Goal: Task Accomplishment & Management: Complete application form

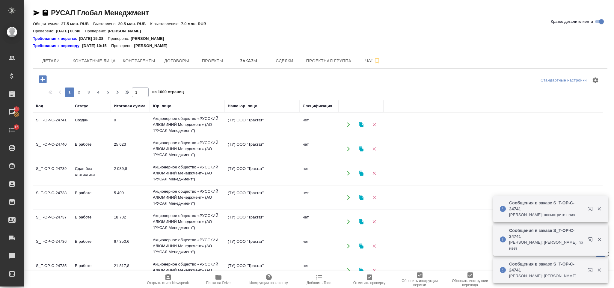
click at [42, 78] on icon "button" at bounding box center [43, 79] width 8 height 8
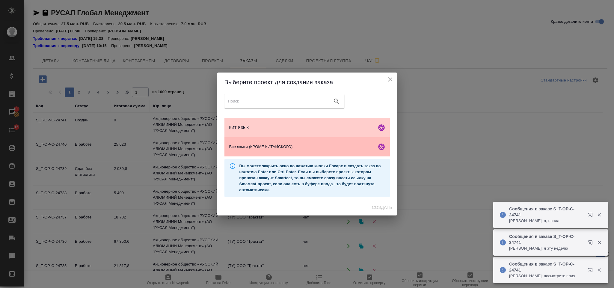
click at [327, 148] on span "Все языки (КРОМЕ КИТАЙСКОГО)" at bounding box center [301, 147] width 145 height 6
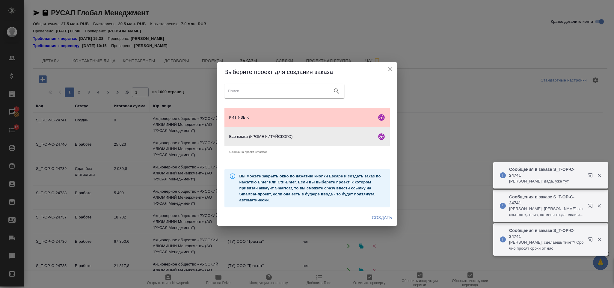
click at [373, 221] on span "Создать" at bounding box center [382, 217] width 20 height 7
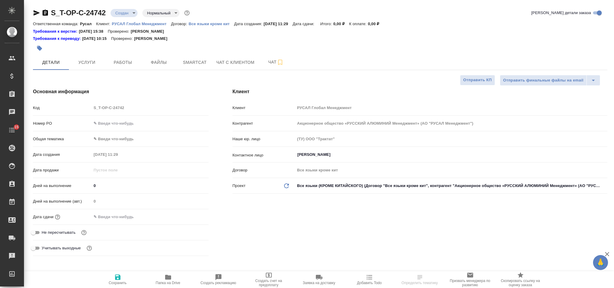
select select "RU"
type input "Хрусталёва Дарья"
click at [45, 13] on icon "button" at bounding box center [45, 12] width 7 height 7
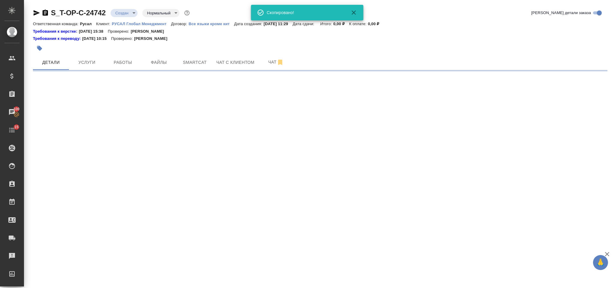
select select "RU"
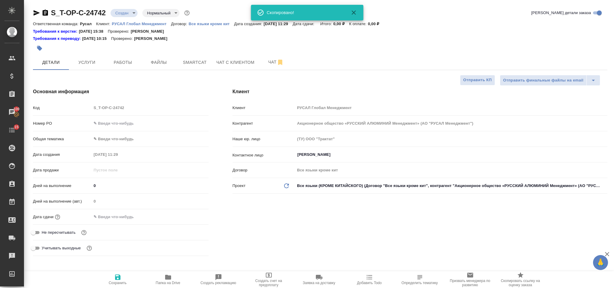
type textarea "x"
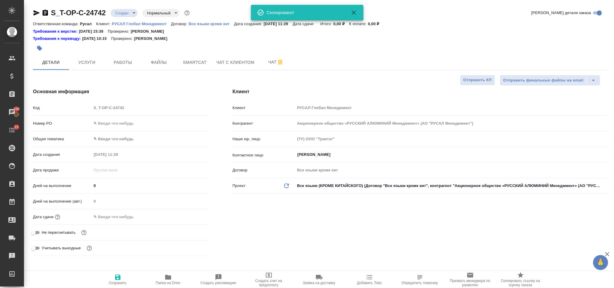
type textarea "x"
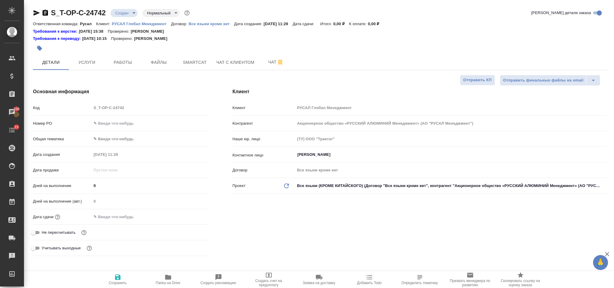
drag, startPoint x: 138, startPoint y: 130, endPoint x: 133, endPoint y: 119, distance: 12.7
click at [138, 128] on div "Номер PO" at bounding box center [121, 126] width 176 height 16
click at [133, 119] on div "Номер PO" at bounding box center [121, 123] width 176 height 10
click at [134, 123] on input "text" at bounding box center [149, 123] width 117 height 9
type input "о"
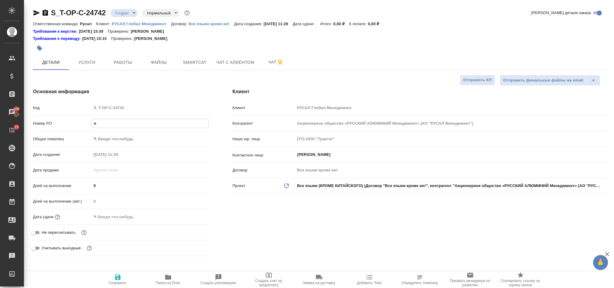
type textarea "x"
type input "от"
type textarea "x"
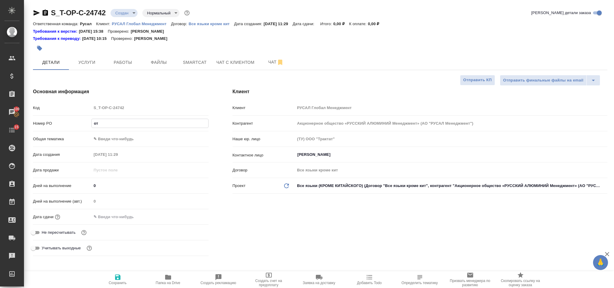
type textarea "x"
type input "от"
type textarea "x"
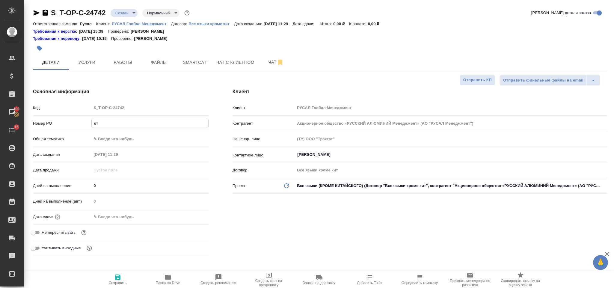
type textarea "x"
type input "от И"
type textarea "x"
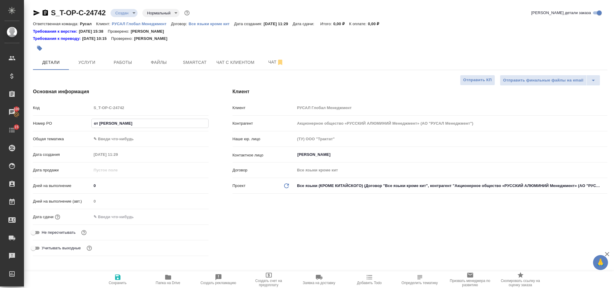
type input "от Ис"
type textarea "x"
type input "от Иса"
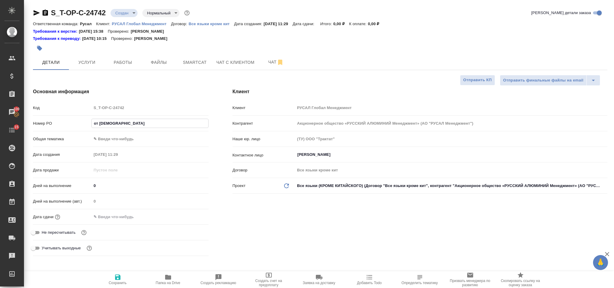
type textarea "x"
type input "от Исаев"
type textarea "x"
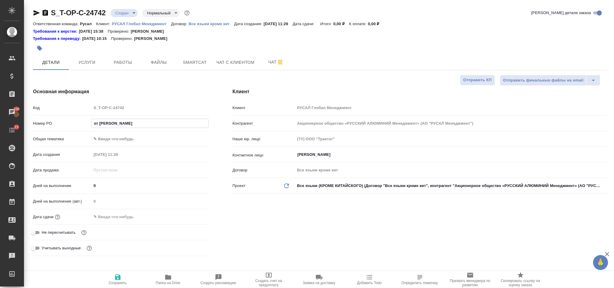
type textarea "x"
type input "от Исаева"
type textarea "x"
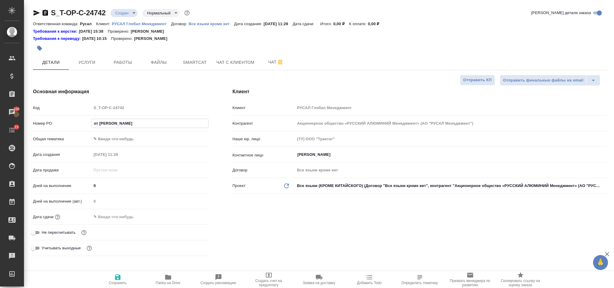
type textarea "x"
type input "от Исаева_"
type textarea "x"
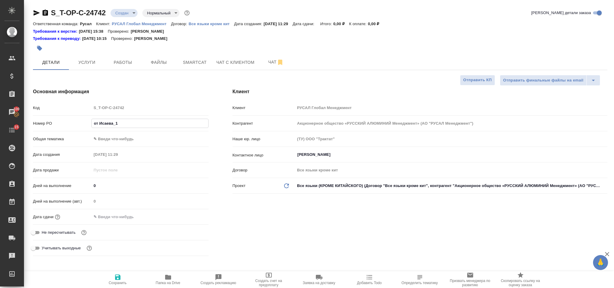
type input "от Исаева_11"
type textarea "x"
type input "от Исаева_11."
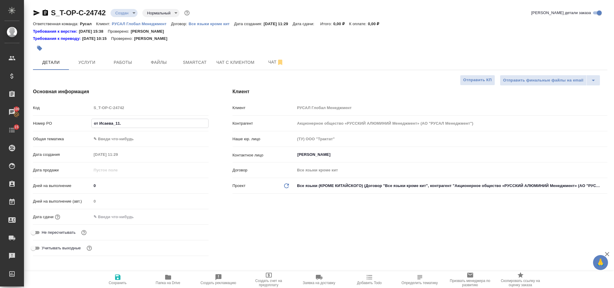
type textarea "x"
type input "от Исаева_11.0"
type textarea "x"
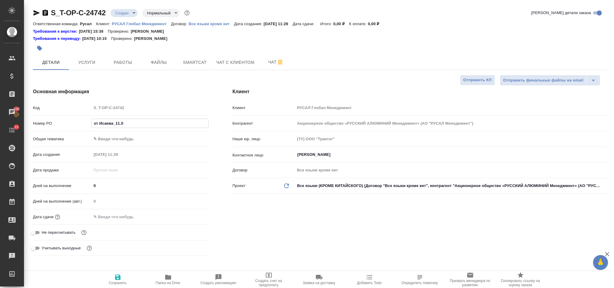
type textarea "x"
type input "от Исаева_11.08"
type textarea "x"
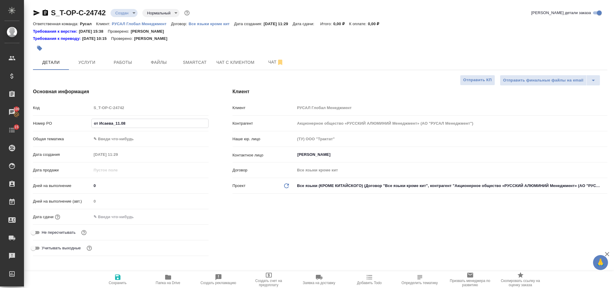
type textarea "x"
type input "от Исаева_11.08-"
type textarea "x"
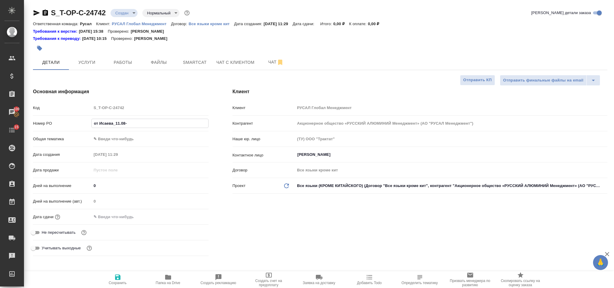
type input "от Исаева_11.08-2"
type textarea "x"
type input "от Исаева_11.08-2"
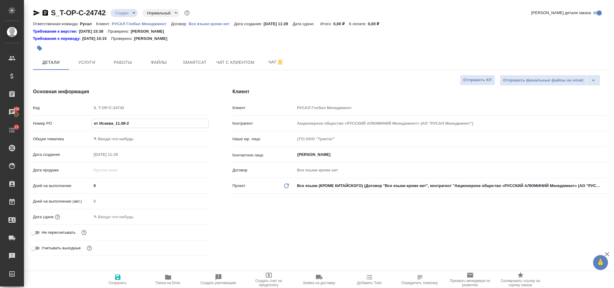
click at [137, 135] on body "🙏 .cls-1 fill:#fff; AWATERA Gorlenko Yuliua Клиенты Спецификации Заказы 100 Чат…" at bounding box center [307, 144] width 614 height 288
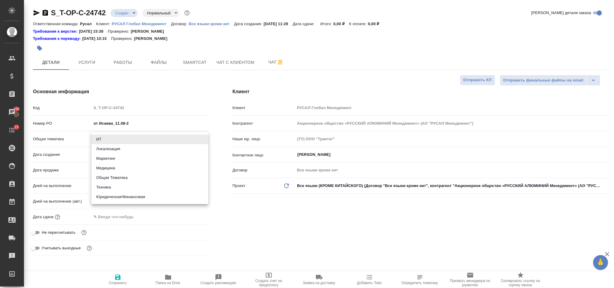
click at [131, 197] on li "Юридическая/Финансовая" at bounding box center [149, 197] width 117 height 10
type input "yr-fn"
type textarea "x"
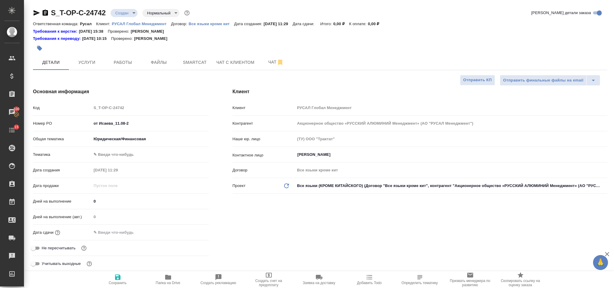
click at [116, 154] on body "🙏 .cls-1 fill:#fff; AWATERA Gorlenko Yuliua Клиенты Спецификации Заказы 100 Чат…" at bounding box center [307, 144] width 614 height 288
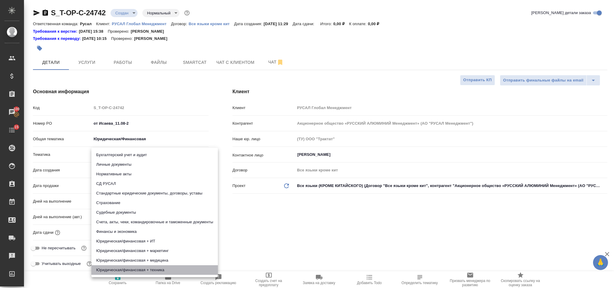
click at [139, 271] on li "Юридическая/финансовая + техника" at bounding box center [154, 270] width 126 height 10
type textarea "x"
type input "5a8b8b956a9677013d343e73"
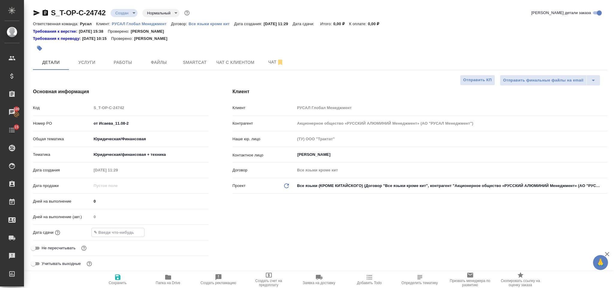
click at [115, 232] on input "text" at bounding box center [118, 232] width 52 height 9
click at [190, 229] on icon "button" at bounding box center [190, 231] width 7 height 7
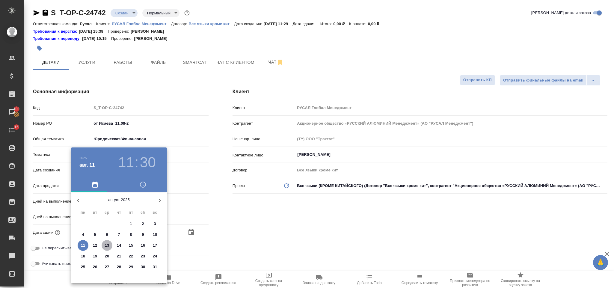
click at [106, 243] on p "13" at bounding box center [107, 245] width 4 height 6
type input "13.08.2025 11:30"
type textarea "x"
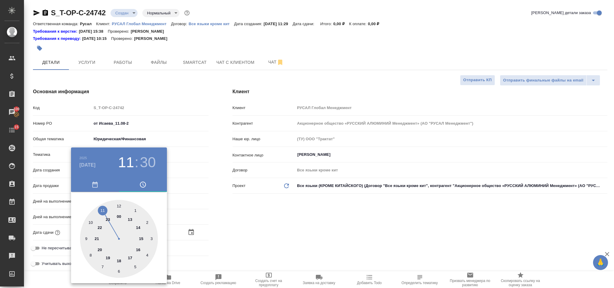
click at [119, 205] on div at bounding box center [119, 239] width 78 height 78
type input "13.08.2025 12:30"
type textarea "x"
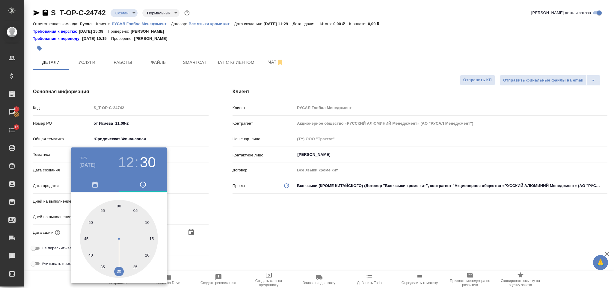
click at [119, 205] on div at bounding box center [119, 239] width 78 height 78
type input "13.08.2025 12:00"
type textarea "x"
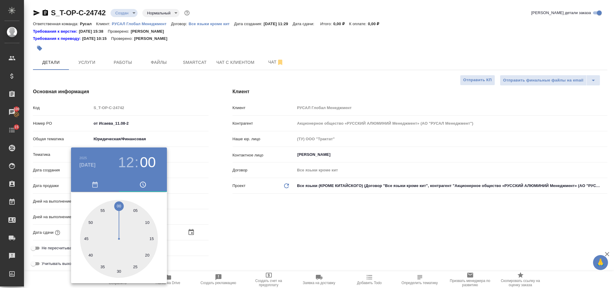
click at [256, 229] on div at bounding box center [307, 144] width 614 height 288
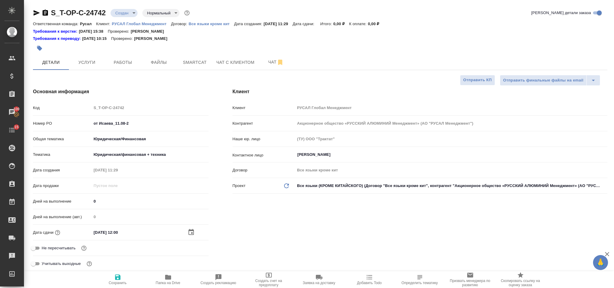
click at [119, 278] on icon "button" at bounding box center [117, 276] width 5 height 5
type textarea "x"
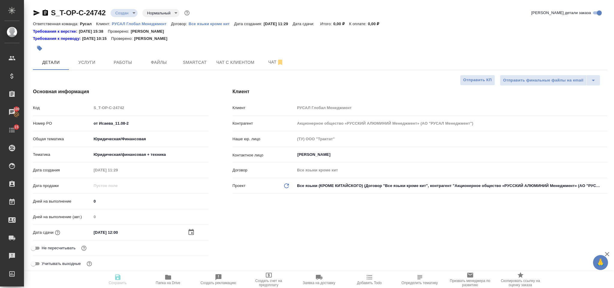
type textarea "x"
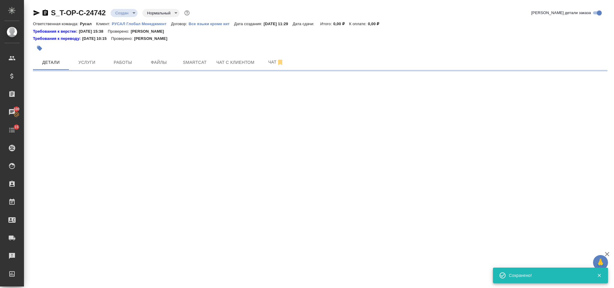
select select "RU"
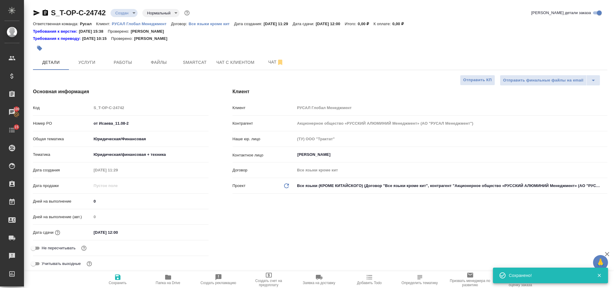
type textarea "x"
type input "Русал"
click at [132, 231] on input "13.08.2025 12:00" at bounding box center [117, 232] width 52 height 9
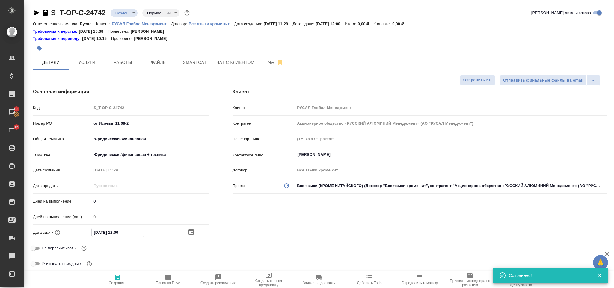
click at [189, 232] on icon "button" at bounding box center [190, 232] width 5 height 6
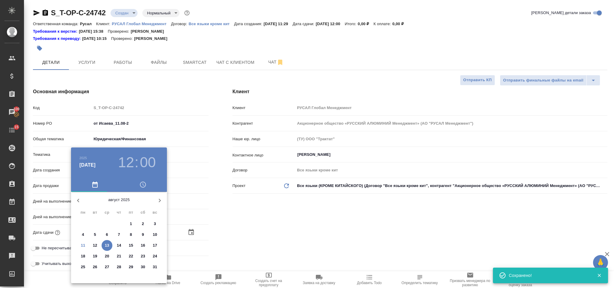
click at [109, 243] on span "13" at bounding box center [107, 245] width 11 height 6
type textarea "x"
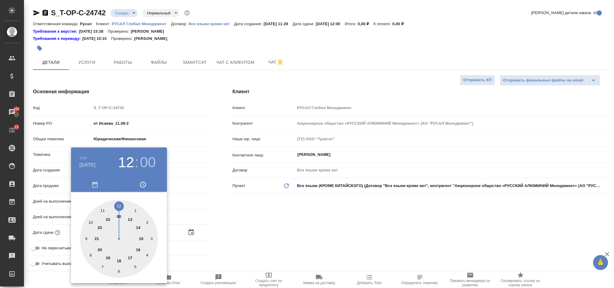
click at [129, 256] on div at bounding box center [119, 239] width 78 height 78
type input "13.08.2025 17:00"
type textarea "x"
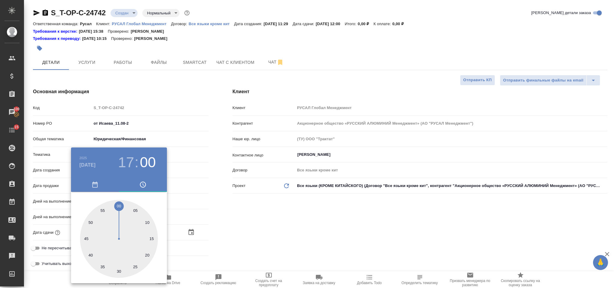
click at [301, 239] on div at bounding box center [307, 144] width 614 height 288
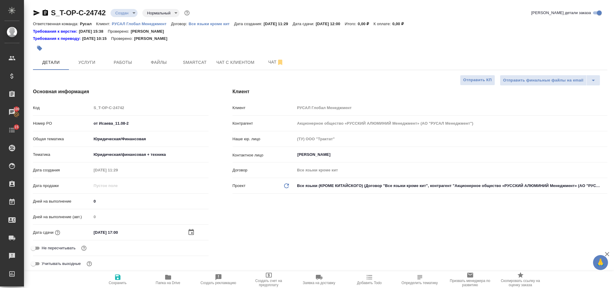
click at [122, 279] on span "Сохранить" at bounding box center [117, 278] width 43 height 11
type textarea "x"
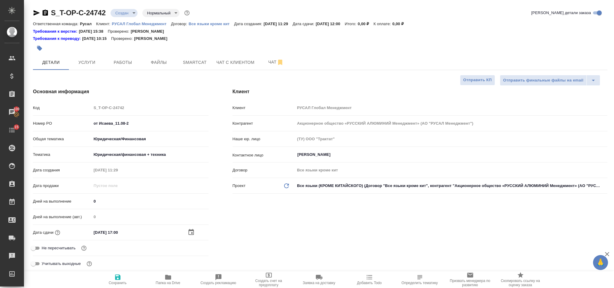
type textarea "x"
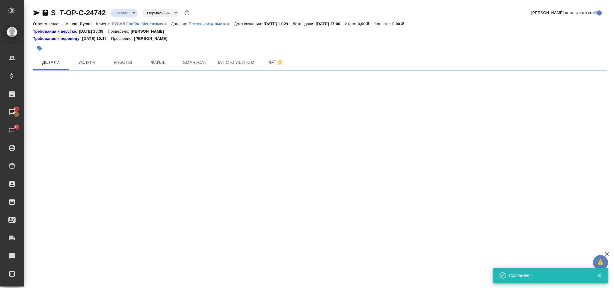
select select "RU"
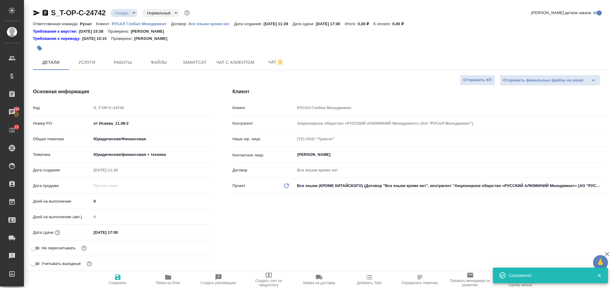
type textarea "x"
click at [167, 66] on span "Файлы" at bounding box center [158, 62] width 29 height 7
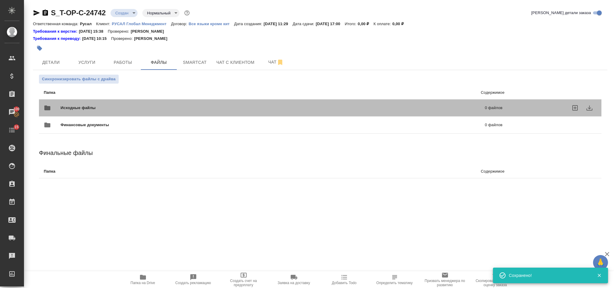
click at [135, 107] on span "Исходные файлы" at bounding box center [175, 108] width 230 height 6
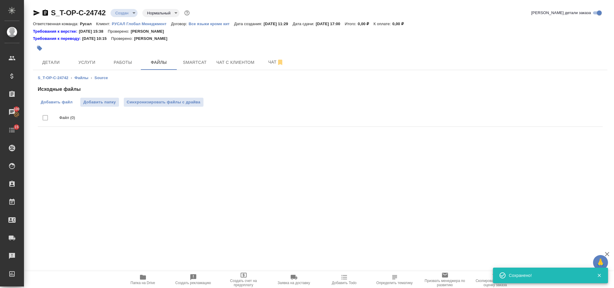
click at [67, 104] on span "Добавить файл" at bounding box center [57, 102] width 32 height 6
click at [0, 0] on input "Добавить файл" at bounding box center [0, 0] width 0 height 0
click at [54, 65] on span "Детали" at bounding box center [51, 62] width 29 height 7
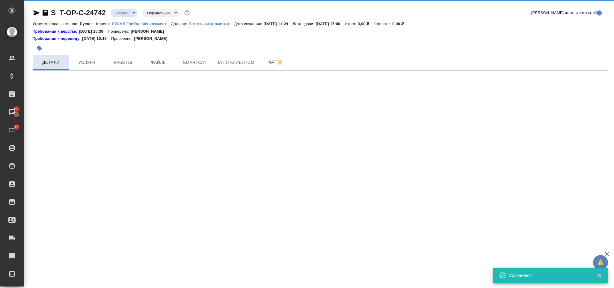
select select "RU"
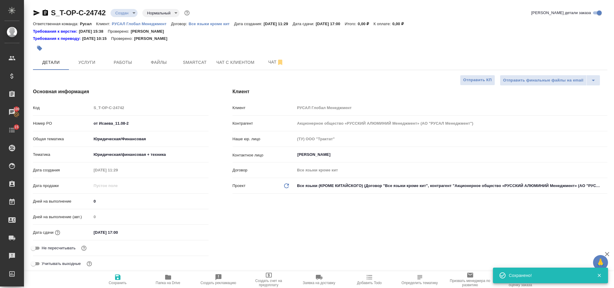
type textarea "x"
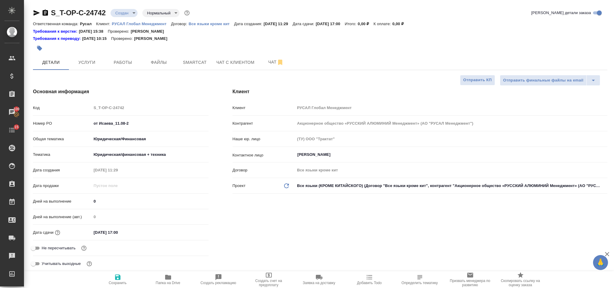
click at [150, 149] on div "Общая тематика Юридическая/Финансовая yr-fn" at bounding box center [121, 142] width 176 height 16
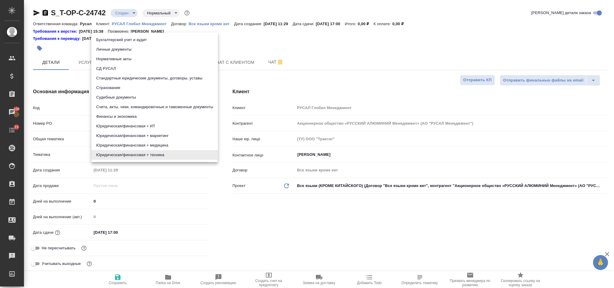
click at [151, 153] on body "🙏 .cls-1 fill:#fff; AWATERA Gorlenko Yuliua Клиенты Спецификации Заказы 100 Чат…" at bounding box center [307, 144] width 614 height 288
click at [154, 41] on li "Бухгалтерский учет и аудит" at bounding box center [154, 40] width 126 height 10
type input "6149848a2b7be24903fd7a88"
type textarea "x"
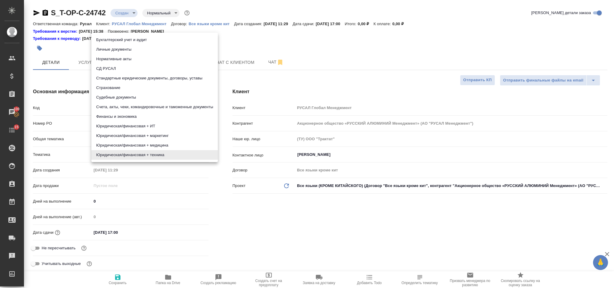
type textarea "x"
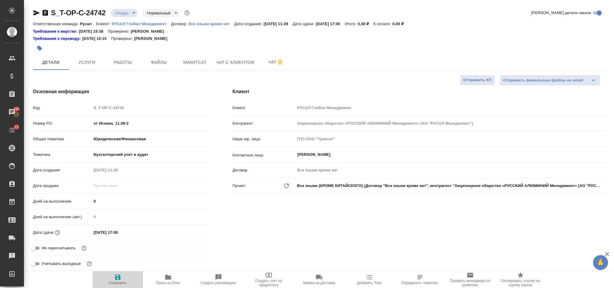
click at [116, 281] on span "Сохранить" at bounding box center [118, 283] width 18 height 4
type textarea "x"
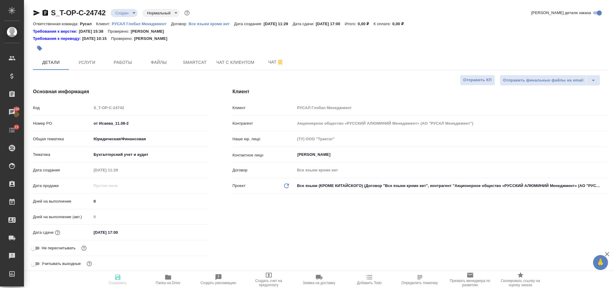
type textarea "x"
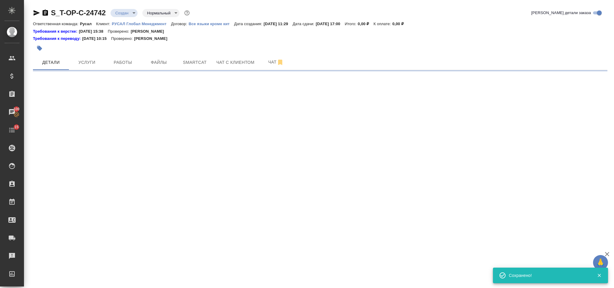
select select "RU"
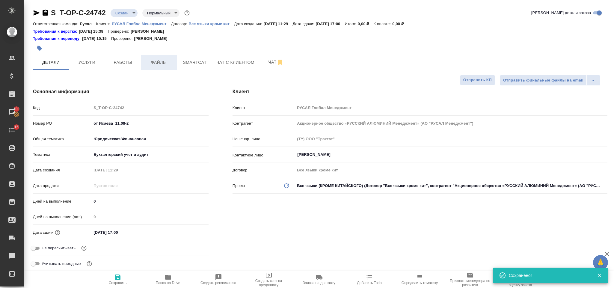
type textarea "x"
click at [99, 59] on span "Услуги" at bounding box center [86, 62] width 29 height 7
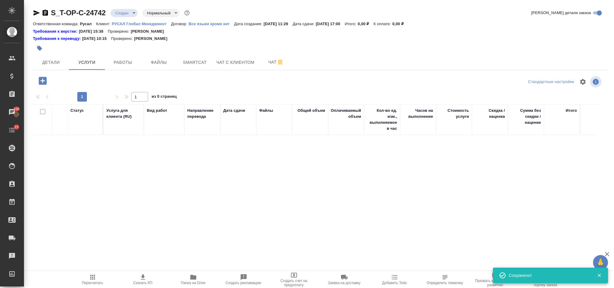
click at [44, 80] on icon "button" at bounding box center [43, 81] width 8 height 8
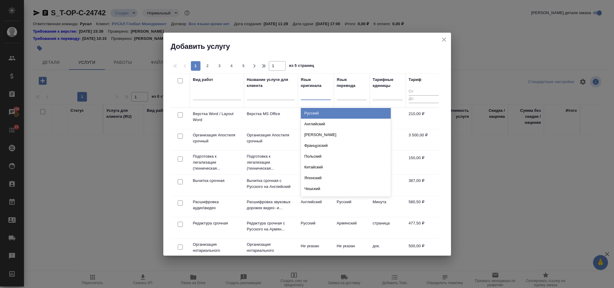
click at [319, 94] on div at bounding box center [316, 94] width 30 height 9
type input "тур"
click at [318, 109] on div "Турецкий" at bounding box center [346, 113] width 90 height 11
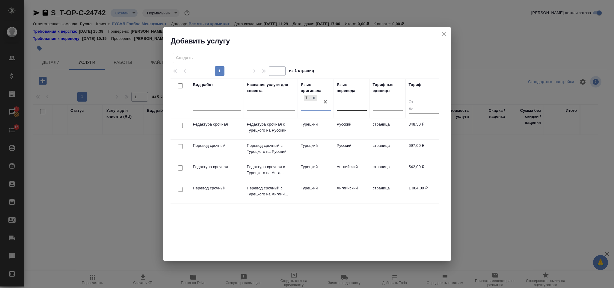
click at [341, 106] on div at bounding box center [352, 104] width 30 height 9
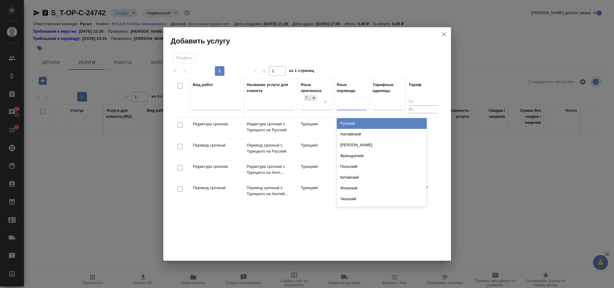
click at [352, 119] on div "Русский" at bounding box center [382, 123] width 90 height 11
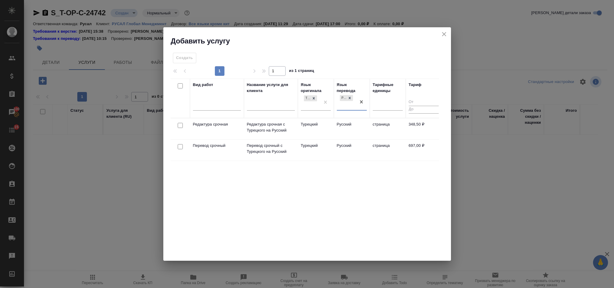
click at [178, 146] on input "checkbox" at bounding box center [180, 146] width 5 height 5
checkbox input "true"
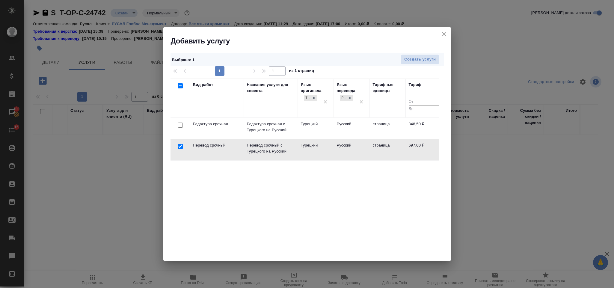
click at [178, 128] on input "checkbox" at bounding box center [180, 124] width 5 height 5
checkbox input "true"
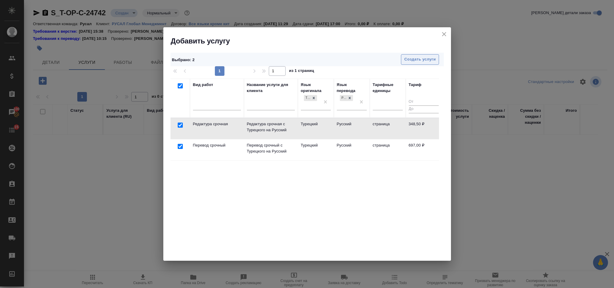
click at [412, 58] on span "Создать услуги" at bounding box center [419, 59] width 31 height 7
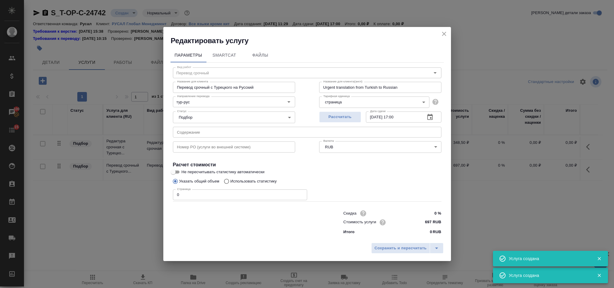
type input "Перевод срочный"
type input "Перевод срочный с Турецкого на Русский"
type input "Urgent translation from Turkish to Russian"
type input "697 RUB"
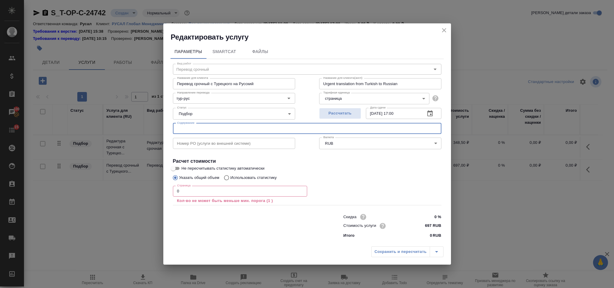
click at [247, 123] on input "text" at bounding box center [307, 128] width 268 height 11
paste input "Захирал Д. ЛХАГВАДОРЖ, ерөнхий нягтлан бодогч Г. МӨНХБААТАР бид манай аж ахуйн …"
type input "Захирал Д. ЛХАГВАДОРЖ, ерөнхий нягтлан бодогч Г. МӨНХБААТАР бид манай аж ахуйн …"
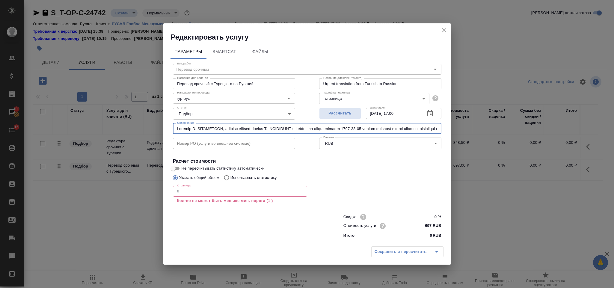
drag, startPoint x: 437, startPoint y: 129, endPoint x: 52, endPoint y: 116, distance: 385.4
click at [52, 116] on div "Редактировать услугу Параметры SmartCat Файлы Вид работ Перевод срочный Вид раб…" at bounding box center [307, 144] width 614 height 288
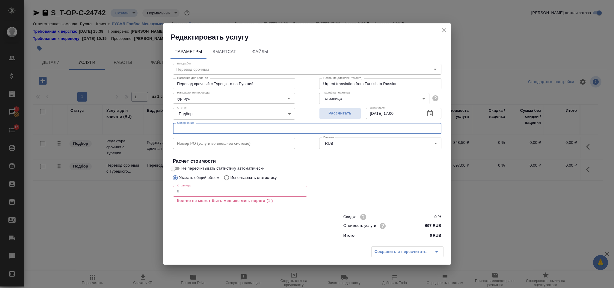
paste input "Монгема ХХК тайлан 2024"
type input "Монгема ХХК тайлан 2024"
click at [197, 197] on div "Страница 0 Страница Кол-во не может быть меньше мин. порога (1 )" at bounding box center [240, 195] width 134 height 18
click at [193, 191] on input "0" at bounding box center [240, 191] width 134 height 11
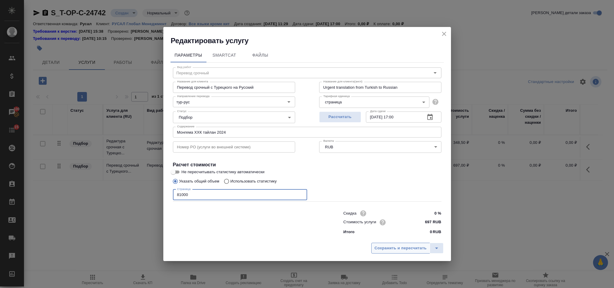
type input "81000"
click at [397, 248] on span "Сохранить и пересчитать" at bounding box center [400, 248] width 52 height 7
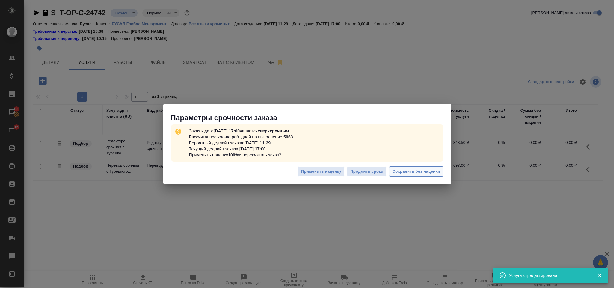
click at [414, 171] on span "Сохранить без наценки" at bounding box center [416, 171] width 48 height 7
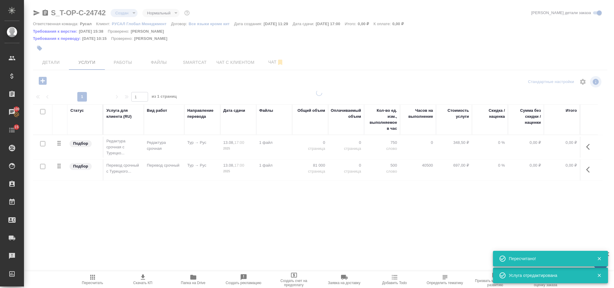
type input "urgent"
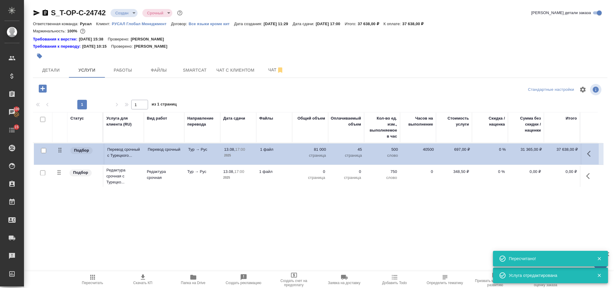
drag, startPoint x: 60, startPoint y: 178, endPoint x: 62, endPoint y: 151, distance: 27.0
click at [62, 151] on table "Статус Услуга для клиента (RU) Вид работ Направление перевода Дата сдачи Файлы …" at bounding box center [317, 150] width 569 height 76
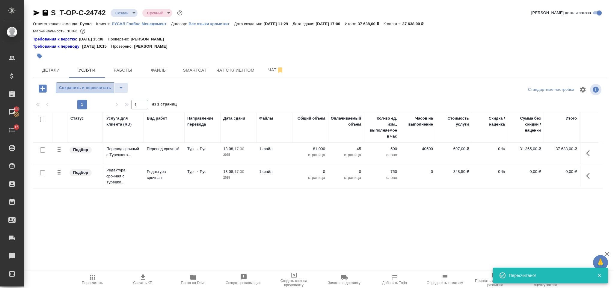
click at [96, 86] on span "Сохранить и пересчитать" at bounding box center [85, 87] width 52 height 7
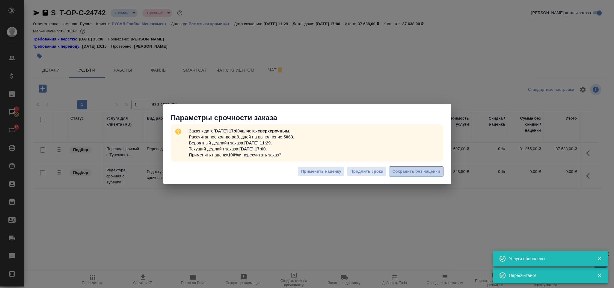
click at [418, 170] on span "Сохранить без наценки" at bounding box center [416, 171] width 48 height 7
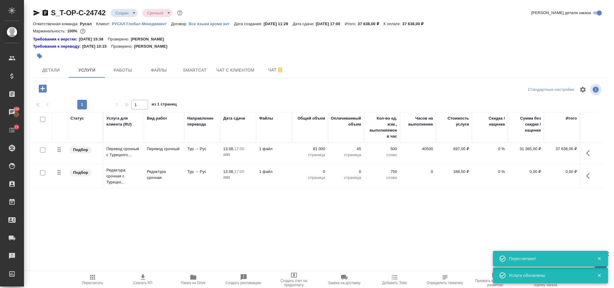
click at [587, 176] on icon "button" at bounding box center [589, 175] width 7 height 7
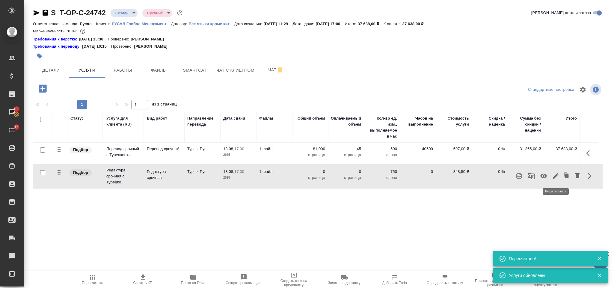
click at [558, 176] on icon "button" at bounding box center [555, 175] width 7 height 7
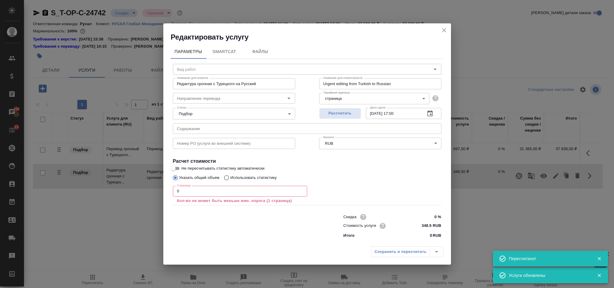
type input "Редактура срочная"
type input "тур-рус"
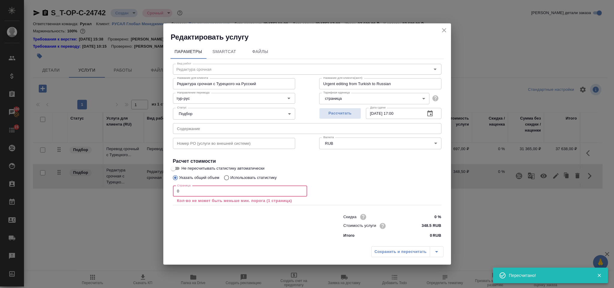
drag, startPoint x: 210, startPoint y: 196, endPoint x: 147, endPoint y: 201, distance: 63.1
click at [147, 201] on div "Редактировать услугу Параметры SmartCat Файлы Вид работ Редактура срочная Вид р…" at bounding box center [307, 144] width 614 height 288
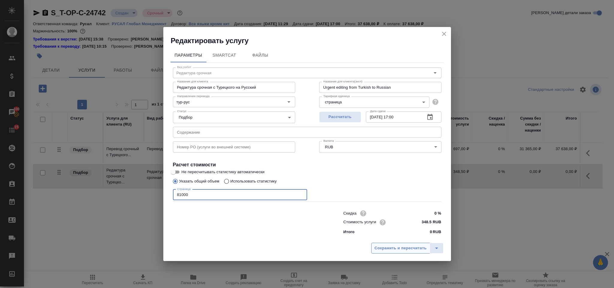
type input "81000"
click at [388, 243] on button "Сохранить и пересчитать" at bounding box center [400, 248] width 59 height 11
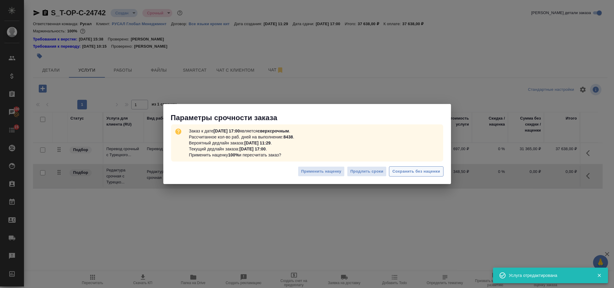
click at [400, 171] on span "Сохранить без наценки" at bounding box center [416, 171] width 48 height 7
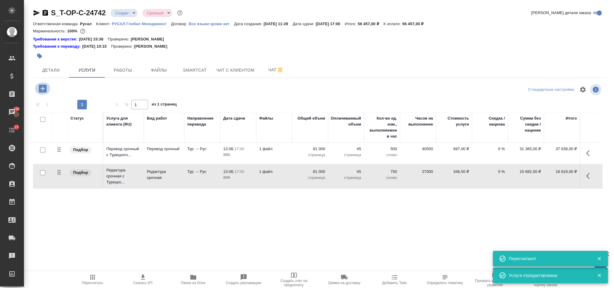
click at [43, 86] on icon "button" at bounding box center [43, 88] width 8 height 8
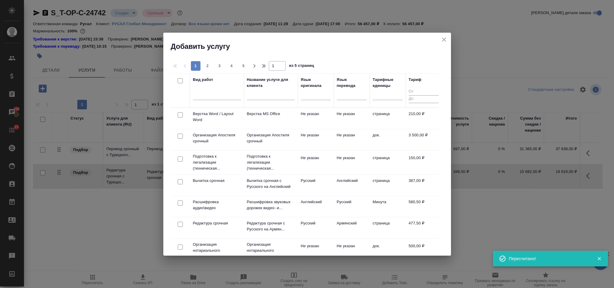
click at [179, 114] on input "checkbox" at bounding box center [180, 114] width 5 height 5
checkbox input "true"
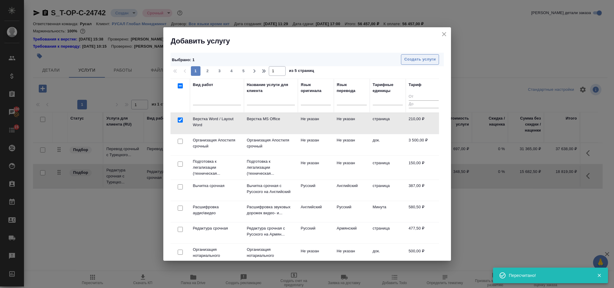
click at [407, 61] on span "Создать услуги" at bounding box center [419, 59] width 31 height 7
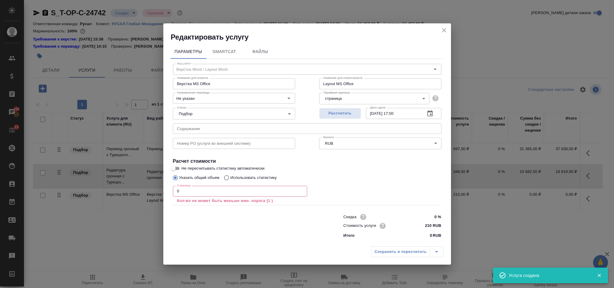
click at [204, 189] on input "0" at bounding box center [240, 191] width 134 height 11
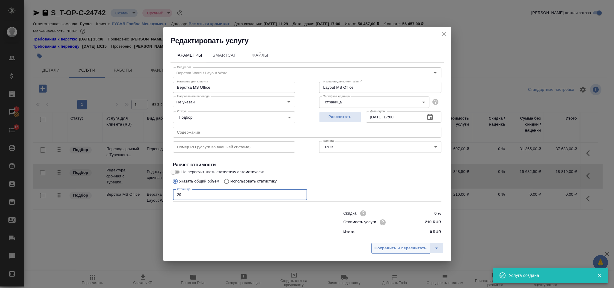
type input "29"
click at [394, 251] on span "Сохранить и пересчитать" at bounding box center [400, 248] width 52 height 7
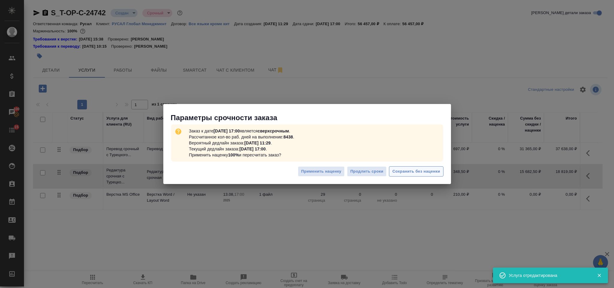
click at [423, 173] on span "Сохранить без наценки" at bounding box center [416, 171] width 48 height 7
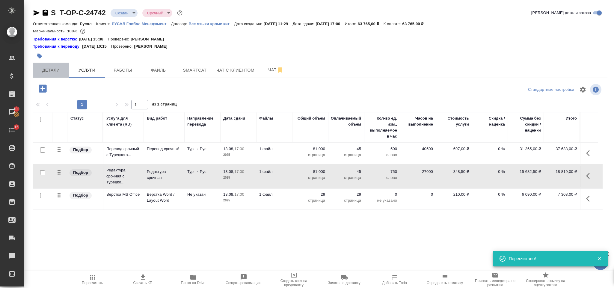
click at [60, 73] on span "Детали" at bounding box center [51, 69] width 29 height 7
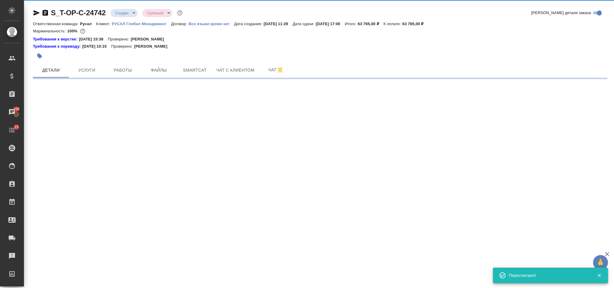
select select "RU"
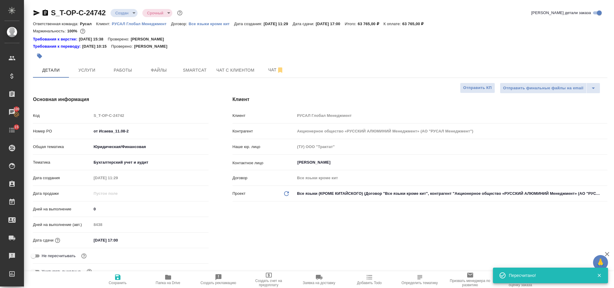
type textarea "x"
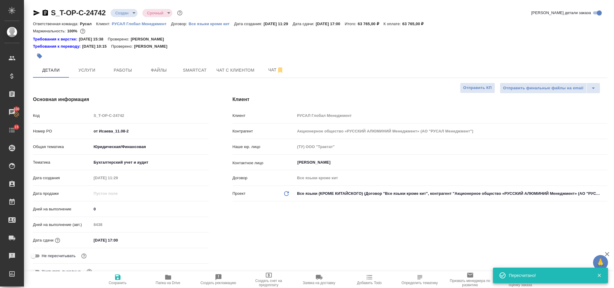
type textarea "x"
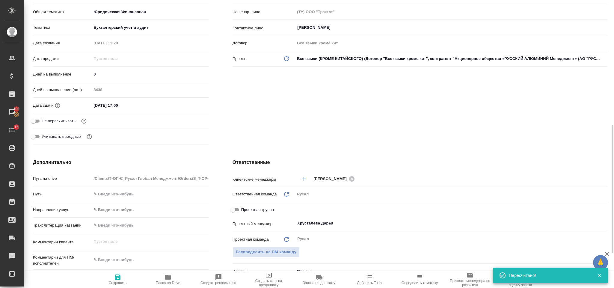
scroll to position [225, 0]
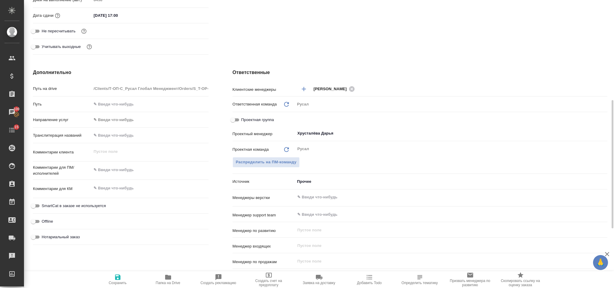
type textarea "x"
click at [149, 171] on textarea at bounding box center [149, 170] width 117 height 10
type textarea "ИС"
type textarea "x"
type textarea "ИСА"
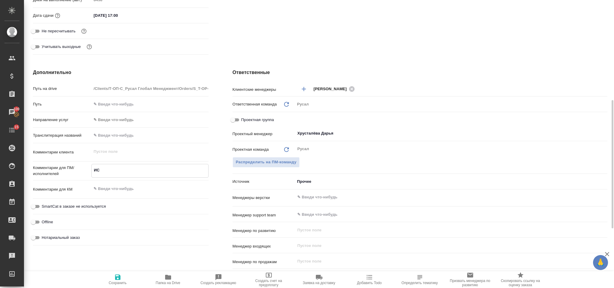
type textarea "x"
type textarea "ИСАЕВ"
type textarea "x"
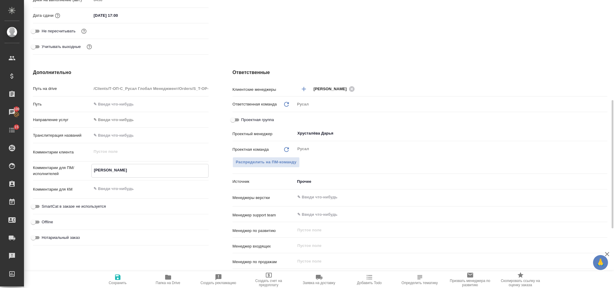
type textarea "x"
type textarea "ИСАЕВ"
type textarea "x"
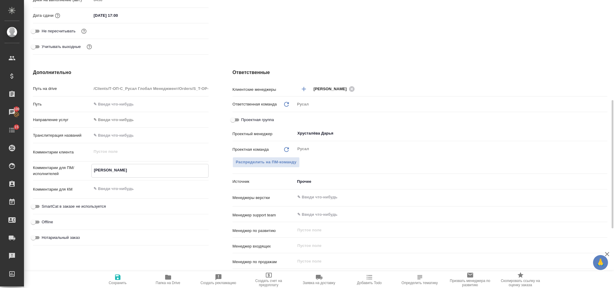
type textarea "ИСАЕВ"
type textarea "x"
type textarea "ИСАЕВ К"
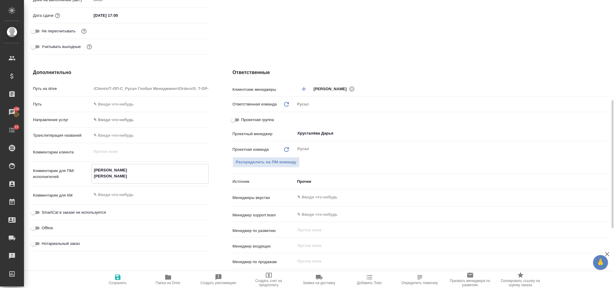
type textarea "x"
type textarea "ИСАЕВ КО"
type textarea "x"
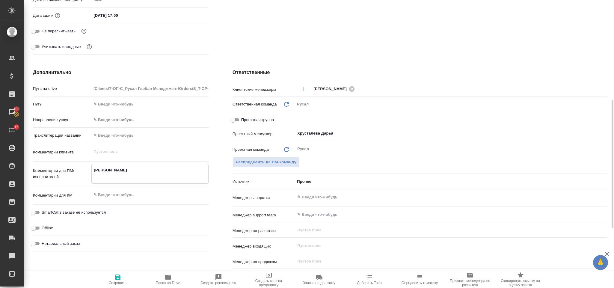
type textarea "x"
type textarea "ИСАЕВ КОН"
type textarea "x"
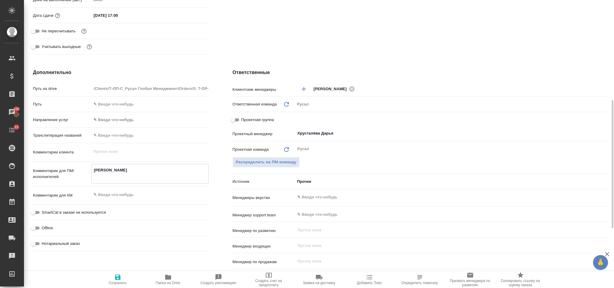
type textarea "x"
type textarea "ИСАЕВ КОНФ"
type textarea "x"
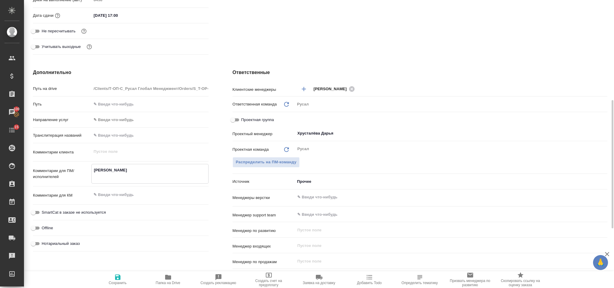
type textarea "ИСАЕВ КОНФИ"
type textarea "x"
type textarea "ИСАЕВ КОНФИД"
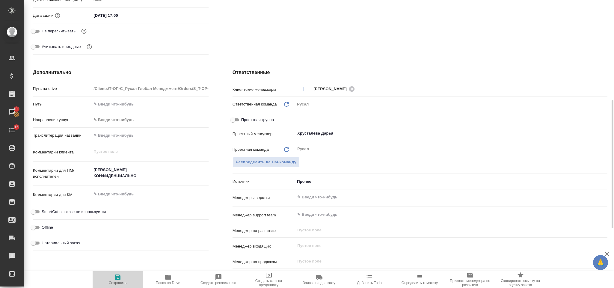
click at [115, 278] on icon "button" at bounding box center [117, 276] width 5 height 5
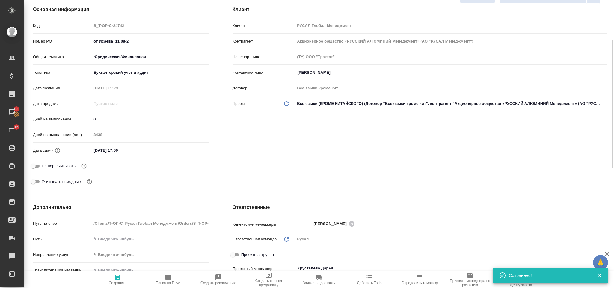
scroll to position [0, 0]
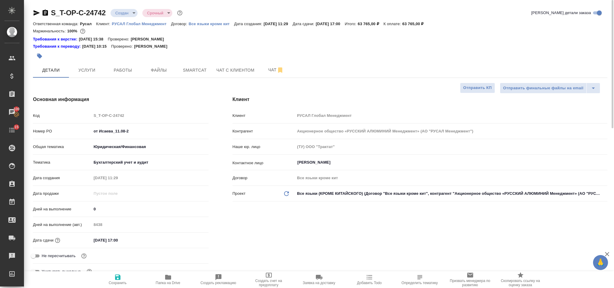
click at [37, 13] on icon "button" at bounding box center [37, 12] width 6 height 5
select select "RU"
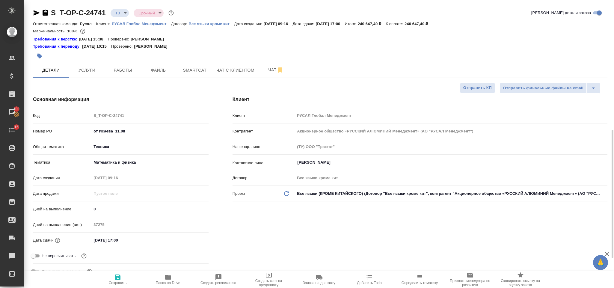
scroll to position [90, 0]
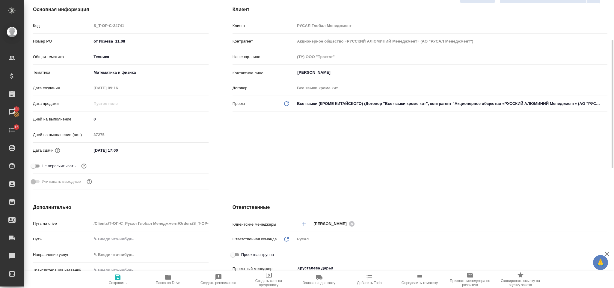
click at [143, 149] on input "15.08.2025 17:00" at bounding box center [117, 150] width 52 height 9
click at [185, 150] on div "15.08.2025 17:00" at bounding box center [149, 150] width 117 height 9
click at [187, 150] on icon "button" at bounding box center [190, 149] width 7 height 7
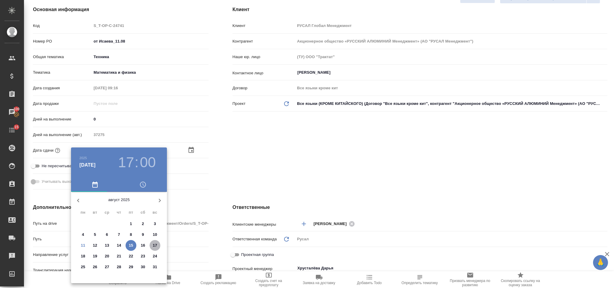
click at [156, 243] on p "17" at bounding box center [155, 245] width 4 height 6
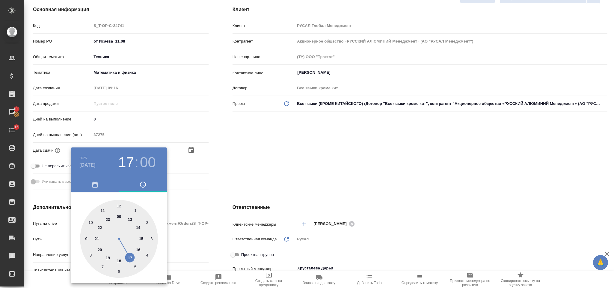
click at [118, 204] on div at bounding box center [119, 239] width 78 height 78
type input "17.08.2025 12:00"
click at [118, 204] on div at bounding box center [119, 239] width 78 height 78
click at [291, 165] on div at bounding box center [307, 144] width 614 height 288
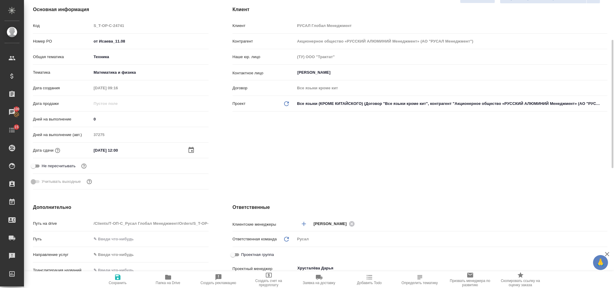
click at [118, 278] on icon "button" at bounding box center [117, 276] width 5 height 5
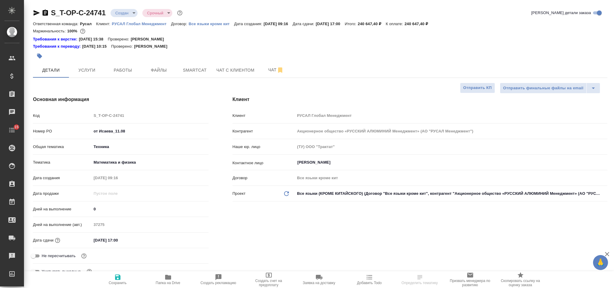
select select "RU"
click at [130, 241] on input "15.08.2025 17:00" at bounding box center [118, 240] width 52 height 9
click at [191, 238] on icon "button" at bounding box center [190, 239] width 5 height 6
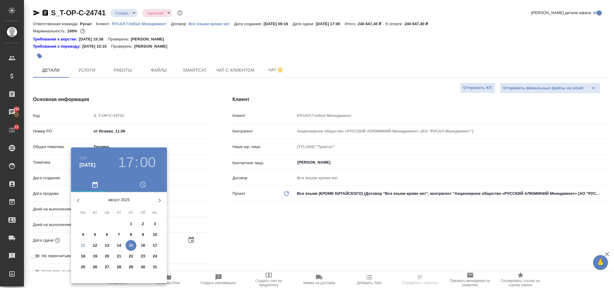
click at [154, 247] on p "17" at bounding box center [155, 245] width 4 height 6
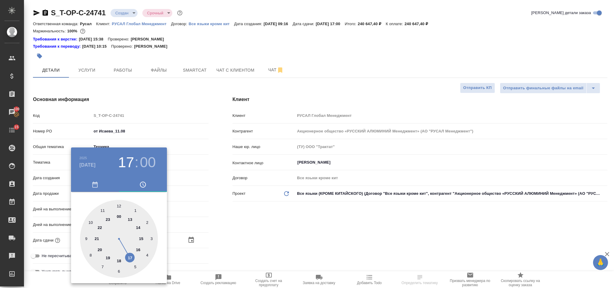
type input "17.08.2025 17:00"
click at [120, 206] on div ".cls-1 fill:#fff; AWATERA Gorlenko Yuliua Клиенты Спецификации Заказы 100 Чаты …" at bounding box center [307, 144] width 614 height 288
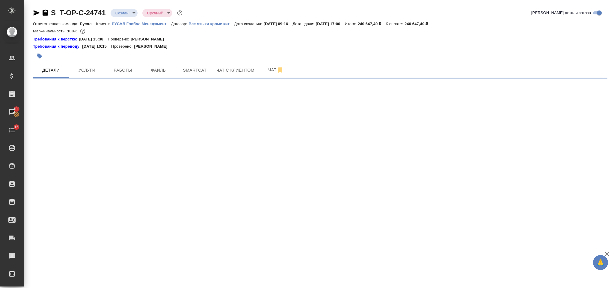
select select "RU"
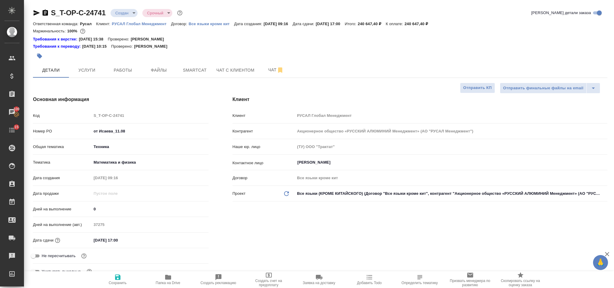
type textarea "x"
click at [135, 237] on input "15.08.2025 17:00" at bounding box center [117, 240] width 52 height 9
click at [194, 237] on icon "button" at bounding box center [190, 239] width 7 height 7
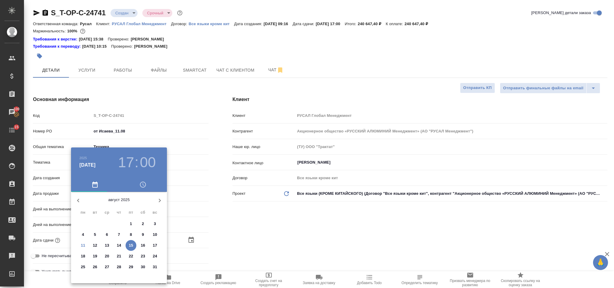
click at [155, 242] on p "17" at bounding box center [155, 245] width 4 height 6
type input "17.08.2025 17:00"
type textarea "x"
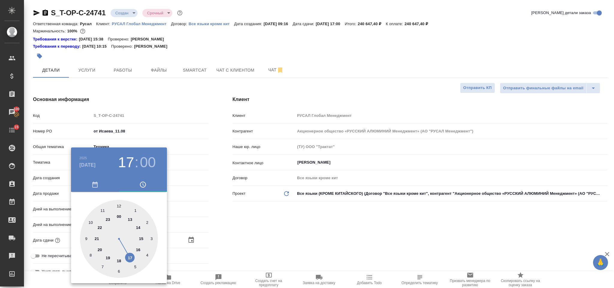
click at [120, 203] on div at bounding box center [119, 239] width 78 height 78
type input "17.08.2025 12:00"
type textarea "x"
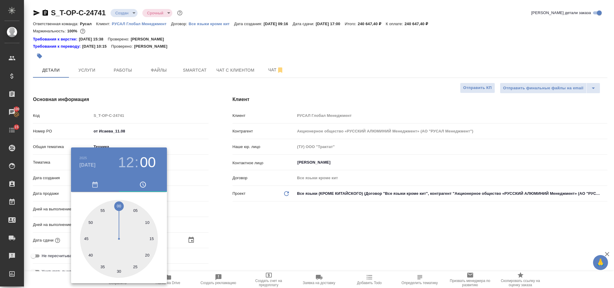
click at [269, 233] on div at bounding box center [307, 144] width 614 height 288
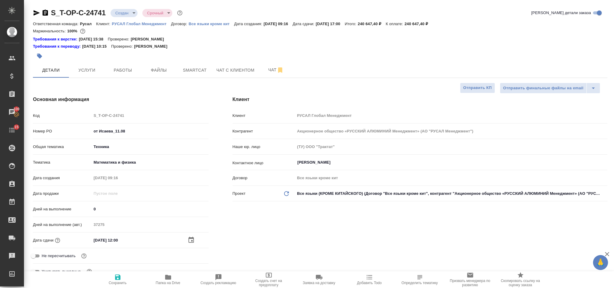
click at [117, 279] on icon "button" at bounding box center [117, 276] width 7 height 7
type textarea "x"
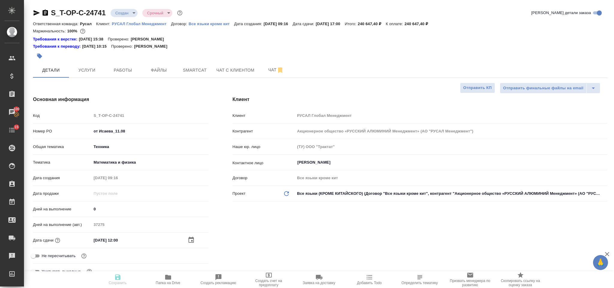
type textarea "x"
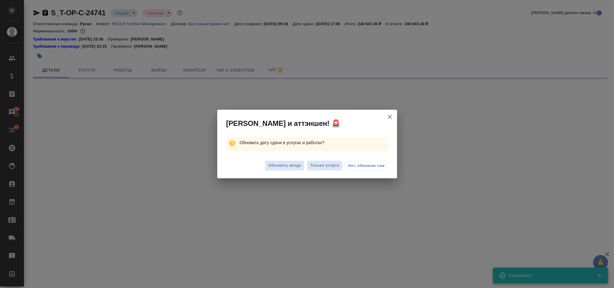
select select "RU"
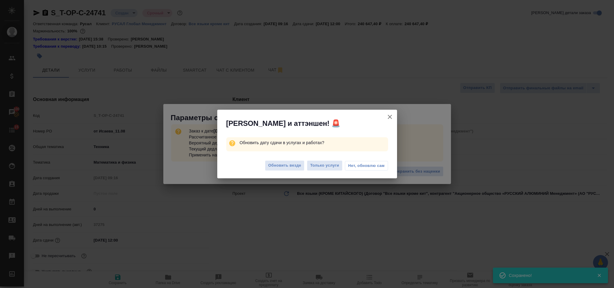
type textarea "x"
click at [323, 163] on span "Только услуги" at bounding box center [324, 165] width 29 height 7
type textarea "x"
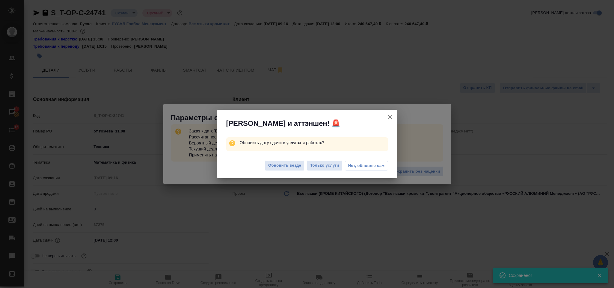
type textarea "x"
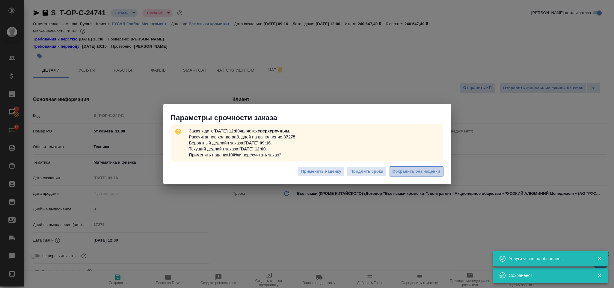
click at [426, 169] on span "Сохранить без наценки" at bounding box center [416, 171] width 48 height 7
type textarea "x"
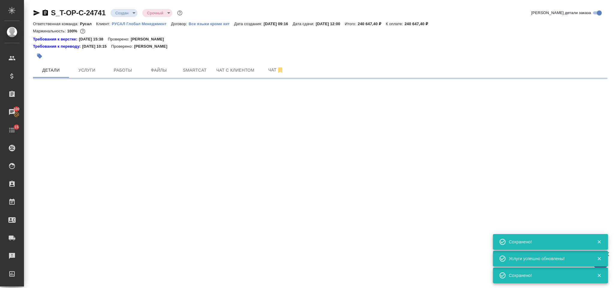
select select "RU"
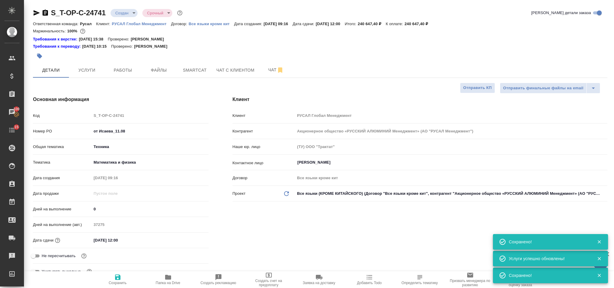
type textarea "x"
click at [34, 13] on icon "button" at bounding box center [37, 12] width 6 height 5
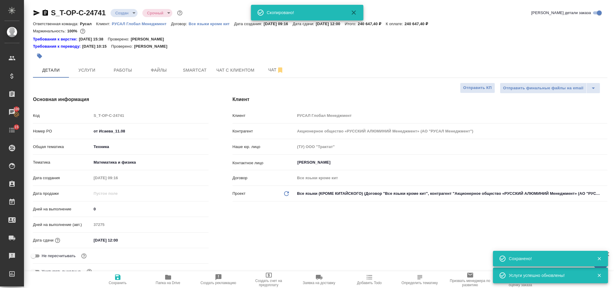
type textarea "x"
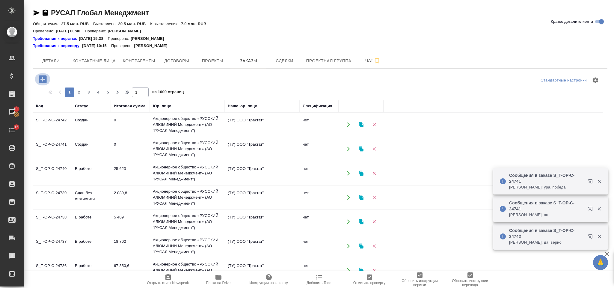
click at [42, 78] on icon "button" at bounding box center [43, 79] width 8 height 8
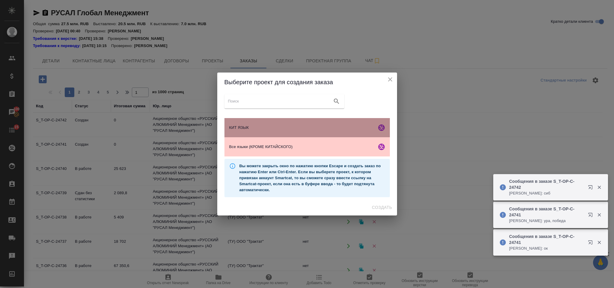
click at [264, 124] on div "КИТ ЯЗЫК" at bounding box center [306, 127] width 165 height 19
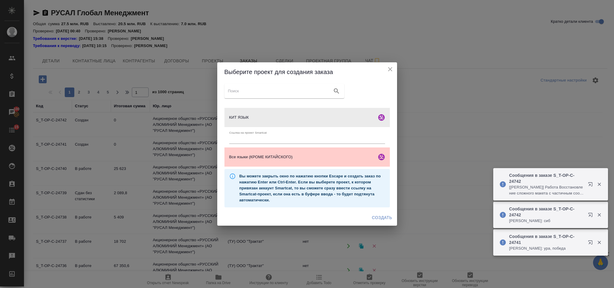
click at [379, 212] on button "Создать" at bounding box center [381, 217] width 25 height 11
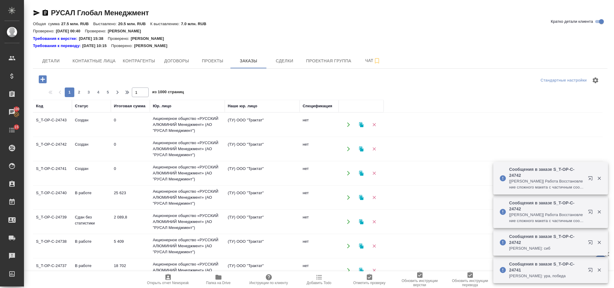
click at [43, 81] on icon "button" at bounding box center [42, 79] width 10 height 10
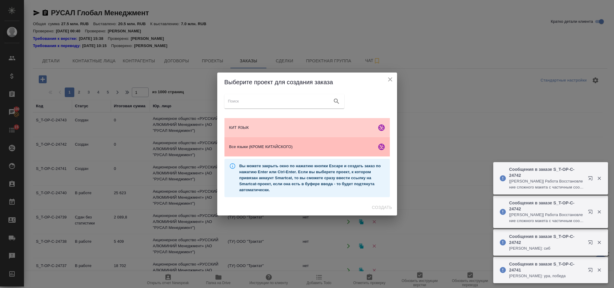
click at [255, 144] on span "Все языки (КРОМЕ КИТАЙСКОГО)" at bounding box center [301, 147] width 145 height 6
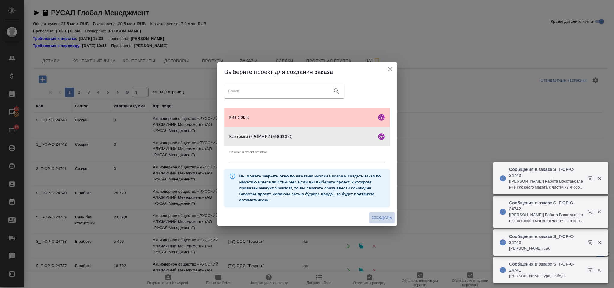
click at [379, 220] on span "Создать" at bounding box center [382, 217] width 20 height 7
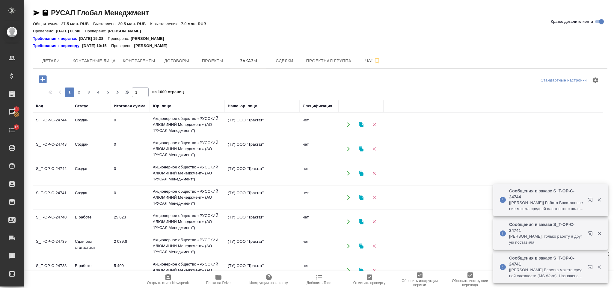
click at [46, 75] on icon "button" at bounding box center [42, 79] width 10 height 10
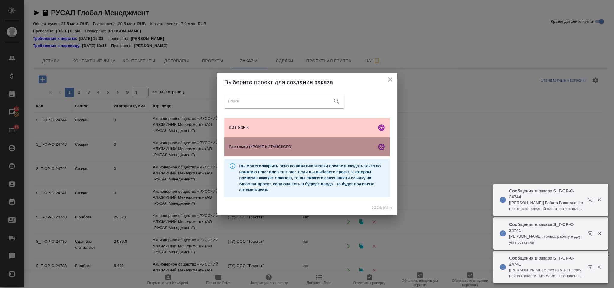
click at [265, 141] on div "Все языки (КРОМЕ КИТАЙСКОГО)" at bounding box center [306, 146] width 165 height 19
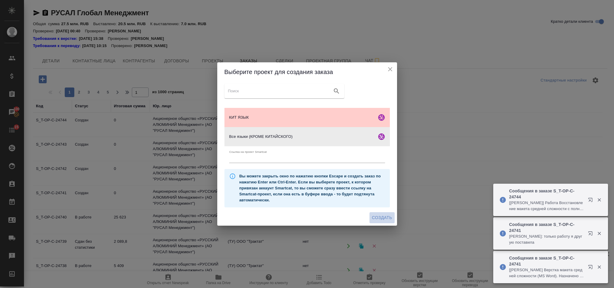
drag, startPoint x: 384, startPoint y: 217, endPoint x: 383, endPoint y: 211, distance: 6.9
click at [384, 217] on span "Создать" at bounding box center [382, 217] width 20 height 7
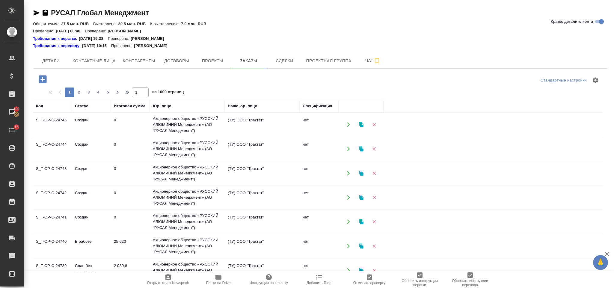
click at [42, 76] on icon "button" at bounding box center [43, 79] width 8 height 8
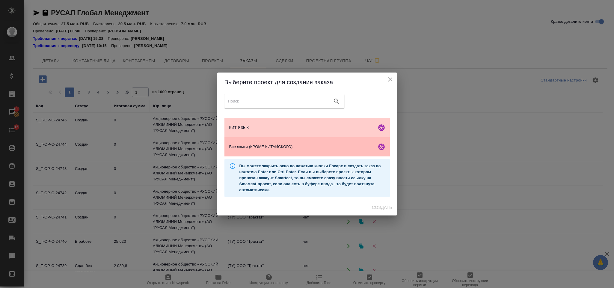
click at [259, 145] on span "Все языки (КРОМЕ КИТАЙСКОГО)" at bounding box center [301, 147] width 145 height 6
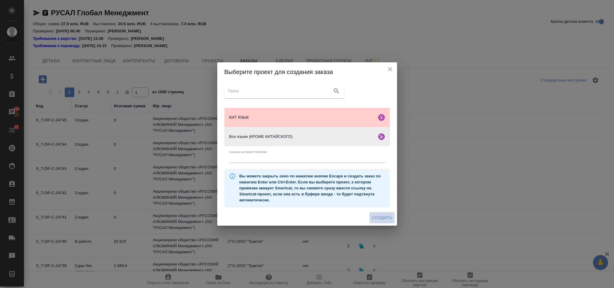
click at [380, 214] on span "Создать" at bounding box center [382, 217] width 20 height 7
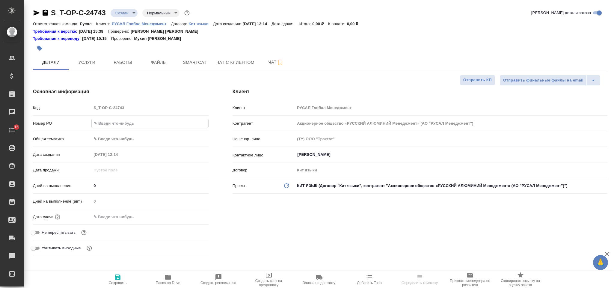
select select "RU"
type input "Т-ОП-С-46385"
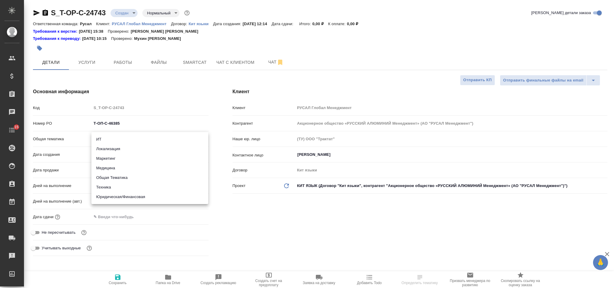
click at [110, 139] on body "🙏 .cls-1 fill:#fff; AWATERA Gorlenko [PERSON_NAME] Спецификации Заказы Чаты 15 …" at bounding box center [307, 144] width 614 height 288
click at [122, 187] on li "Техника" at bounding box center [149, 187] width 117 height 10
type input "tech"
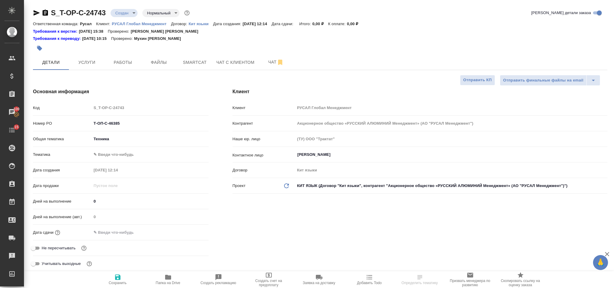
click at [129, 153] on body "🙏 .cls-1 fill:#fff; AWATERA [PERSON_NAME] Спецификации Заказы 100 Чаты 15 Todo …" at bounding box center [307, 144] width 614 height 288
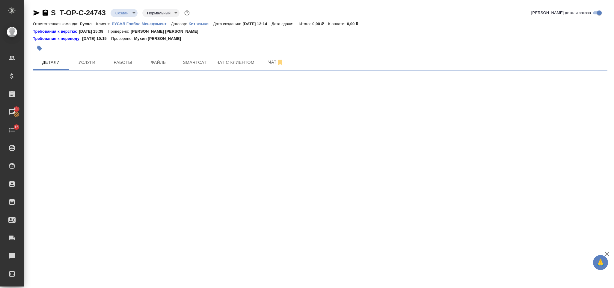
select select "RU"
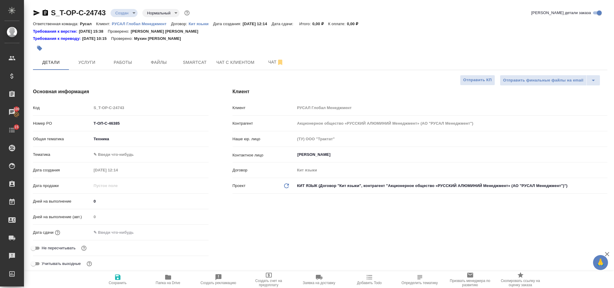
type textarea "x"
click at [133, 155] on body "🙏 .cls-1 fill:#fff; AWATERA [PERSON_NAME] Спецификации Заказы 100 Чаты 15 Todo …" at bounding box center [307, 144] width 614 height 288
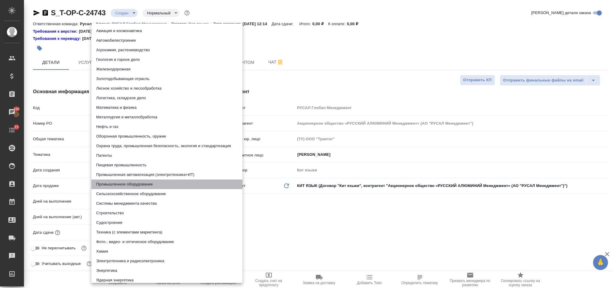
click at [136, 181] on li "Промышленное оборудование" at bounding box center [166, 184] width 151 height 10
type input "5f647205b73bc97568ca66bc"
type textarea "x"
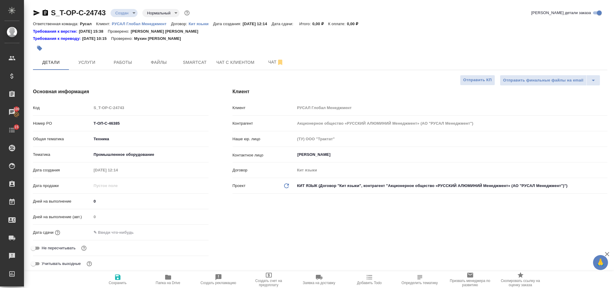
click at [108, 234] on input "text" at bounding box center [117, 232] width 52 height 9
click at [191, 231] on icon "button" at bounding box center [190, 231] width 7 height 7
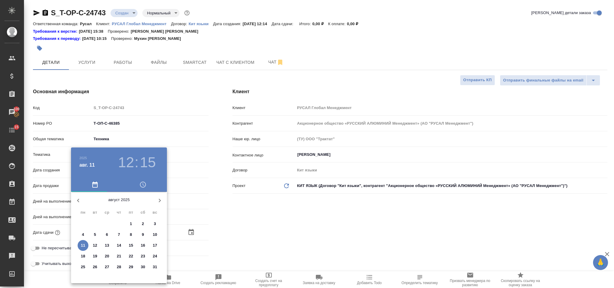
click at [105, 243] on p "13" at bounding box center [107, 245] width 4 height 6
type input "[DATE] 12:15"
type textarea "x"
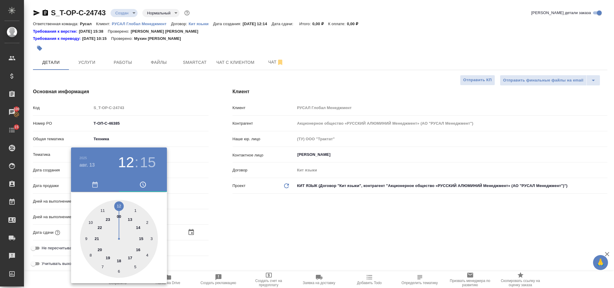
click at [92, 221] on div at bounding box center [119, 239] width 78 height 78
type input "13.08.2025 10:15"
type textarea "x"
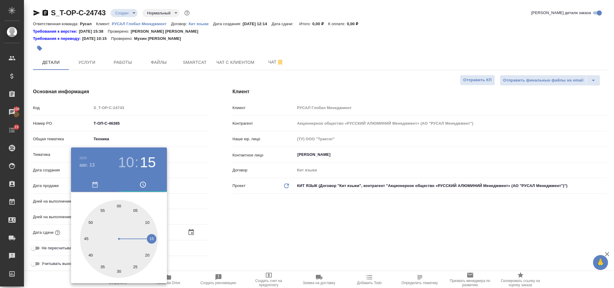
click at [119, 269] on div at bounding box center [119, 239] width 78 height 78
type input "13.08.2025 10:30"
type textarea "x"
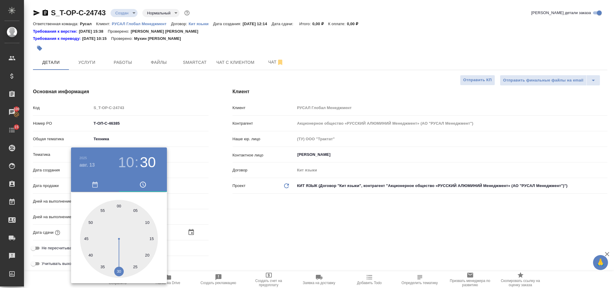
click at [238, 239] on div at bounding box center [307, 144] width 614 height 288
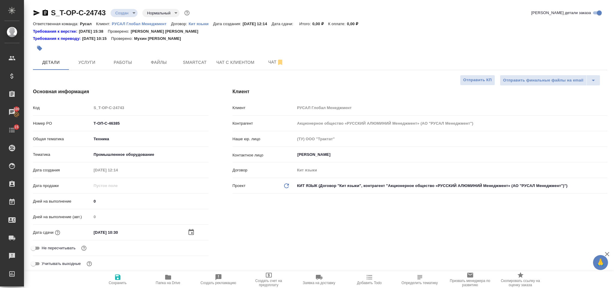
click at [122, 275] on span "Сохранить" at bounding box center [117, 278] width 43 height 11
type textarea "x"
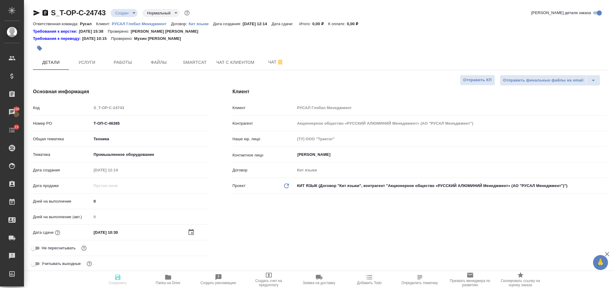
type textarea "x"
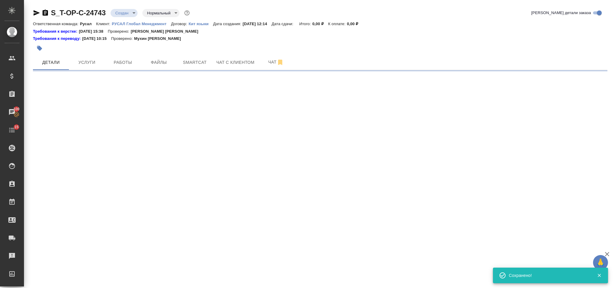
select select "RU"
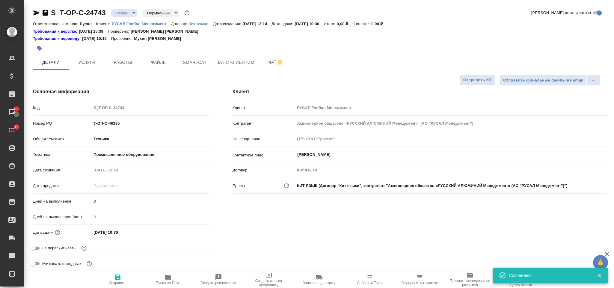
type textarea "x"
click at [167, 57] on button "Файлы" at bounding box center [159, 62] width 36 height 15
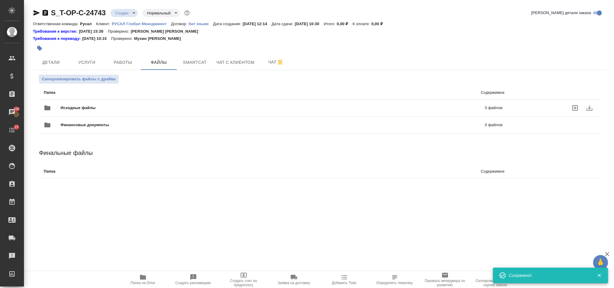
click at [123, 103] on div "Исходные файлы 0 файлов" at bounding box center [273, 108] width 459 height 14
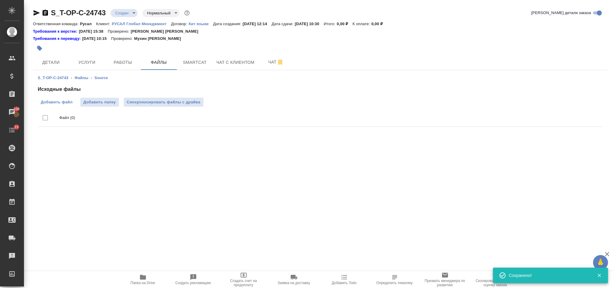
click at [71, 102] on span "Добавить файл" at bounding box center [57, 102] width 32 height 6
click at [0, 0] on input "Добавить файл" at bounding box center [0, 0] width 0 height 0
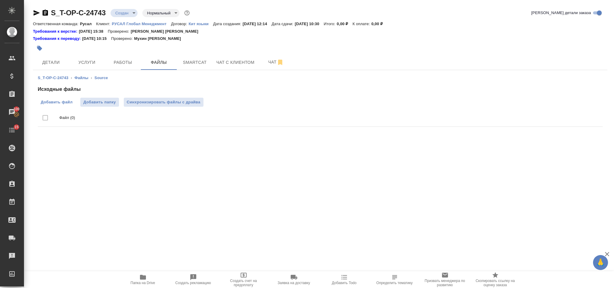
click at [62, 100] on span "Добавить файл" at bounding box center [57, 102] width 32 height 6
click at [0, 0] on input "Добавить файл" at bounding box center [0, 0] width 0 height 0
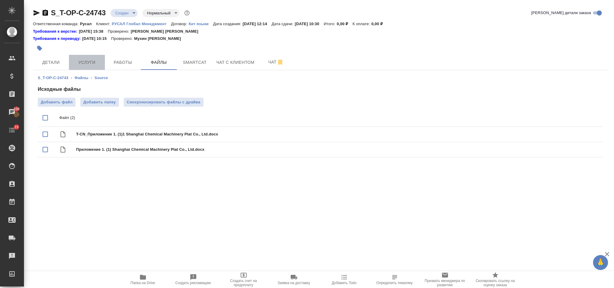
click at [79, 61] on span "Услуги" at bounding box center [86, 62] width 29 height 7
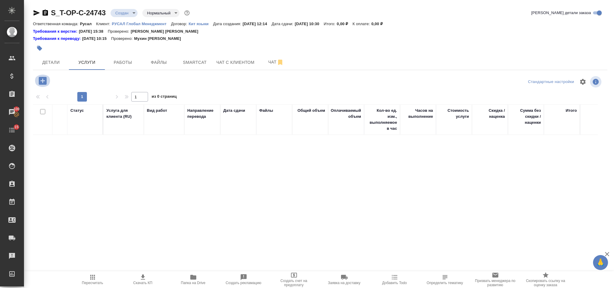
click at [43, 82] on icon "button" at bounding box center [43, 81] width 8 height 8
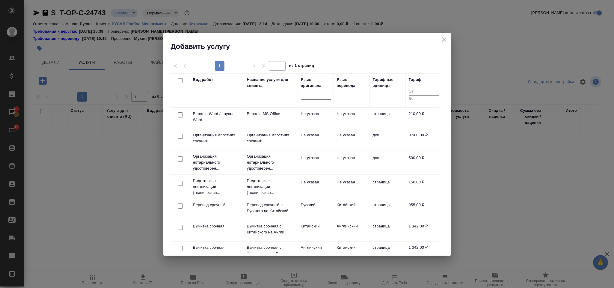
click at [310, 99] on div at bounding box center [316, 94] width 30 height 11
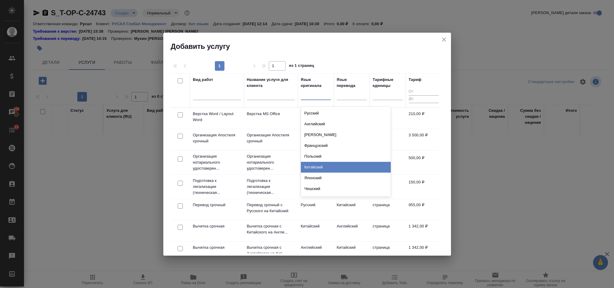
click at [329, 168] on div "Китайский" at bounding box center [346, 167] width 90 height 11
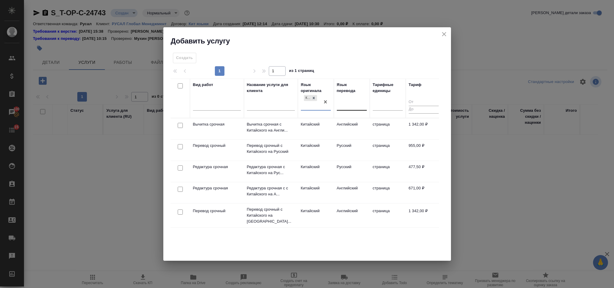
click at [341, 106] on div at bounding box center [352, 104] width 30 height 9
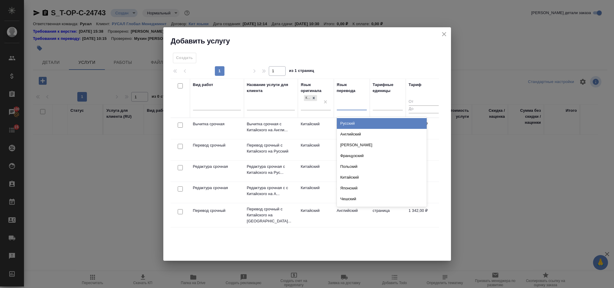
click at [347, 126] on div "Русский" at bounding box center [382, 123] width 90 height 11
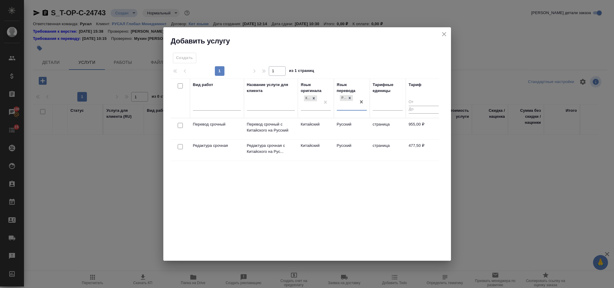
click at [180, 125] on input "checkbox" at bounding box center [180, 125] width 5 height 5
checkbox input "true"
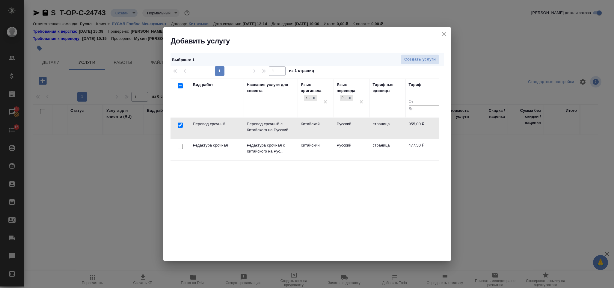
click at [180, 147] on input "checkbox" at bounding box center [180, 146] width 5 height 5
checkbox input "true"
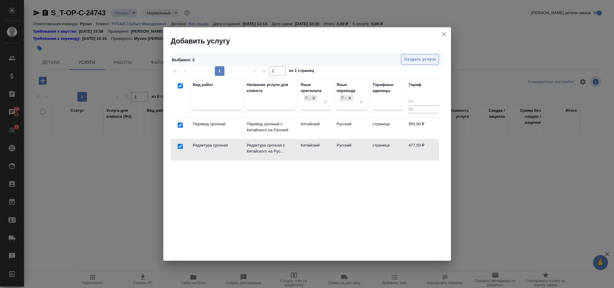
click at [407, 59] on span "Создать услуги" at bounding box center [419, 59] width 31 height 7
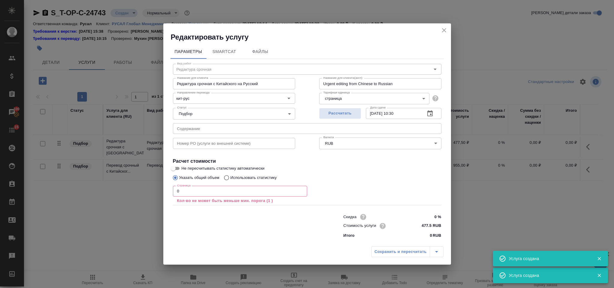
click at [234, 131] on input "text" at bounding box center [307, 128] width 268 height 11
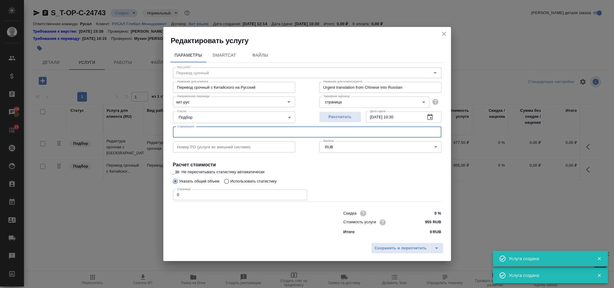
type input "Перевод срочный"
type input "Перевод срочный с Китайского на Русский"
type input "Urgent translation from Chinese into Russian"
type input "955 RUB"
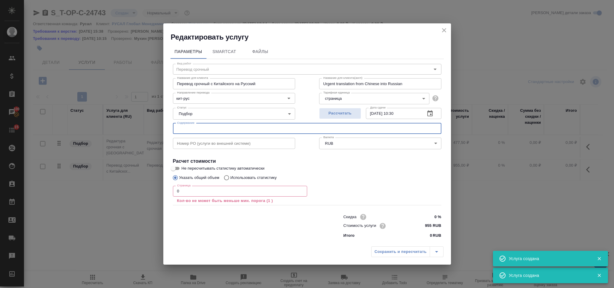
paste input "Documents"
type input "Documents"
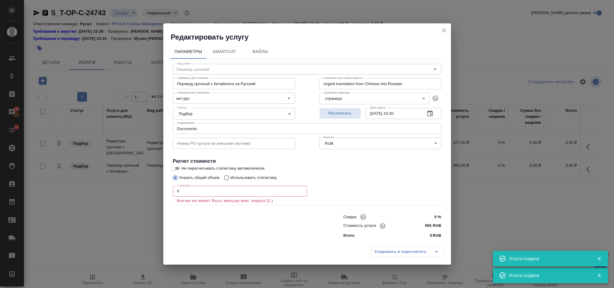
click at [199, 198] on p "Кол-во не может быть меньше мин. порога (1 )" at bounding box center [240, 201] width 126 height 6
click at [192, 192] on input "0" at bounding box center [240, 191] width 134 height 11
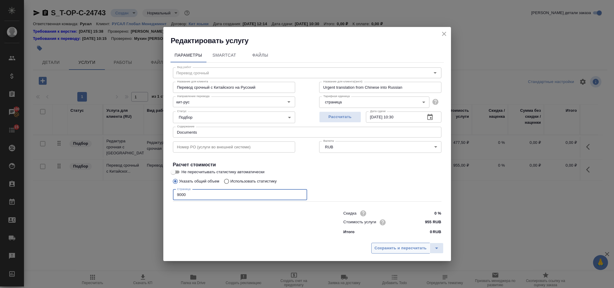
type input "9000"
click at [374, 248] on span "Сохранить и пересчитать" at bounding box center [400, 248] width 52 height 7
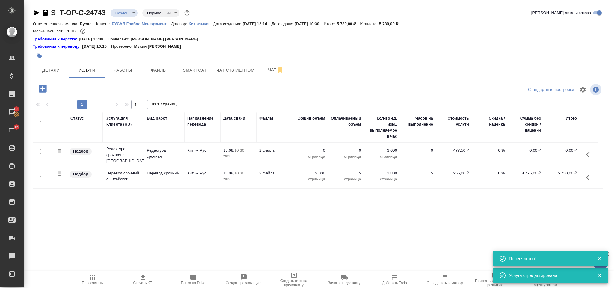
click at [59, 165] on td at bounding box center [59, 154] width 15 height 21
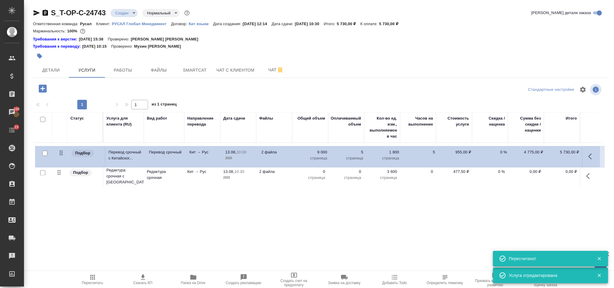
drag, startPoint x: 58, startPoint y: 176, endPoint x: 60, endPoint y: 152, distance: 24.3
click at [60, 152] on table "Статус Услуга для клиента (RU) Вид работ Направление перевода Дата сдачи Файлы …" at bounding box center [317, 150] width 569 height 76
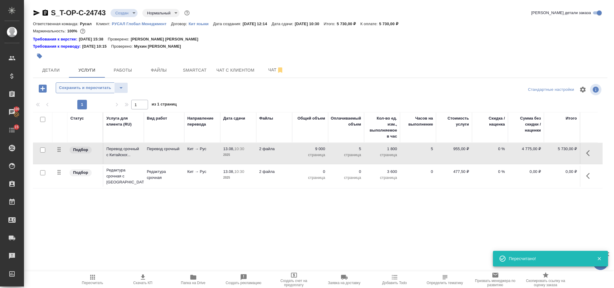
click at [83, 87] on span "Сохранить и пересчитать" at bounding box center [85, 87] width 52 height 7
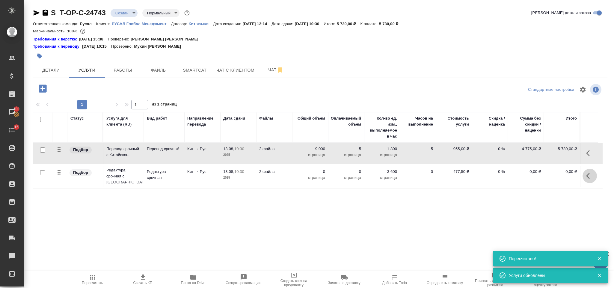
click at [587, 181] on button "button" at bounding box center [589, 176] width 14 height 14
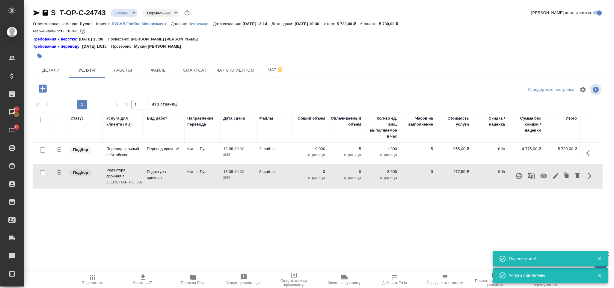
click at [554, 177] on icon "button" at bounding box center [555, 175] width 5 height 5
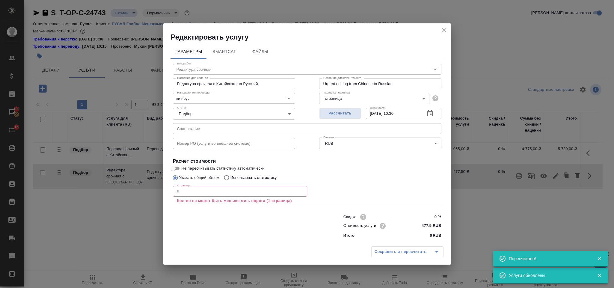
click at [188, 196] on input "0" at bounding box center [240, 191] width 134 height 11
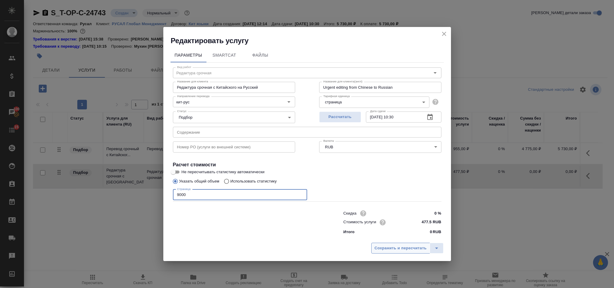
type input "9000"
click at [380, 251] on span "Сохранить и пересчитать" at bounding box center [400, 248] width 52 height 7
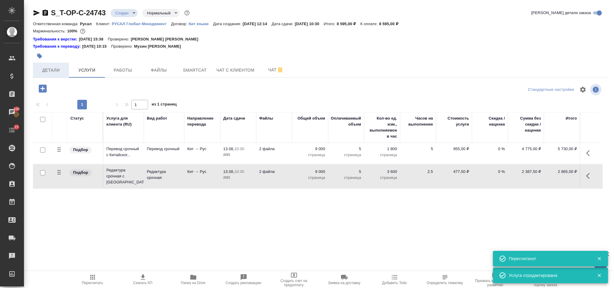
click at [62, 67] on span "Детали" at bounding box center [51, 69] width 29 height 7
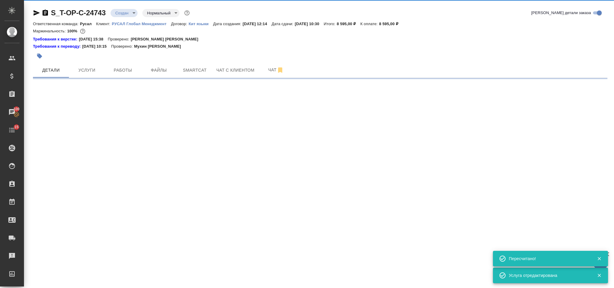
select select "RU"
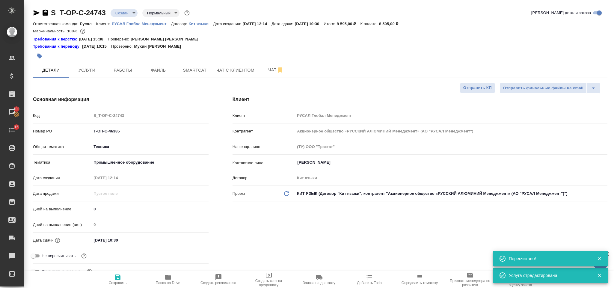
type textarea "x"
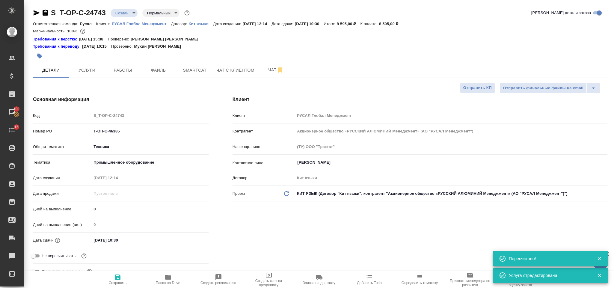
type textarea "x"
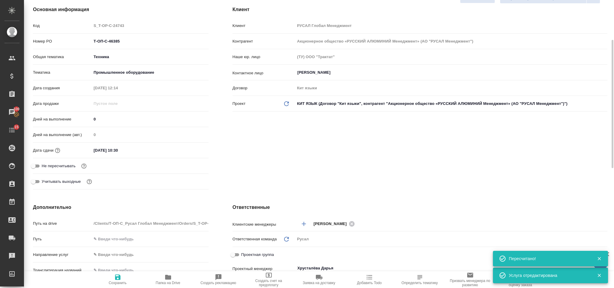
scroll to position [180, 0]
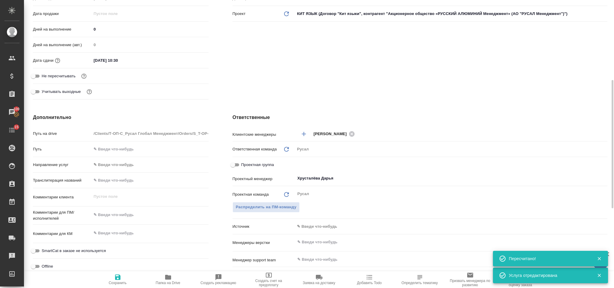
click at [123, 217] on textarea at bounding box center [149, 215] width 117 height 10
type textarea "x"
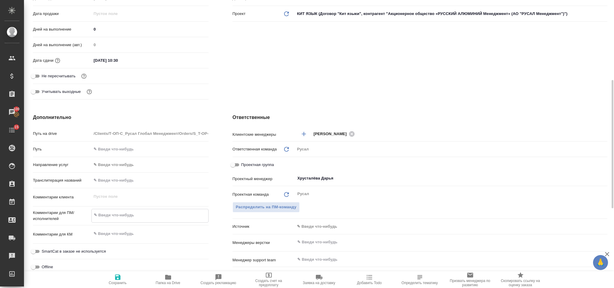
paste textarea "Ранее переведенный файл на русском в помощь переводчику во вложении"
type textarea "Ранее переведенный файл на русском в помощь переводчику во вложении"
type textarea "x"
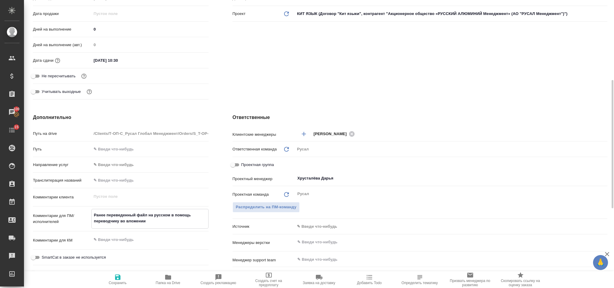
type textarea "Ранее переведенный файл на русском в помощь переводчику во вложении"
type textarea "x"
click at [119, 278] on icon "button" at bounding box center [117, 276] width 5 height 5
type textarea "x"
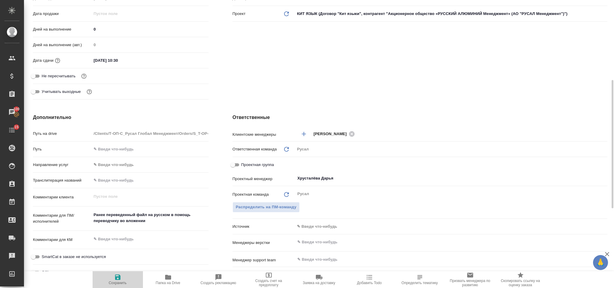
type textarea "x"
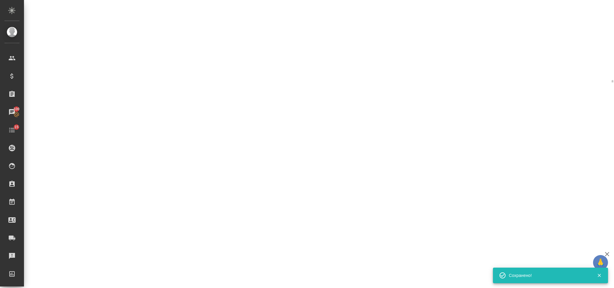
select select "RU"
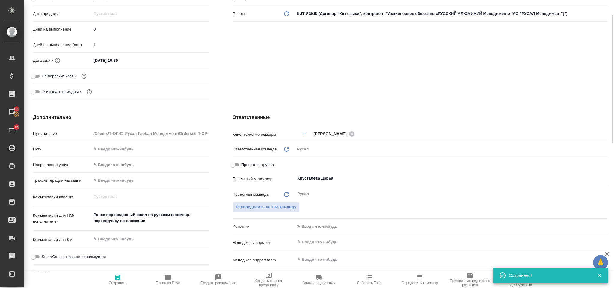
scroll to position [0, 0]
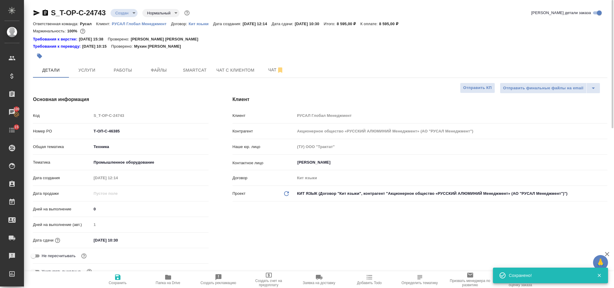
type textarea "x"
click at [45, 12] on icon "button" at bounding box center [45, 12] width 7 height 7
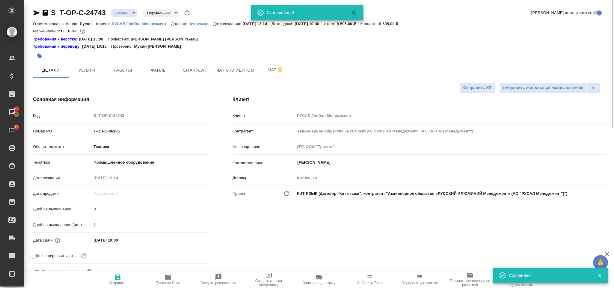
type textarea "x"
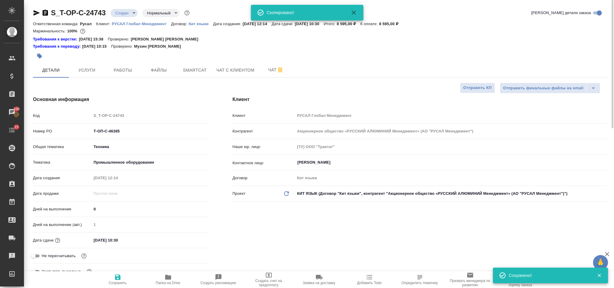
type textarea "x"
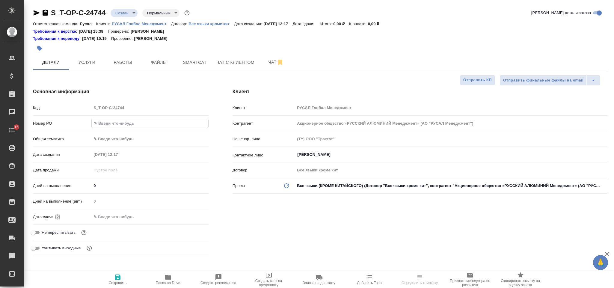
select select "RU"
type input "Т-ОП-С-46386"
click at [121, 137] on body "🙏 .cls-1 fill:#fff; AWATERA [PERSON_NAME] Спецификации Заказы 100 Чаты 15 Todo …" at bounding box center [307, 144] width 614 height 288
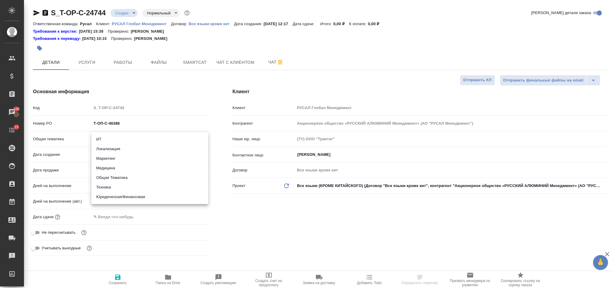
click at [123, 192] on li "Юридическая/Финансовая" at bounding box center [149, 197] width 117 height 10
type input "yr-fn"
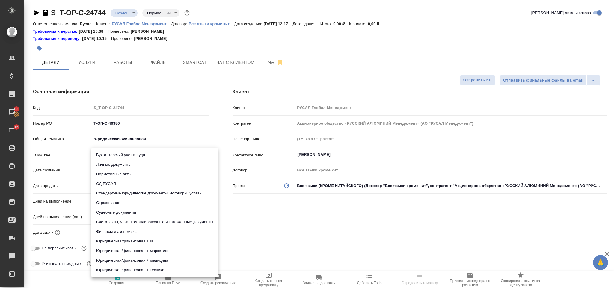
click at [122, 154] on body "🙏 .cls-1 fill:#fff; AWATERA [PERSON_NAME] Спецификации Заказы 100 Чаты 15 Todo …" at bounding box center [307, 144] width 614 height 288
click at [139, 190] on li "Стандартные юридические документы, договоры, уставы" at bounding box center [154, 193] width 126 height 10
type input "5f647205b73bc97568ca66bf"
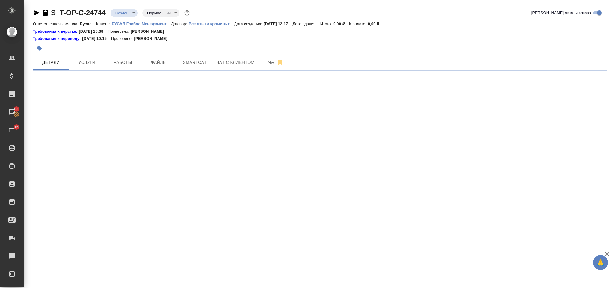
select select "RU"
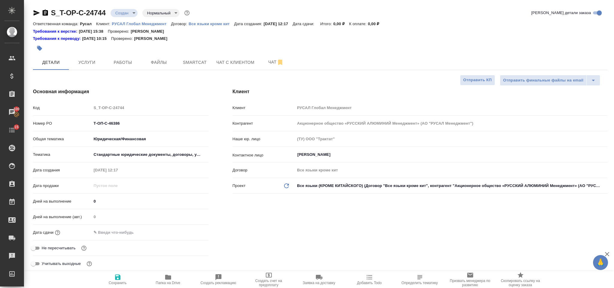
type textarea "x"
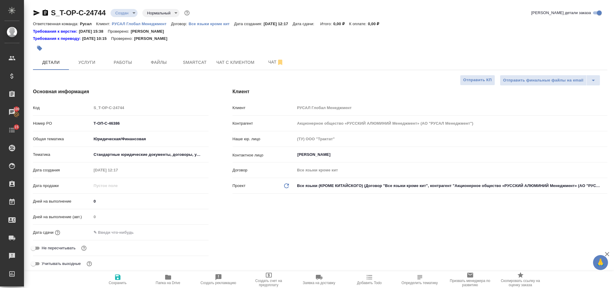
type textarea "x"
click at [132, 230] on input "text" at bounding box center [117, 232] width 52 height 9
click at [193, 233] on icon "button" at bounding box center [190, 232] width 5 height 6
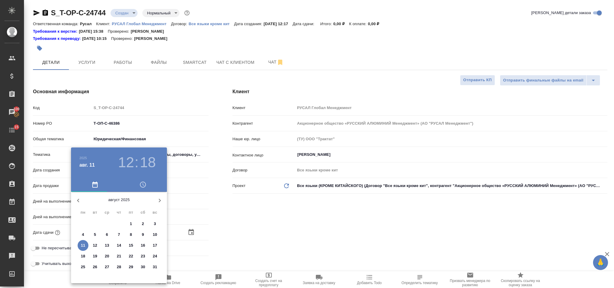
click at [96, 245] on p "12" at bounding box center [95, 245] width 4 height 6
type input "[DATE] 12:18"
type textarea "x"
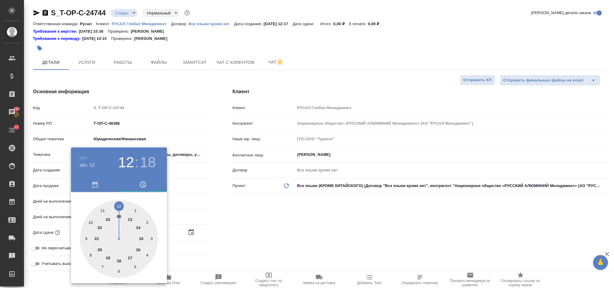
click at [89, 221] on div at bounding box center [119, 239] width 78 height 78
type input "[DATE] 10:18"
type textarea "x"
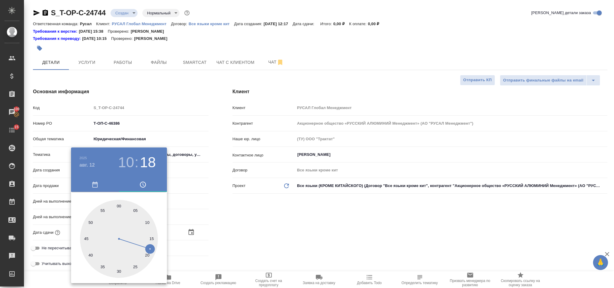
click at [119, 203] on div at bounding box center [119, 239] width 78 height 78
type input "12.08.2025 10:00"
type textarea "x"
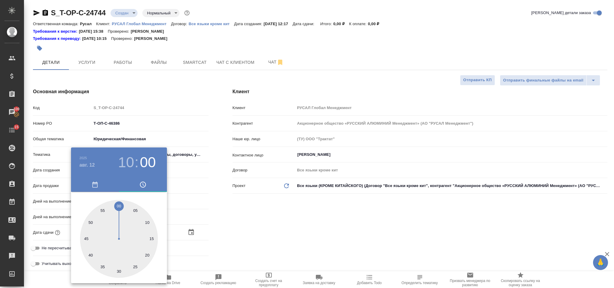
click at [214, 220] on div at bounding box center [307, 144] width 614 height 288
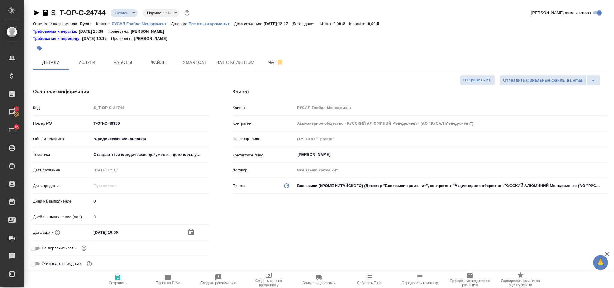
click at [123, 276] on span "Сохранить" at bounding box center [117, 278] width 43 height 11
type textarea "x"
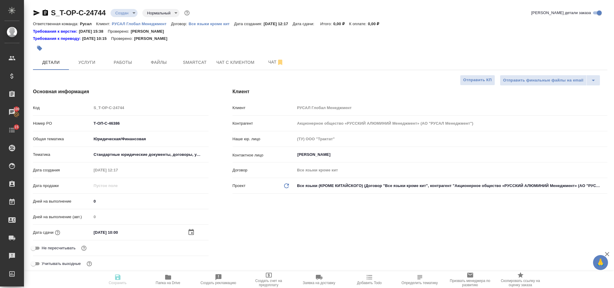
type textarea "x"
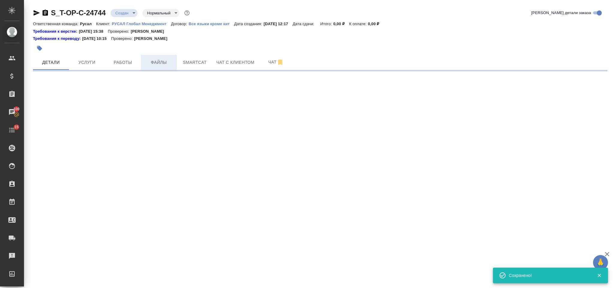
select select "RU"
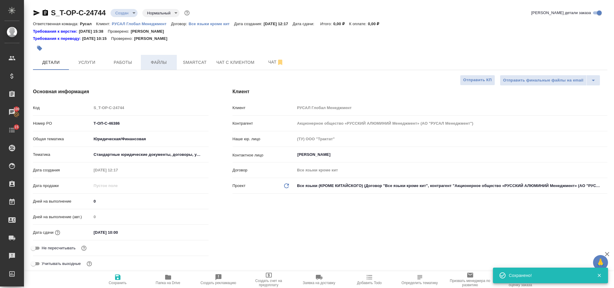
click at [154, 60] on span "Файлы" at bounding box center [158, 62] width 29 height 7
type textarea "x"
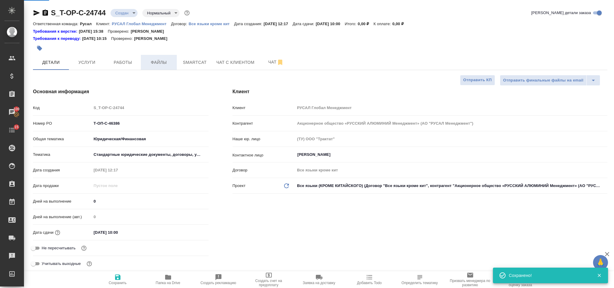
type textarea "x"
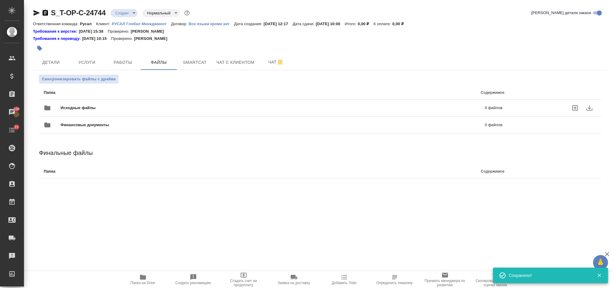
click at [105, 111] on span "Исходные файлы" at bounding box center [175, 108] width 230 height 6
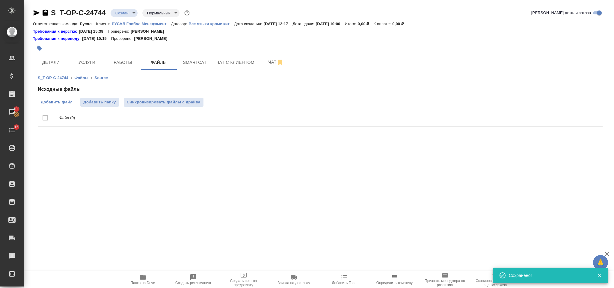
click at [61, 102] on span "Добавить файл" at bounding box center [57, 102] width 32 height 6
click at [0, 0] on input "Добавить файл" at bounding box center [0, 0] width 0 height 0
click at [90, 63] on span "Услуги" at bounding box center [86, 62] width 29 height 7
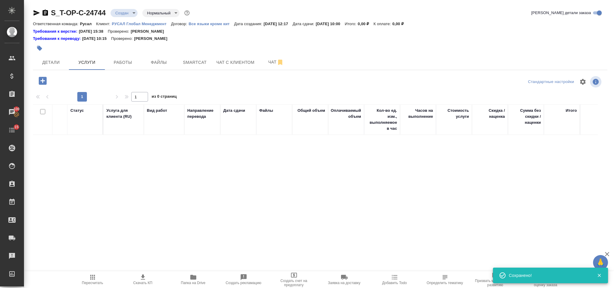
click at [45, 78] on icon "button" at bounding box center [43, 81] width 8 height 8
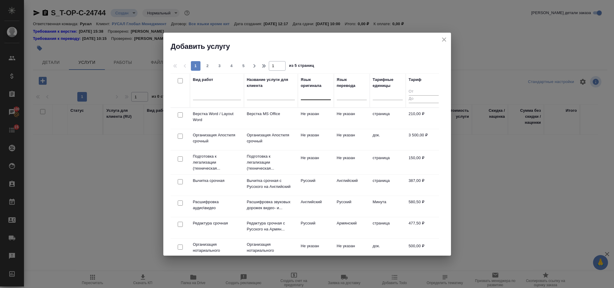
click at [304, 96] on div at bounding box center [316, 94] width 30 height 9
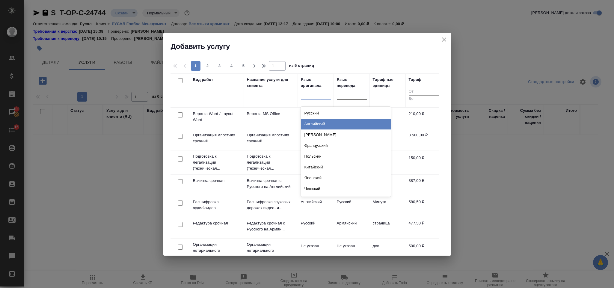
click at [325, 124] on div "Английский" at bounding box center [346, 124] width 90 height 11
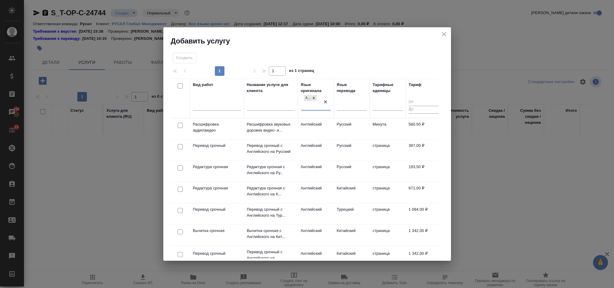
click at [350, 97] on div "Язык перевода" at bounding box center [352, 98] width 30 height 33
click at [350, 101] on div at bounding box center [352, 104] width 30 height 9
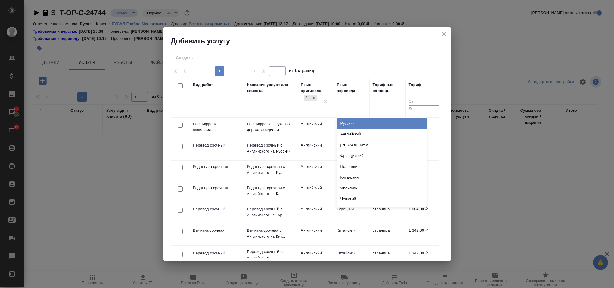
click at [358, 122] on div "Русский" at bounding box center [382, 123] width 90 height 11
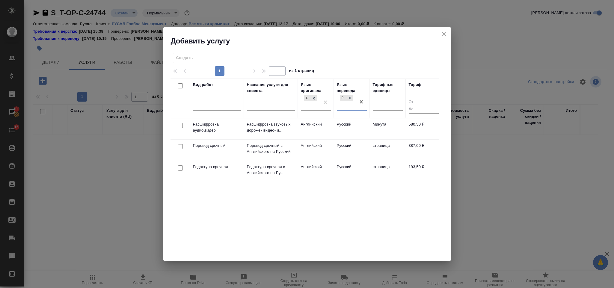
click at [178, 148] on input "checkbox" at bounding box center [180, 146] width 5 height 5
checkbox input "true"
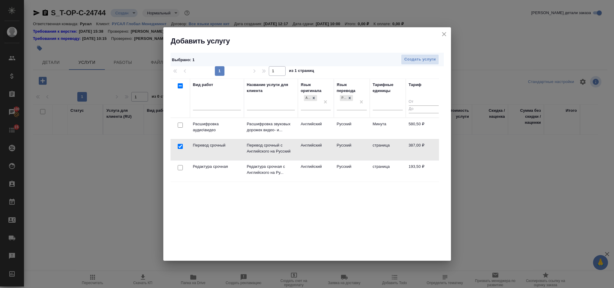
click at [181, 129] on div at bounding box center [179, 125] width 13 height 8
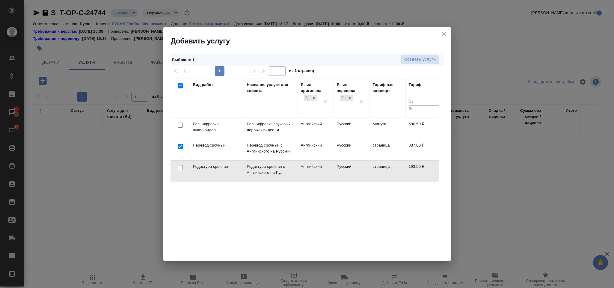
click at [182, 169] on input "checkbox" at bounding box center [180, 167] width 5 height 5
checkbox input "true"
click at [429, 58] on span "Создать услуги" at bounding box center [419, 59] width 31 height 7
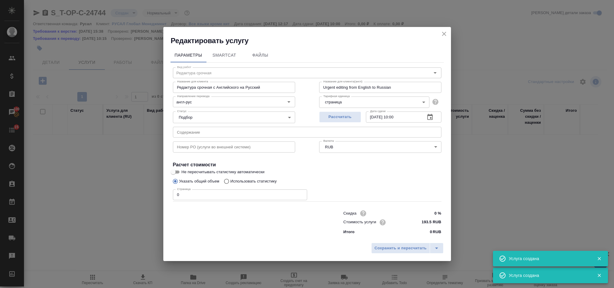
type input "Перевод срочный"
type input "Перевод срочный с Английского на Русский"
type input "Urgent translation from English into Russian"
type input "387 RUB"
click at [263, 130] on input "text" at bounding box center [307, 132] width 268 height 11
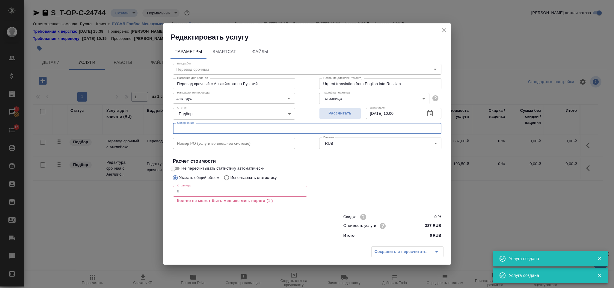
paste input "Соглашение о конфиденциальности"
type input "Соглашение о конфиденциальности"
click at [211, 193] on input "0" at bounding box center [240, 191] width 134 height 11
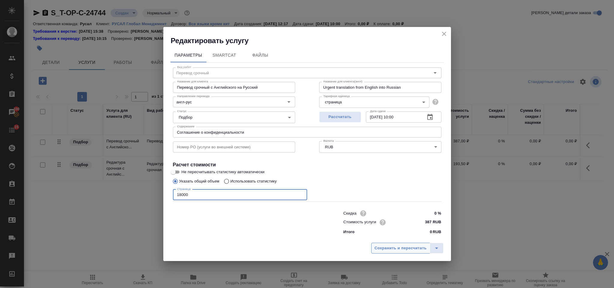
type input "18000"
click at [383, 244] on button "Сохранить и пересчитать" at bounding box center [400, 248] width 59 height 11
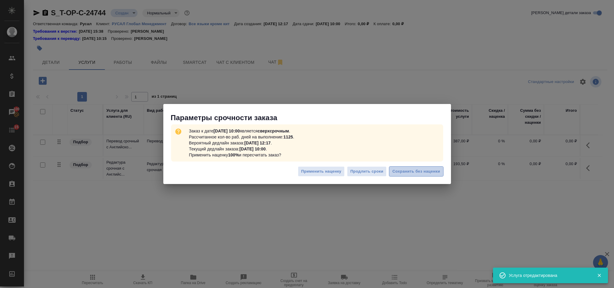
click at [413, 171] on span "Сохранить без наценки" at bounding box center [416, 171] width 48 height 7
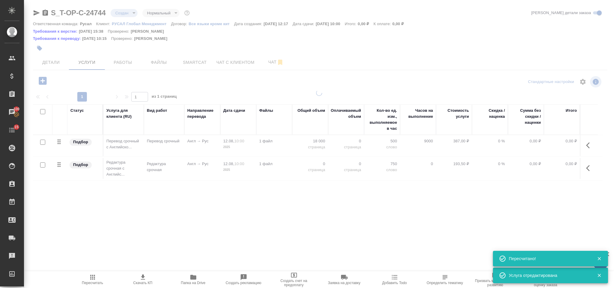
type input "urgent"
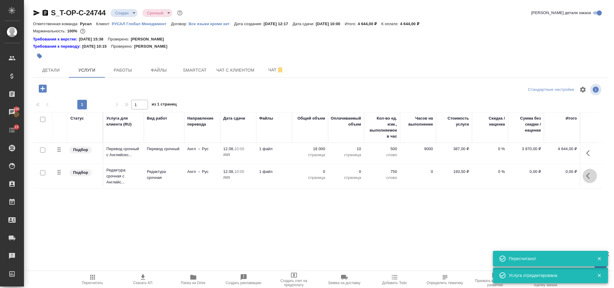
click at [591, 171] on button "button" at bounding box center [589, 176] width 14 height 14
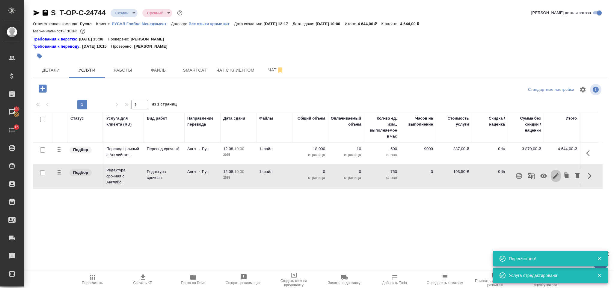
click at [559, 174] on icon "button" at bounding box center [555, 175] width 7 height 7
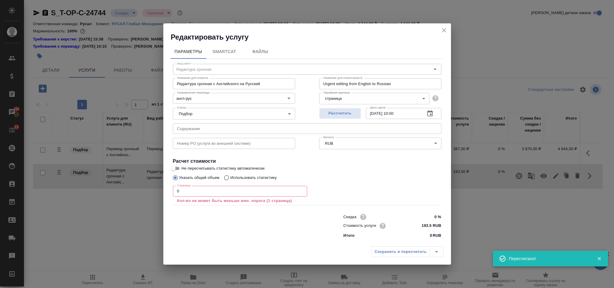
click at [203, 195] on input "0" at bounding box center [240, 191] width 134 height 11
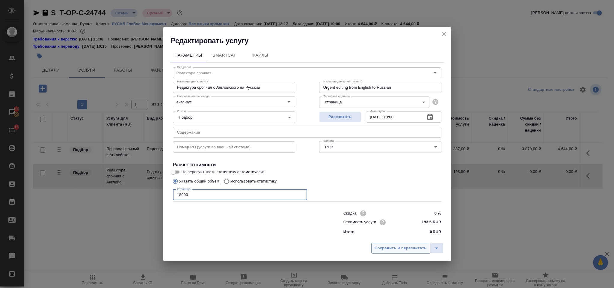
type input "18000"
click at [402, 252] on button "Сохранить и пересчитать" at bounding box center [400, 248] width 59 height 11
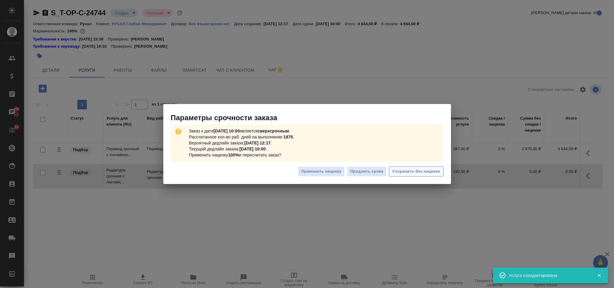
click at [394, 173] on span "Сохранить без наценки" at bounding box center [416, 171] width 48 height 7
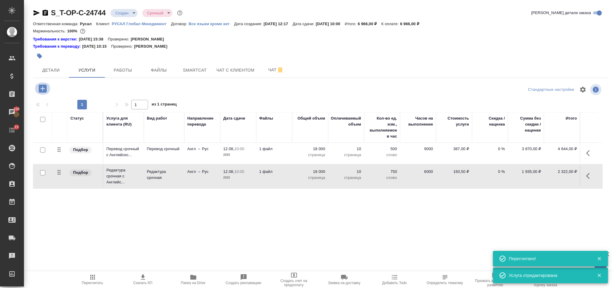
click at [44, 88] on icon "button" at bounding box center [43, 88] width 8 height 8
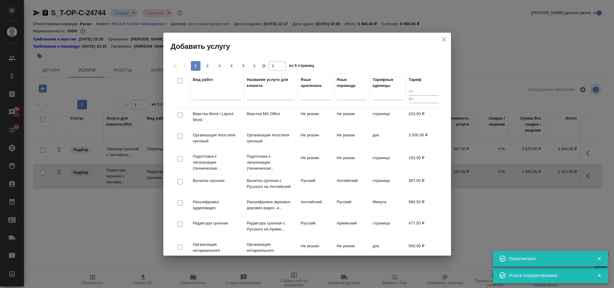
click at [180, 118] on div at bounding box center [179, 115] width 13 height 8
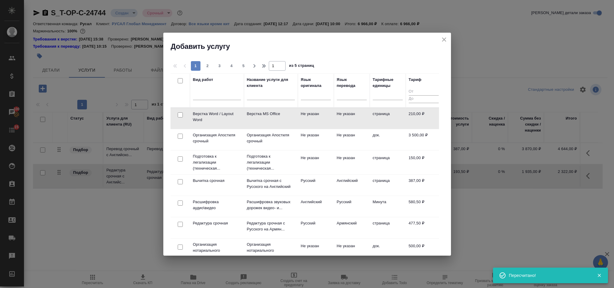
click at [181, 115] on input "checkbox" at bounding box center [180, 114] width 5 height 5
checkbox input "true"
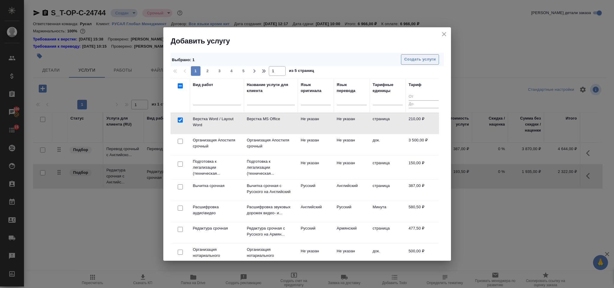
click at [407, 58] on span "Создать услуги" at bounding box center [419, 59] width 31 height 7
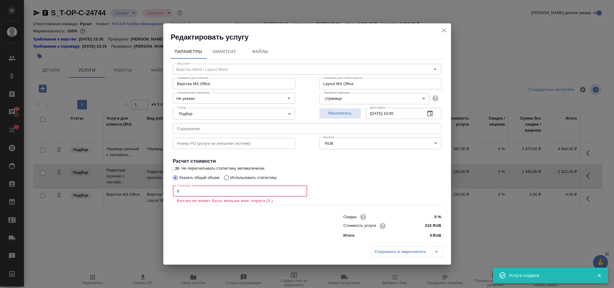
click at [210, 192] on input "0" at bounding box center [240, 191] width 134 height 11
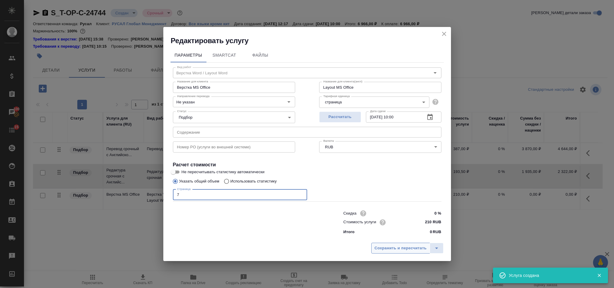
type input "7"
click at [385, 243] on button "Сохранить и пересчитать" at bounding box center [400, 248] width 59 height 11
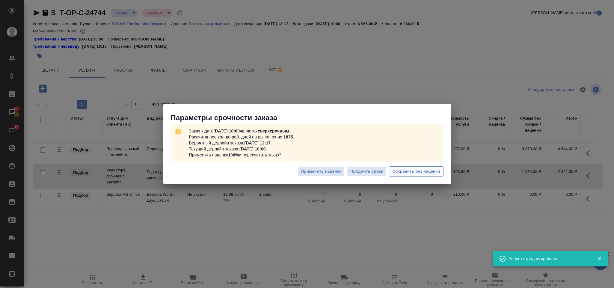
click at [397, 171] on span "Сохранить без наценки" at bounding box center [416, 171] width 48 height 7
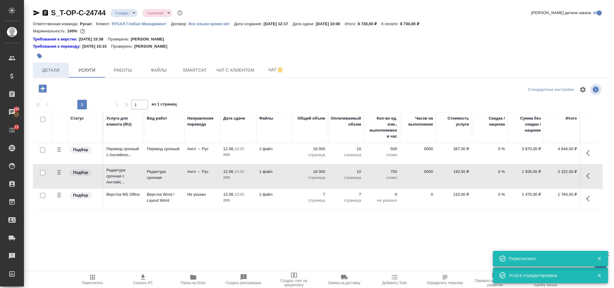
click at [54, 73] on span "Детали" at bounding box center [51, 69] width 29 height 7
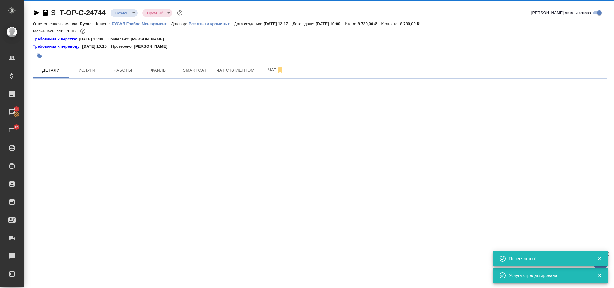
select select "RU"
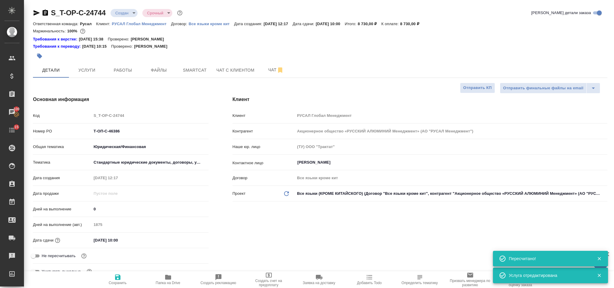
click at [44, 13] on icon "button" at bounding box center [45, 12] width 7 height 7
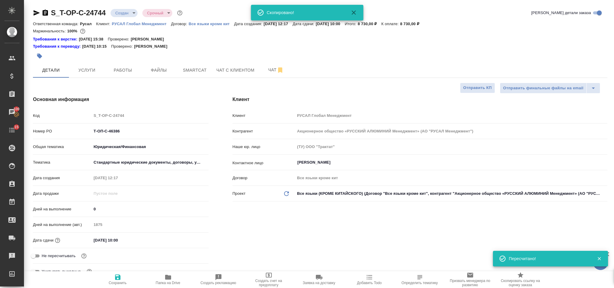
type textarea "x"
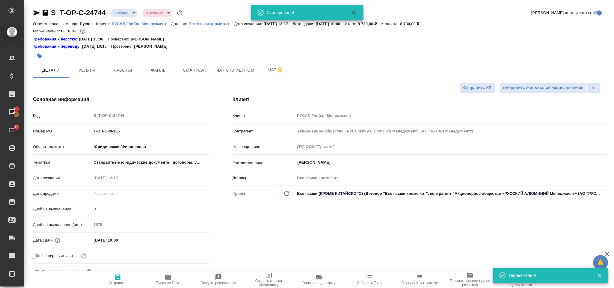
type textarea "x"
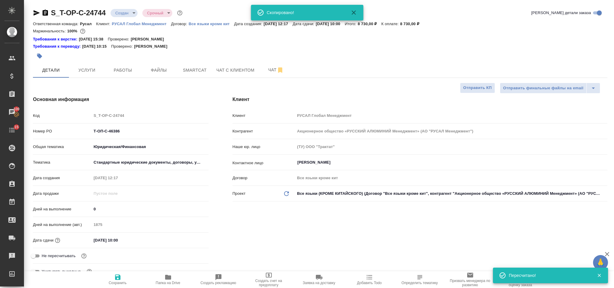
type textarea "x"
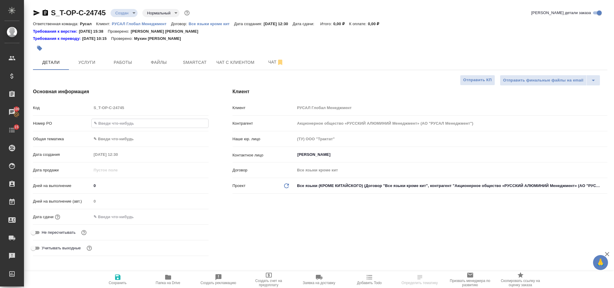
select select "RU"
type input "от Исаева_11"
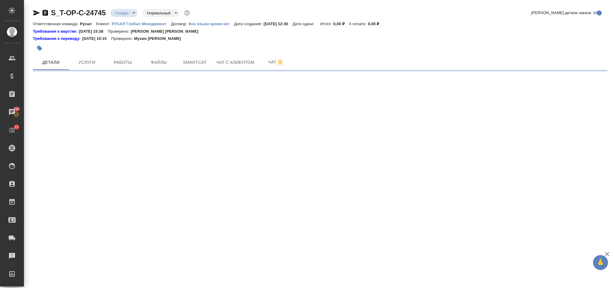
select select "RU"
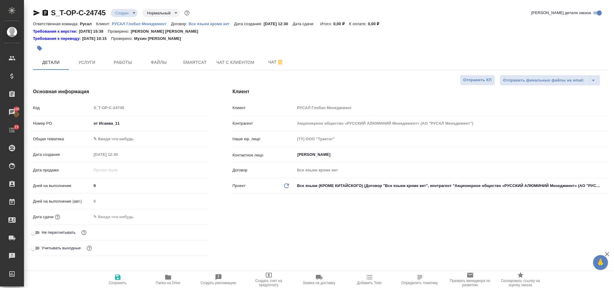
type textarea "x"
click at [125, 121] on input "от Исаева_11" at bounding box center [149, 123] width 117 height 9
type input "от Исаева_11."
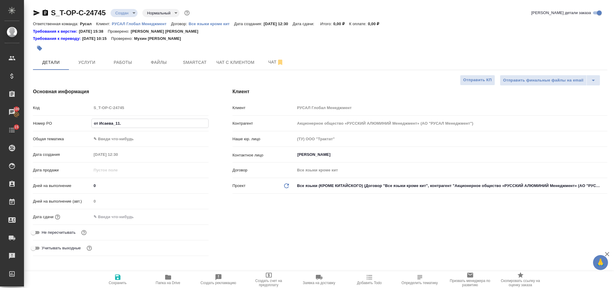
type textarea "x"
type input "от Исаева_11.0"
type textarea "x"
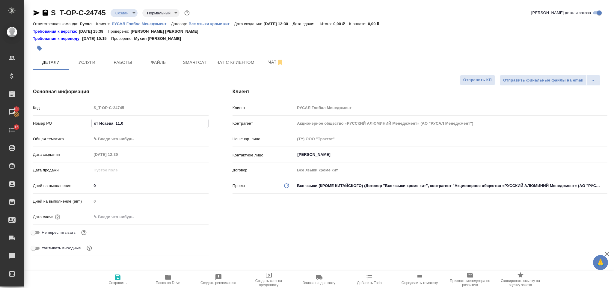
type textarea "x"
type input "от Исаева_11.08"
type textarea "x"
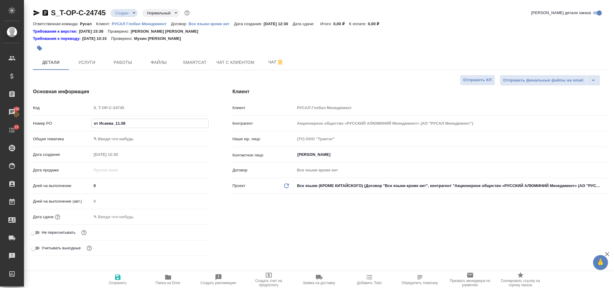
type textarea "x"
type input "от Исаева_11.08-"
type textarea "x"
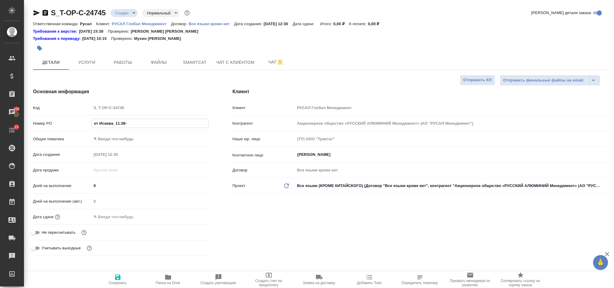
type input "от Исаева_11.08-3"
type textarea "x"
type input "от Исаева_11.08-3"
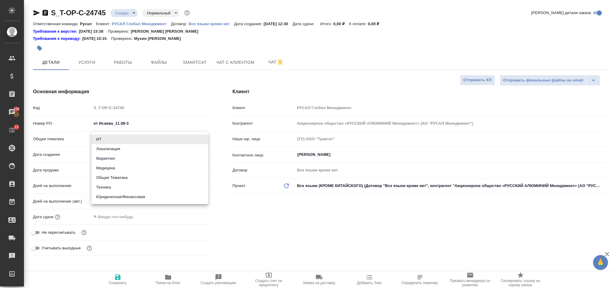
click at [137, 138] on body "🙏 .cls-1 fill:#fff; AWATERA [PERSON_NAME] Спецификации Заказы 100 Чаты 15 Todo …" at bounding box center [307, 144] width 614 height 288
click at [140, 183] on li "Техника" at bounding box center [149, 187] width 117 height 10
type input "tech"
type textarea "x"
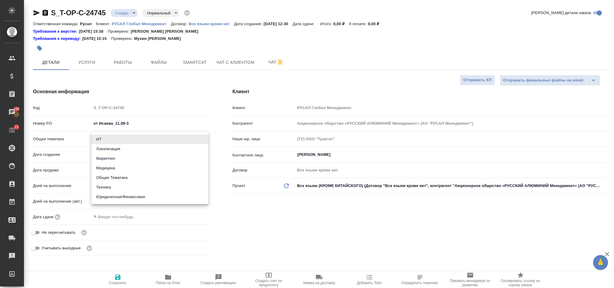
type textarea "x"
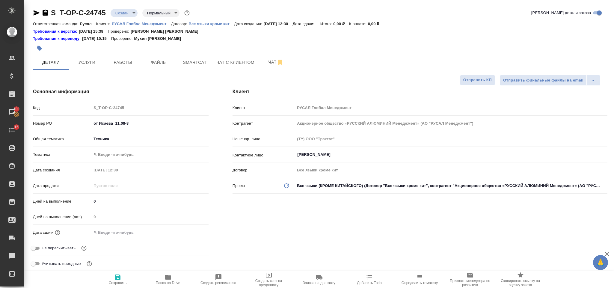
click at [122, 155] on body "🙏 .cls-1 fill:#fff; AWATERA [PERSON_NAME] Спецификации Заказы 100 Чаты 15 Todo …" at bounding box center [307, 144] width 614 height 288
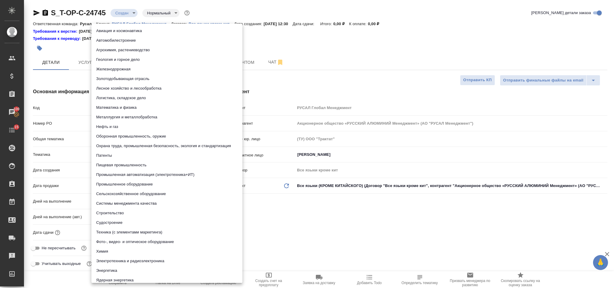
click at [141, 107] on li "Математика и физика" at bounding box center [166, 108] width 151 height 10
type textarea "x"
type input "5f647204b73bc97568ca66ac"
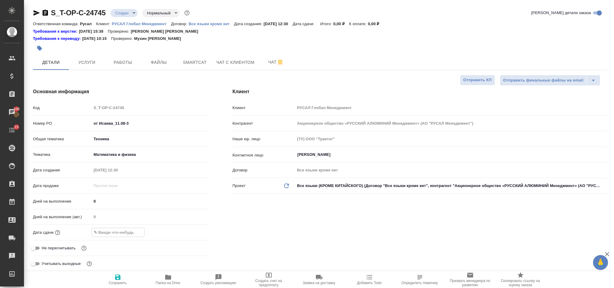
click at [122, 236] on input "text" at bounding box center [118, 232] width 52 height 9
click at [192, 233] on icon "button" at bounding box center [190, 232] width 5 height 6
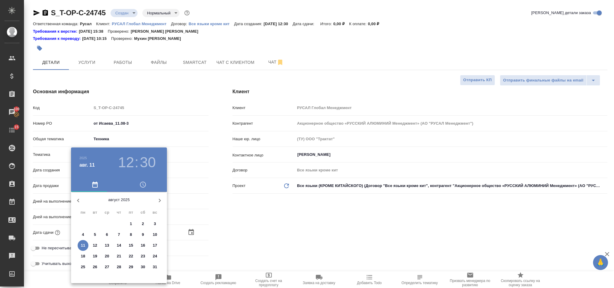
click at [132, 243] on p "15" at bounding box center [131, 245] width 4 height 6
type input "[DATE] 12:30"
type textarea "x"
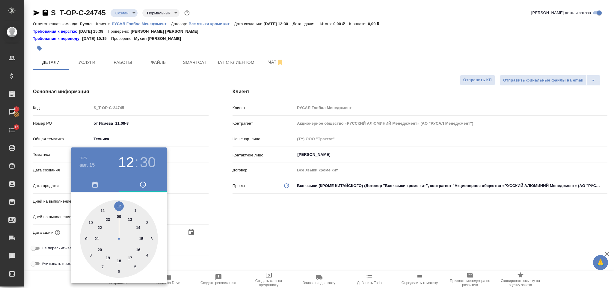
click at [118, 204] on div at bounding box center [119, 239] width 78 height 78
type textarea "x"
click at [119, 203] on div at bounding box center [119, 239] width 78 height 78
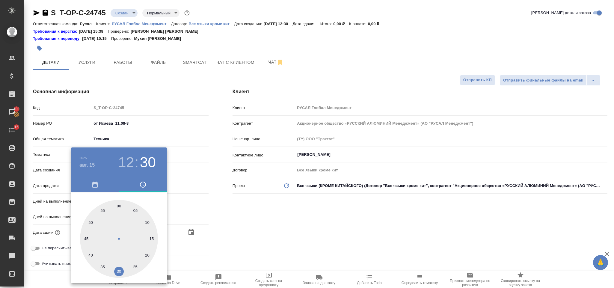
type input "[DATE] 12:00"
type textarea "x"
click at [261, 217] on div at bounding box center [307, 144] width 614 height 288
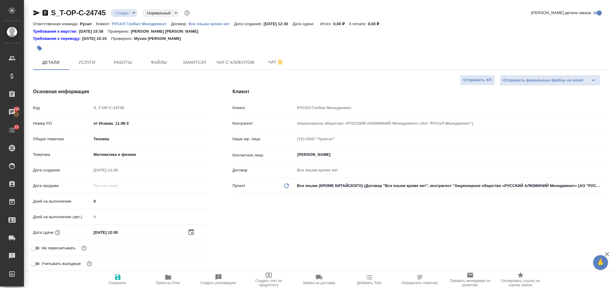
click at [117, 274] on icon "button" at bounding box center [117, 276] width 7 height 7
type textarea "x"
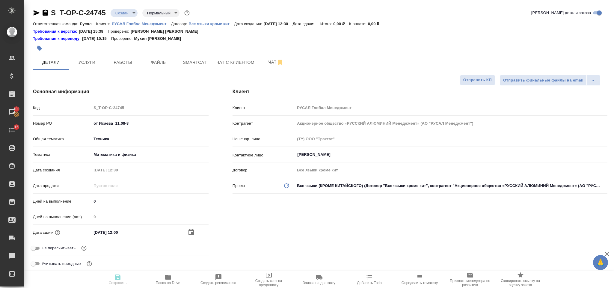
type textarea "x"
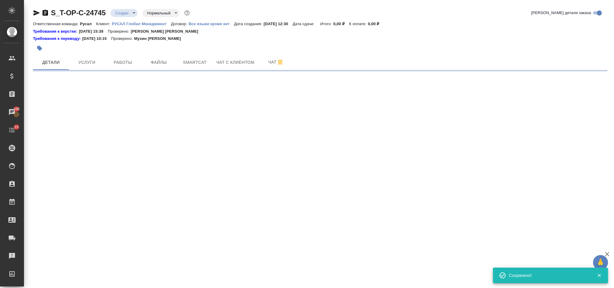
select select "RU"
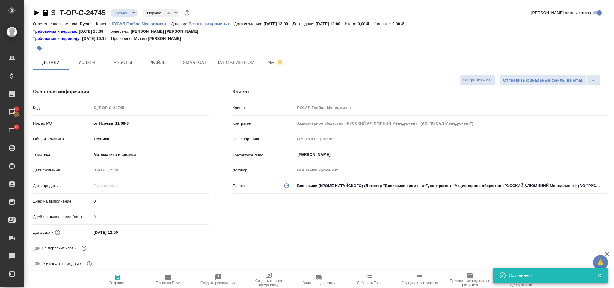
type textarea "x"
drag, startPoint x: 162, startPoint y: 72, endPoint x: 162, endPoint y: 65, distance: 6.9
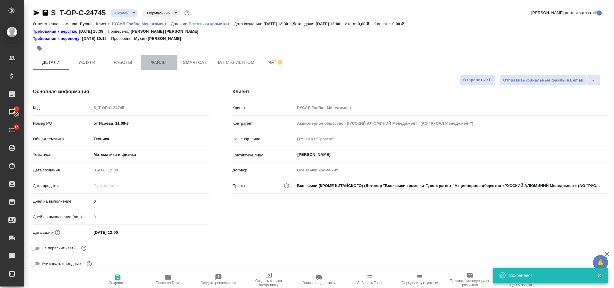
click at [162, 64] on span "Файлы" at bounding box center [158, 62] width 29 height 7
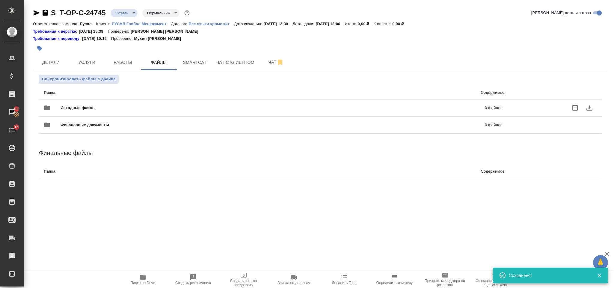
click at [122, 103] on div "Исходные файлы 0 файлов" at bounding box center [273, 108] width 459 height 14
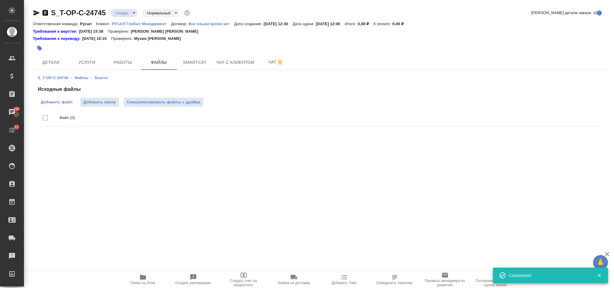
click at [61, 99] on span "Добавить файл" at bounding box center [57, 102] width 32 height 6
click at [0, 0] on input "Добавить файл" at bounding box center [0, 0] width 0 height 0
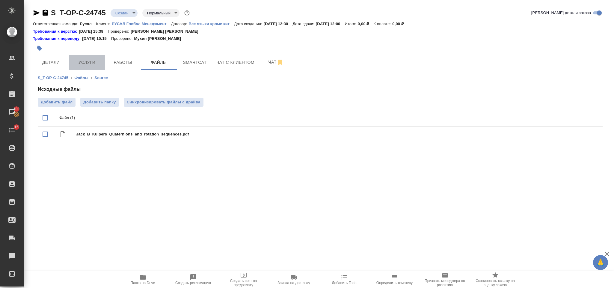
click at [75, 63] on span "Услуги" at bounding box center [86, 62] width 29 height 7
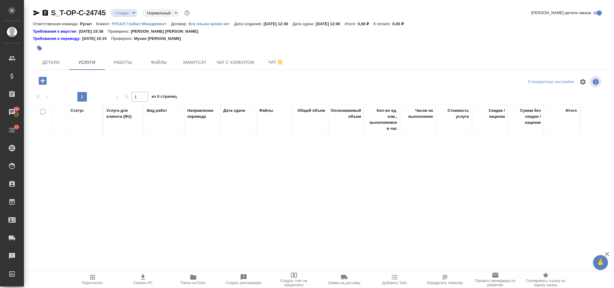
click at [48, 78] on icon "button" at bounding box center [42, 80] width 10 height 10
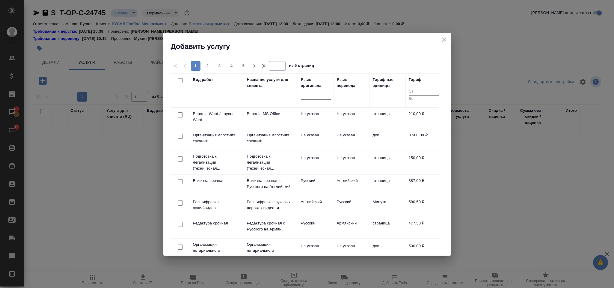
click at [309, 95] on div at bounding box center [316, 94] width 30 height 9
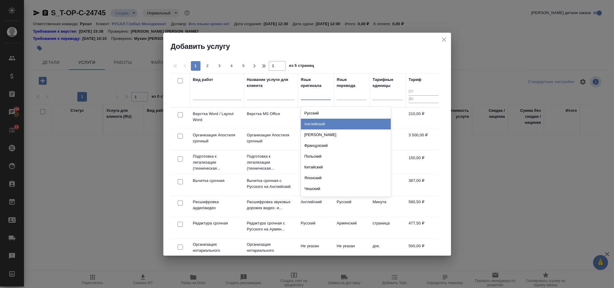
click at [320, 128] on div "Английский" at bounding box center [346, 124] width 90 height 11
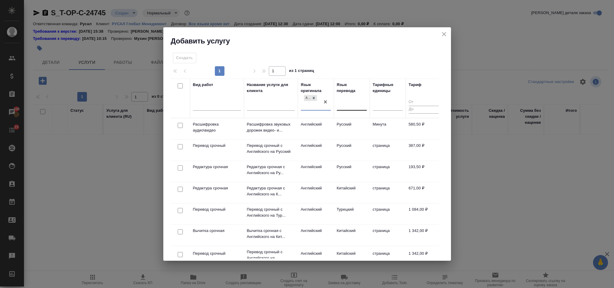
click at [340, 102] on div at bounding box center [352, 104] width 30 height 9
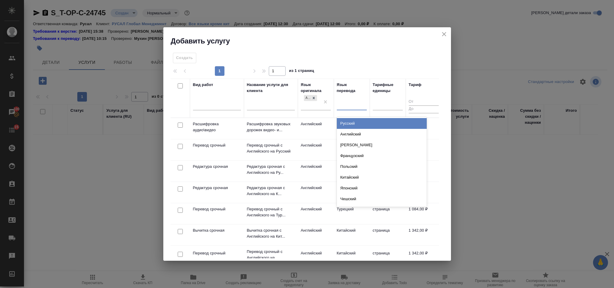
click at [346, 123] on div "Русский" at bounding box center [382, 123] width 90 height 11
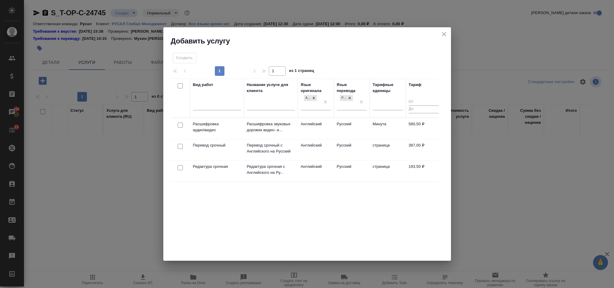
click at [181, 146] on input "checkbox" at bounding box center [180, 146] width 5 height 5
checkbox input "true"
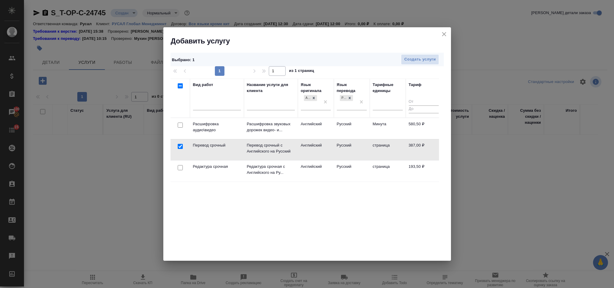
click at [180, 168] on input "checkbox" at bounding box center [180, 167] width 5 height 5
checkbox input "true"
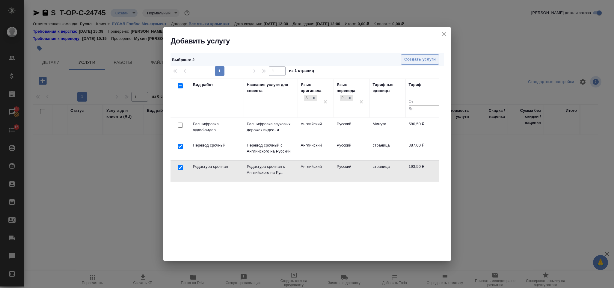
click at [434, 61] on span "Создать услуги" at bounding box center [419, 59] width 31 height 7
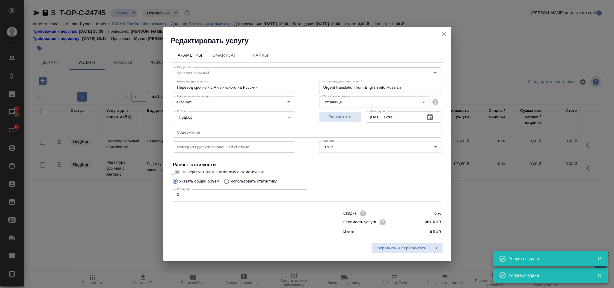
type input "Перевод срочный"
type input "Перевод срочный с Английского на Русский"
type input "Urgent translation from English into Russian"
type input "387 RUB"
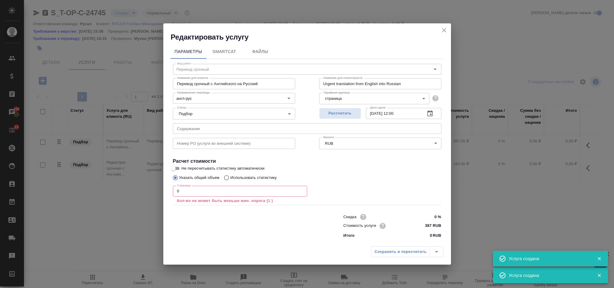
click at [232, 128] on input "text" at bounding box center [307, 128] width 268 height 11
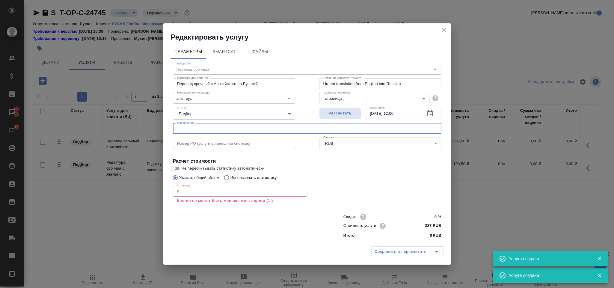
paste input "Jack_B_Kuipers_Quaternions_and_rotation_sequences"
type input "Jack_B_Kuipers_Quaternions_and_rotation_sequences"
click at [199, 192] on input "0" at bounding box center [240, 191] width 134 height 11
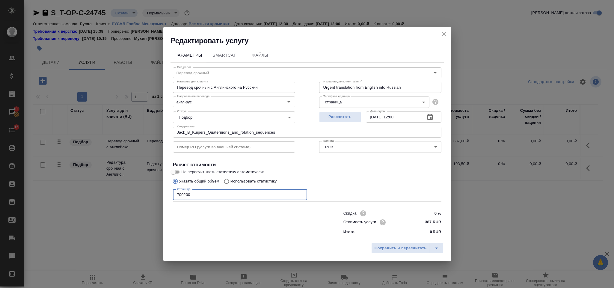
type input "700200"
click at [440, 38] on h2 "Редактировать услугу" at bounding box center [311, 41] width 280 height 10
click at [441, 37] on icon "close" at bounding box center [443, 33] width 7 height 7
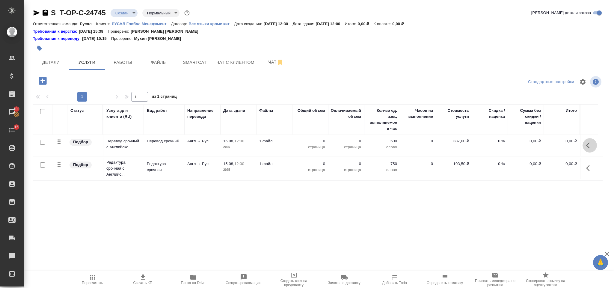
click at [592, 145] on icon "button" at bounding box center [589, 145] width 7 height 7
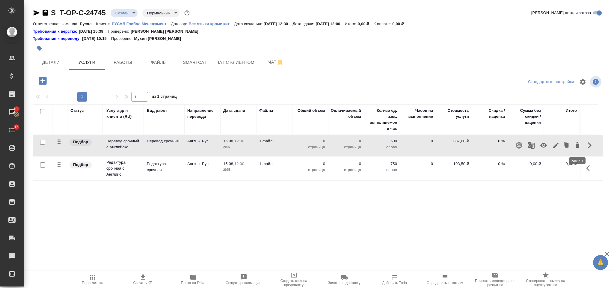
click at [574, 144] on icon "button" at bounding box center [577, 144] width 7 height 7
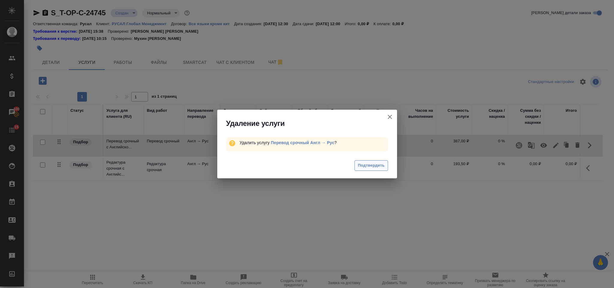
drag, startPoint x: 341, startPoint y: 167, endPoint x: 354, endPoint y: 166, distance: 12.6
click at [342, 167] on div "Подтвердить" at bounding box center [307, 166] width 180 height 24
click at [361, 167] on span "Подтвердить" at bounding box center [371, 165] width 27 height 7
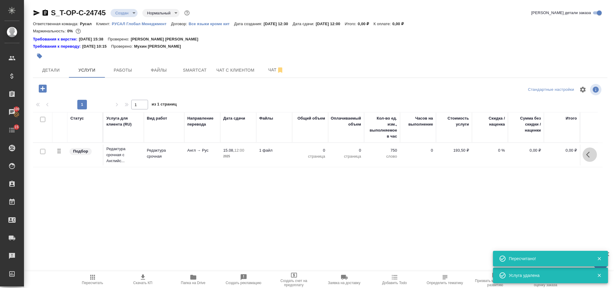
click at [589, 155] on icon "button" at bounding box center [589, 154] width 7 height 7
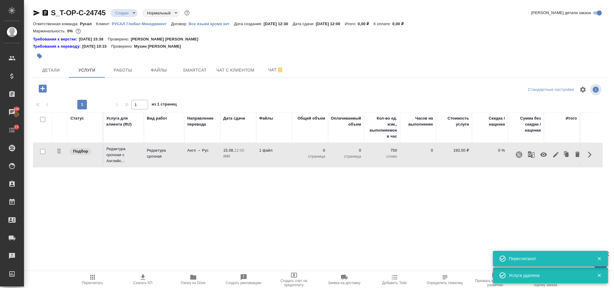
click at [556, 155] on icon "button" at bounding box center [555, 154] width 5 height 5
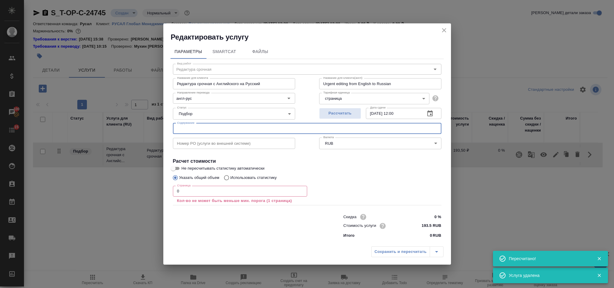
click at [232, 128] on input "text" at bounding box center [307, 128] width 268 height 11
paste input "Jack_B_Kuipers_Quaternions_and_rotation_sequences"
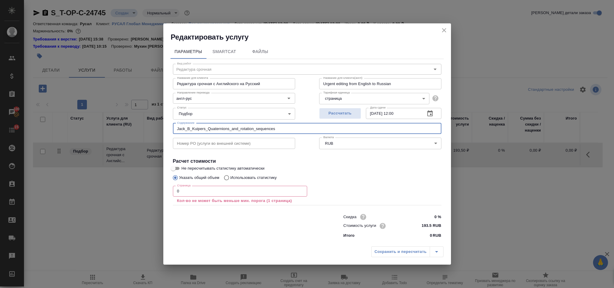
type input "Jack_B_Kuipers_Quaternions_and_rotation_sequences"
click at [208, 196] on input "0" at bounding box center [240, 191] width 134 height 11
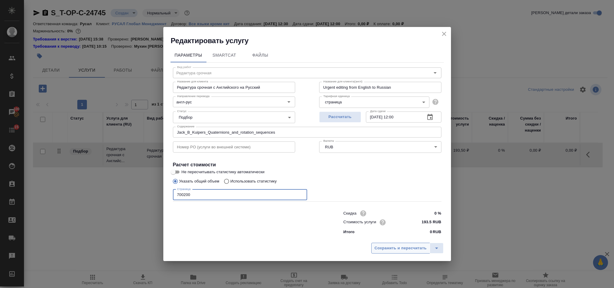
type input "700200"
click at [393, 245] on span "Сохранить и пересчитать" at bounding box center [400, 248] width 52 height 7
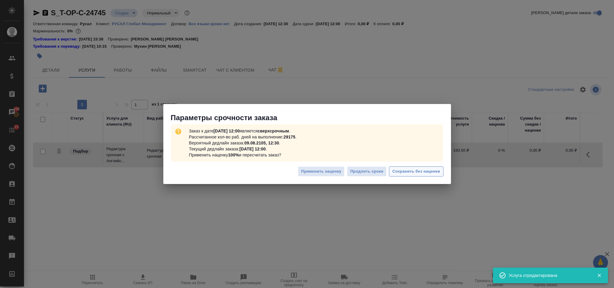
click at [407, 176] on button "Сохранить без наценки" at bounding box center [416, 171] width 54 height 10
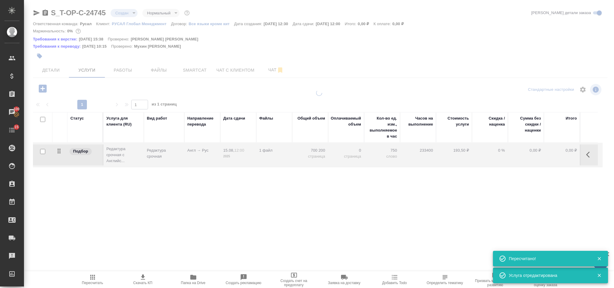
type input "urgent"
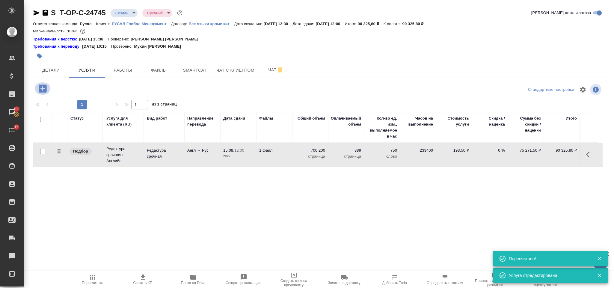
click at [46, 87] on icon "button" at bounding box center [43, 88] width 8 height 8
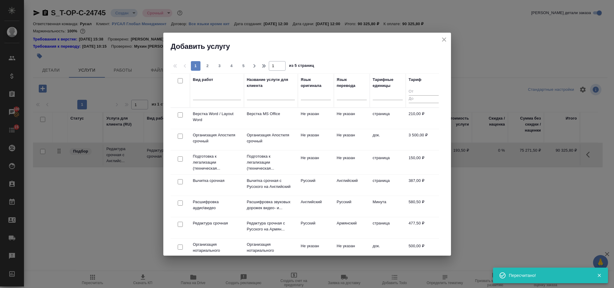
click at [181, 113] on input "checkbox" at bounding box center [180, 114] width 5 height 5
checkbox input "true"
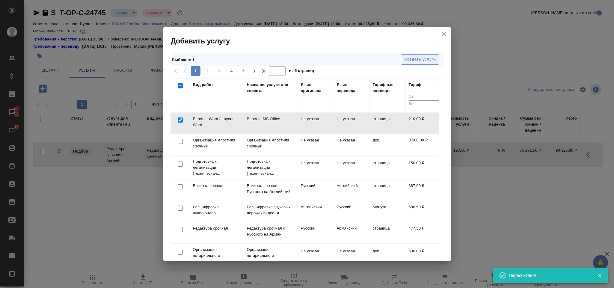
click at [420, 54] on button "Создать услуги" at bounding box center [420, 59] width 38 height 10
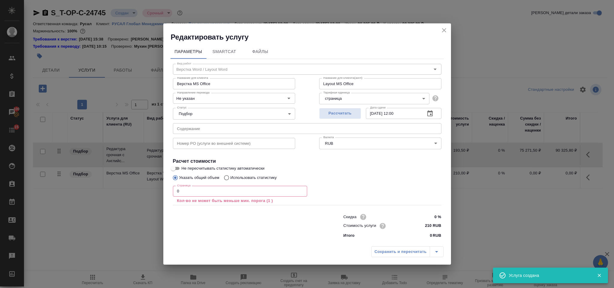
click at [204, 190] on input "0" at bounding box center [240, 191] width 134 height 11
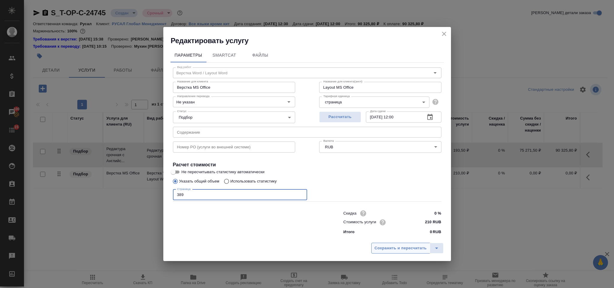
type input "389"
click at [401, 253] on button "Сохранить и пересчитать" at bounding box center [400, 248] width 59 height 11
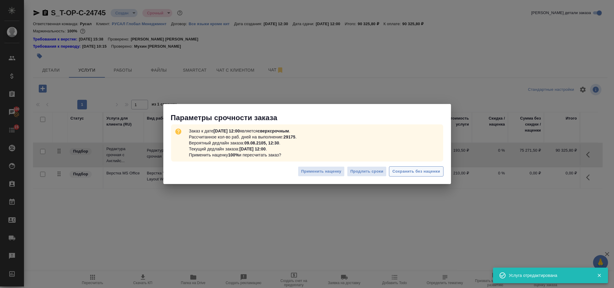
click at [415, 168] on span "Сохранить без наценки" at bounding box center [416, 171] width 48 height 7
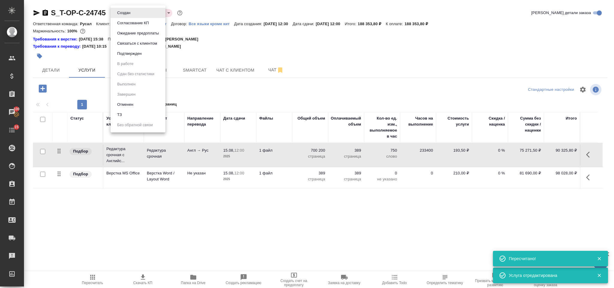
click at [128, 16] on body "🙏 .cls-1 fill:#fff; AWATERA Gorlenko Yuliua Клиенты Спецификации Заказы 100 Чат…" at bounding box center [307, 144] width 614 height 288
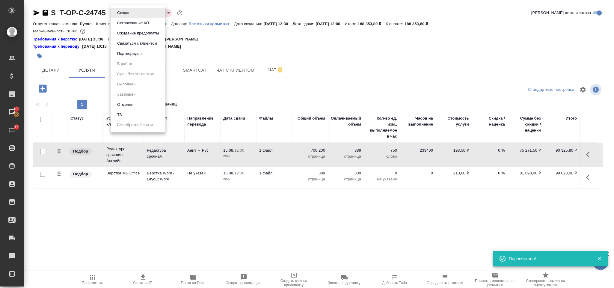
click at [141, 114] on li "ТЗ" at bounding box center [138, 115] width 55 height 10
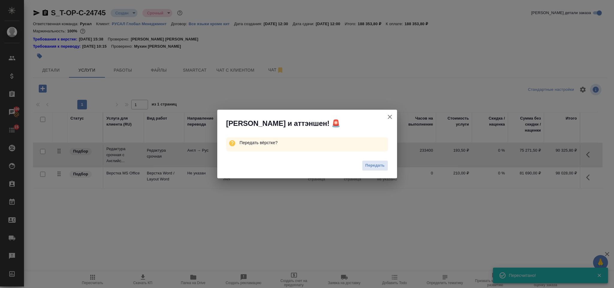
drag, startPoint x: 383, startPoint y: 167, endPoint x: 381, endPoint y: 164, distance: 4.2
click at [383, 167] on span "Передать" at bounding box center [374, 165] width 19 height 7
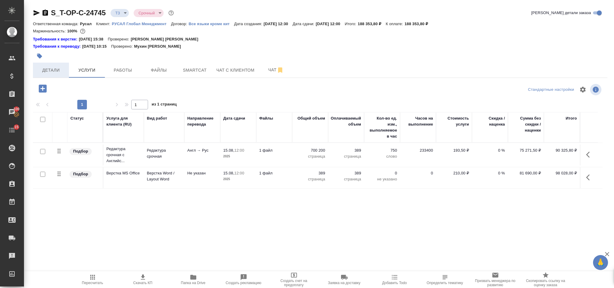
click at [49, 72] on span "Детали" at bounding box center [51, 69] width 29 height 7
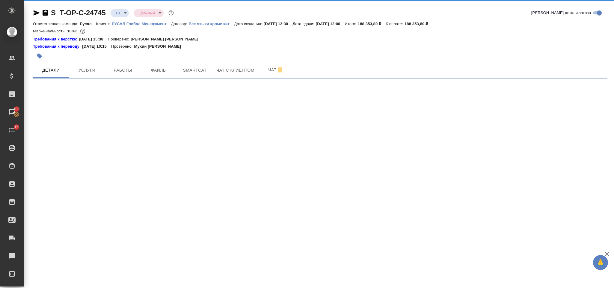
select select "RU"
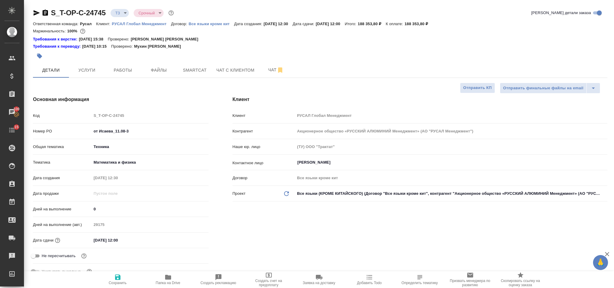
type textarea "x"
click at [43, 11] on icon "button" at bounding box center [45, 13] width 5 height 6
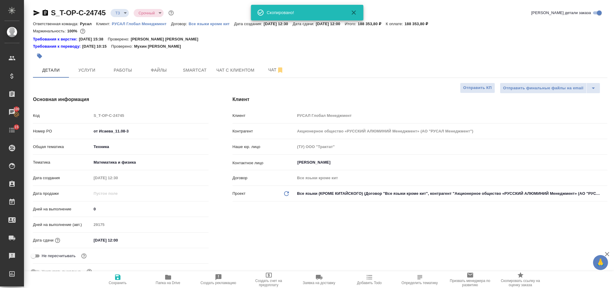
type textarea "x"
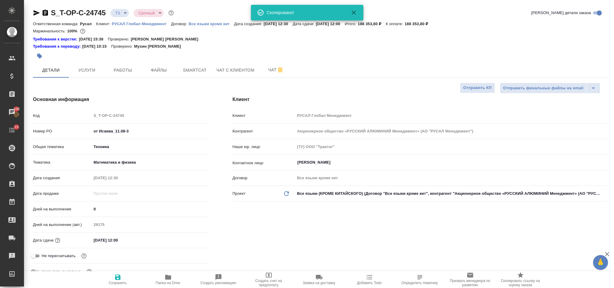
type textarea "x"
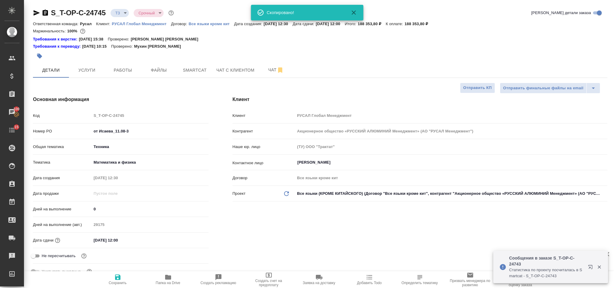
click at [37, 12] on icon "button" at bounding box center [37, 12] width 6 height 5
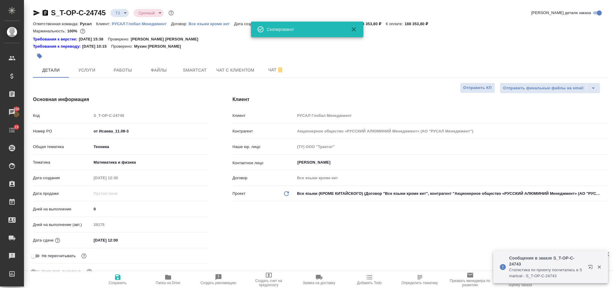
type textarea "x"
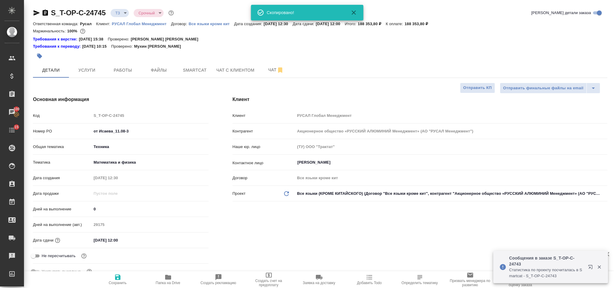
type textarea "x"
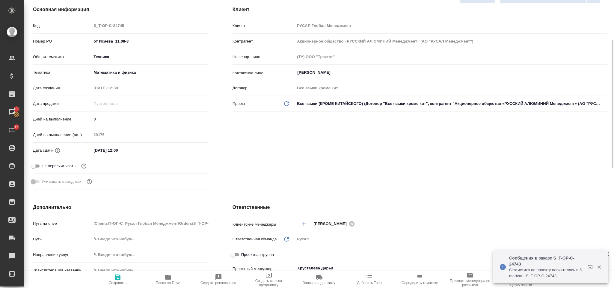
scroll to position [180, 0]
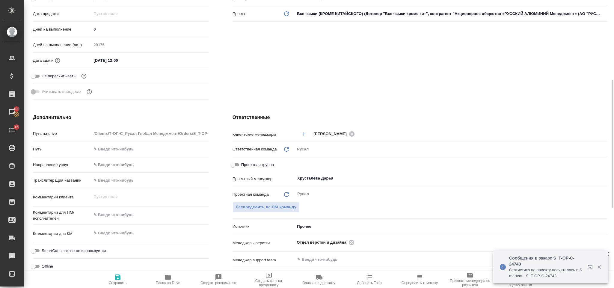
type textarea "x"
click at [153, 213] on textarea at bounding box center [149, 215] width 117 height 10
type textarea "И"
type textarea "x"
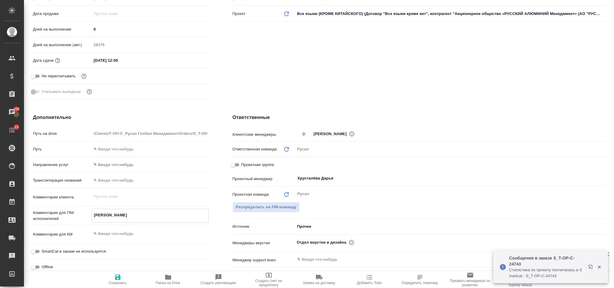
type textarea "x"
type textarea "Иса"
type textarea "x"
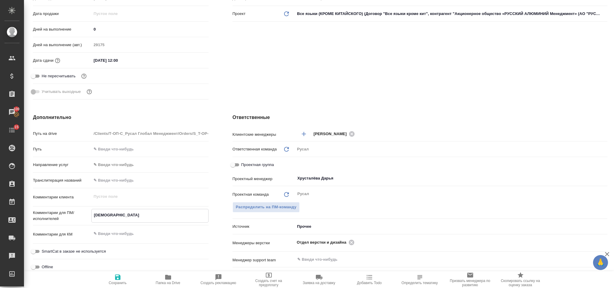
type textarea "Исае"
type textarea "x"
type textarea "Исаев"
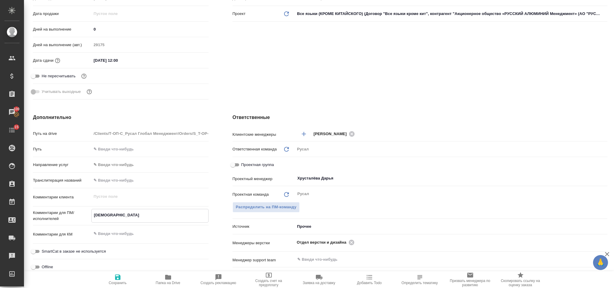
type textarea "x"
type textarea "Исаев"
type textarea "x"
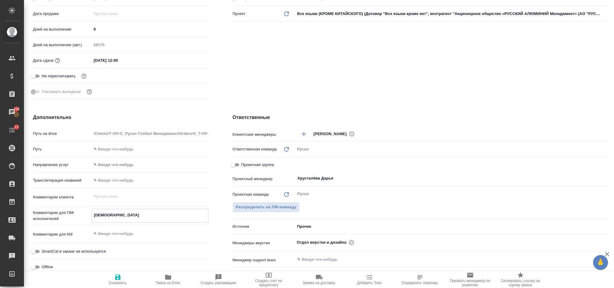
type textarea "x"
type textarea "Исаев к"
type textarea "x"
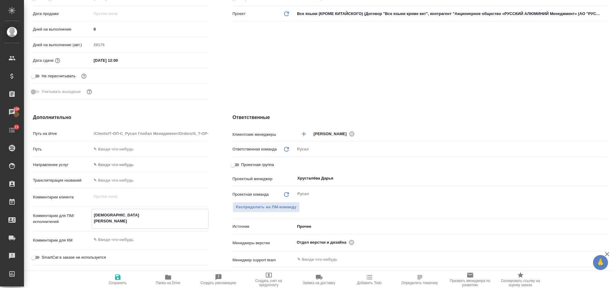
type textarea "x"
type textarea "Исаев кн"
type textarea "x"
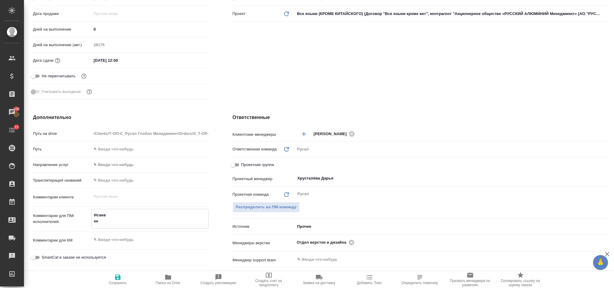
type textarea "Исаев кни"
type textarea "x"
type textarea "Исаев книга"
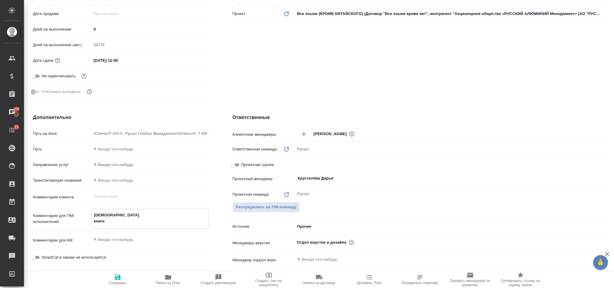
type textarea "x"
type textarea "Исаев книга"
type textarea "x"
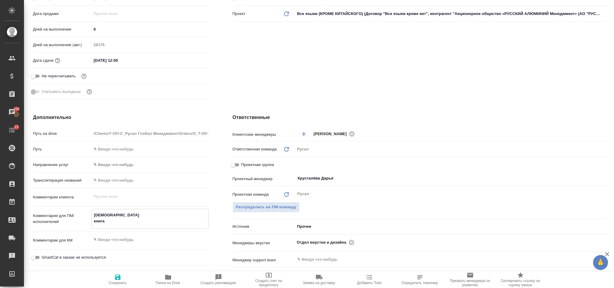
type textarea "x"
type textarea "Исаев книга"
type textarea "x"
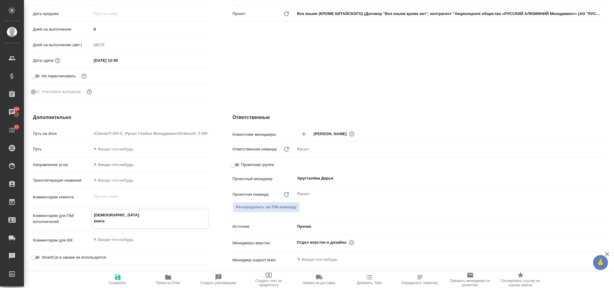
type textarea "x"
type textarea "Исаев книга маши"
type textarea "x"
type textarea "Исаев книга машин"
type textarea "x"
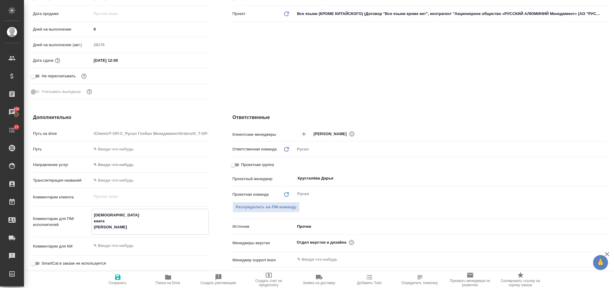
type textarea "x"
type textarea "Исаев книга машина"
type textarea "x"
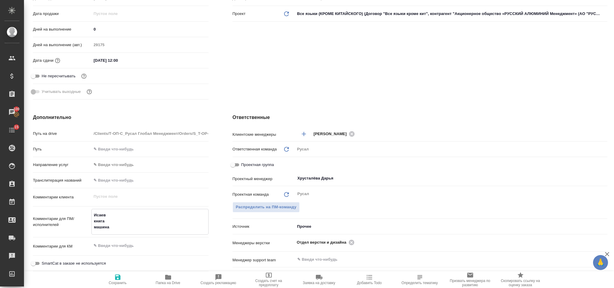
type textarea "Исаев книга машина"
type textarea "x"
click at [125, 274] on span "Сохранить" at bounding box center [117, 278] width 43 height 11
type textarea "x"
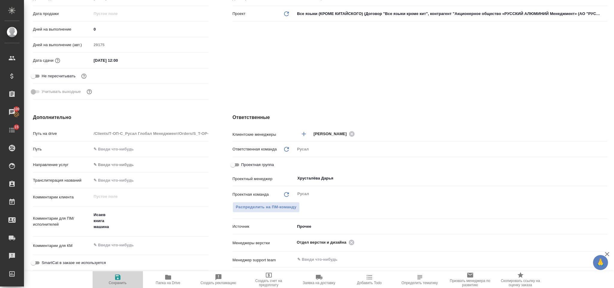
type textarea "x"
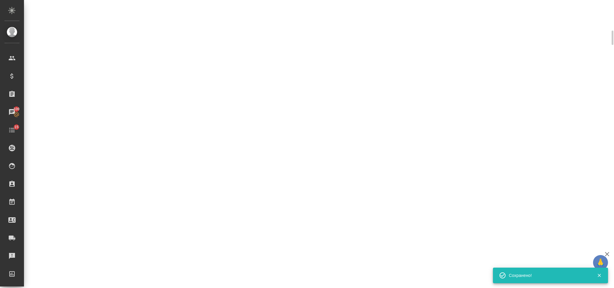
scroll to position [175, 0]
select select "RU"
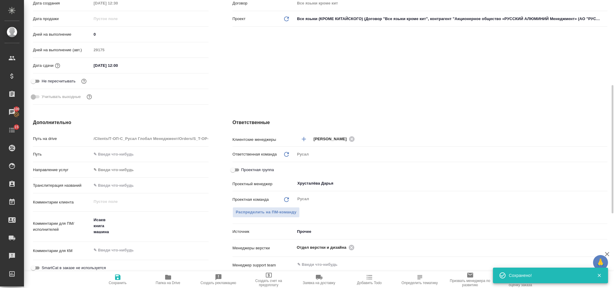
type textarea "x"
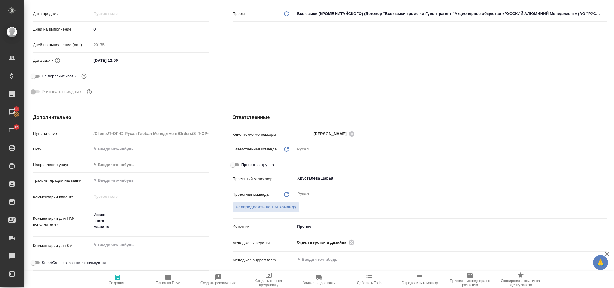
scroll to position [0, 0]
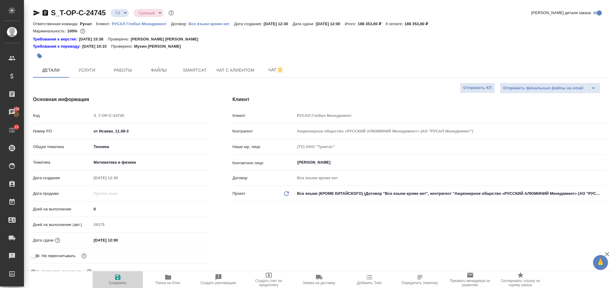
click at [115, 276] on icon "button" at bounding box center [117, 276] width 5 height 5
type textarea "x"
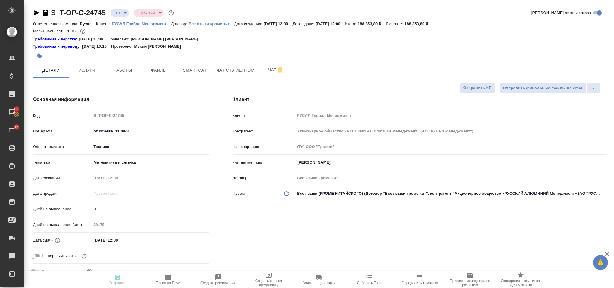
type textarea "x"
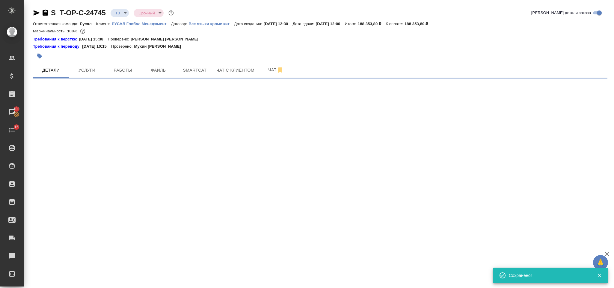
select select "RU"
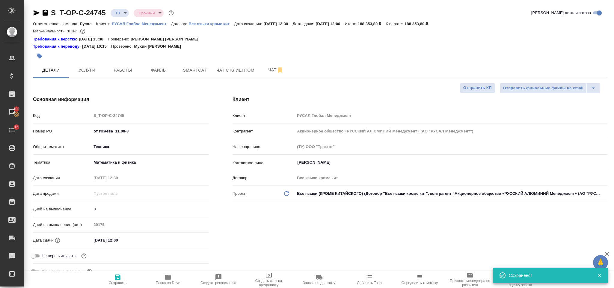
type textarea "x"
drag, startPoint x: 134, startPoint y: 132, endPoint x: 93, endPoint y: 130, distance: 40.8
click at [93, 130] on input "от Исаева_11.08-3" at bounding box center [150, 131] width 116 height 9
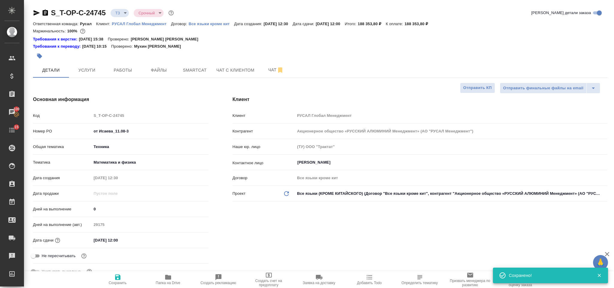
type textarea "x"
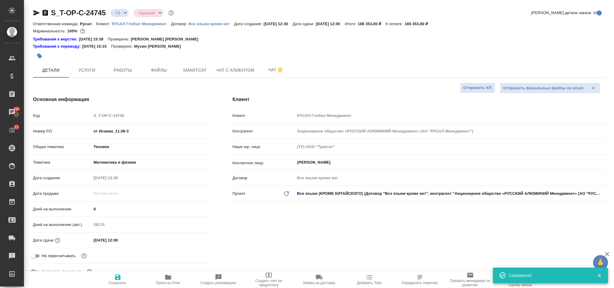
type textarea "x"
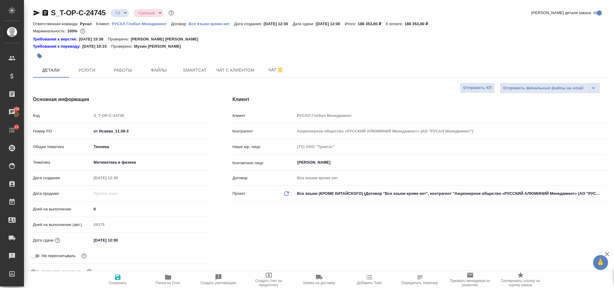
type textarea "x"
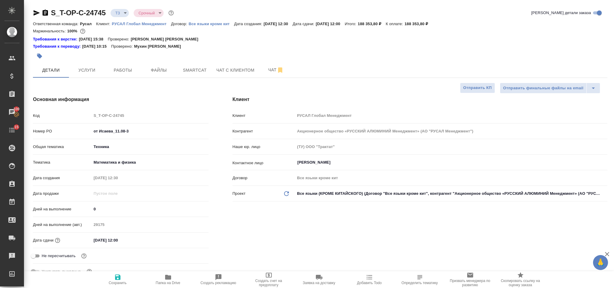
type textarea "x"
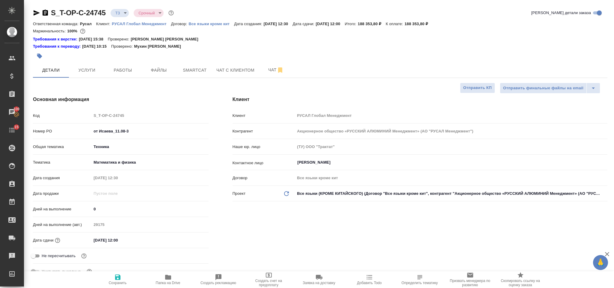
type textarea "x"
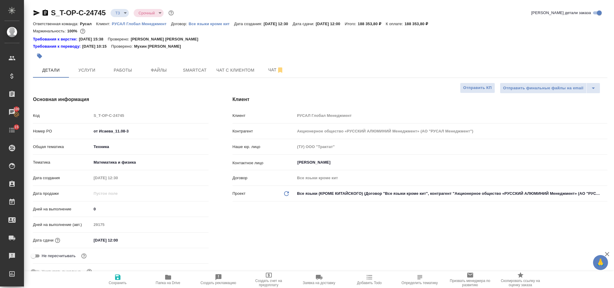
type textarea "x"
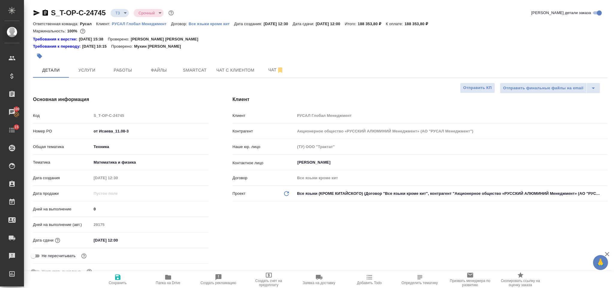
type textarea "x"
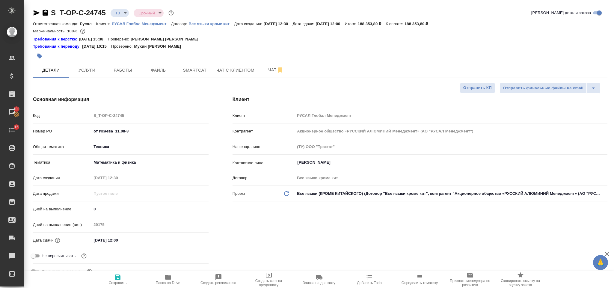
type textarea "x"
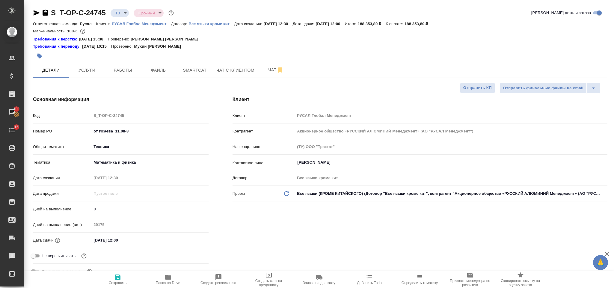
type textarea "x"
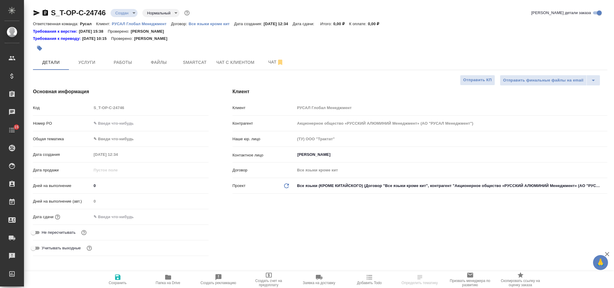
select select "RU"
click at [128, 126] on input "text" at bounding box center [149, 123] width 117 height 9
paste input "Т-ОП-С-46387"
type input "Т-ОП-С-46387"
click at [111, 137] on body "🙏 .cls-1 fill:#fff; AWATERA [PERSON_NAME] Спецификации Заказы 100 Чаты 15 Todo …" at bounding box center [307, 144] width 614 height 288
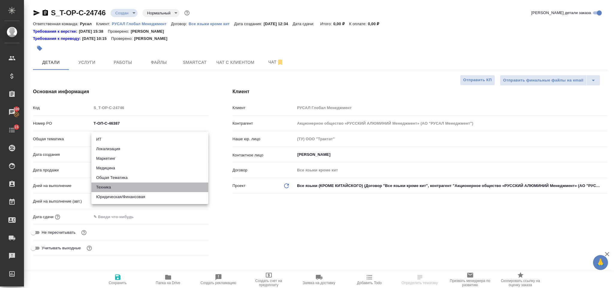
click at [139, 187] on li "Техника" at bounding box center [149, 187] width 117 height 10
type input "tech"
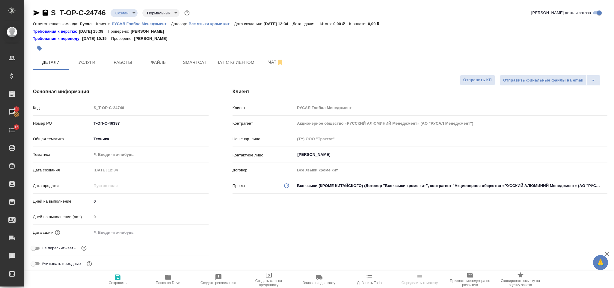
click at [127, 154] on body "🙏 .cls-1 fill:#fff; AWATERA [PERSON_NAME] Спецификации Заказы 100 Чаты 15 Todo …" at bounding box center [307, 144] width 614 height 288
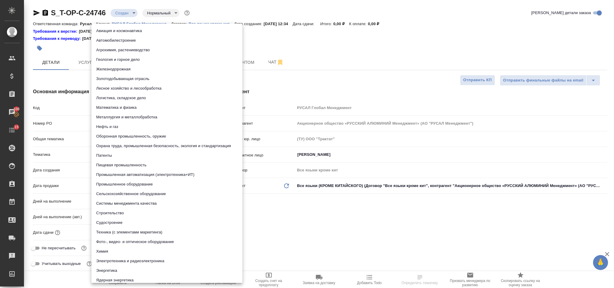
select select "RU"
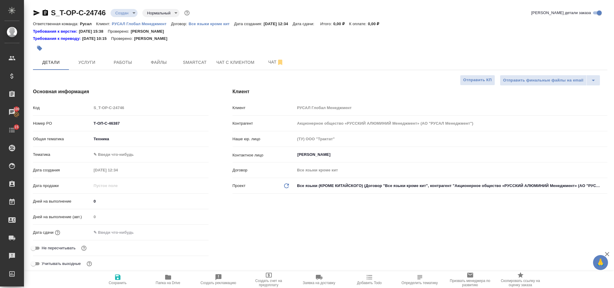
type textarea "x"
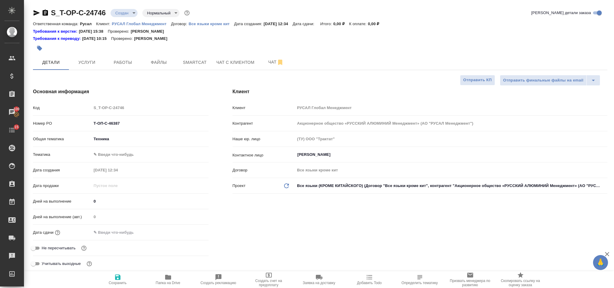
type textarea "x"
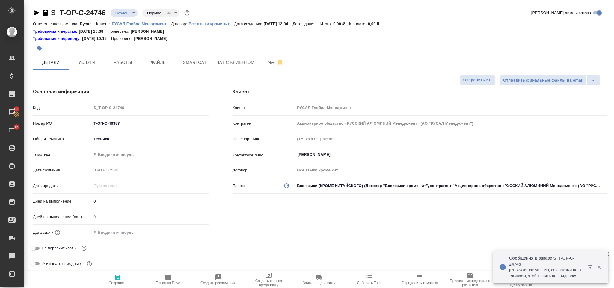
click at [120, 150] on body "🙏 .cls-1 fill:#fff; AWATERA [PERSON_NAME] Спецификации Заказы 100 Чаты 15 Todo …" at bounding box center [307, 144] width 614 height 288
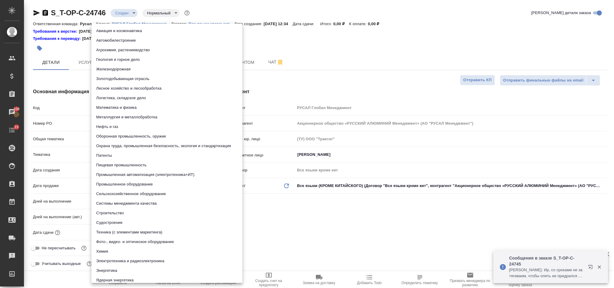
click at [149, 194] on li "Сельскохозяйственное оборудование" at bounding box center [166, 194] width 151 height 10
type input "5f647205b73bc97568ca66bd"
type textarea "x"
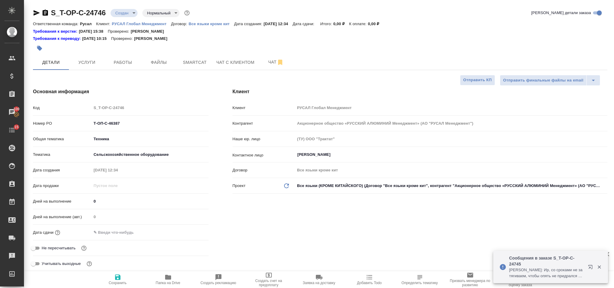
click at [137, 151] on body "🙏 .cls-1 fill:#fff; AWATERA [PERSON_NAME] Спецификации Заказы 100 Чаты 15 Todo …" at bounding box center [307, 144] width 614 height 288
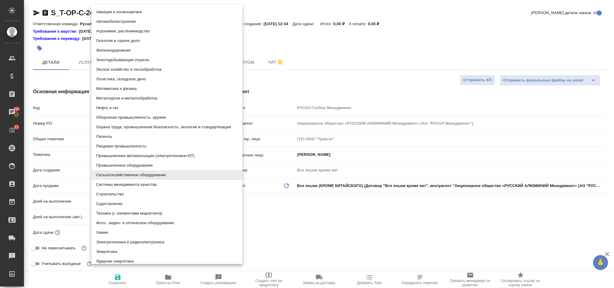
click at [137, 165] on li "Промышленное оборудование" at bounding box center [166, 166] width 151 height 10
type input "5f647205b73bc97568ca66bc"
type textarea "x"
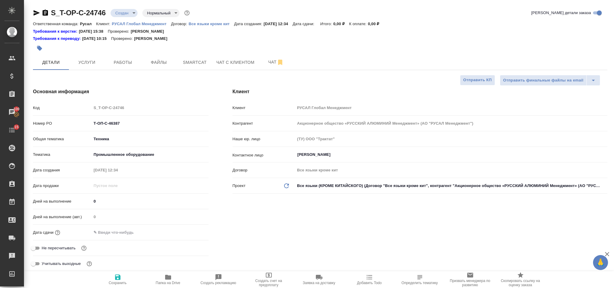
click at [129, 241] on div "Дата сдачи" at bounding box center [121, 235] width 176 height 16
click at [129, 234] on input "text" at bounding box center [118, 232] width 52 height 9
click at [192, 230] on icon "button" at bounding box center [190, 232] width 5 height 6
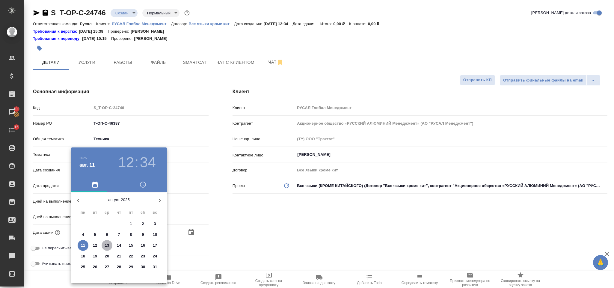
click at [105, 243] on p "13" at bounding box center [107, 245] width 4 height 6
type input "[DATE] 12:34"
type textarea "x"
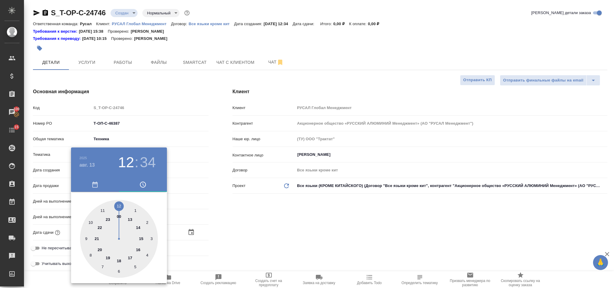
click at [138, 252] on div at bounding box center [119, 239] width 78 height 78
type input "13.08.2025 16:34"
type textarea "x"
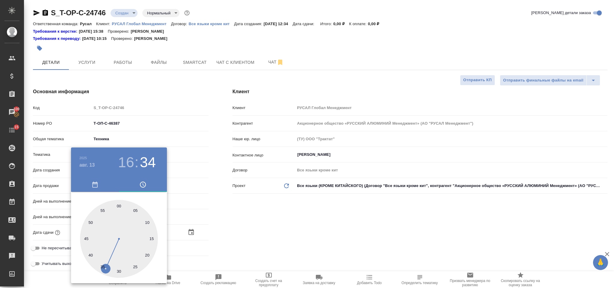
click at [119, 203] on div at bounding box center [119, 239] width 78 height 78
type input "13.08.2025 16:00"
type textarea "x"
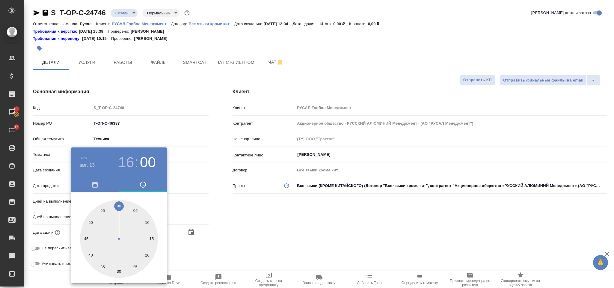
drag, startPoint x: 233, startPoint y: 214, endPoint x: 211, endPoint y: 222, distance: 23.3
click at [234, 214] on div at bounding box center [307, 144] width 614 height 288
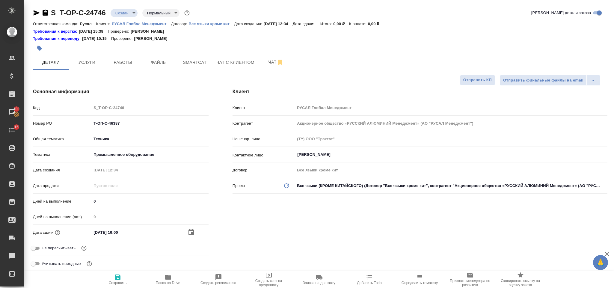
click at [116, 274] on icon "button" at bounding box center [117, 276] width 7 height 7
type textarea "x"
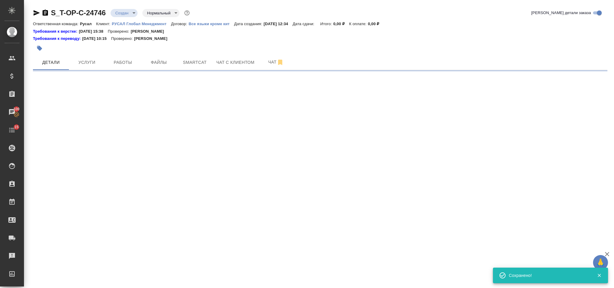
select select "RU"
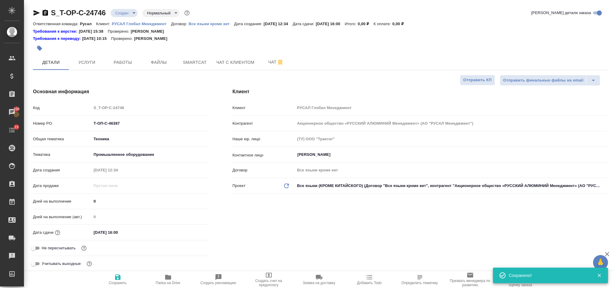
type textarea "x"
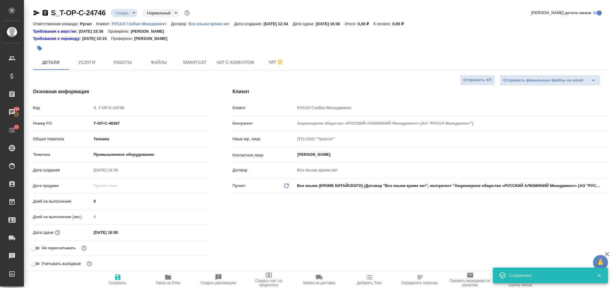
type textarea "x"
click at [149, 62] on span "Файлы" at bounding box center [158, 62] width 29 height 7
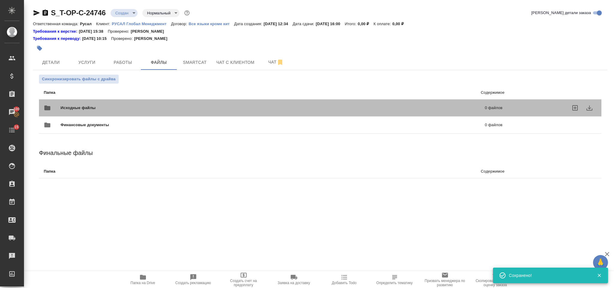
click at [89, 105] on div "Исходные файлы 0 файлов" at bounding box center [273, 108] width 459 height 14
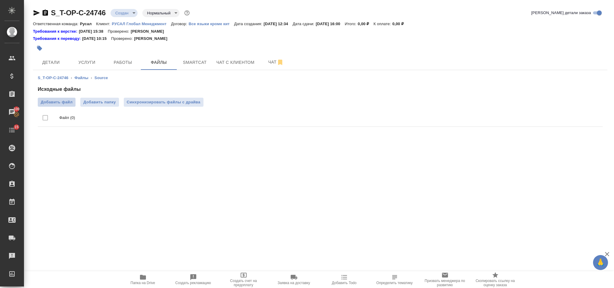
click at [66, 100] on span "Добавить файл" at bounding box center [57, 102] width 32 height 6
click at [0, 0] on input "Добавить файл" at bounding box center [0, 0] width 0 height 0
click at [71, 66] on button "Услуги" at bounding box center [87, 62] width 36 height 15
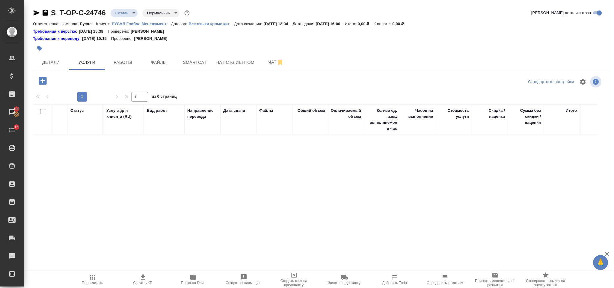
click at [48, 81] on icon "button" at bounding box center [42, 80] width 10 height 10
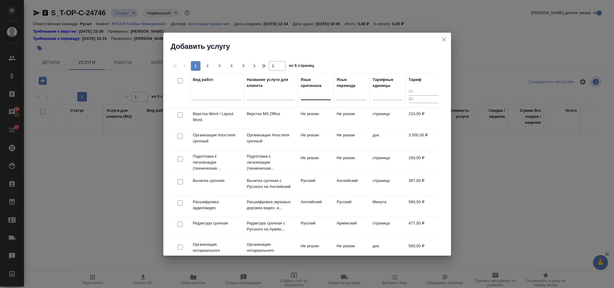
click at [317, 95] on div at bounding box center [316, 94] width 30 height 9
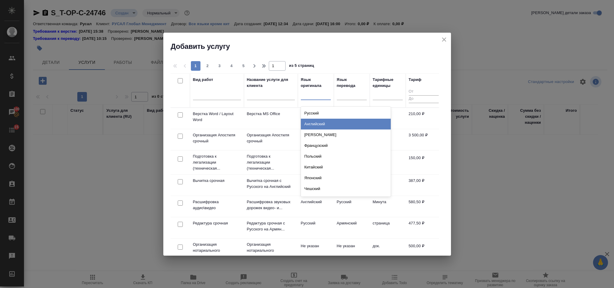
click at [322, 122] on div "Английский" at bounding box center [346, 124] width 90 height 11
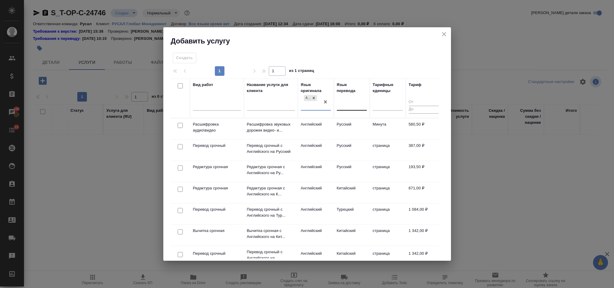
click at [346, 101] on div at bounding box center [352, 104] width 30 height 9
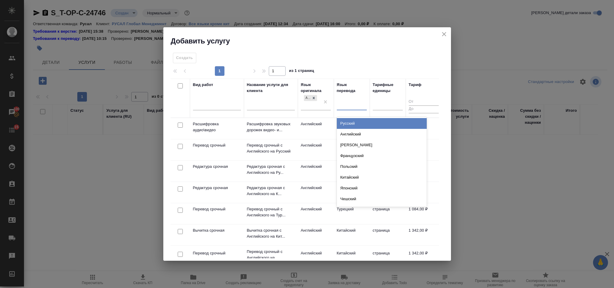
click at [354, 121] on div "Русский" at bounding box center [382, 123] width 90 height 11
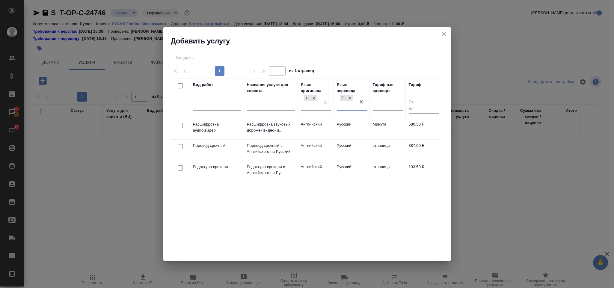
click at [180, 149] on input "checkbox" at bounding box center [180, 146] width 5 height 5
checkbox input "true"
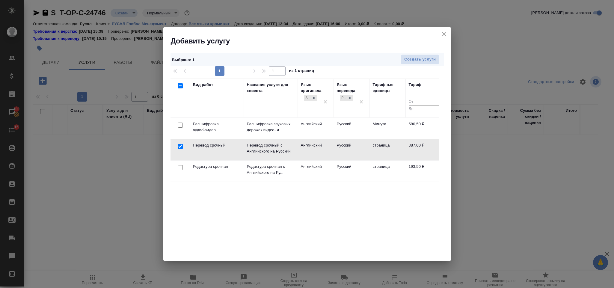
click at [181, 129] on div at bounding box center [179, 125] width 13 height 8
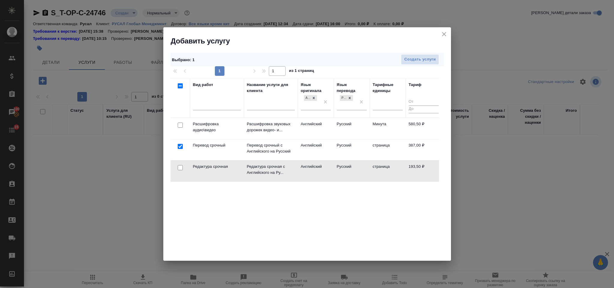
click at [182, 168] on input "checkbox" at bounding box center [180, 167] width 5 height 5
checkbox input "true"
click at [410, 62] on span "Создать услуги" at bounding box center [419, 59] width 31 height 7
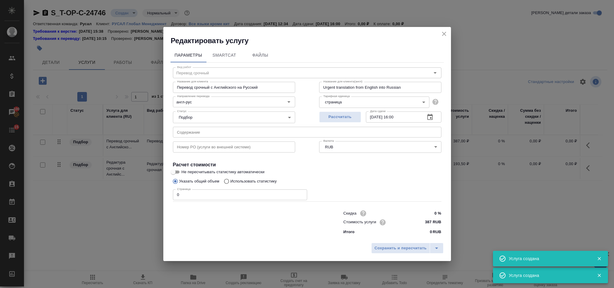
type input "Перевод срочный"
type input "Перевод срочный с Английского на Русский"
type input "Urgent translation from English into Russian"
type input "387 RUB"
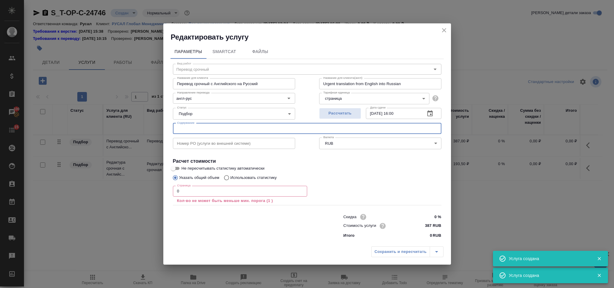
drag, startPoint x: 302, startPoint y: 129, endPoint x: 282, endPoint y: 122, distance: 21.0
click at [302, 129] on input "text" at bounding box center [307, 128] width 268 height 11
paste input "BPF filter, FCRI"
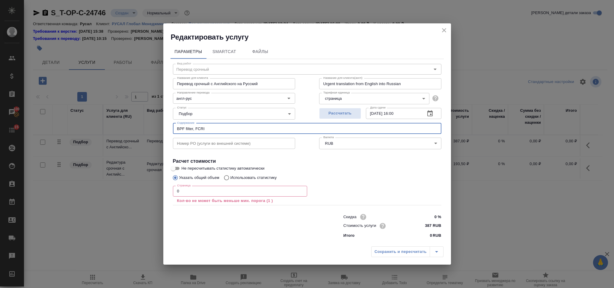
type input "BPF filter, FCRI"
click at [273, 195] on input "0" at bounding box center [240, 191] width 134 height 11
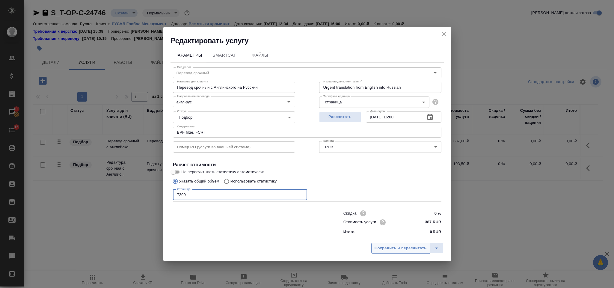
type input "7200"
click at [397, 249] on span "Сохранить и пересчитать" at bounding box center [400, 248] width 52 height 7
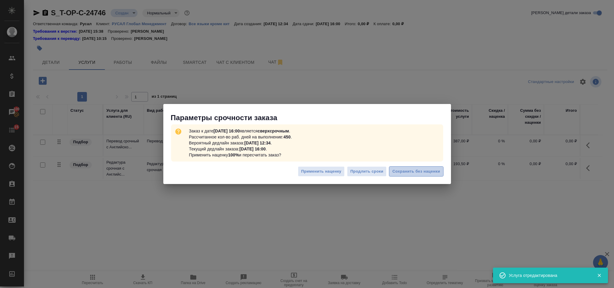
click at [417, 172] on span "Сохранить без наценки" at bounding box center [416, 171] width 48 height 7
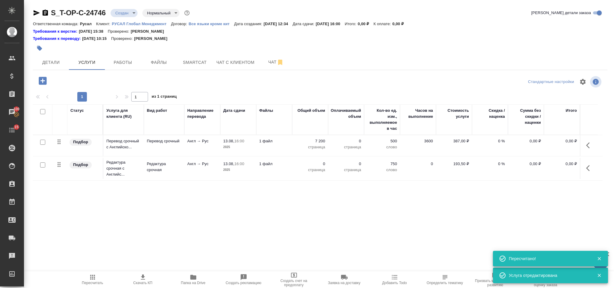
type input "urgent"
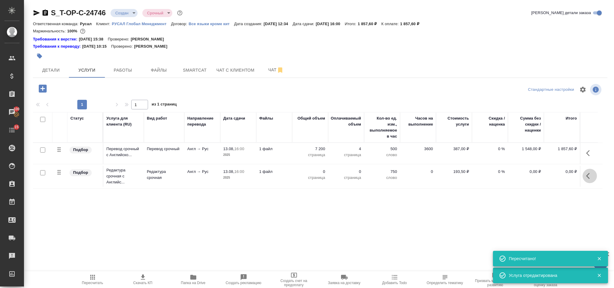
click at [591, 174] on icon "button" at bounding box center [589, 175] width 7 height 7
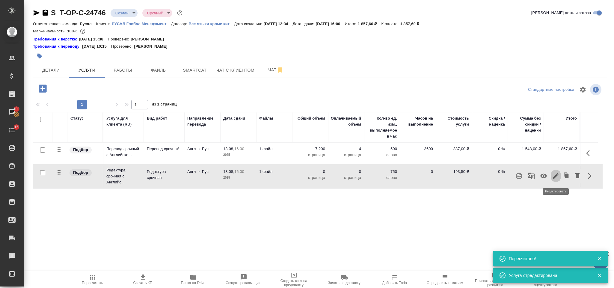
click at [553, 178] on icon "button" at bounding box center [555, 175] width 5 height 5
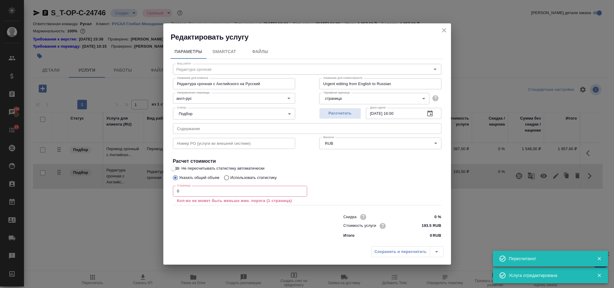
click at [210, 190] on input "0" at bounding box center [240, 191] width 134 height 11
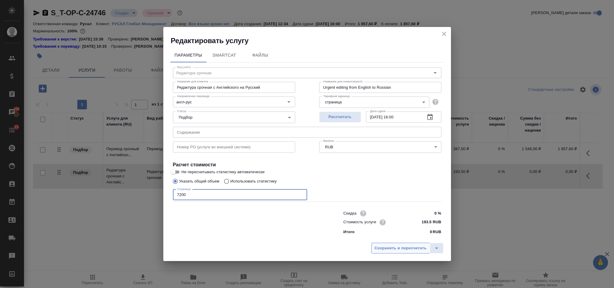
type input "7200"
click at [393, 252] on button "Сохранить и пересчитать" at bounding box center [400, 248] width 59 height 11
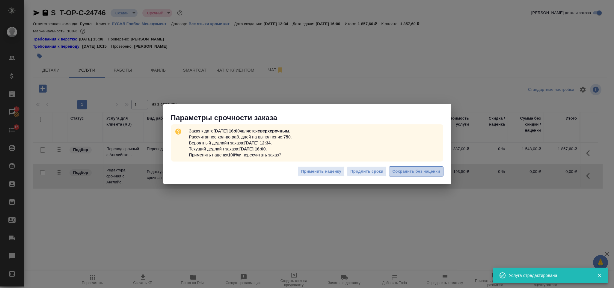
click at [400, 174] on span "Сохранить без наценки" at bounding box center [416, 171] width 48 height 7
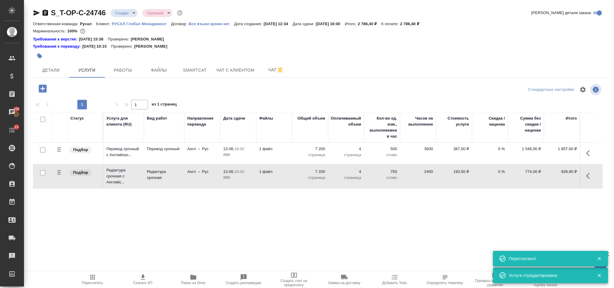
click at [45, 91] on icon "button" at bounding box center [43, 88] width 8 height 8
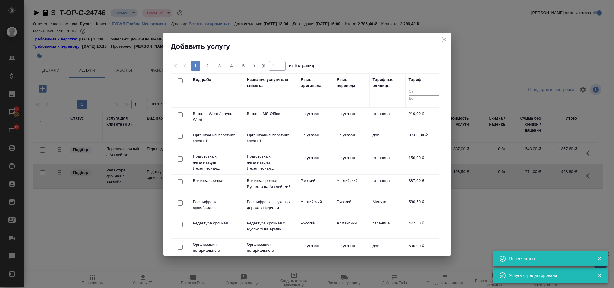
click at [181, 119] on div at bounding box center [179, 115] width 13 height 8
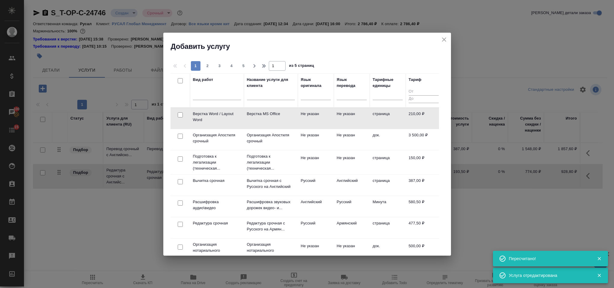
click at [179, 114] on input "checkbox" at bounding box center [180, 114] width 5 height 5
checkbox input "true"
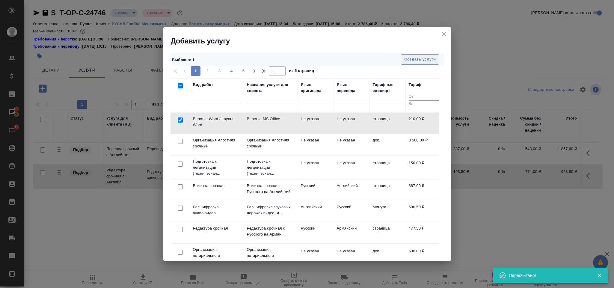
click at [415, 62] on span "Создать услуги" at bounding box center [419, 59] width 31 height 7
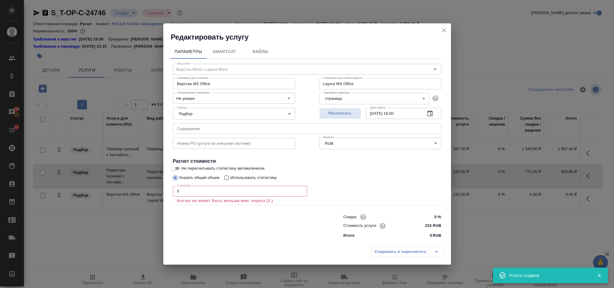
click at [184, 191] on input "0" at bounding box center [240, 191] width 134 height 11
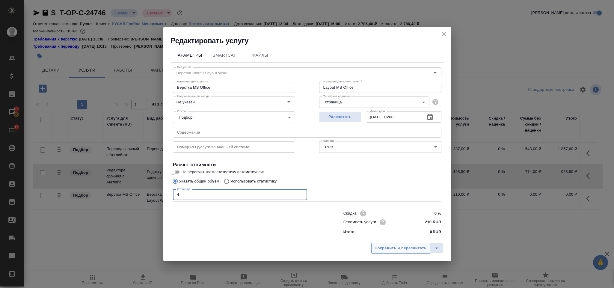
type input "4"
click at [416, 250] on span "Сохранить и пересчитать" at bounding box center [400, 248] width 52 height 7
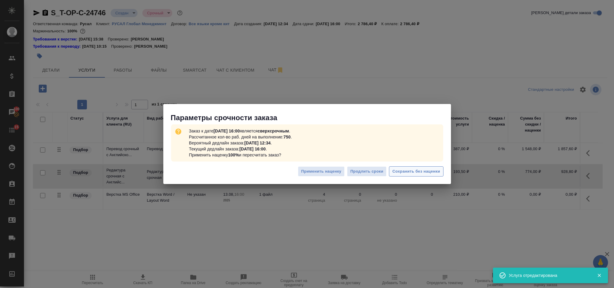
click at [406, 169] on span "Сохранить без наценки" at bounding box center [416, 171] width 48 height 7
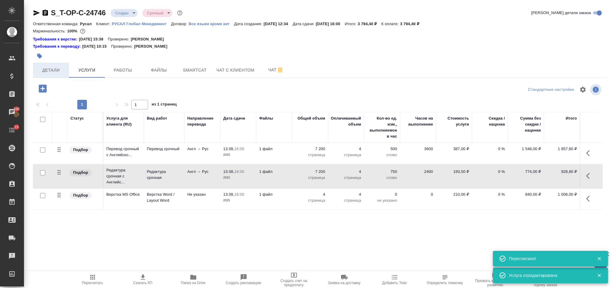
click at [53, 66] on button "Детали" at bounding box center [51, 70] width 36 height 15
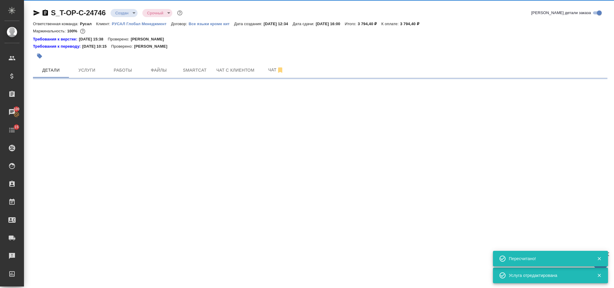
select select "RU"
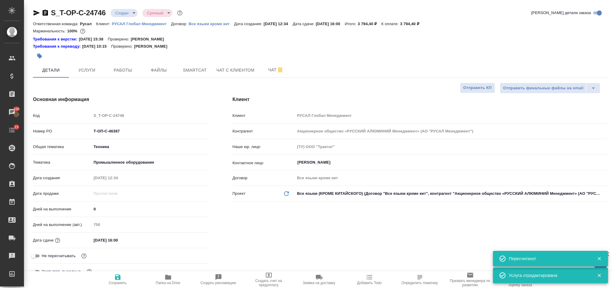
click at [46, 13] on icon "button" at bounding box center [45, 13] width 5 height 6
type textarea "x"
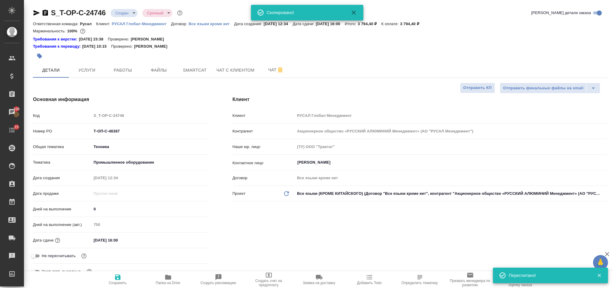
type textarea "x"
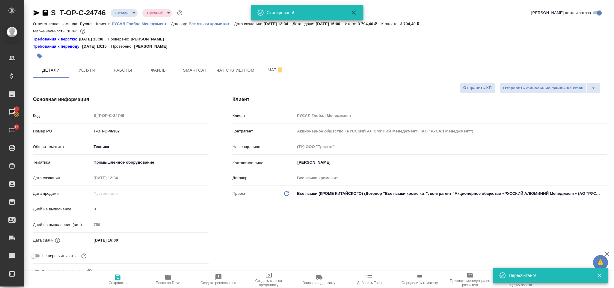
type textarea "x"
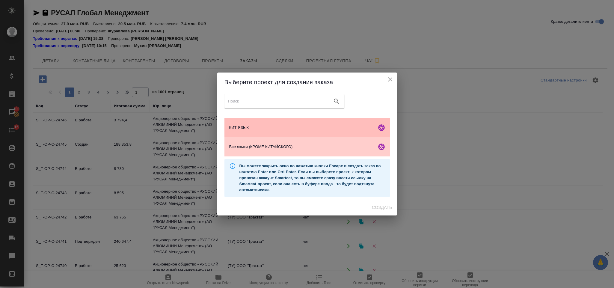
click at [284, 125] on span "КИТ ЯЗЫК" at bounding box center [301, 128] width 145 height 6
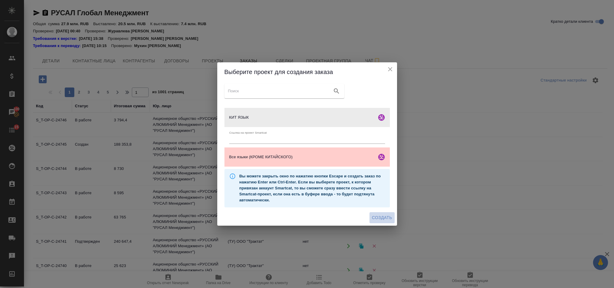
click at [379, 219] on span "Создать" at bounding box center [382, 217] width 20 height 7
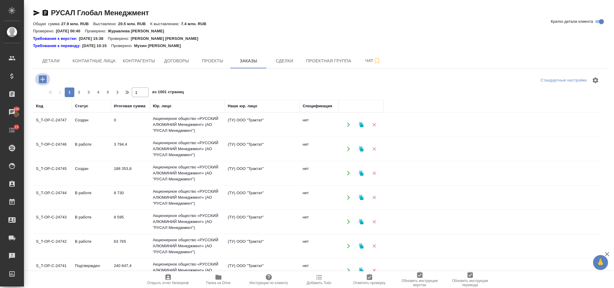
click at [42, 84] on icon "button" at bounding box center [42, 79] width 10 height 10
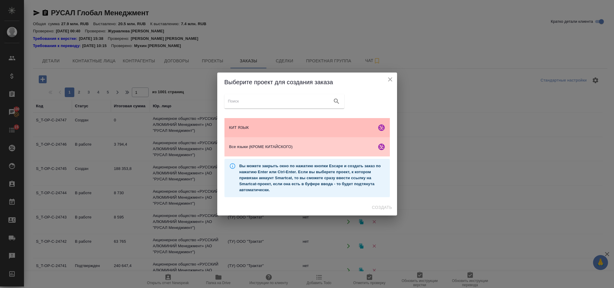
click at [283, 130] on span "КИТ ЯЗЫК" at bounding box center [301, 128] width 145 height 6
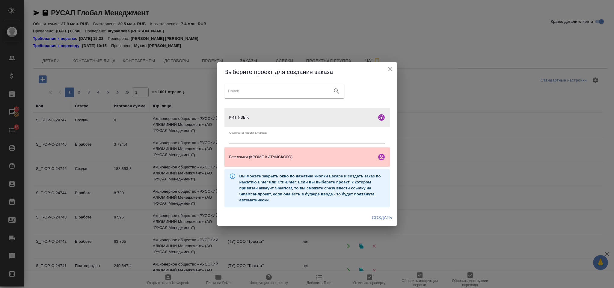
click at [374, 217] on span "Создать" at bounding box center [382, 217] width 20 height 7
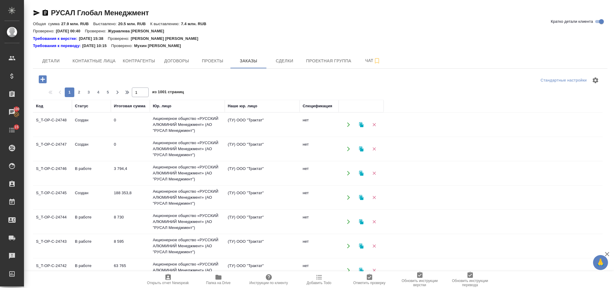
click at [45, 77] on icon "button" at bounding box center [43, 79] width 8 height 8
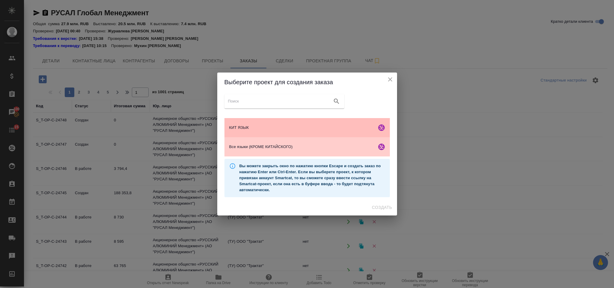
click at [275, 130] on span "КИТ ЯЗЫК" at bounding box center [301, 128] width 145 height 6
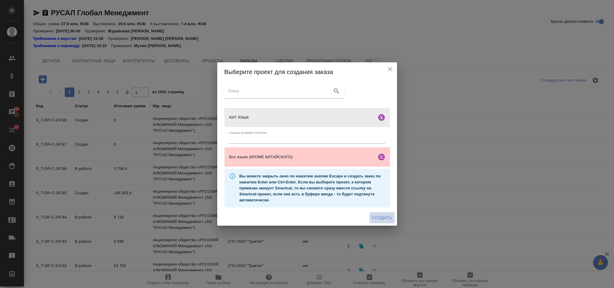
click at [380, 217] on span "Создать" at bounding box center [382, 217] width 20 height 7
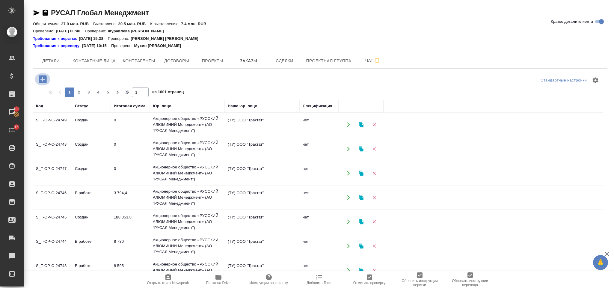
click at [39, 78] on icon "button" at bounding box center [42, 79] width 10 height 10
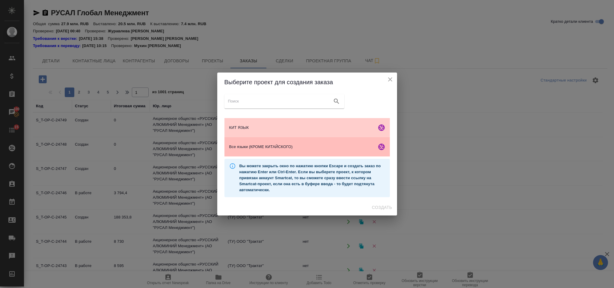
click at [261, 145] on span "Все языки (КРОМЕ КИТАЙСКОГО)" at bounding box center [301, 147] width 145 height 6
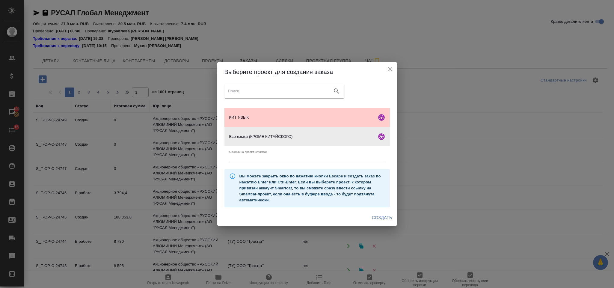
click at [380, 219] on span "Создать" at bounding box center [382, 217] width 20 height 7
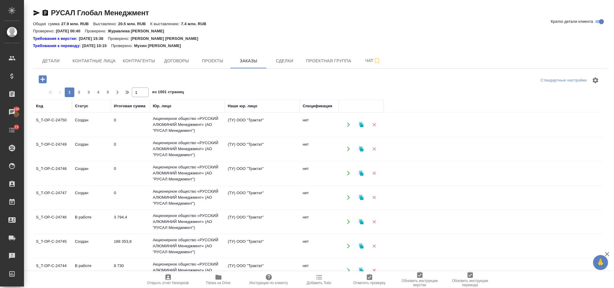
click at [45, 76] on icon "button" at bounding box center [43, 79] width 8 height 8
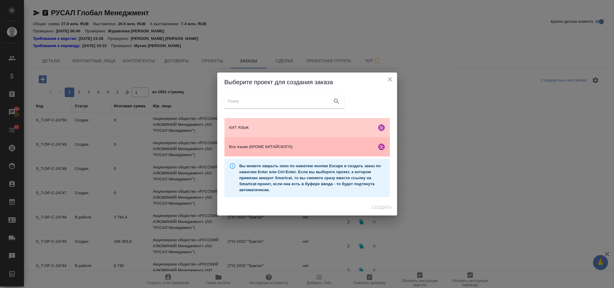
click at [287, 141] on div "Все языки (КРОМЕ КИТАЙСКОГО)" at bounding box center [306, 146] width 165 height 19
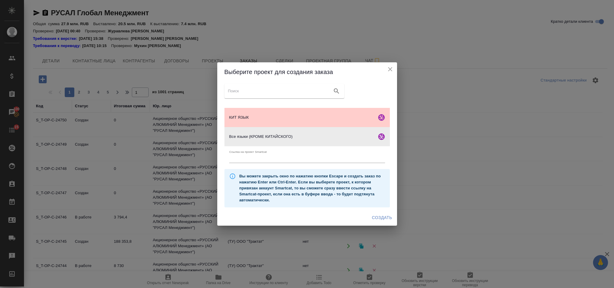
click at [379, 215] on span "Создать" at bounding box center [382, 217] width 20 height 7
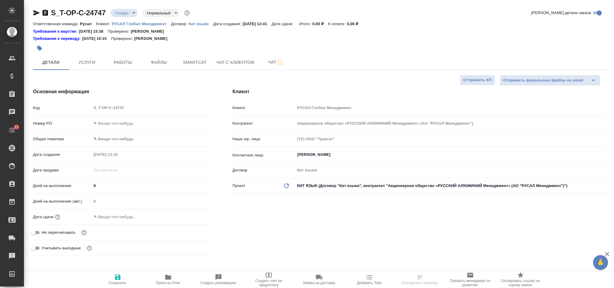
select select "RU"
click at [112, 122] on input "text" at bounding box center [149, 123] width 117 height 9
paste input "Т-ОП-С-46388"
type input "Т-ОП-С-46388"
click at [126, 142] on body "🙏 .cls-1 fill:#fff; AWATERA Gorlenko [PERSON_NAME] Спецификации Заказы Чаты 15 …" at bounding box center [307, 144] width 614 height 288
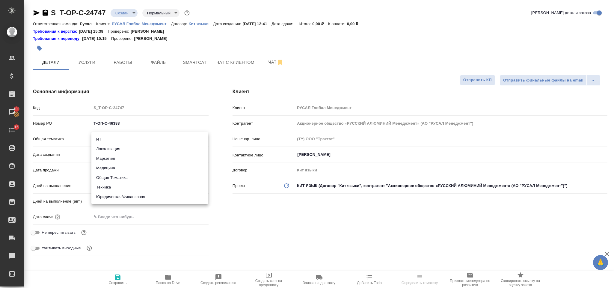
click at [134, 184] on li "Техника" at bounding box center [149, 187] width 117 height 10
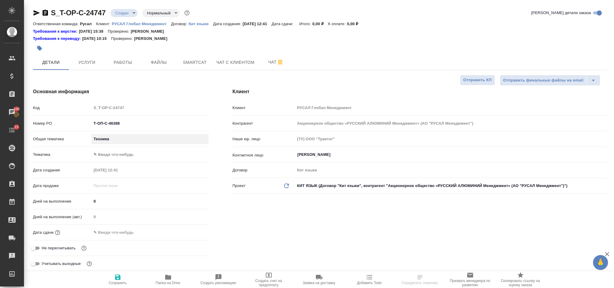
type input "tech"
click at [135, 151] on body "🙏 .cls-1 fill:#fff; AWATERA Gorlenko Yuliua Клиенты Спецификации Заказы 100 Чат…" at bounding box center [307, 144] width 614 height 288
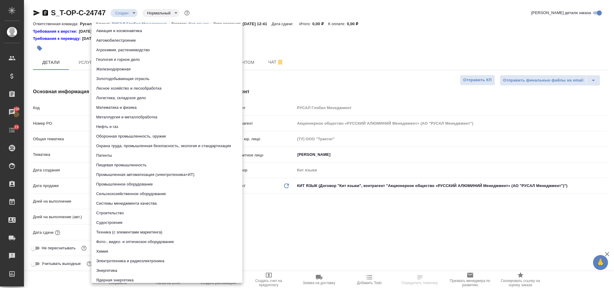
click at [141, 183] on li "Промышленное оборудование" at bounding box center [166, 184] width 151 height 10
type input "5f647205b73bc97568ca66bc"
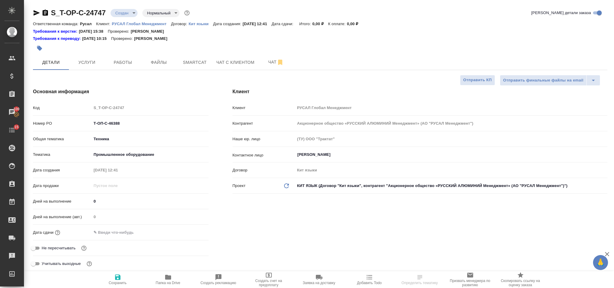
click at [123, 229] on div ".cls-1 fill:#fff; AWATERA Gorlenko Yuliua Клиенты Спецификации Заказы 100 Чаты …" at bounding box center [307, 144] width 614 height 288
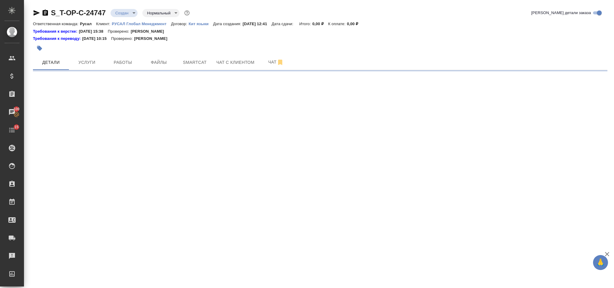
select select "RU"
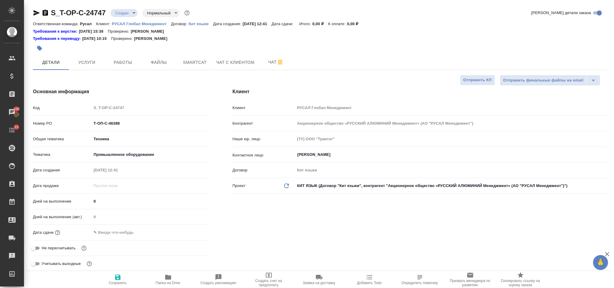
type textarea "x"
drag, startPoint x: 122, startPoint y: 231, endPoint x: 142, endPoint y: 230, distance: 19.8
click at [123, 231] on input "text" at bounding box center [117, 232] width 52 height 9
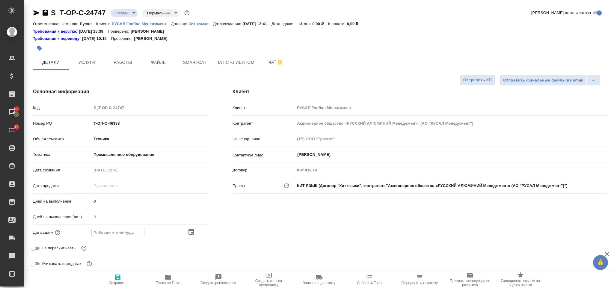
click at [194, 230] on icon "button" at bounding box center [190, 231] width 7 height 7
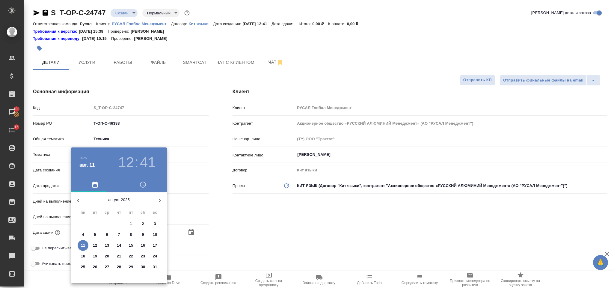
click at [96, 246] on p "12" at bounding box center [95, 245] width 4 height 6
type input "12.08.2025 12:41"
type textarea "x"
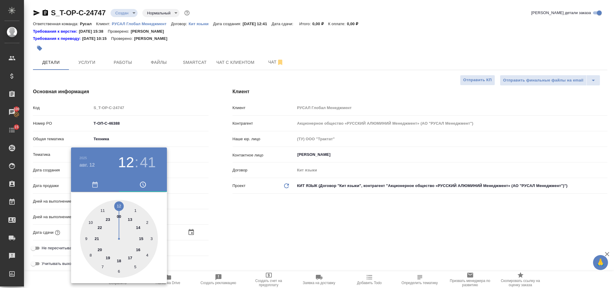
click at [139, 246] on div at bounding box center [119, 239] width 78 height 78
type input "12.08.2025 16:41"
type textarea "x"
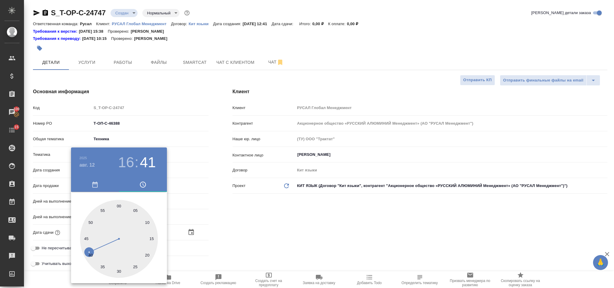
drag, startPoint x: 118, startPoint y: 272, endPoint x: 171, endPoint y: 261, distance: 54.3
click at [119, 272] on div at bounding box center [119, 239] width 78 height 78
type input "12.08.2025 16:30"
type textarea "x"
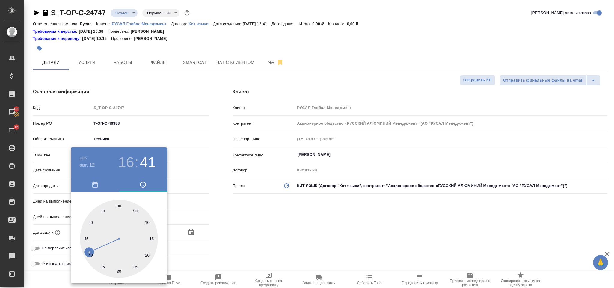
type textarea "x"
click at [222, 238] on div at bounding box center [307, 144] width 614 height 288
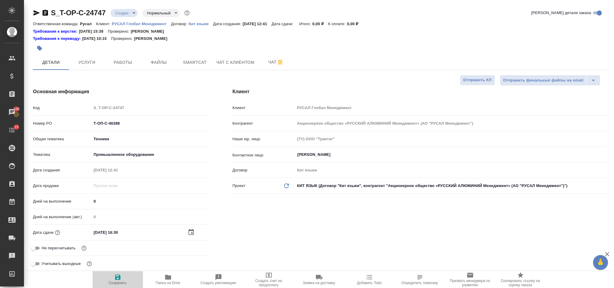
click at [116, 271] on button "Сохранить" at bounding box center [118, 279] width 50 height 17
type textarea "x"
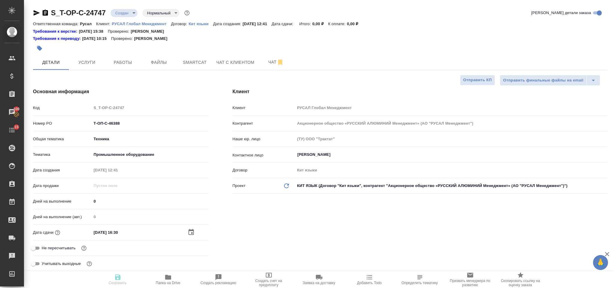
type textarea "x"
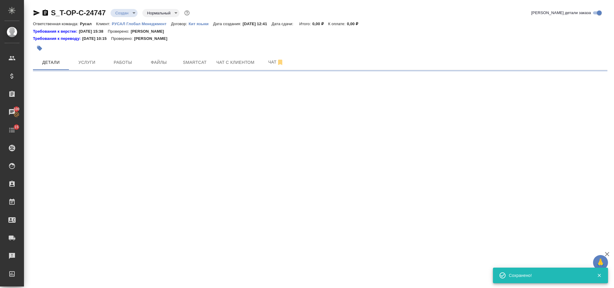
select select "RU"
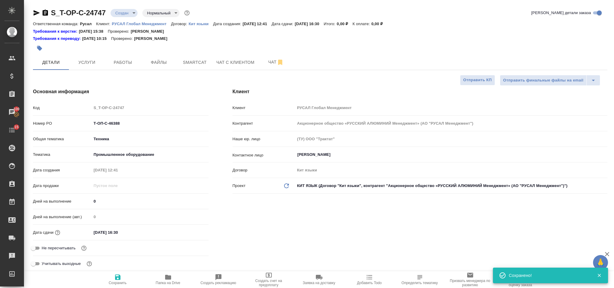
type textarea "x"
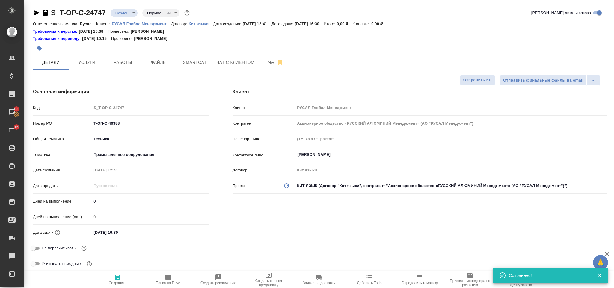
type textarea "x"
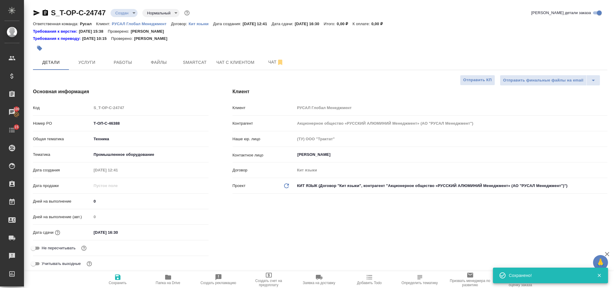
type textarea "x"
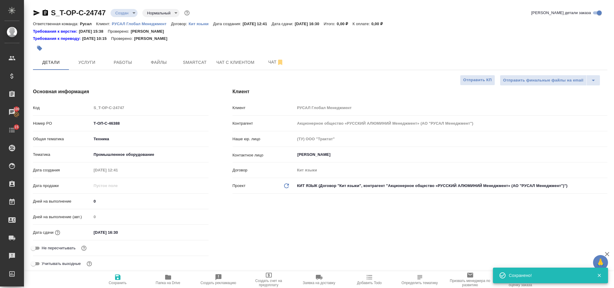
type textarea "x"
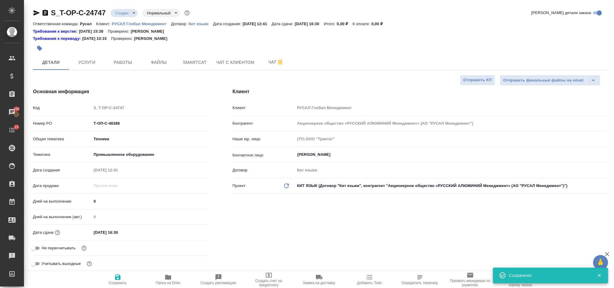
type textarea "x"
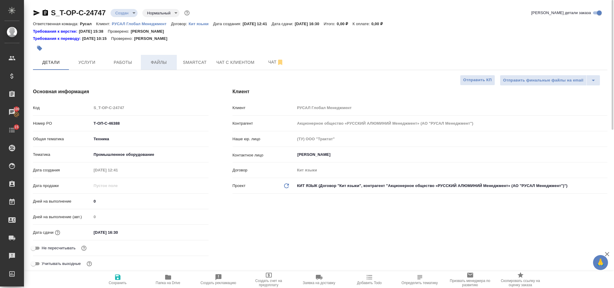
click at [171, 61] on span "Файлы" at bounding box center [158, 62] width 29 height 7
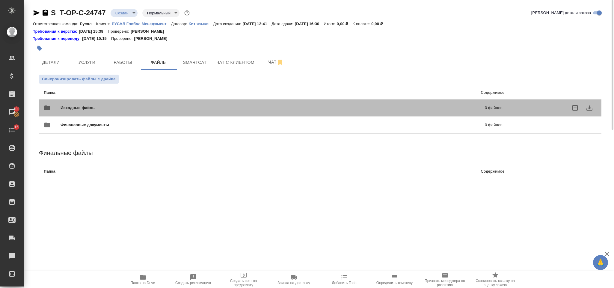
click at [138, 107] on span "Исходные файлы" at bounding box center [175, 108] width 230 height 6
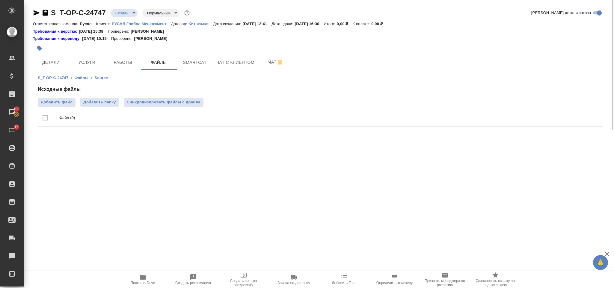
click at [54, 107] on ul "Файл (0)" at bounding box center [320, 118] width 565 height 22
click at [53, 101] on span "Добавить файл" at bounding box center [57, 102] width 32 height 6
click at [0, 0] on input "Добавить файл" at bounding box center [0, 0] width 0 height 0
click at [64, 101] on span "Добавить файл" at bounding box center [57, 102] width 32 height 6
click at [0, 0] on input "Добавить файл" at bounding box center [0, 0] width 0 height 0
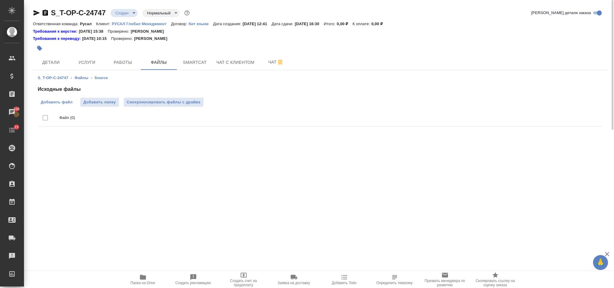
click at [60, 99] on span "Добавить файл" at bounding box center [57, 102] width 32 height 6
click at [0, 0] on input "Добавить файл" at bounding box center [0, 0] width 0 height 0
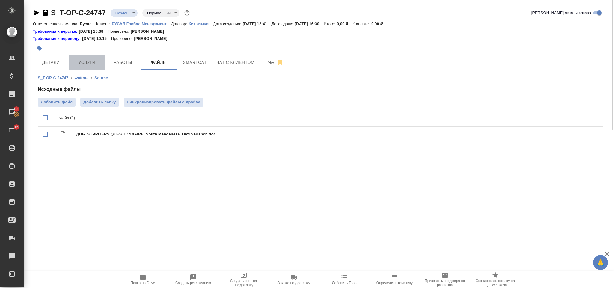
click at [81, 65] on span "Услуги" at bounding box center [86, 62] width 29 height 7
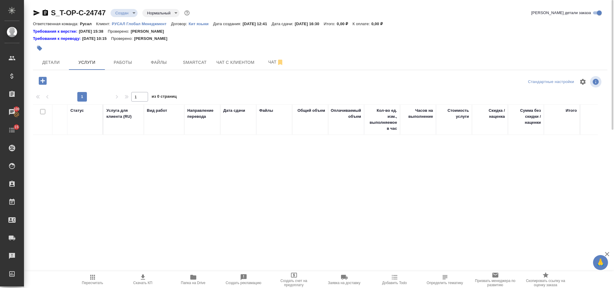
click at [45, 84] on icon "button" at bounding box center [43, 81] width 8 height 8
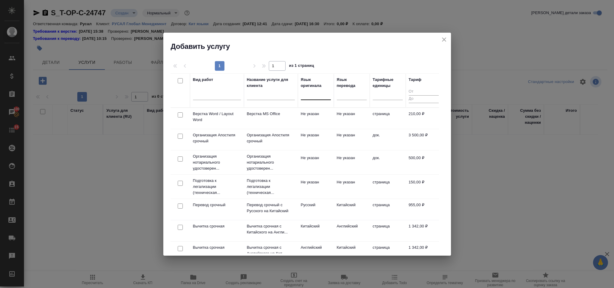
click at [308, 92] on div at bounding box center [316, 94] width 30 height 9
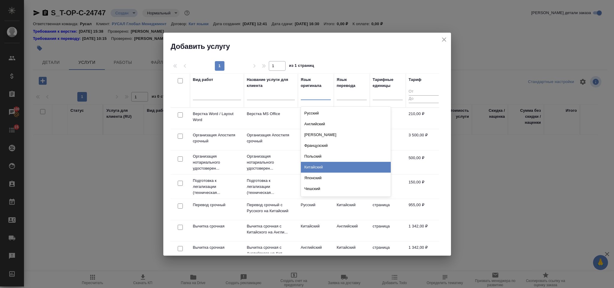
click at [323, 164] on div "Китайский" at bounding box center [346, 167] width 90 height 11
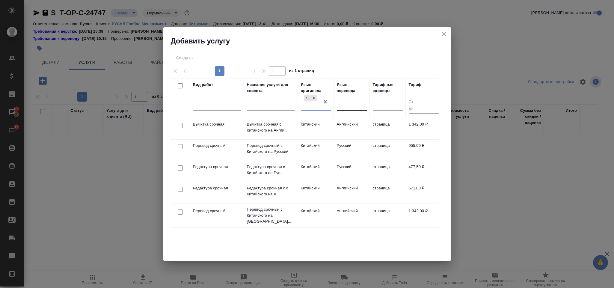
click at [346, 107] on div at bounding box center [352, 104] width 30 height 9
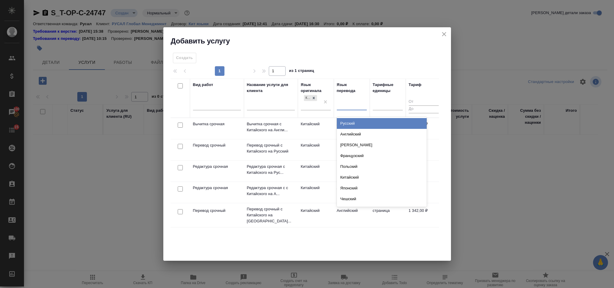
click at [349, 124] on div "Русский" at bounding box center [382, 123] width 90 height 11
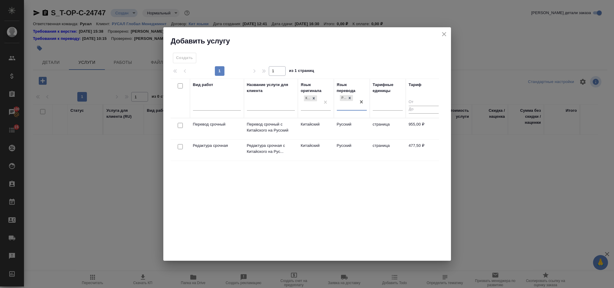
click at [178, 126] on input "checkbox" at bounding box center [180, 125] width 5 height 5
checkbox input "true"
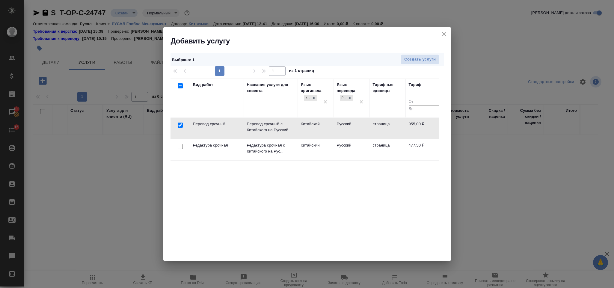
click at [178, 145] on input "checkbox" at bounding box center [180, 146] width 5 height 5
checkbox input "true"
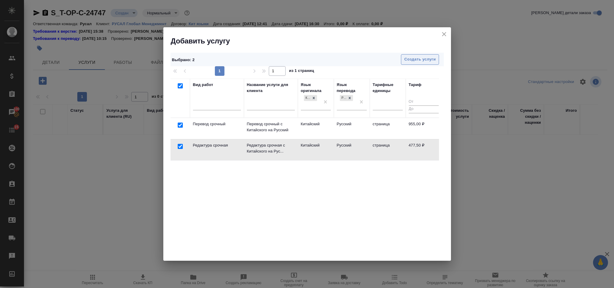
click at [412, 56] on span "Создать услуги" at bounding box center [419, 59] width 31 height 7
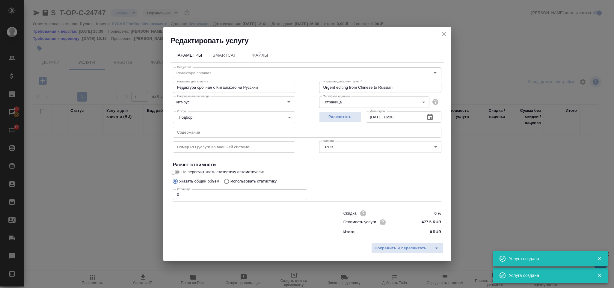
type input "Перевод срочный"
type input "Перевод срочный с Китайского на Русский"
type input "Urgent translation from Chinese into Russian"
type input "955 RUB"
click at [249, 130] on input "text" at bounding box center [307, 132] width 268 height 11
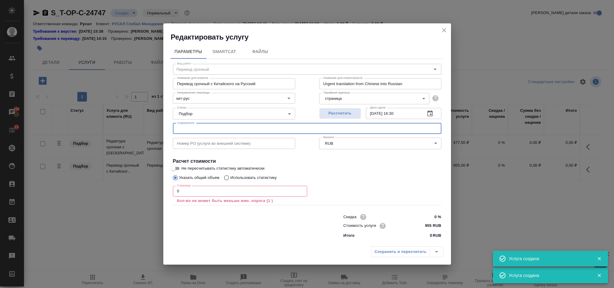
paste input "ДОБ_SUPPLIERS QUESTIONNAIRE_South Manganese_Daxin Brahch"
type input "ДОБ_SUPPLIERS QUESTIONNAIRE_South Manganese_Daxin Brahch"
click at [230, 186] on input "0" at bounding box center [240, 191] width 134 height 11
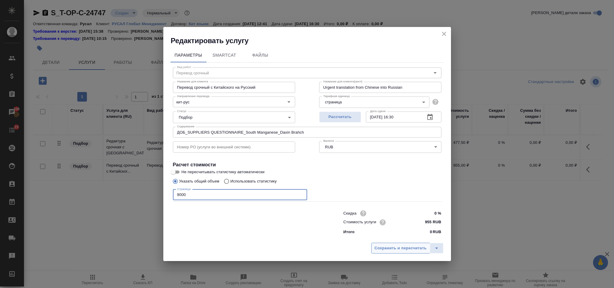
type input "9000"
click at [379, 243] on button "Сохранить и пересчитать" at bounding box center [400, 248] width 59 height 11
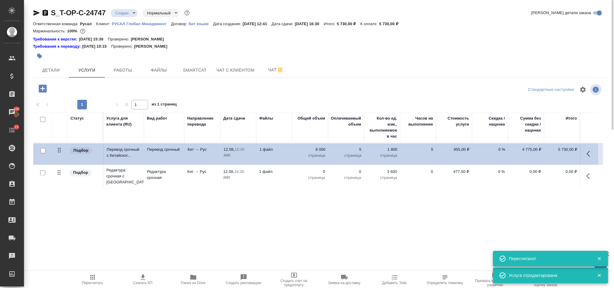
drag, startPoint x: 58, startPoint y: 175, endPoint x: 59, endPoint y: 148, distance: 27.0
click at [59, 148] on table "Статус Услуга для клиента (RU) Вид работ Направление перевода Дата сдачи Файлы …" at bounding box center [317, 150] width 569 height 76
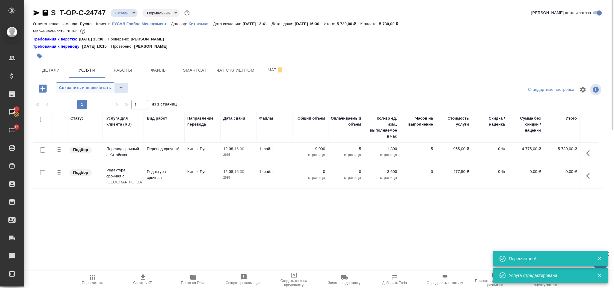
click at [101, 90] on span "Сохранить и пересчитать" at bounding box center [85, 87] width 52 height 7
click at [588, 176] on icon "button" at bounding box center [589, 175] width 7 height 7
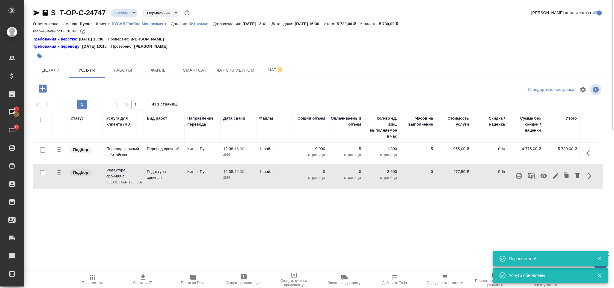
click at [557, 175] on icon "button" at bounding box center [555, 175] width 5 height 5
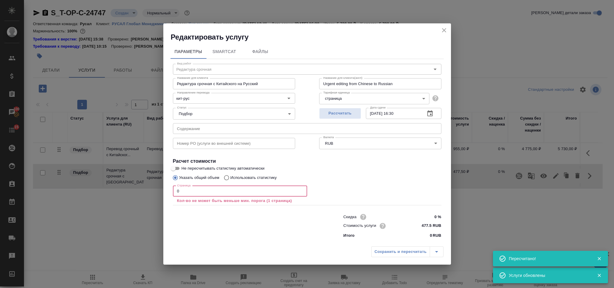
click at [202, 194] on input "0" at bounding box center [240, 191] width 134 height 11
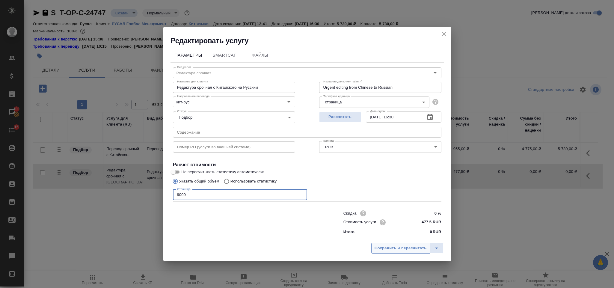
type input "9000"
click at [388, 250] on span "Сохранить и пересчитать" at bounding box center [400, 248] width 52 height 7
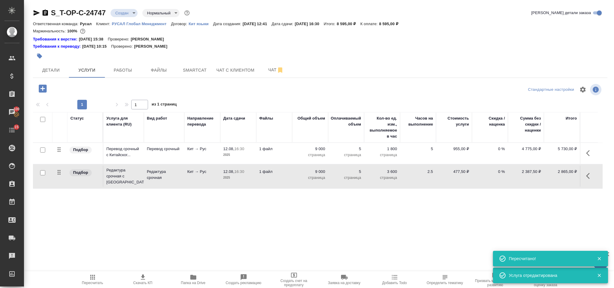
click at [44, 88] on icon "button" at bounding box center [43, 88] width 8 height 8
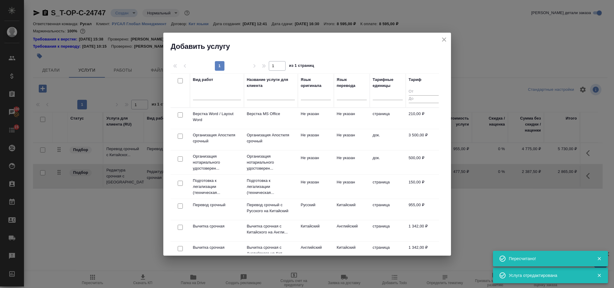
click at [179, 114] on input "checkbox" at bounding box center [180, 114] width 5 height 5
checkbox input "true"
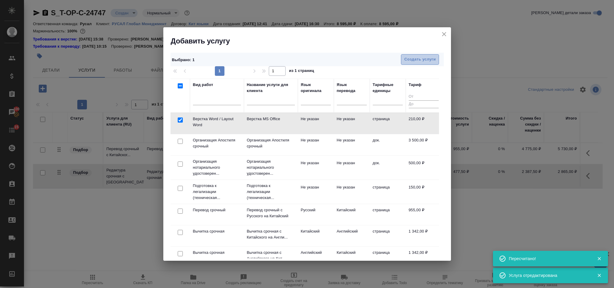
click at [404, 63] on button "Создать услуги" at bounding box center [420, 59] width 38 height 10
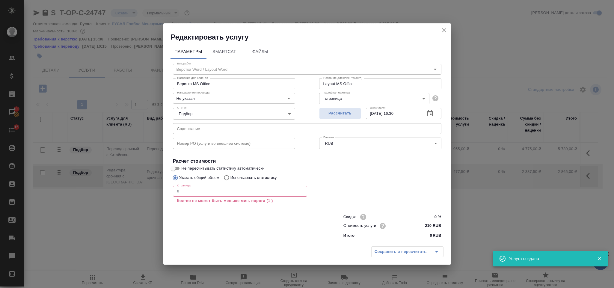
click at [203, 191] on input "0" at bounding box center [240, 191] width 134 height 11
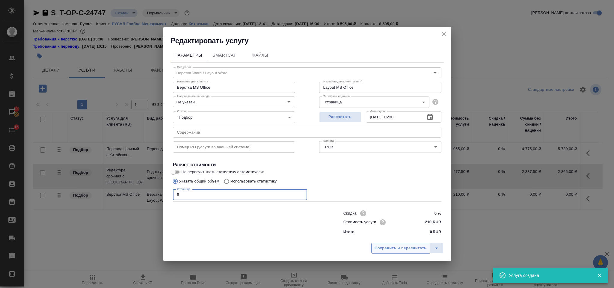
type input "5"
click at [410, 246] on span "Сохранить и пересчитать" at bounding box center [400, 248] width 52 height 7
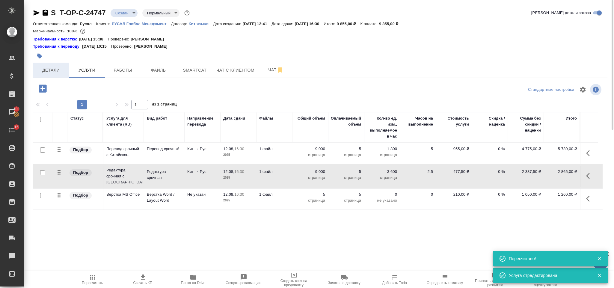
click at [61, 75] on button "Детали" at bounding box center [51, 70] width 36 height 15
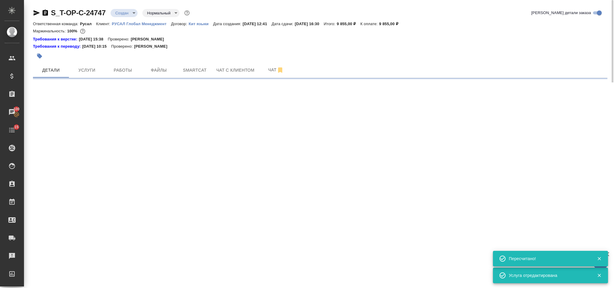
select select "RU"
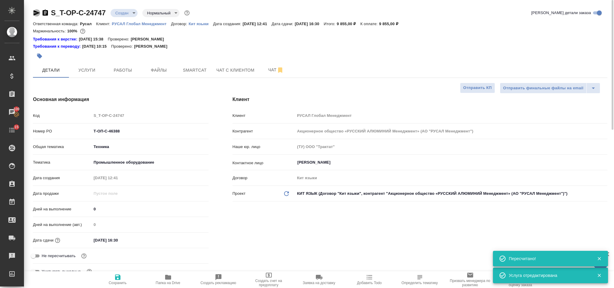
type textarea "x"
click at [35, 14] on icon "button" at bounding box center [37, 12] width 6 height 5
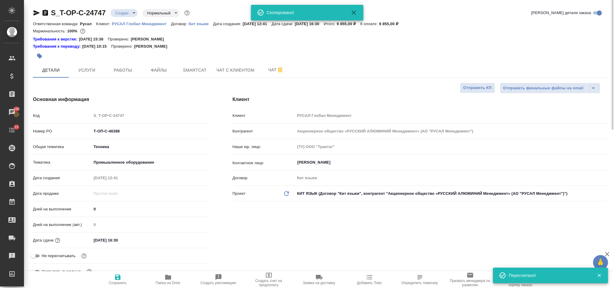
click at [43, 13] on icon "button" at bounding box center [45, 13] width 5 height 6
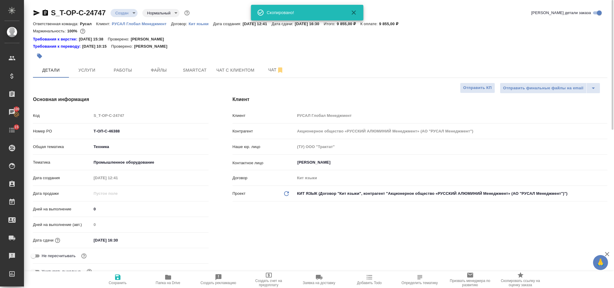
type textarea "x"
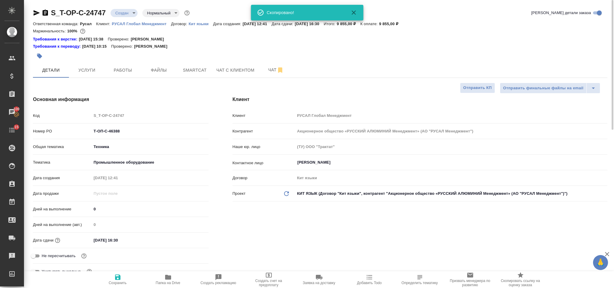
type textarea "x"
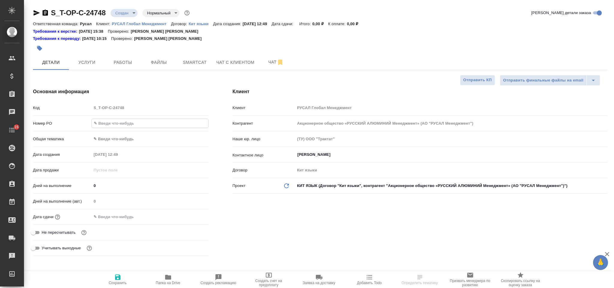
select select "RU"
click at [122, 128] on input "text" at bounding box center [150, 123] width 116 height 9
type input "Т-ОП-С-46389"
click at [122, 140] on body "🙏 .cls-1 fill:#fff; AWATERA Gorlenko Yuliua Клиенты Спецификации Заказы Чаты 15…" at bounding box center [307, 144] width 614 height 288
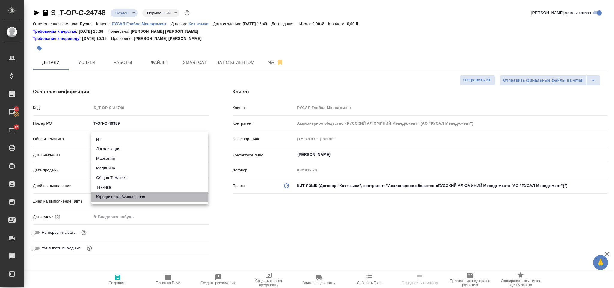
click at [123, 192] on li "Юридическая/Финансовая" at bounding box center [149, 197] width 117 height 10
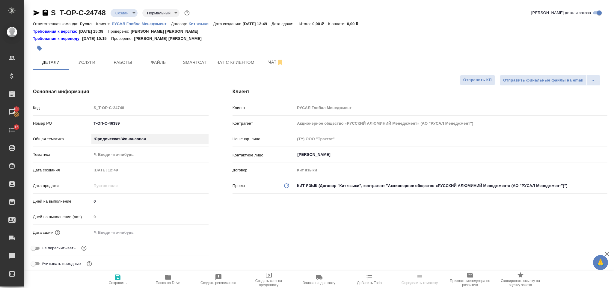
type input "yr-fn"
click at [117, 151] on body "🙏 .cls-1 fill:#fff; AWATERA Gorlenko Yuliua Клиенты Спецификации Заказы 100 Чат…" at bounding box center [307, 144] width 614 height 288
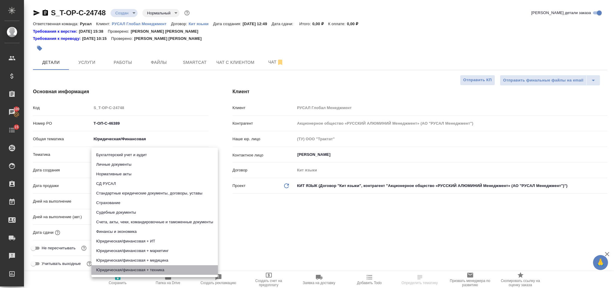
click at [148, 269] on li "Юридическая/финансовая + техника" at bounding box center [154, 270] width 126 height 10
type input "5a8b8b956a9677013d343e73"
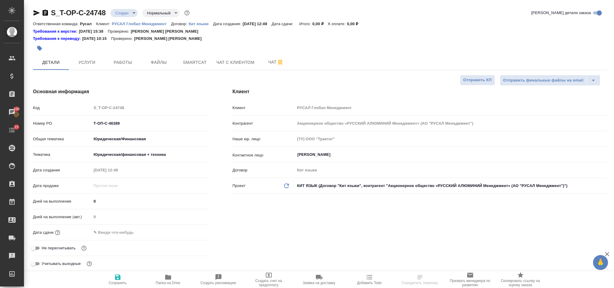
click at [122, 231] on input "text" at bounding box center [117, 232] width 52 height 9
click at [192, 229] on icon "button" at bounding box center [190, 232] width 5 height 6
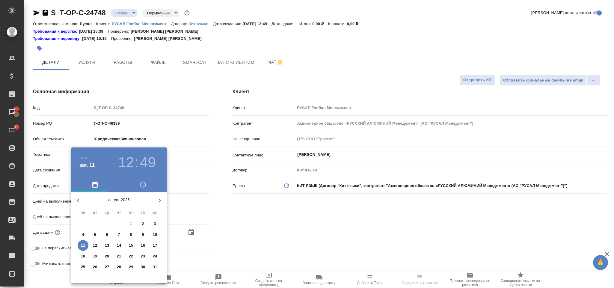
click at [85, 243] on div ".cls-1 fill:#fff; AWATERA Gorlenko Yuliua Клиенты Спецификации Заказы 100 Чаты …" at bounding box center [307, 144] width 614 height 288
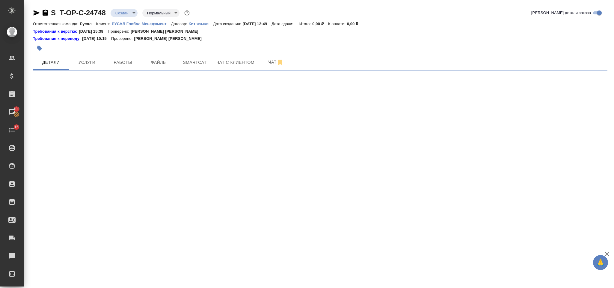
select select "RU"
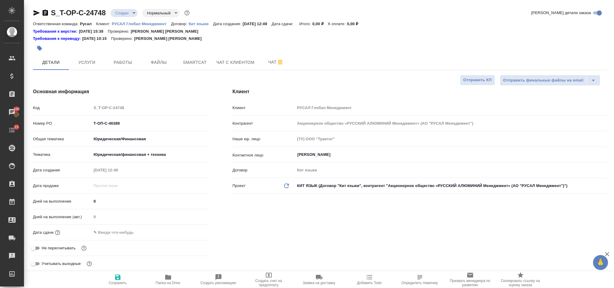
type textarea "x"
drag, startPoint x: 125, startPoint y: 230, endPoint x: 148, endPoint y: 229, distance: 23.4
click at [125, 230] on input "text" at bounding box center [117, 232] width 52 height 9
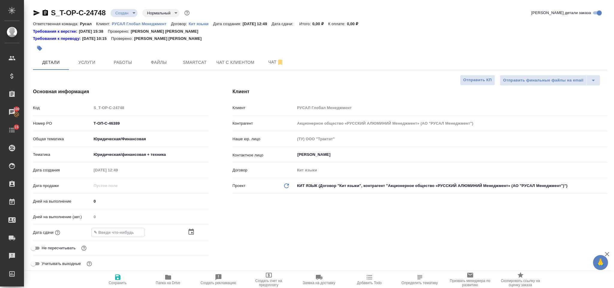
click at [191, 229] on icon "button" at bounding box center [190, 231] width 7 height 7
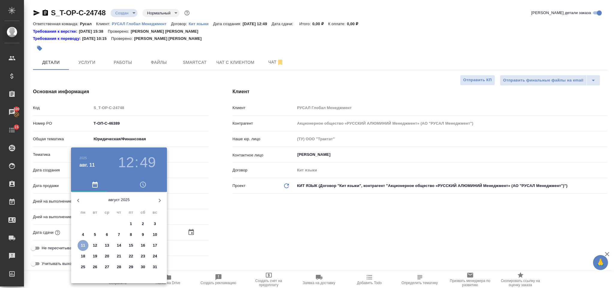
click at [84, 247] on p "11" at bounding box center [83, 245] width 4 height 6
type input "11.08.2025 12:49"
type textarea "x"
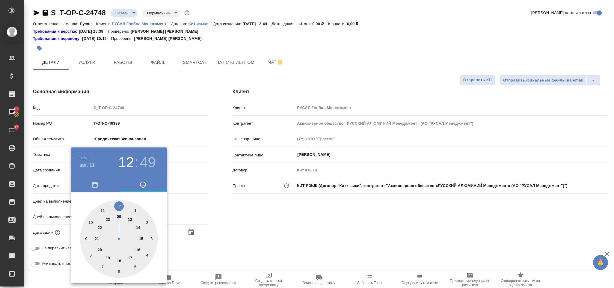
click at [130, 259] on div at bounding box center [119, 239] width 78 height 78
type input "11.08.2025 17:49"
type textarea "x"
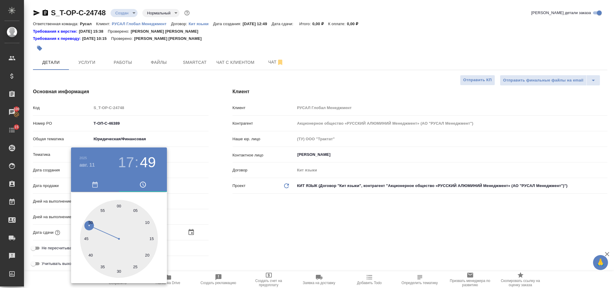
click at [120, 203] on div at bounding box center [119, 239] width 78 height 78
type input "11.08.2025 17:00"
type textarea "x"
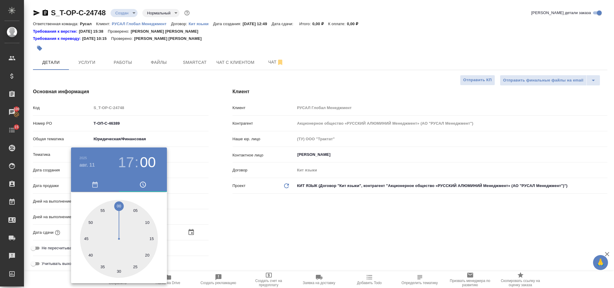
click at [238, 233] on div at bounding box center [307, 144] width 614 height 288
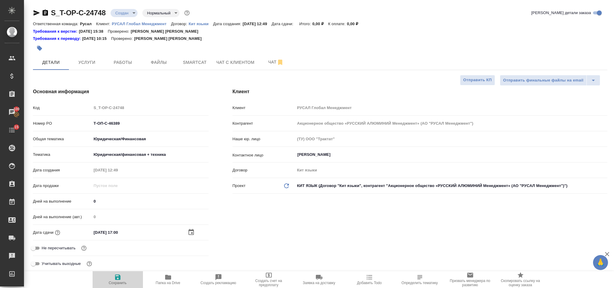
click at [118, 274] on icon "button" at bounding box center [117, 276] width 7 height 7
type textarea "x"
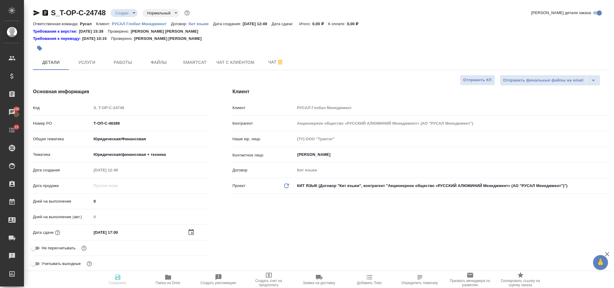
type textarea "x"
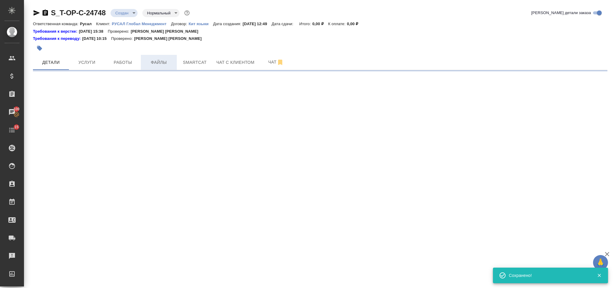
select select "RU"
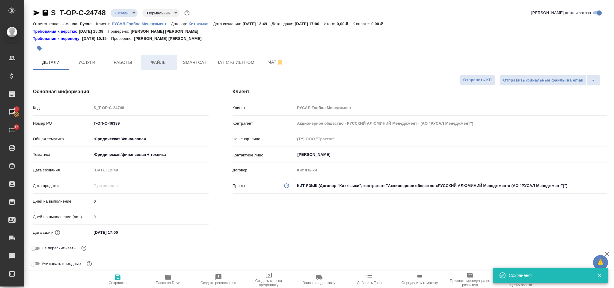
click at [156, 60] on span "Файлы" at bounding box center [158, 62] width 29 height 7
type textarea "x"
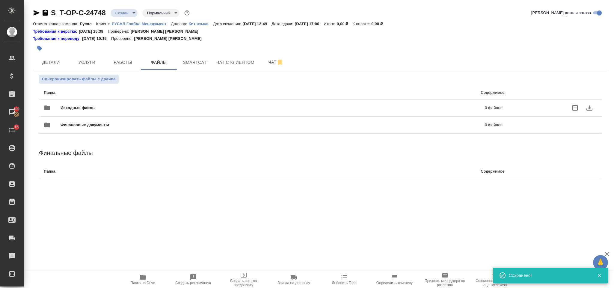
click at [134, 98] on div "Исходные файлы 0 файлов" at bounding box center [273, 108] width 471 height 26
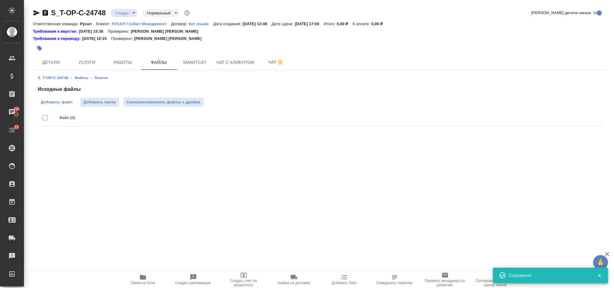
click at [70, 100] on span "Добавить файл" at bounding box center [57, 102] width 32 height 6
click at [0, 0] on input "Добавить файл" at bounding box center [0, 0] width 0 height 0
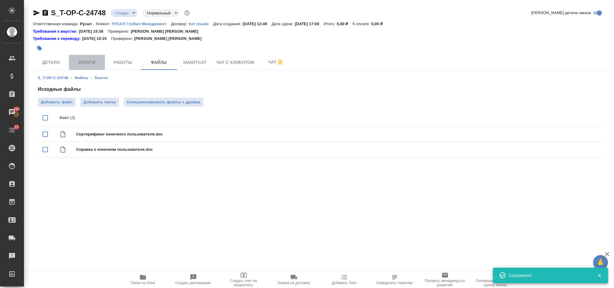
click at [90, 65] on span "Услуги" at bounding box center [86, 62] width 29 height 7
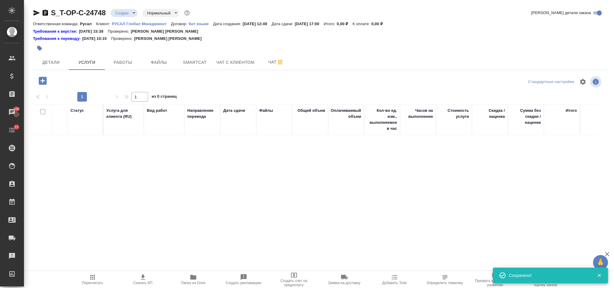
click at [47, 78] on icon "button" at bounding box center [42, 80] width 10 height 10
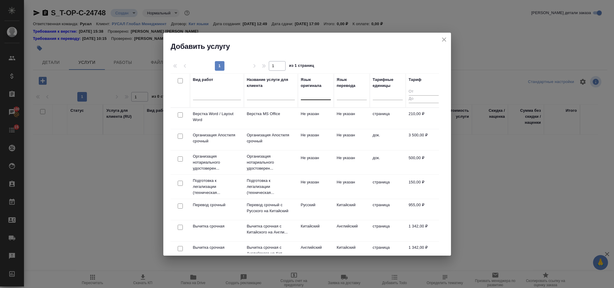
click at [311, 98] on div at bounding box center [316, 94] width 30 height 9
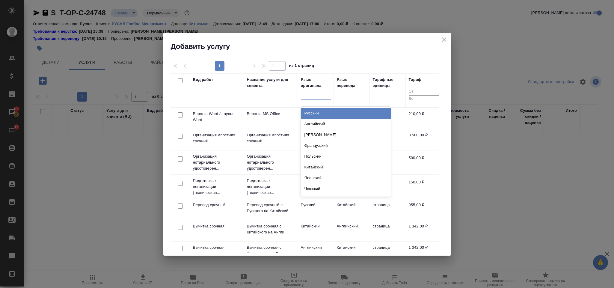
click at [320, 112] on div "Русский" at bounding box center [346, 113] width 90 height 11
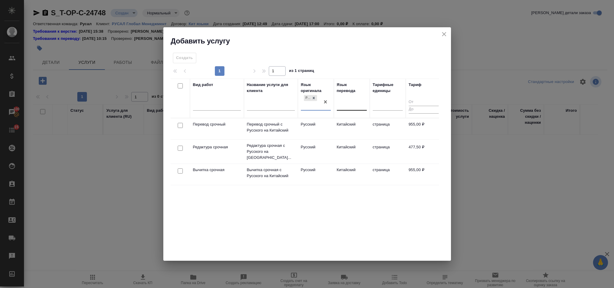
click at [341, 105] on div at bounding box center [352, 104] width 30 height 9
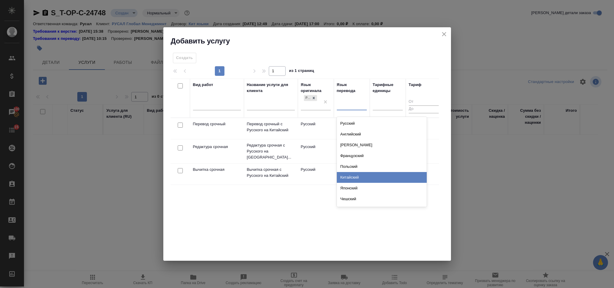
click at [361, 178] on div "Китайский" at bounding box center [382, 177] width 90 height 11
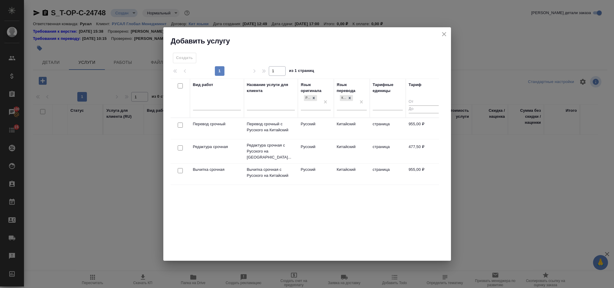
click at [180, 124] on input "checkbox" at bounding box center [180, 124] width 5 height 5
checkbox input "true"
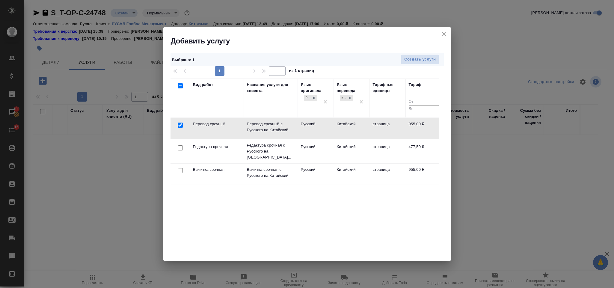
click at [181, 129] on div at bounding box center [179, 125] width 13 height 8
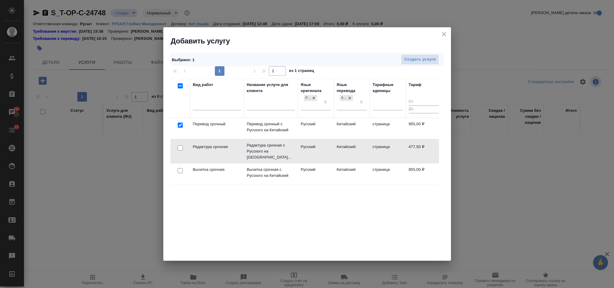
click at [178, 149] on input "checkbox" at bounding box center [180, 147] width 5 height 5
checkbox input "true"
click at [423, 59] on span "Создать услуги" at bounding box center [419, 59] width 31 height 7
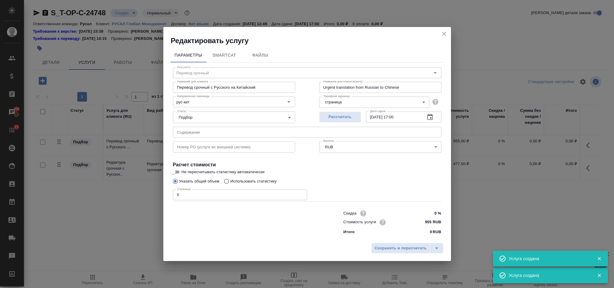
type input "Перевод срочный"
type input "Перевод срочный с Русского на Китайский"
type input "Urgent translation from Russian to Chinese"
type input "955 RUB"
click at [260, 131] on input "text" at bounding box center [307, 132] width 268 height 11
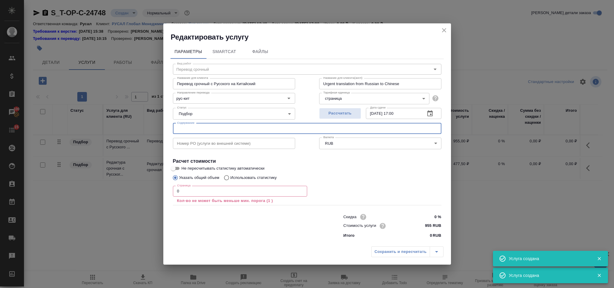
paste input "Конечный пользователь"
type input "Конечный пользователь"
click at [211, 187] on input "0" at bounding box center [240, 191] width 134 height 11
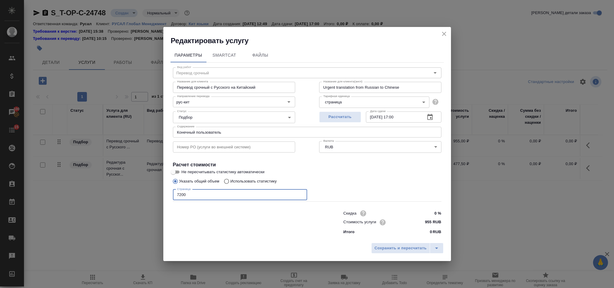
type input "7200"
click at [381, 240] on div "Сохранить и пересчитать" at bounding box center [307, 250] width 288 height 21
click at [381, 247] on span "Сохранить и пересчитать" at bounding box center [400, 248] width 52 height 7
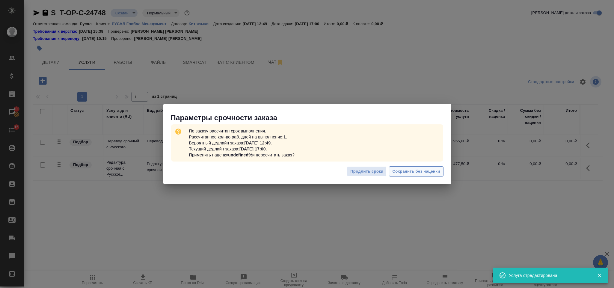
click at [406, 176] on button "Сохранить без наценки" at bounding box center [416, 171] width 54 height 10
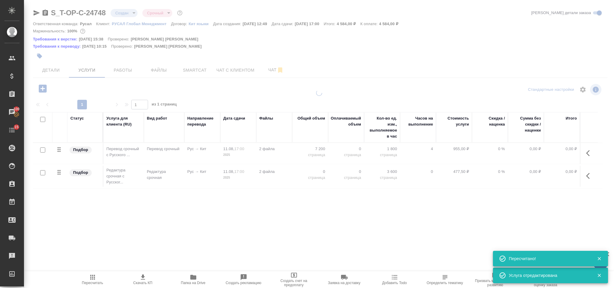
type input "urgent"
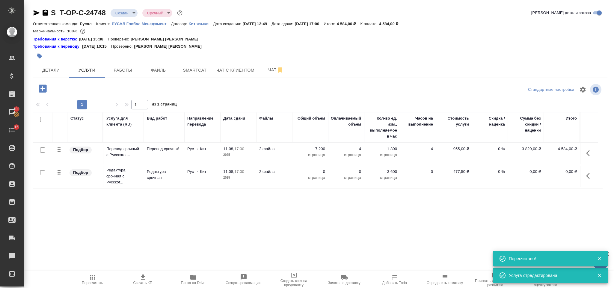
click at [581, 164] on td at bounding box center [589, 153] width 18 height 21
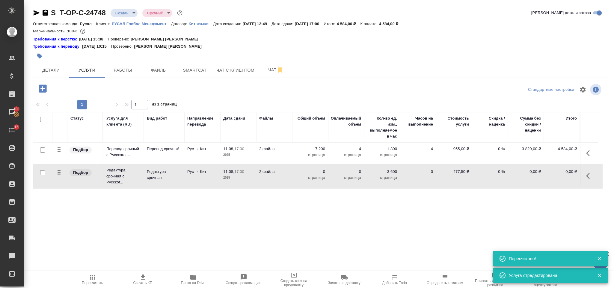
click at [586, 177] on icon "button" at bounding box center [589, 175] width 7 height 7
click at [555, 172] on button "button" at bounding box center [555, 176] width 10 height 14
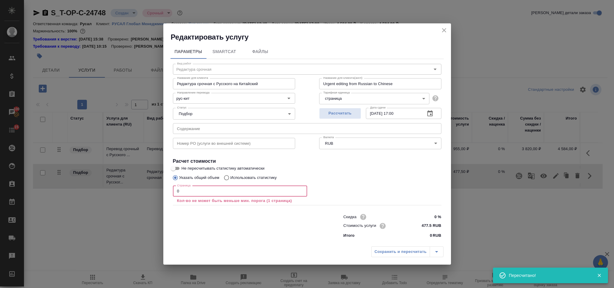
click at [219, 191] on input "0" at bounding box center [240, 191] width 134 height 11
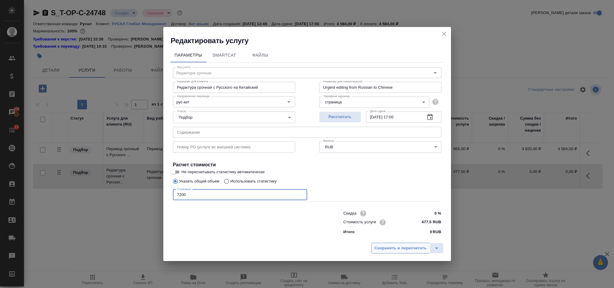
type input "7200"
click at [399, 246] on span "Сохранить и пересчитать" at bounding box center [400, 248] width 52 height 7
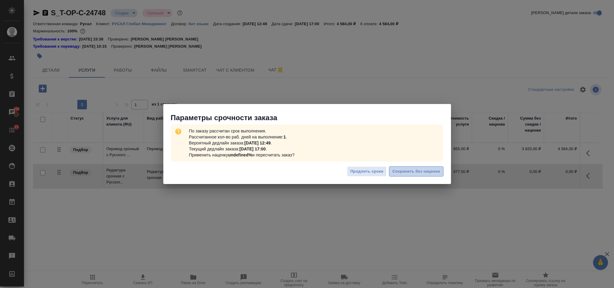
click at [415, 170] on span "Сохранить без наценки" at bounding box center [416, 171] width 48 height 7
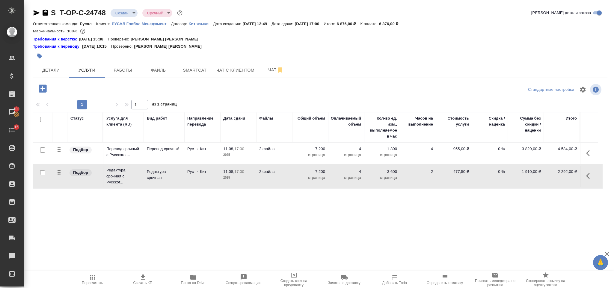
click at [93, 274] on icon "button" at bounding box center [92, 276] width 7 height 7
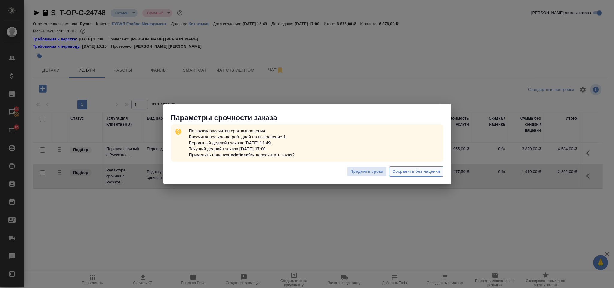
click at [411, 170] on span "Сохранить без наценки" at bounding box center [416, 171] width 48 height 7
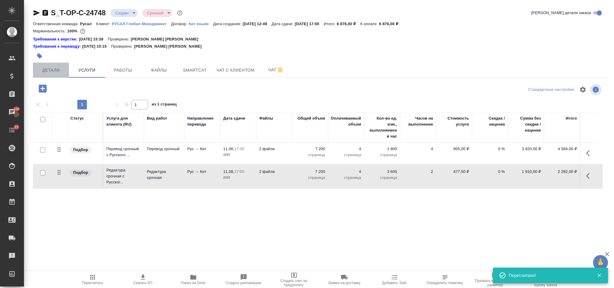
click at [59, 72] on span "Детали" at bounding box center [51, 69] width 29 height 7
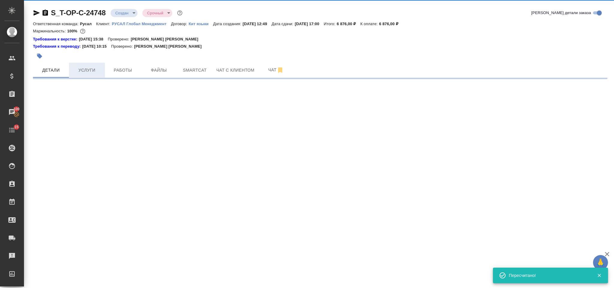
select select "RU"
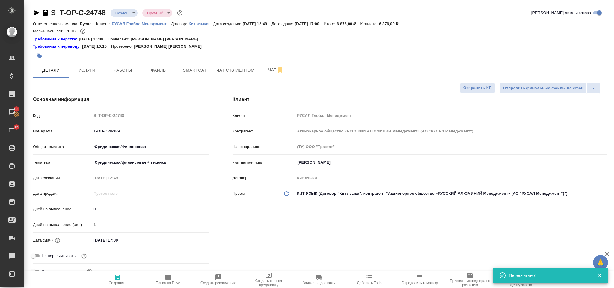
type textarea "x"
drag, startPoint x: 125, startPoint y: 131, endPoint x: 92, endPoint y: 135, distance: 33.1
click at [92, 135] on input "Т-ОП-С-46389" at bounding box center [150, 131] width 116 height 9
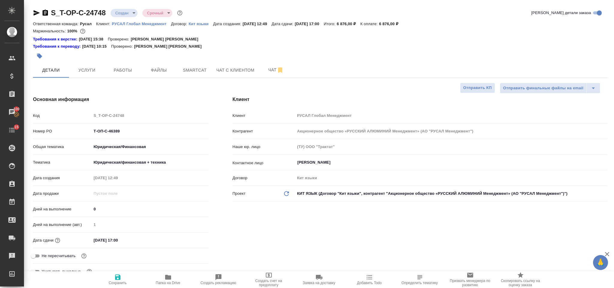
type textarea "x"
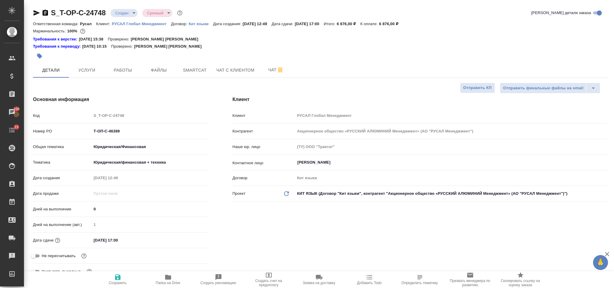
type textarea "x"
click at [44, 16] on icon "button" at bounding box center [45, 12] width 7 height 7
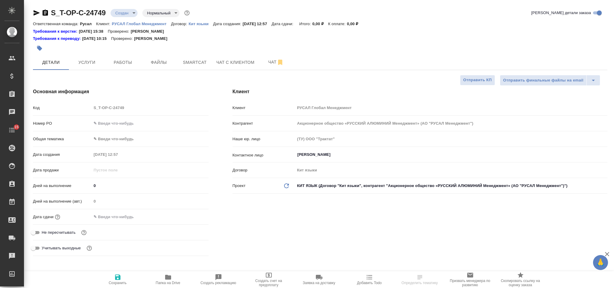
select select "RU"
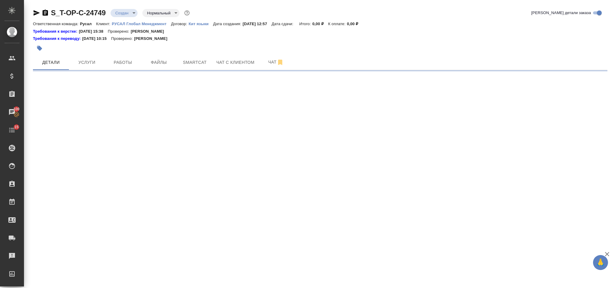
select select "RU"
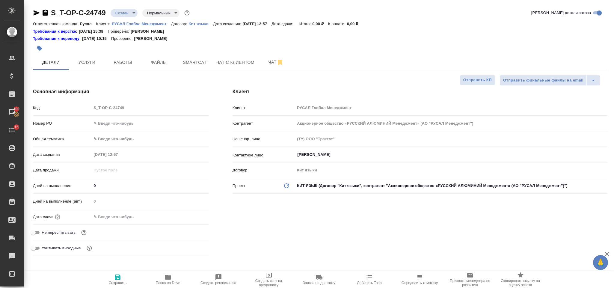
type textarea "x"
click at [143, 120] on input "text" at bounding box center [150, 123] width 116 height 9
paste input "Т-ОП-С-46390"
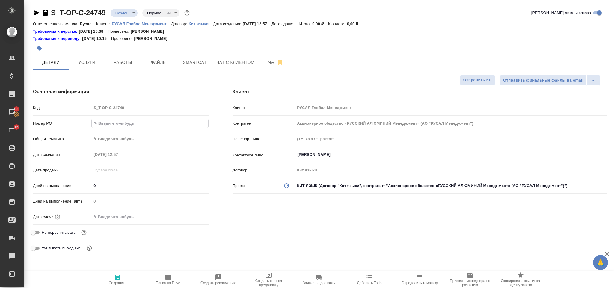
type input "Т-ОП-С-46390"
type textarea "x"
type input "Т-ОП-С-46390"
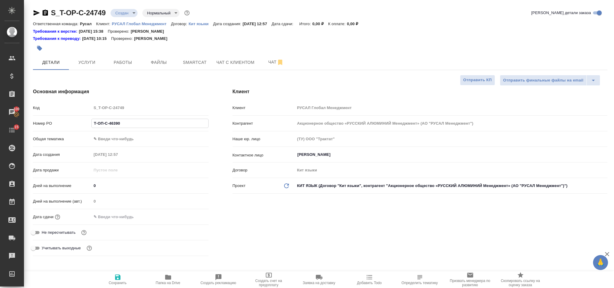
click at [145, 138] on body "🙏 .cls-1 fill:#fff; AWATERA [PERSON_NAME] Спецификации Заказы 100 Чаты 15 Todo …" at bounding box center [307, 144] width 614 height 288
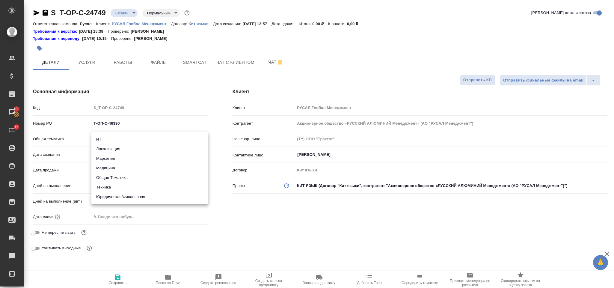
click at [136, 188] on li "Техника" at bounding box center [149, 187] width 117 height 10
type input "tech"
type textarea "x"
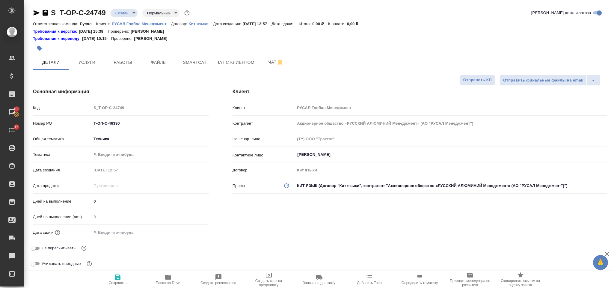
click at [132, 157] on body "🙏 .cls-1 fill:#fff; AWATERA [PERSON_NAME] Спецификации Заказы 100 Чаты 15 Todo …" at bounding box center [307, 144] width 614 height 288
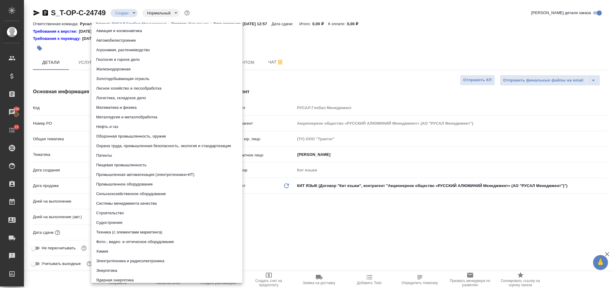
click at [146, 121] on li "Металлургия и металлобработка" at bounding box center [166, 117] width 151 height 10
type textarea "x"
type input "60014e23f7d9dc5f480a3cf8"
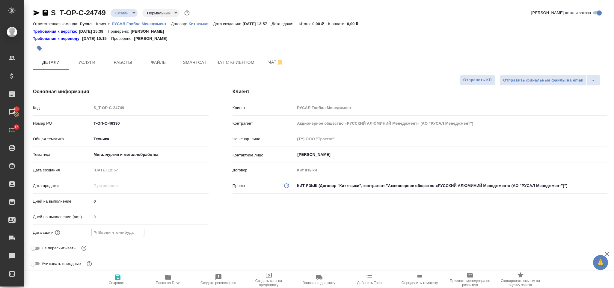
click at [129, 230] on input "text" at bounding box center [118, 232] width 52 height 9
click at [189, 231] on icon "button" at bounding box center [190, 231] width 7 height 7
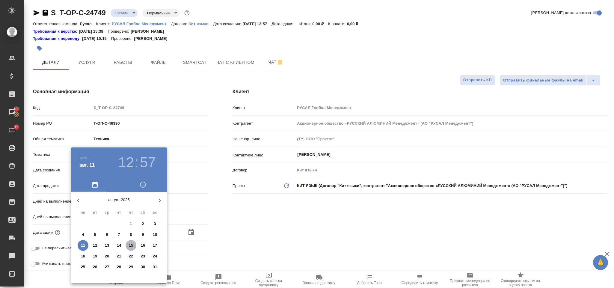
click at [129, 245] on p "15" at bounding box center [131, 245] width 4 height 6
type input "[DATE] 12:57"
type textarea "x"
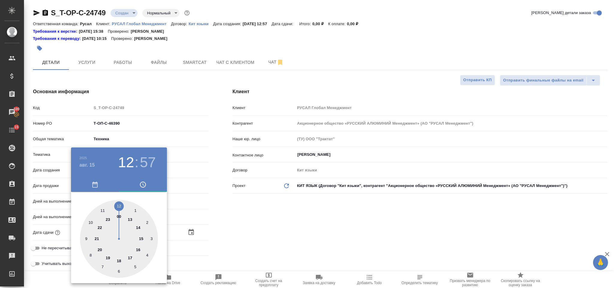
click at [142, 237] on div at bounding box center [119, 239] width 78 height 78
type input "[DATE] 15:57"
type textarea "x"
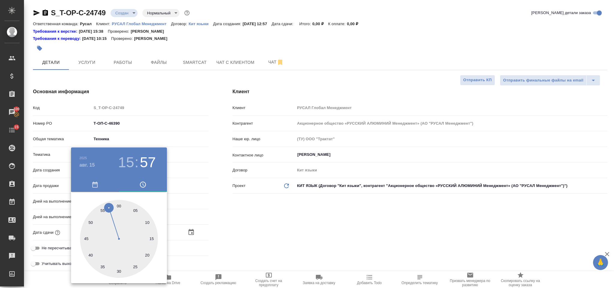
click at [119, 204] on div at bounding box center [119, 239] width 78 height 78
type input "[DATE] 15:00"
type textarea "x"
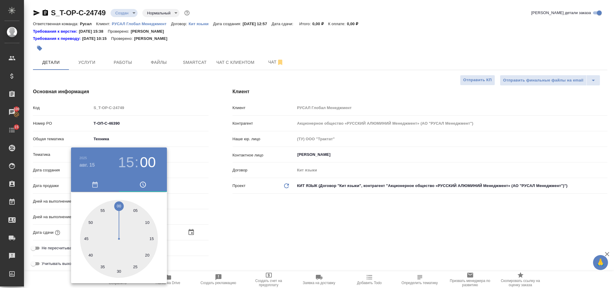
click at [233, 208] on div at bounding box center [307, 144] width 614 height 288
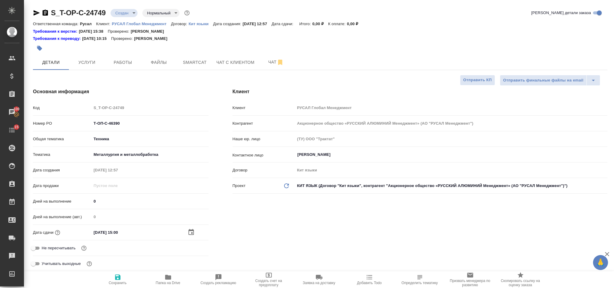
click at [125, 275] on span "Сохранить" at bounding box center [117, 278] width 43 height 11
type textarea "x"
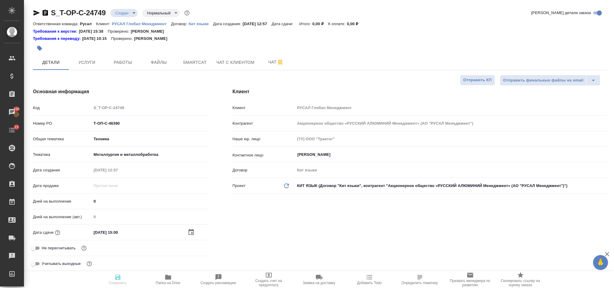
type textarea "x"
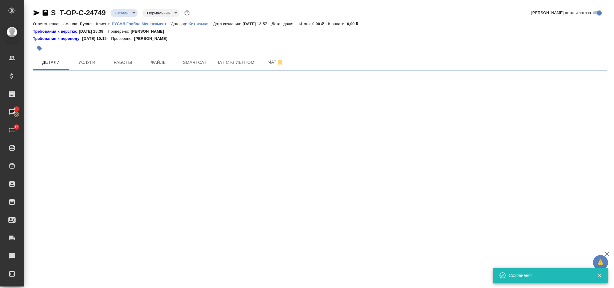
select select "RU"
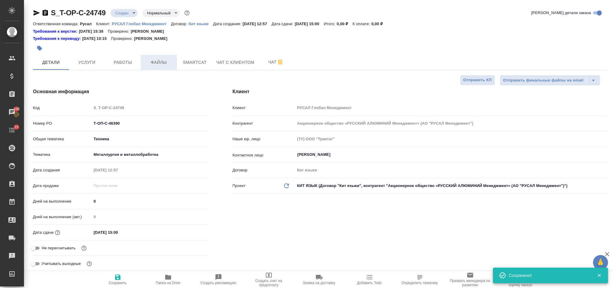
type textarea "x"
click at [166, 63] on span "Файлы" at bounding box center [158, 62] width 29 height 7
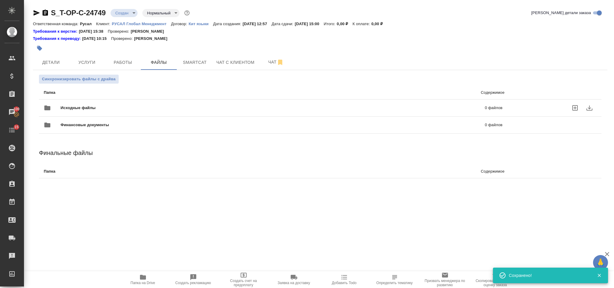
click at [129, 106] on span "Исходные файлы" at bounding box center [175, 108] width 230 height 6
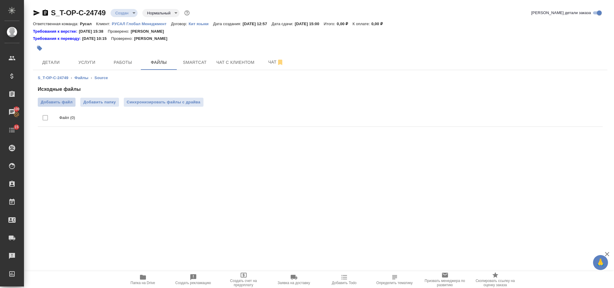
click at [57, 102] on span "Добавить файл" at bounding box center [57, 102] width 32 height 6
click at [0, 0] on input "Добавить файл" at bounding box center [0, 0] width 0 height 0
click at [86, 57] on button "Услуги" at bounding box center [87, 62] width 36 height 15
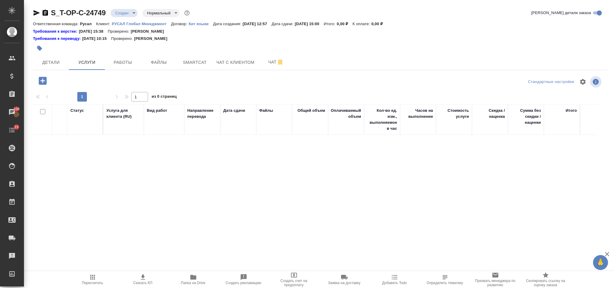
click at [47, 83] on icon "button" at bounding box center [42, 80] width 10 height 10
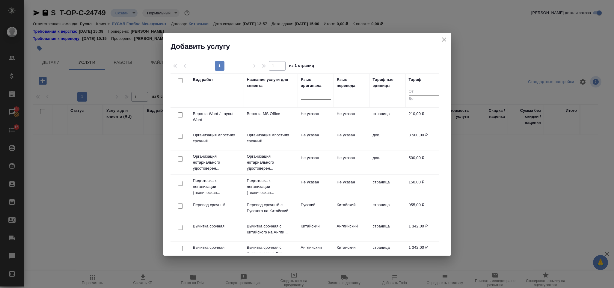
click at [308, 94] on div at bounding box center [316, 94] width 30 height 9
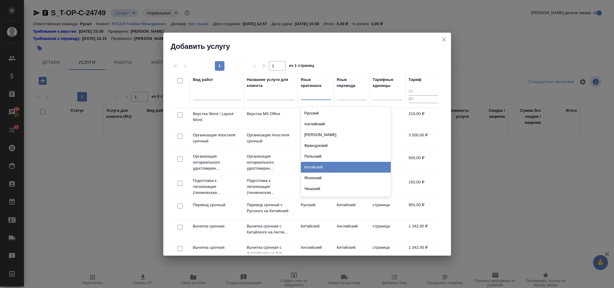
click at [326, 163] on div "Китайский" at bounding box center [346, 167] width 90 height 11
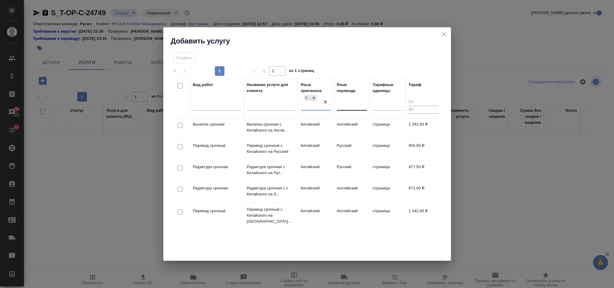
click at [357, 105] on div at bounding box center [352, 104] width 30 height 9
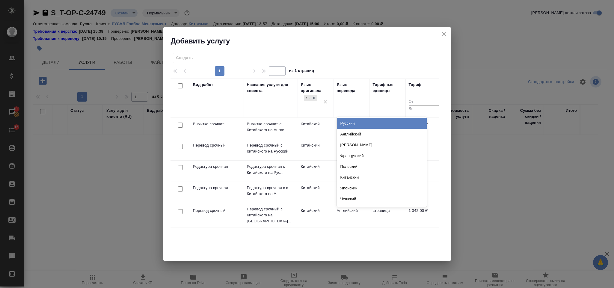
click at [365, 120] on div "Русский" at bounding box center [382, 123] width 90 height 11
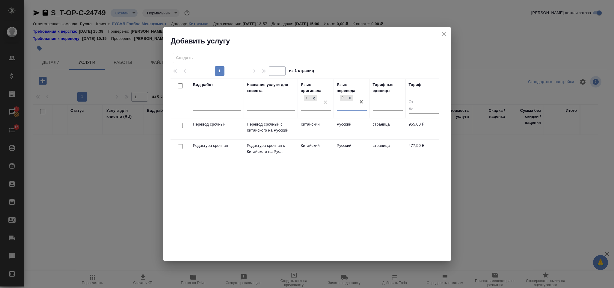
click at [178, 125] on input "checkbox" at bounding box center [180, 125] width 5 height 5
checkbox input "true"
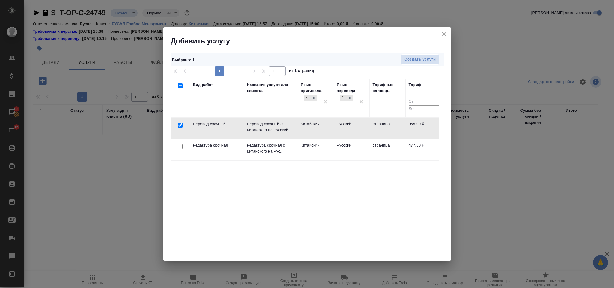
click at [181, 148] on input "checkbox" at bounding box center [180, 146] width 5 height 5
checkbox input "true"
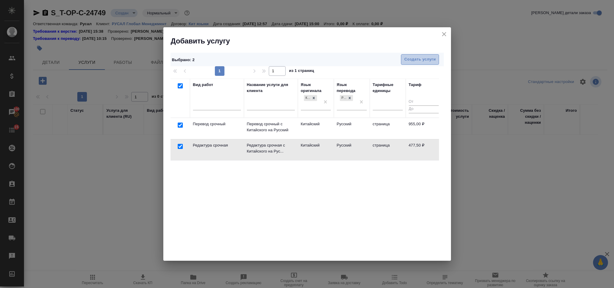
click at [412, 58] on span "Создать услуги" at bounding box center [419, 59] width 31 height 7
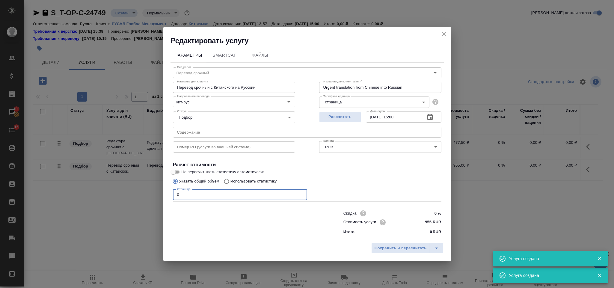
type input "Перевод срочный"
type input "Перевод срочный с Китайского на Русский"
type input "Urgent translation from Chinese into Russian"
type input "955 RUB"
click at [224, 190] on input "0" at bounding box center [240, 194] width 134 height 11
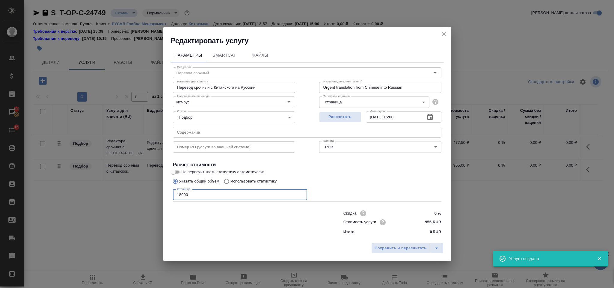
type input "18000"
click at [247, 131] on input "text" at bounding box center [307, 132] width 268 height 11
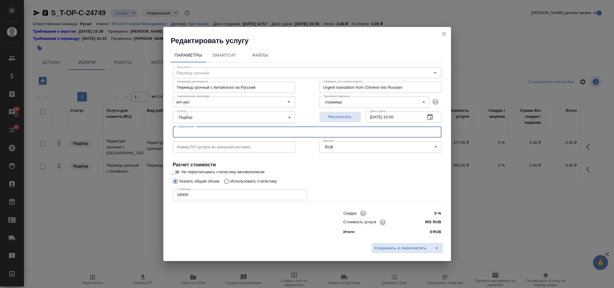
paste input "GBT 250-2008"
type input "GBT 250-2008"
click at [381, 247] on span "Сохранить и пересчитать" at bounding box center [400, 248] width 52 height 7
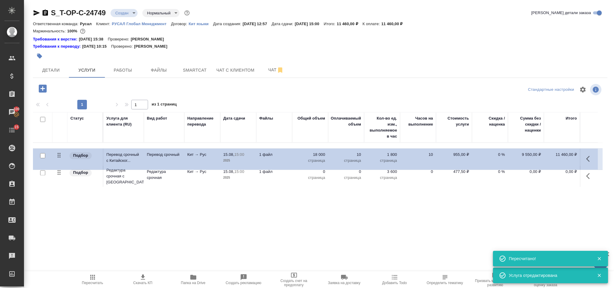
drag, startPoint x: 58, startPoint y: 177, endPoint x: 58, endPoint y: 156, distance: 21.6
click at [58, 156] on table "Статус Услуга для клиента (RU) Вид работ Направление перевода Дата сдачи Файлы …" at bounding box center [317, 150] width 569 height 76
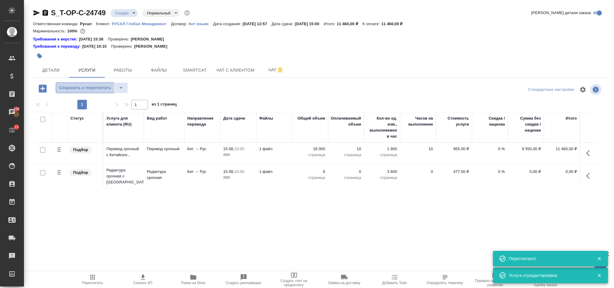
click at [73, 89] on span "Сохранить и пересчитать" at bounding box center [85, 87] width 52 height 7
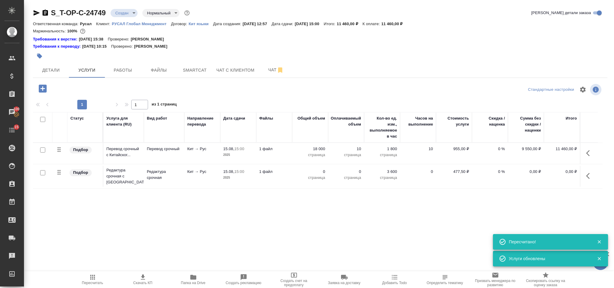
click at [590, 177] on icon "button" at bounding box center [589, 175] width 7 height 7
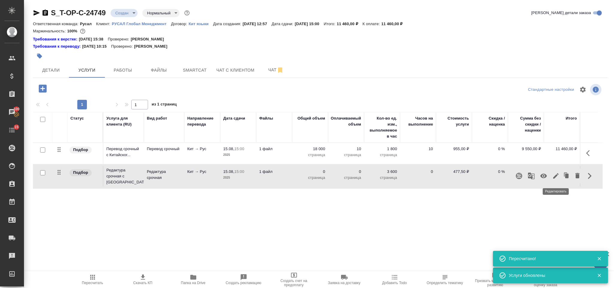
click at [557, 173] on icon "button" at bounding box center [555, 175] width 7 height 7
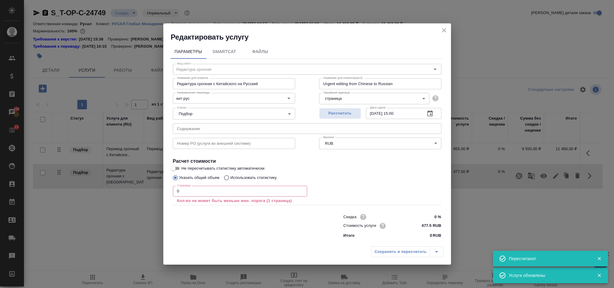
click at [215, 198] on p "Кол-во не может быть меньше мин. порога (1 страница)" at bounding box center [240, 201] width 126 height 6
click at [223, 188] on input "0" at bounding box center [240, 191] width 134 height 11
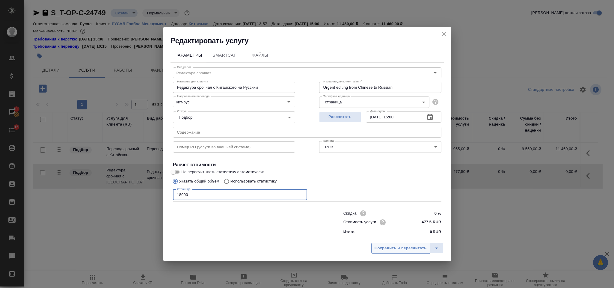
type input "18000"
click at [381, 249] on span "Сохранить и пересчитать" at bounding box center [400, 248] width 52 height 7
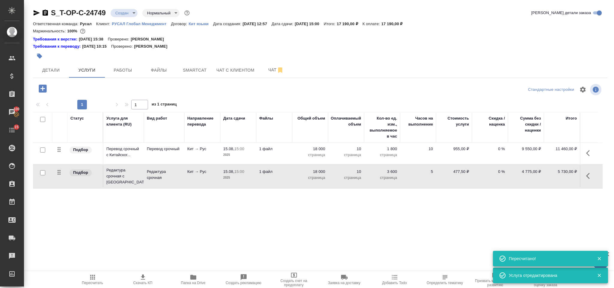
click at [45, 87] on icon "button" at bounding box center [43, 88] width 8 height 8
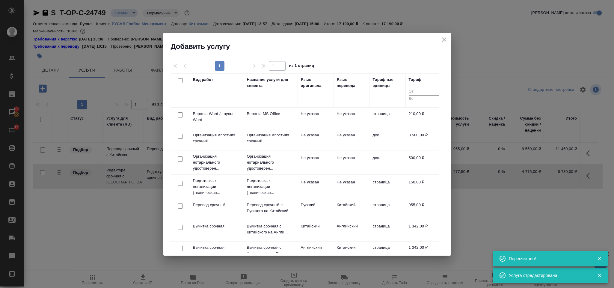
click at [178, 114] on input "checkbox" at bounding box center [180, 114] width 5 height 5
checkbox input "true"
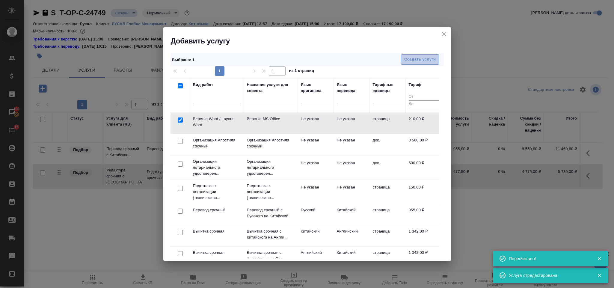
click at [423, 59] on span "Создать услуги" at bounding box center [419, 59] width 31 height 7
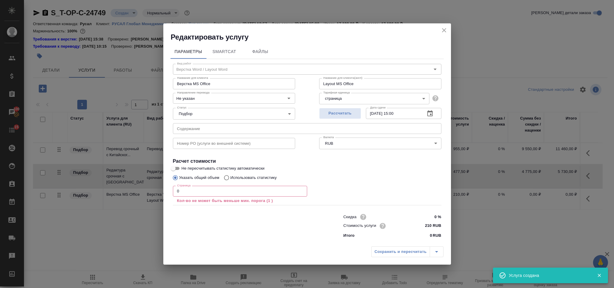
click at [204, 195] on input "0" at bounding box center [240, 191] width 134 height 11
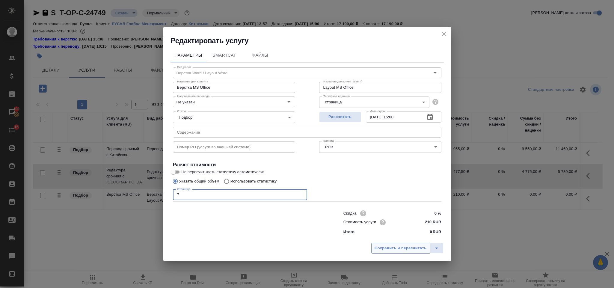
type input "7"
click at [415, 248] on span "Сохранить и пересчитать" at bounding box center [400, 248] width 52 height 7
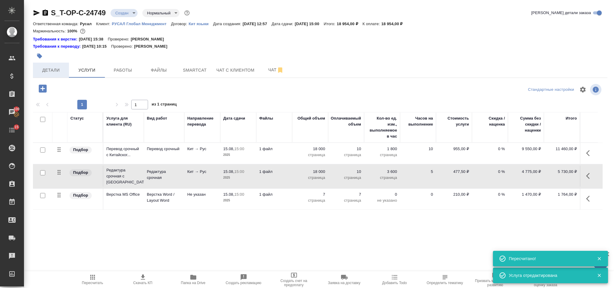
click at [64, 68] on span "Детали" at bounding box center [51, 69] width 29 height 7
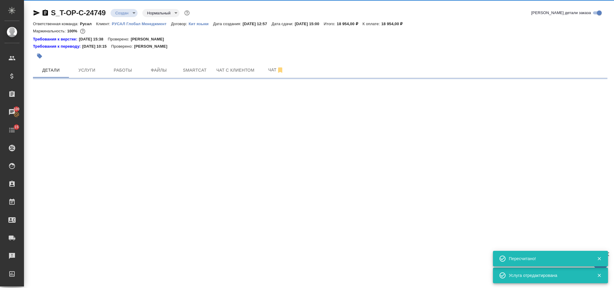
select select "RU"
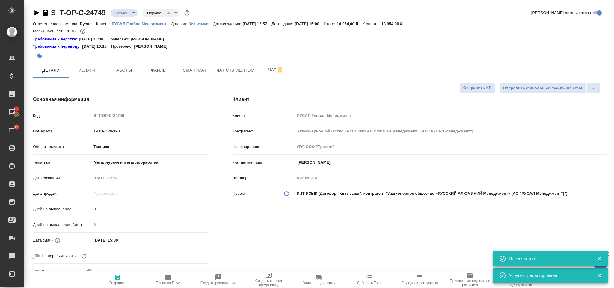
type textarea "x"
click at [48, 10] on icon "button" at bounding box center [45, 13] width 5 height 6
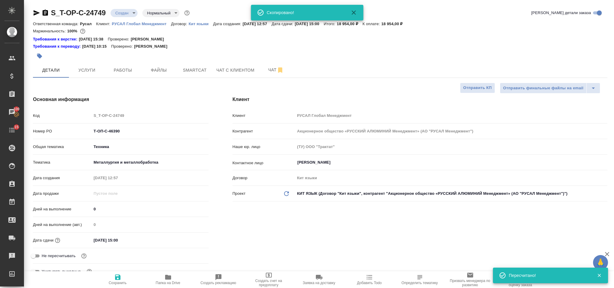
type textarea "x"
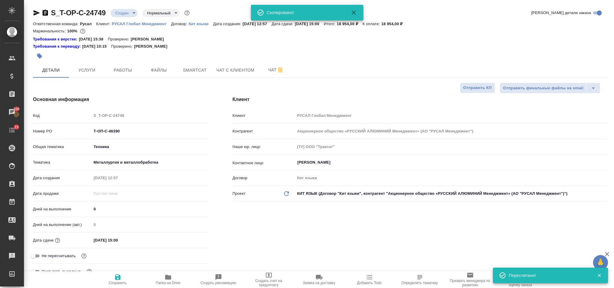
type textarea "x"
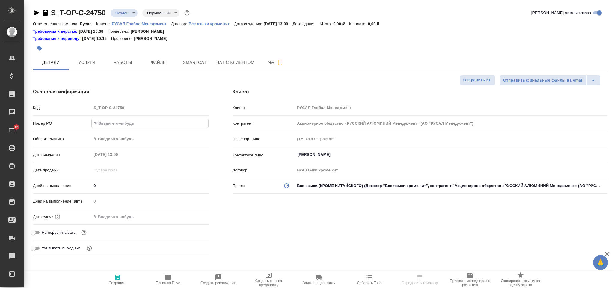
select select "RU"
type input "Т-ОП-С-46391"
click at [113, 131] on div "Номер PO Т-ОП-С-46391" at bounding box center [121, 126] width 176 height 16
click at [114, 135] on body "🙏 .cls-1 fill:#fff; AWATERA Gorlenko Yuliua Клиенты Спецификации Заказы Чаты 15…" at bounding box center [307, 144] width 614 height 288
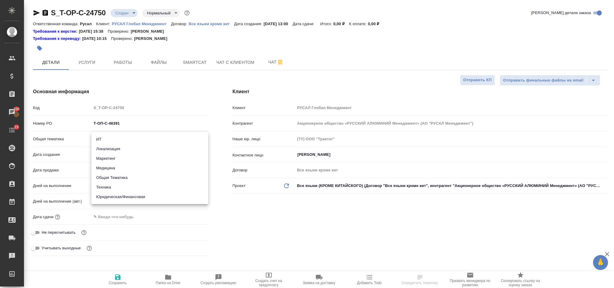
click at [121, 188] on li "Техника" at bounding box center [149, 187] width 117 height 10
type input "tech"
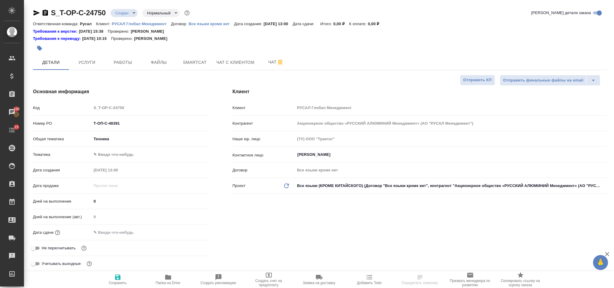
click at [122, 156] on body "🙏 .cls-1 fill:#fff; AWATERA Gorlenko Yuliua Клиенты Спецификации Заказы 100 Чат…" at bounding box center [307, 144] width 614 height 288
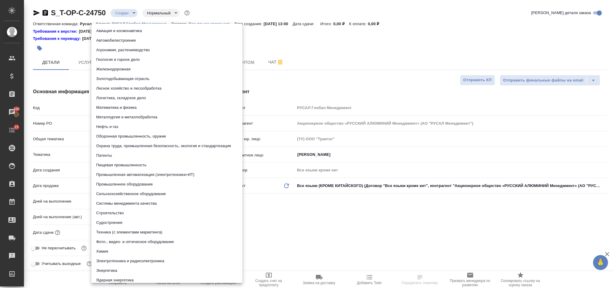
click at [132, 118] on li "Металлургия и металлобработка" at bounding box center [166, 117] width 151 height 10
type input "60014e23f7d9dc5f480a3cf8"
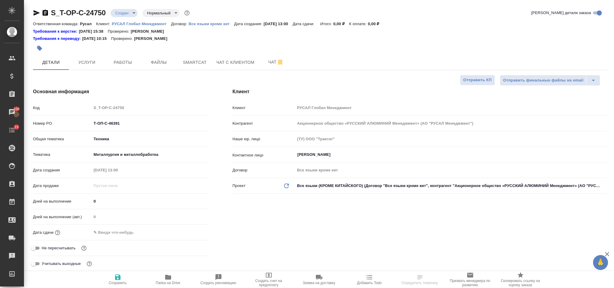
click at [128, 234] on input "text" at bounding box center [117, 232] width 52 height 9
click at [192, 235] on icon "button" at bounding box center [190, 232] width 5 height 6
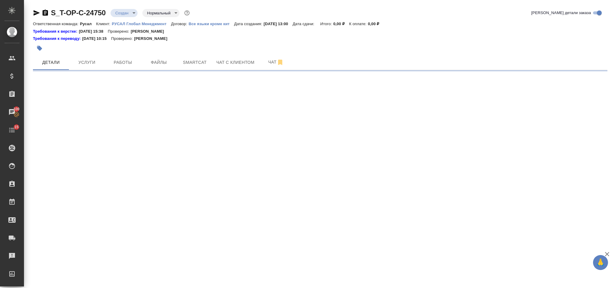
select select "RU"
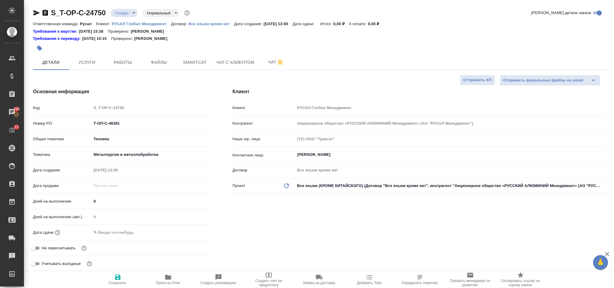
type textarea "x"
click at [118, 234] on input "text" at bounding box center [117, 232] width 52 height 9
click at [190, 230] on icon "button" at bounding box center [190, 232] width 5 height 6
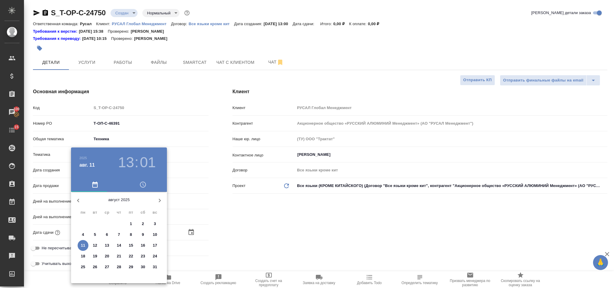
click at [109, 244] on p "13" at bounding box center [107, 245] width 4 height 6
type input "13.08.2025 13:01"
type textarea "x"
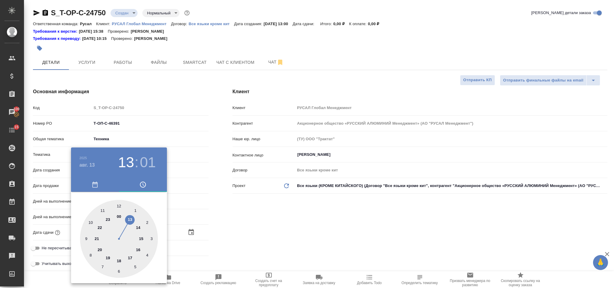
click at [137, 227] on div at bounding box center [119, 239] width 78 height 78
type input "13.08.2025 14:01"
type textarea "x"
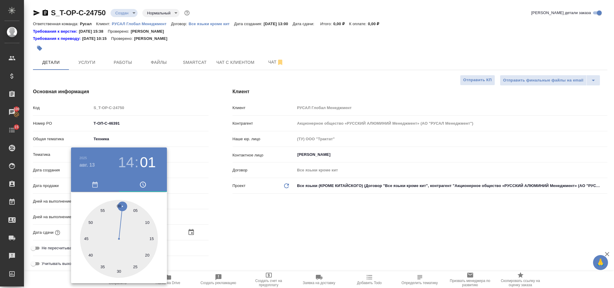
click at [118, 268] on div at bounding box center [119, 239] width 78 height 78
type input "13.08.2025 14:30"
type textarea "x"
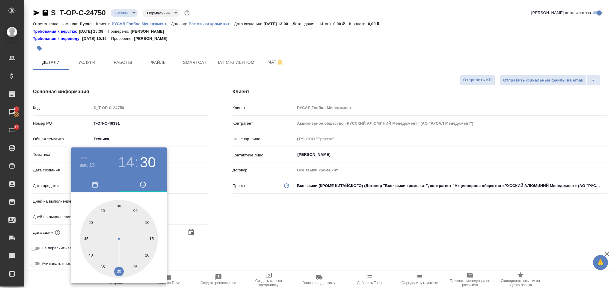
click at [221, 229] on div at bounding box center [307, 144] width 614 height 288
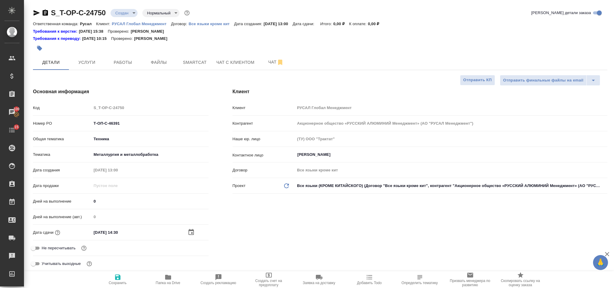
click at [123, 273] on button "Сохранить" at bounding box center [118, 279] width 50 height 17
type textarea "x"
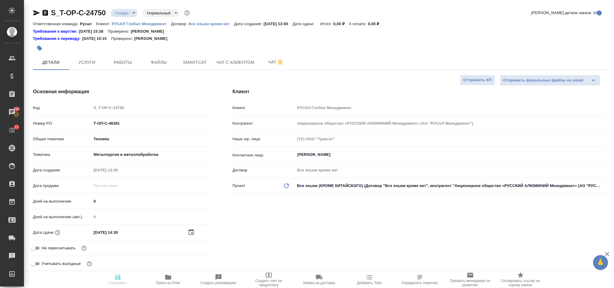
type textarea "x"
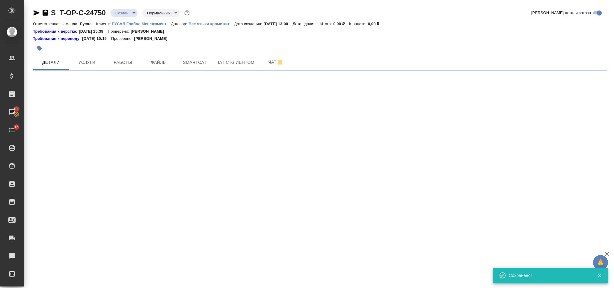
select select "RU"
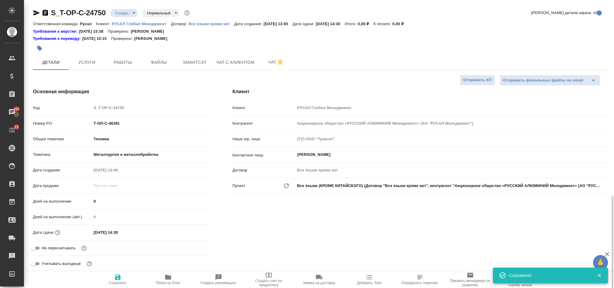
type textarea "x"
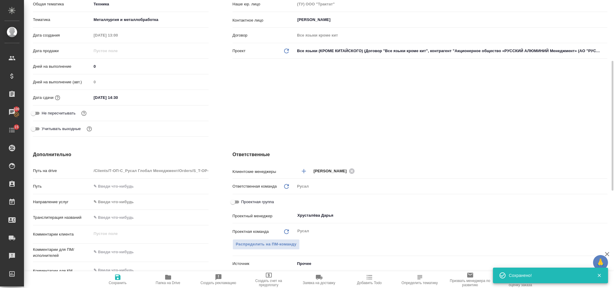
type textarea "x"
click at [130, 256] on textarea at bounding box center [149, 252] width 117 height 10
type textarea "ко"
type textarea "x"
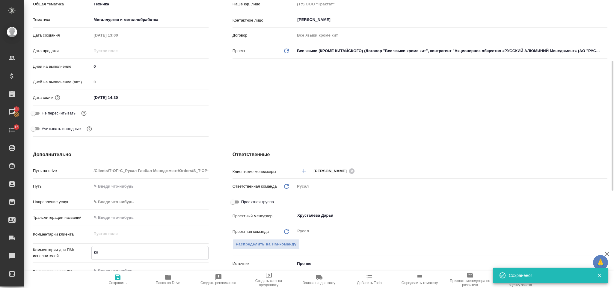
type textarea "x"
type textarea "коре"
type textarea "x"
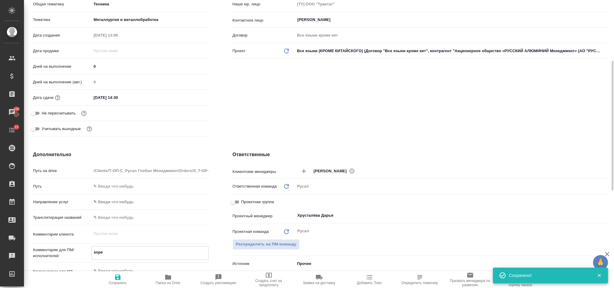
type textarea "корей"
type textarea "x"
type textarea "корейс"
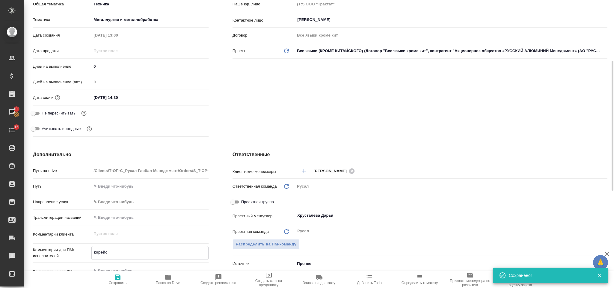
type textarea "x"
type textarea "корейск"
type textarea "x"
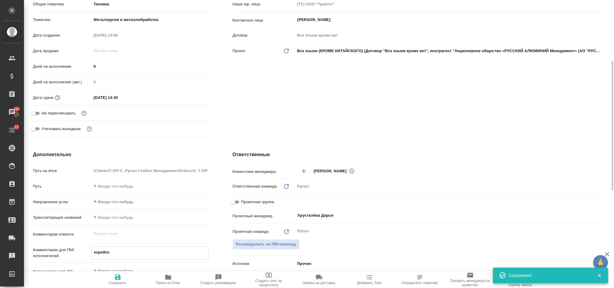
type textarea "корейски"
type textarea "x"
type textarea "корейский"
type textarea "x"
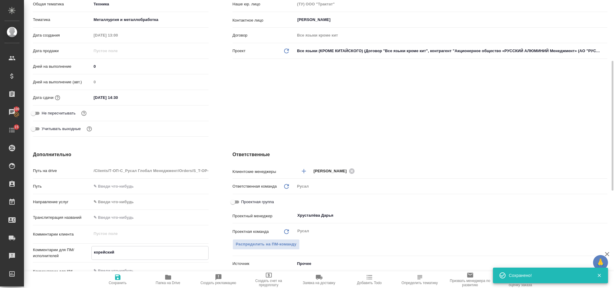
type textarea "x"
type textarea "корейский-"
type textarea "x"
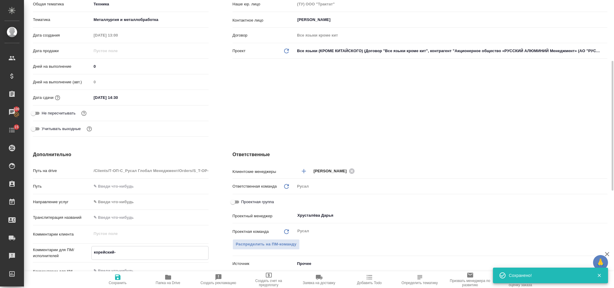
type textarea "x"
type textarea "корейский-а"
type textarea "x"
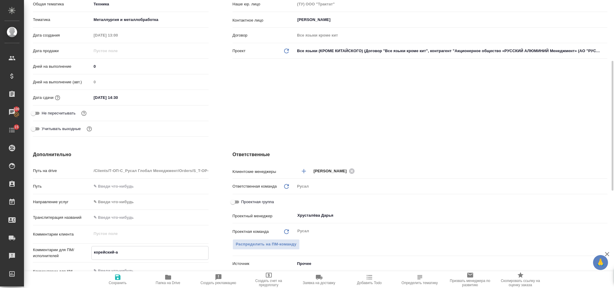
type textarea "корейский-ан"
type textarea "x"
type textarea "корейский-анг"
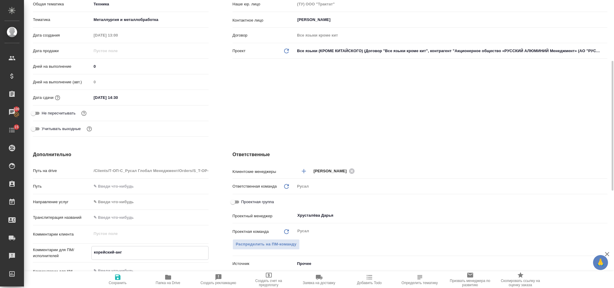
type textarea "x"
type textarea "корейский-англ"
type textarea "x"
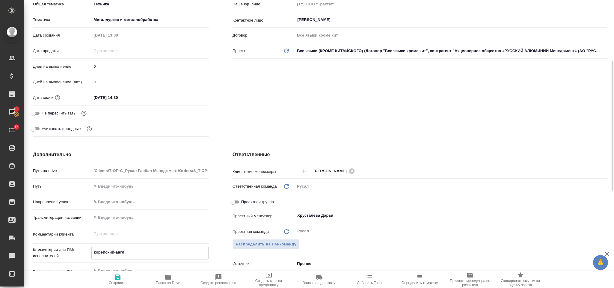
type textarea "x"
type textarea "корейский-англи"
type textarea "x"
type textarea "корейский-англий"
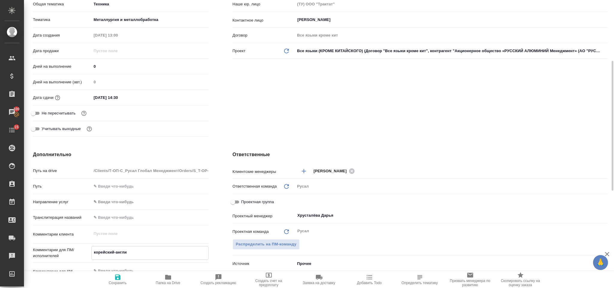
type textarea "x"
type textarea "корейский-английс"
type textarea "x"
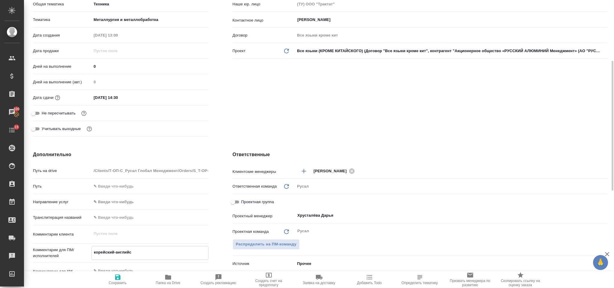
type textarea "x"
type textarea "корейский-английски"
type textarea "x"
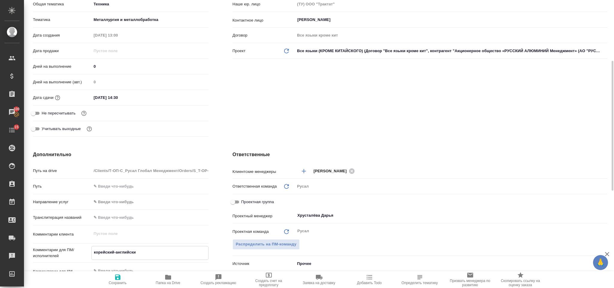
type textarea "корейский-английский"
type textarea "x"
type textarea "корейский-английский"
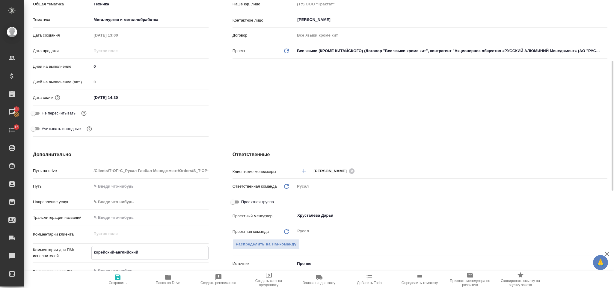
type textarea "x"
click at [114, 279] on icon "button" at bounding box center [117, 276] width 7 height 7
type textarea "x"
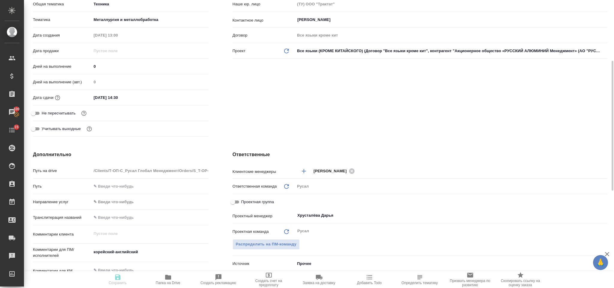
type textarea "x"
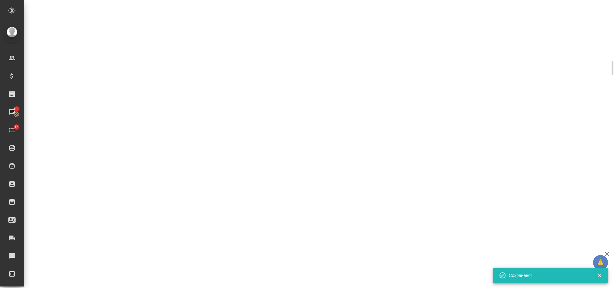
select select "RU"
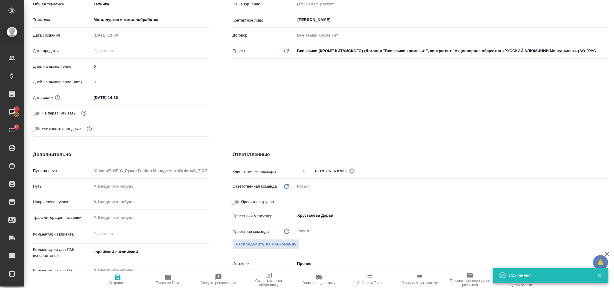
type textarea "x"
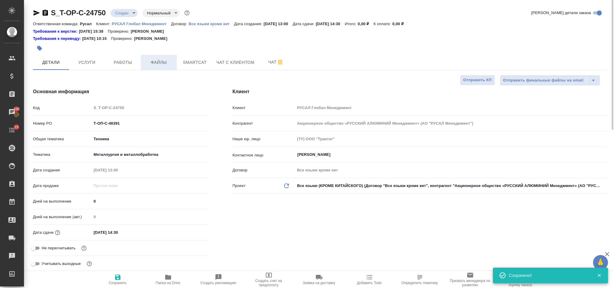
click at [167, 63] on span "Файлы" at bounding box center [158, 62] width 29 height 7
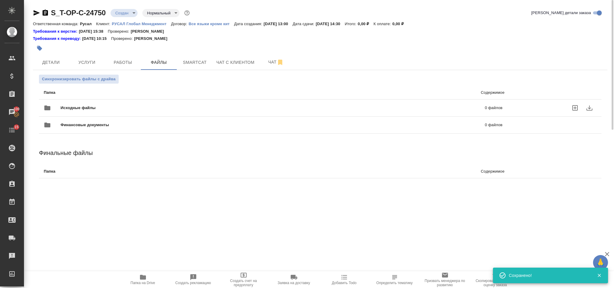
click at [99, 98] on div "Исходные файлы 0 файлов" at bounding box center [273, 108] width 471 height 26
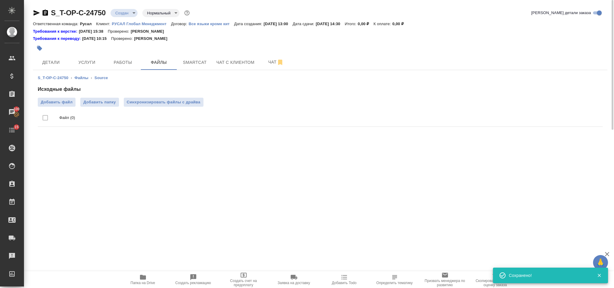
click at [71, 96] on div "Исходные файлы Добавить файл Добавить папку Синхронизировать файлы с драйва Фай…" at bounding box center [320, 107] width 565 height 43
click at [71, 99] on label "Добавить файл" at bounding box center [57, 102] width 38 height 9
click at [0, 0] on input "Добавить файл" at bounding box center [0, 0] width 0 height 0
click at [82, 60] on span "Услуги" at bounding box center [86, 62] width 29 height 7
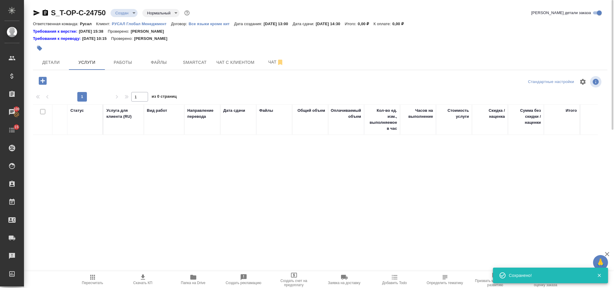
click at [46, 80] on icon "button" at bounding box center [43, 81] width 8 height 8
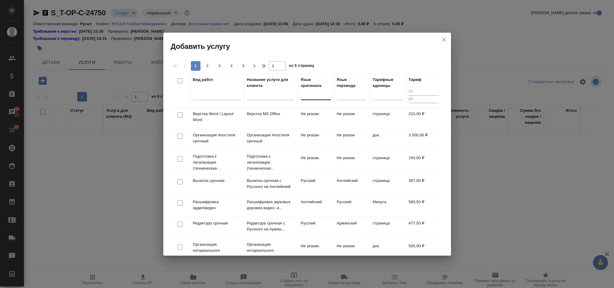
click at [315, 96] on div at bounding box center [316, 94] width 30 height 9
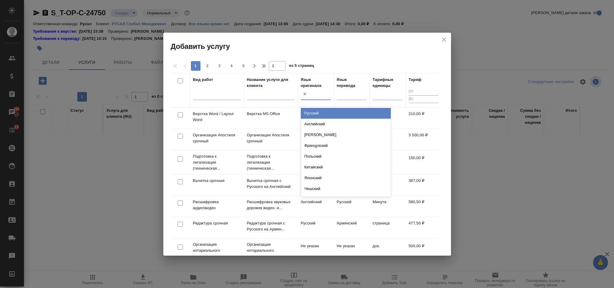
type input "кор"
click at [317, 111] on div "Корейский" at bounding box center [346, 113] width 90 height 11
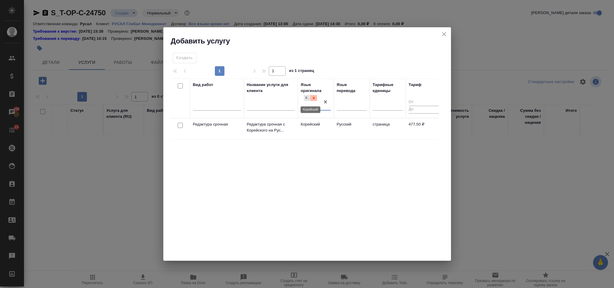
click at [317, 101] on div at bounding box center [313, 98] width 7 height 6
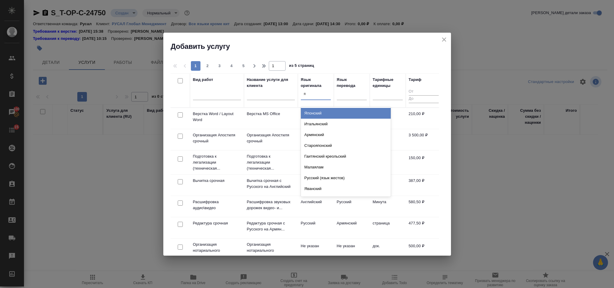
type input "яп"
click at [339, 110] on div "Японский" at bounding box center [346, 113] width 90 height 11
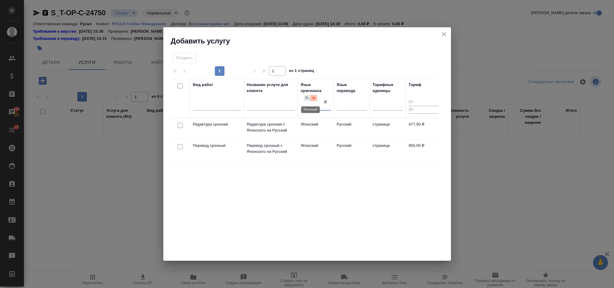
click at [314, 99] on icon at bounding box center [313, 98] width 2 height 2
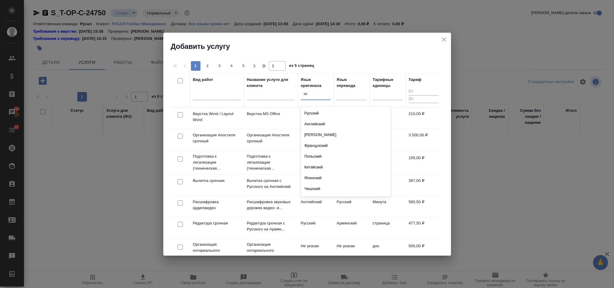
type input "кит"
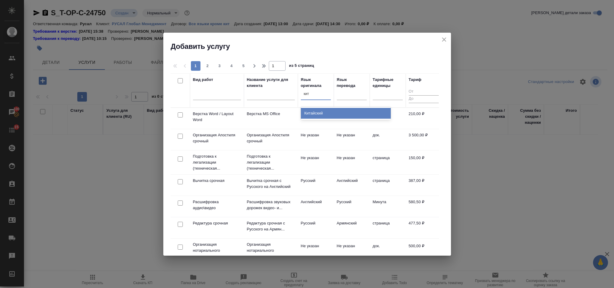
click at [321, 108] on div "Китайский" at bounding box center [346, 113] width 90 height 11
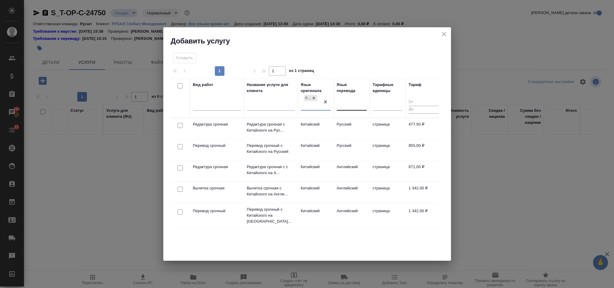
click at [342, 105] on div at bounding box center [352, 104] width 30 height 9
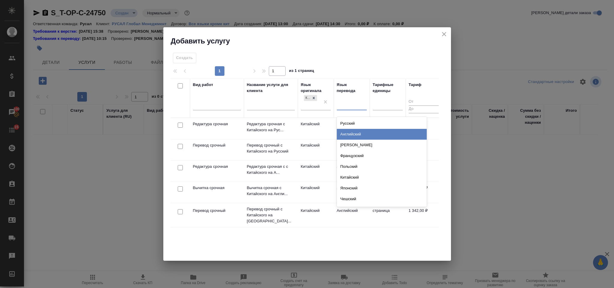
click at [357, 132] on div "Английский" at bounding box center [382, 134] width 90 height 11
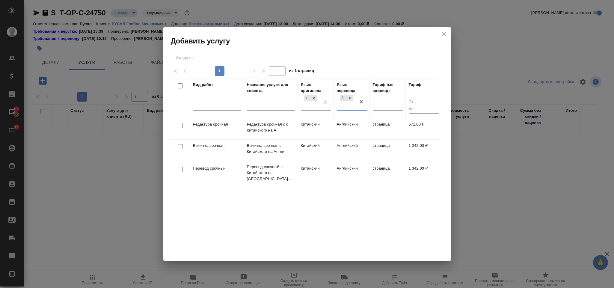
click at [180, 124] on input "checkbox" at bounding box center [180, 125] width 5 height 5
checkbox input "true"
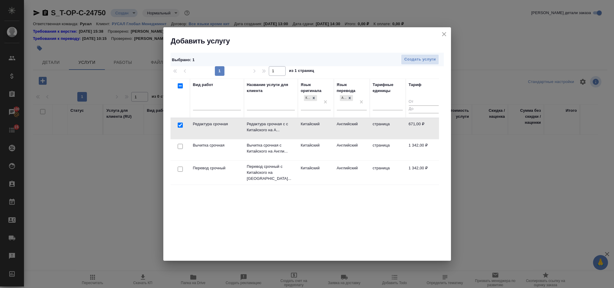
click at [180, 169] on input "checkbox" at bounding box center [180, 169] width 5 height 5
checkbox input "true"
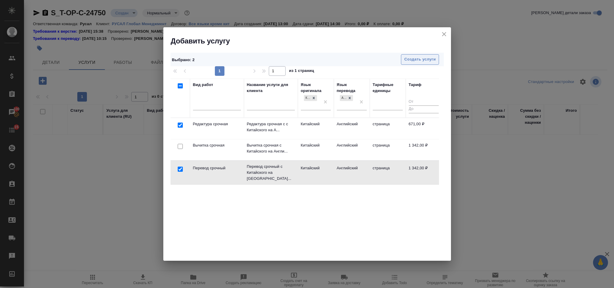
click at [415, 60] on span "Создать услуги" at bounding box center [419, 59] width 31 height 7
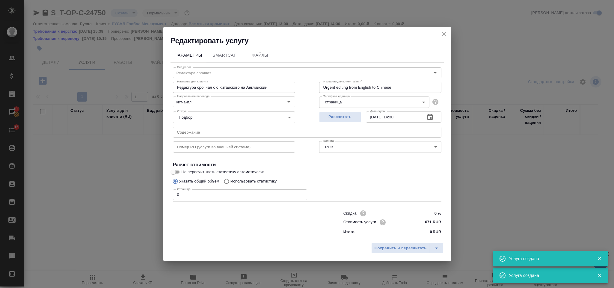
type input "Перевод срочный"
type input "Перевод срочный с Китайского на Английский"
type input "Urgent translation from English to Chinese"
type input "1342 RUB"
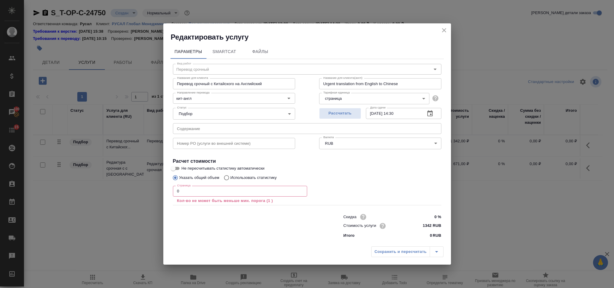
click at [218, 125] on input "text" at bounding box center [307, 128] width 268 height 11
paste input "специя кореи"
type input "специя кореи"
click at [198, 194] on input "0" at bounding box center [240, 191] width 134 height 11
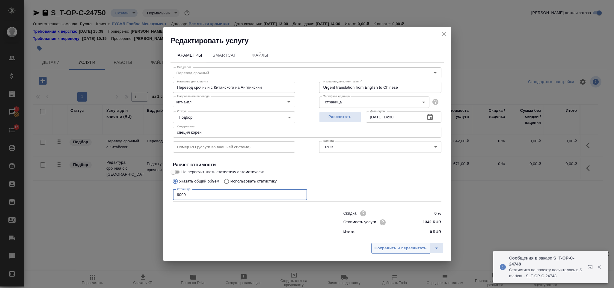
type input "9000"
click at [391, 250] on span "Сохранить и пересчитать" at bounding box center [400, 248] width 52 height 7
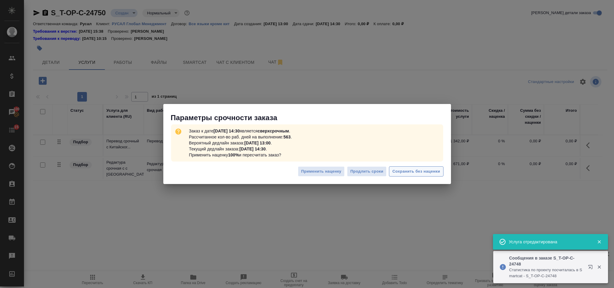
click at [408, 174] on span "Сохранить без наценки" at bounding box center [416, 171] width 48 height 7
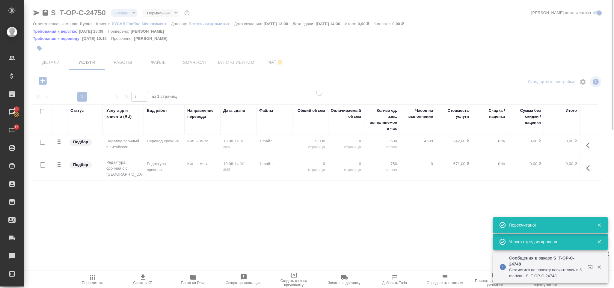
type input "urgent"
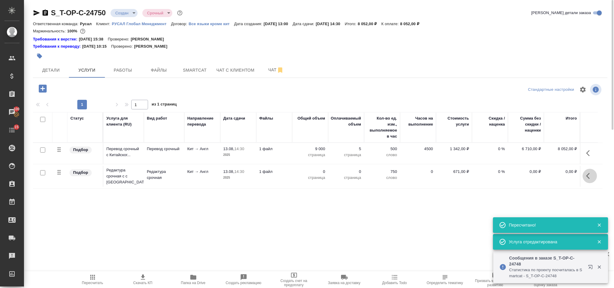
click at [591, 174] on icon "button" at bounding box center [589, 175] width 7 height 7
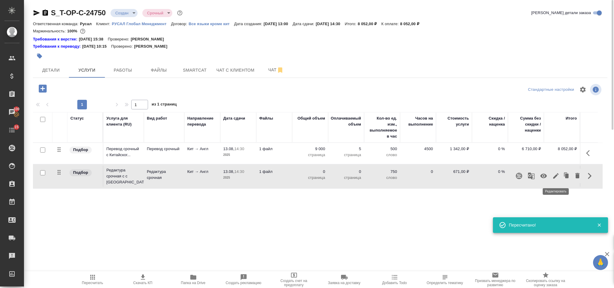
click at [556, 173] on icon "button" at bounding box center [555, 175] width 7 height 7
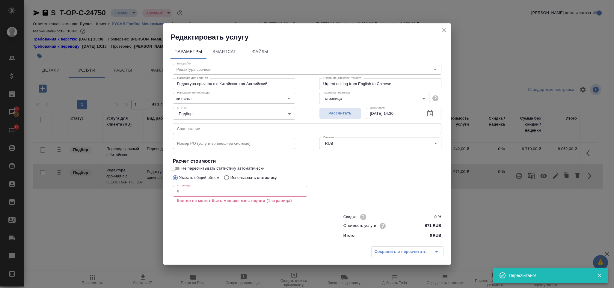
click at [239, 192] on input "0" at bounding box center [240, 191] width 134 height 11
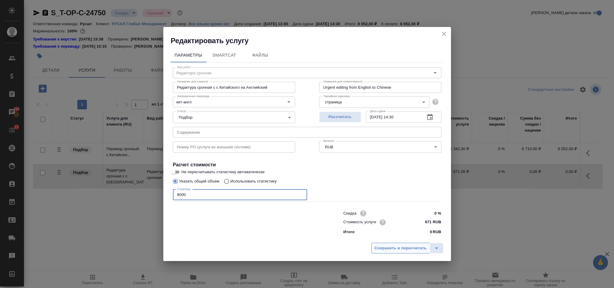
type input "9000"
click at [401, 251] on span "Сохранить и пересчитать" at bounding box center [400, 248] width 52 height 7
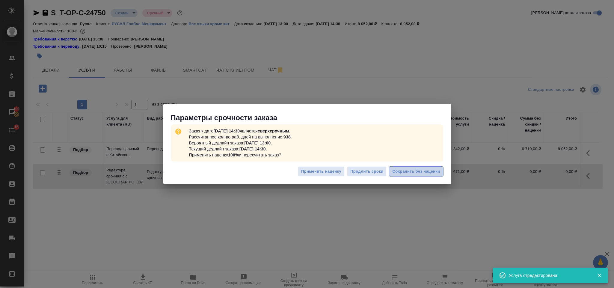
click at [422, 169] on span "Сохранить без наценки" at bounding box center [416, 171] width 48 height 7
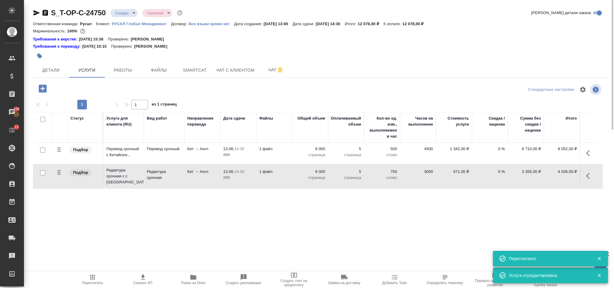
click at [45, 85] on icon "button" at bounding box center [43, 88] width 8 height 8
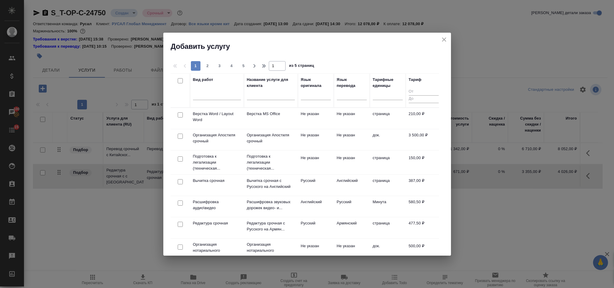
click at [180, 115] on input "checkbox" at bounding box center [180, 114] width 5 height 5
checkbox input "true"
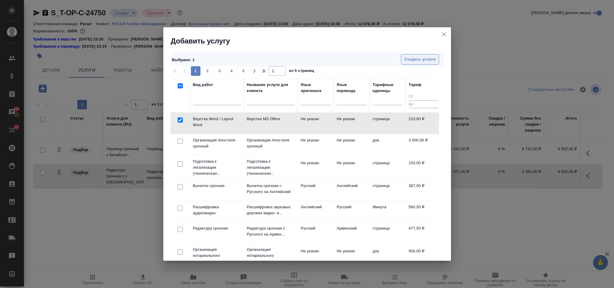
click at [412, 58] on span "Создать услуги" at bounding box center [419, 59] width 31 height 7
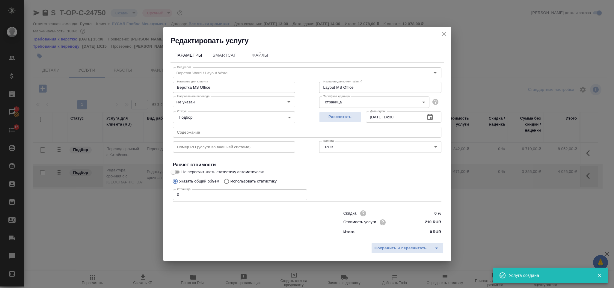
click at [204, 192] on input "0" at bounding box center [240, 194] width 134 height 11
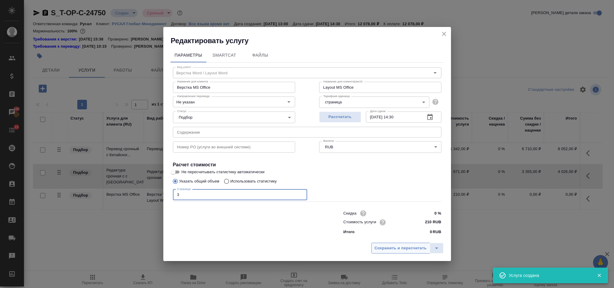
type input "3"
click at [388, 251] on span "Сохранить и пересчитать" at bounding box center [400, 248] width 52 height 7
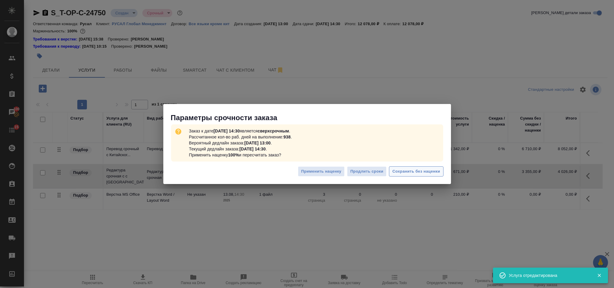
click at [417, 167] on button "Сохранить без наценки" at bounding box center [416, 171] width 54 height 10
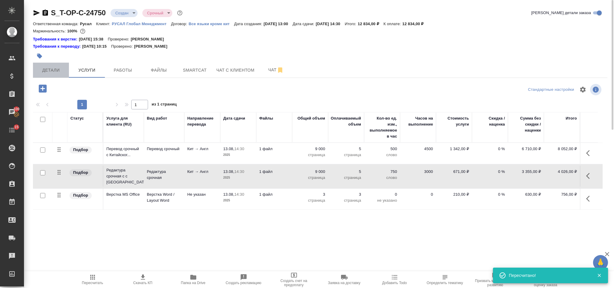
click at [52, 66] on button "Детали" at bounding box center [51, 70] width 36 height 15
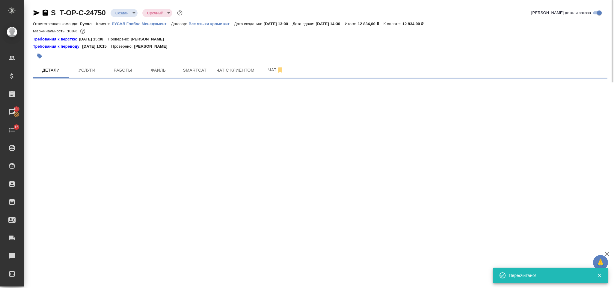
select select "RU"
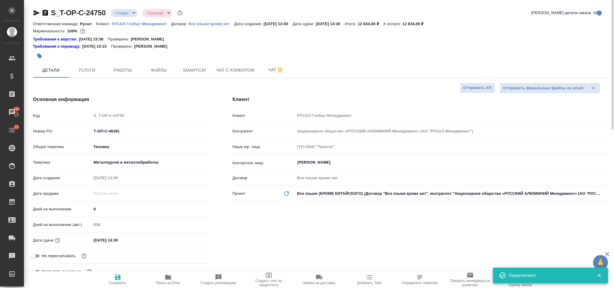
type textarea "x"
click at [47, 11] on icon "button" at bounding box center [45, 13] width 5 height 6
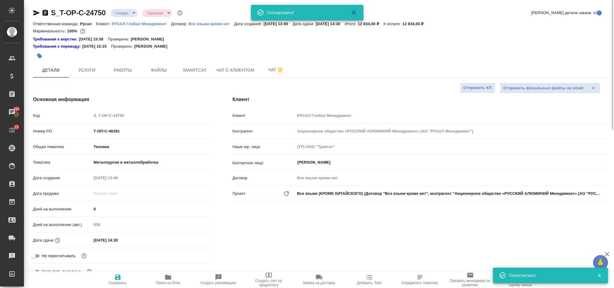
type textarea "x"
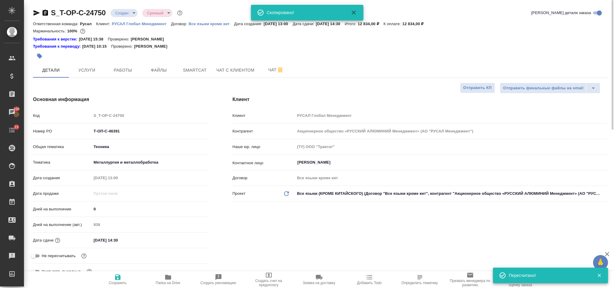
type textarea "x"
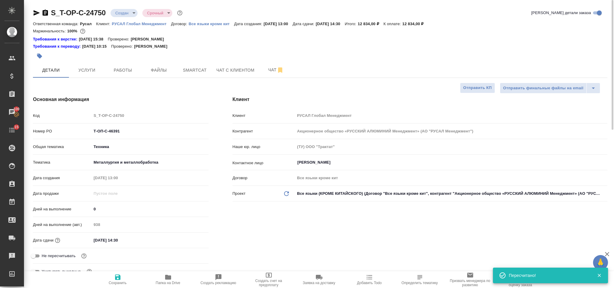
click at [47, 12] on icon "button" at bounding box center [45, 13] width 5 height 6
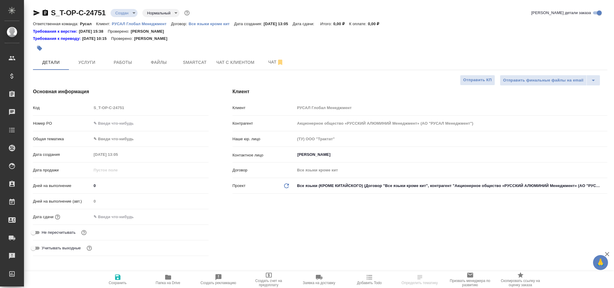
select select "RU"
click at [114, 124] on input "text" at bounding box center [149, 123] width 117 height 9
paste input "Т-ОП-С-46392"
type input "Т-ОП-С-46392"
click at [117, 133] on div "Номер PO Т-ОП-С-46392" at bounding box center [121, 126] width 176 height 16
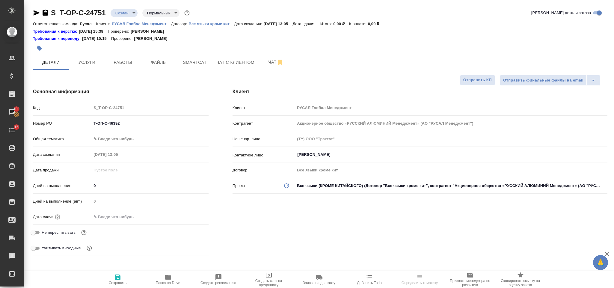
click at [117, 140] on body "🙏 .cls-1 fill:#fff; AWATERA [PERSON_NAME] Спецификации Заказы 100 Чаты 15 Todo …" at bounding box center [307, 144] width 614 height 288
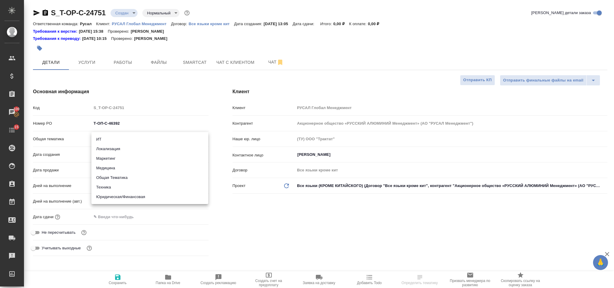
click at [128, 196] on li "Юридическая/Финансовая" at bounding box center [149, 197] width 117 height 10
type input "yr-fn"
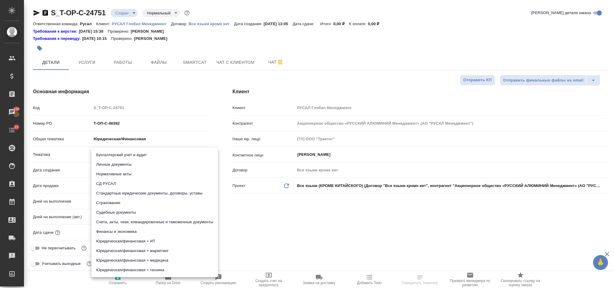
click at [120, 155] on body "🙏 .cls-1 fill:#fff; AWATERA [PERSON_NAME] Спецификации Заказы 100 Чаты 15 Todo …" at bounding box center [307, 144] width 614 height 288
click at [148, 266] on div ".cls-1 fill:#fff; AWATERA [PERSON_NAME] Спецификации Заказы 100 Чаты 15 Todo Пр…" at bounding box center [307, 144] width 614 height 288
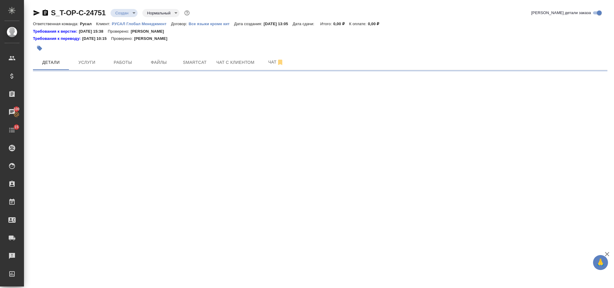
select select "RU"
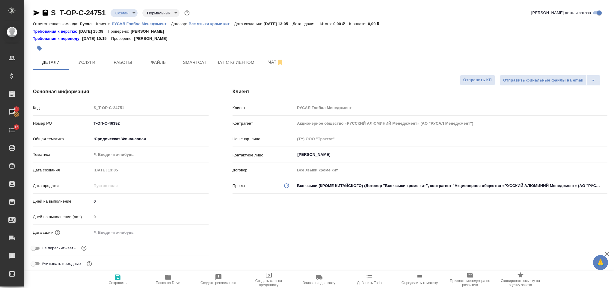
type textarea "x"
click at [128, 151] on body "🙏 .cls-1 fill:#fff; AWATERA [PERSON_NAME] Спецификации Заказы 100 Чаты 15 Todo …" at bounding box center [307, 144] width 614 height 288
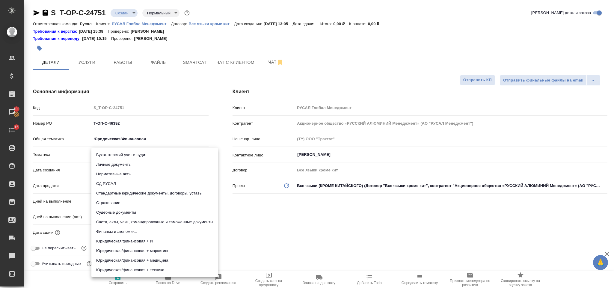
click at [141, 270] on li "Юридическая/финансовая + техника" at bounding box center [154, 270] width 126 height 10
type input "5a8b8b956a9677013d343e73"
type textarea "x"
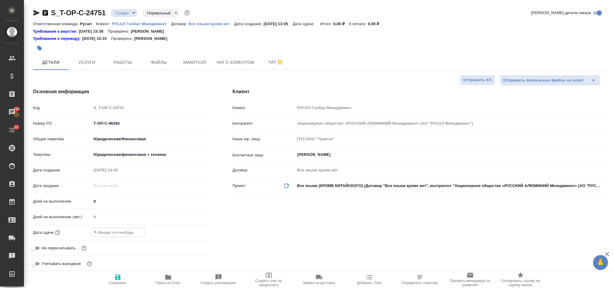
click at [112, 235] on input "text" at bounding box center [118, 232] width 52 height 9
click at [187, 235] on icon "button" at bounding box center [190, 231] width 7 height 7
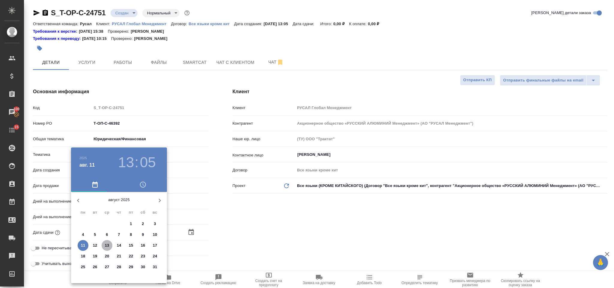
click at [107, 245] on p "13" at bounding box center [107, 245] width 4 height 6
type input "[DATE] 13:05"
type textarea "x"
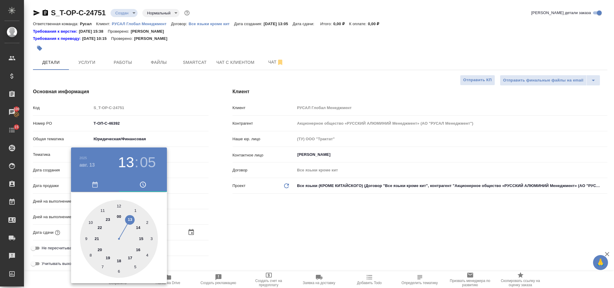
click at [137, 246] on div at bounding box center [119, 239] width 78 height 78
type input "[DATE] 16:05"
type textarea "x"
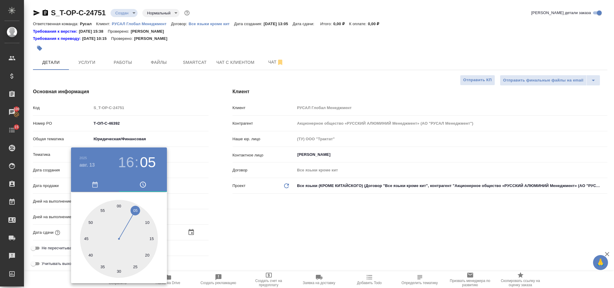
click at [119, 202] on div at bounding box center [119, 239] width 78 height 78
type input "[DATE] 16:00"
type textarea "x"
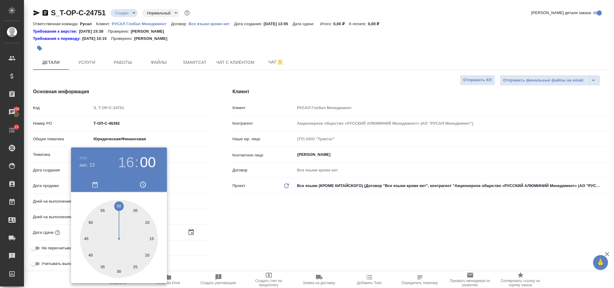
click at [232, 218] on div at bounding box center [307, 144] width 614 height 288
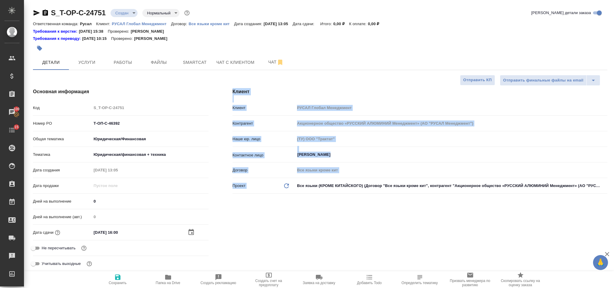
click at [122, 273] on span "Сохранить" at bounding box center [117, 278] width 43 height 11
type textarea "x"
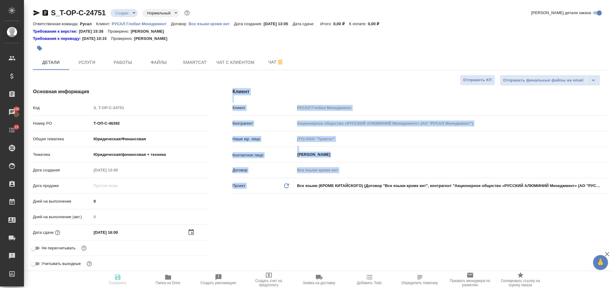
type textarea "x"
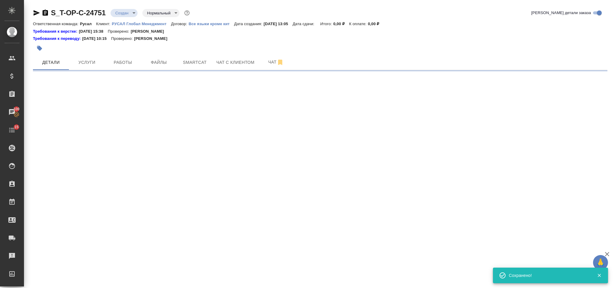
select select "RU"
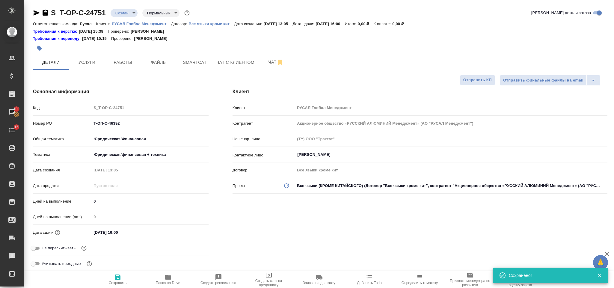
type textarea "x"
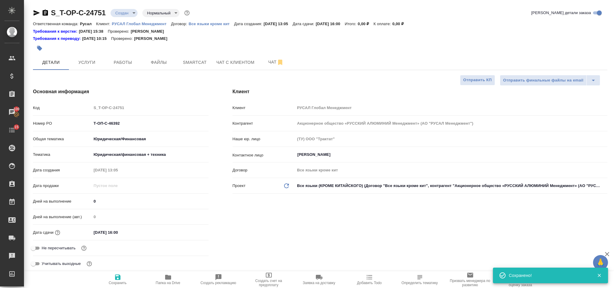
type textarea "x"
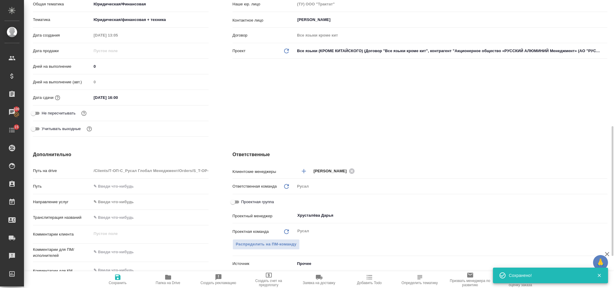
scroll to position [180, 0]
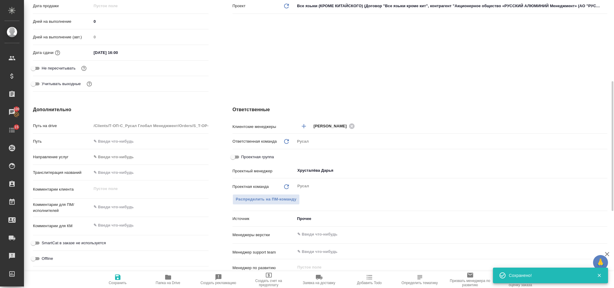
click at [119, 211] on textarea at bounding box center [149, 207] width 117 height 10
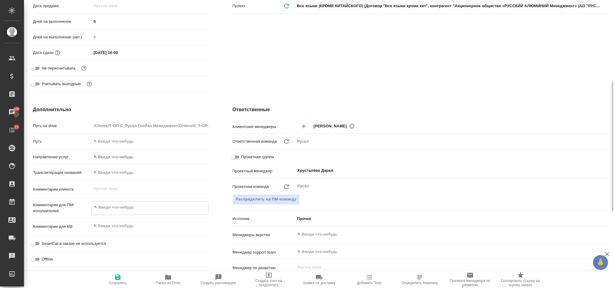
type textarea "x"
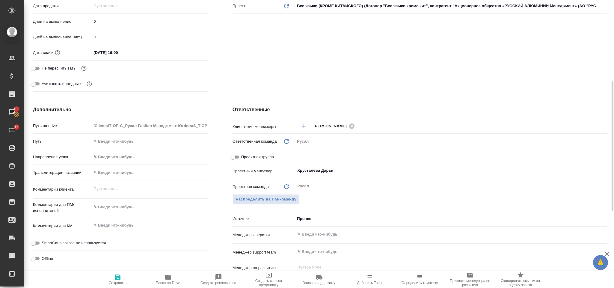
type textarea "x"
paste textarea "[PERSON_NAME] перевести графы залитые желтым"
type textarea "[PERSON_NAME] перевести графы залитые желтым"
type textarea "x"
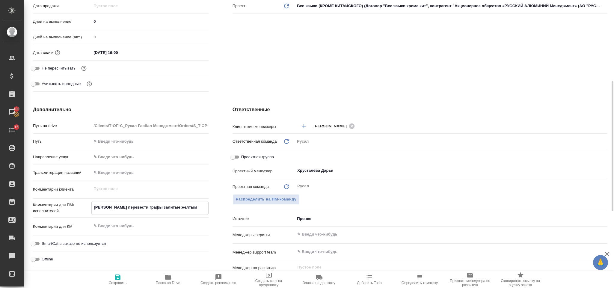
type textarea "x"
type textarea "[PERSON_NAME] перевести графы залитые желтым"
type textarea "x"
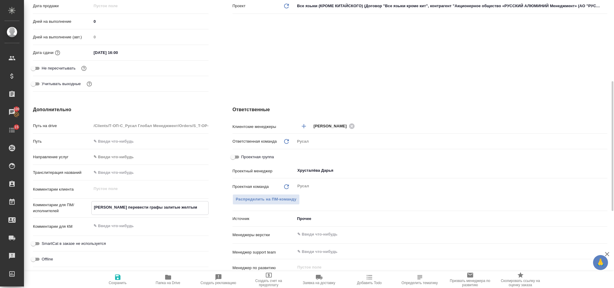
type textarea "x"
type textarea "[PERSON_NAME] перевести графы залитые желтым д"
type textarea "x"
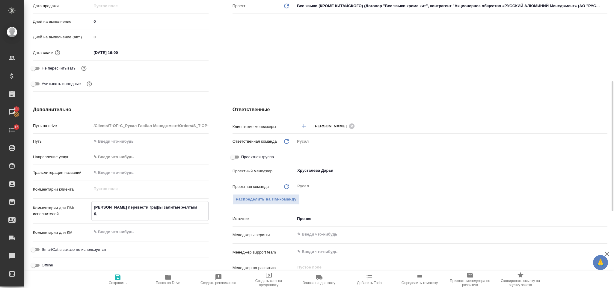
type textarea "Прошу перевести графы залитые желтым дв"
type textarea "x"
type textarea "[PERSON_NAME] перевести графы залитые желтым дву"
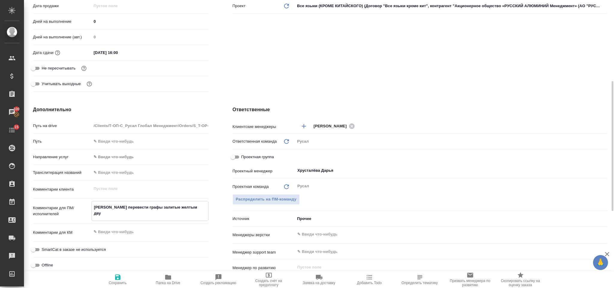
type textarea "x"
type textarea "Прошу перевести графы залитые желтым двуяз"
type textarea "x"
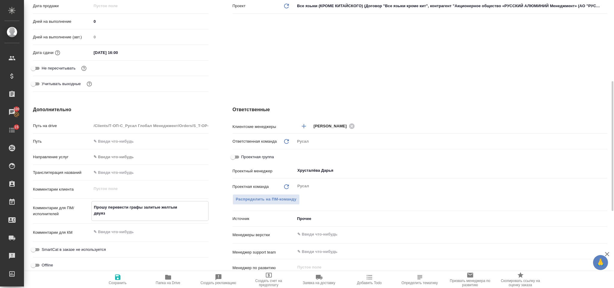
type textarea "x"
type textarea "Прошу перевести графы залитые желтым двуяз"
type textarea "x"
click at [118, 276] on icon "button" at bounding box center [117, 276] width 7 height 7
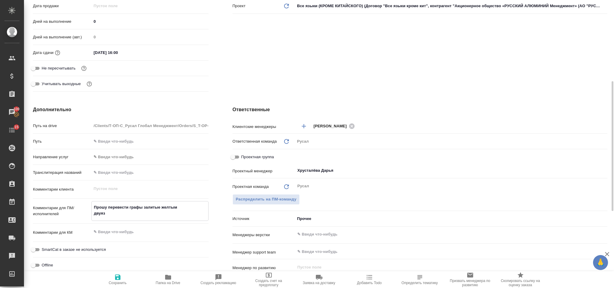
type textarea "x"
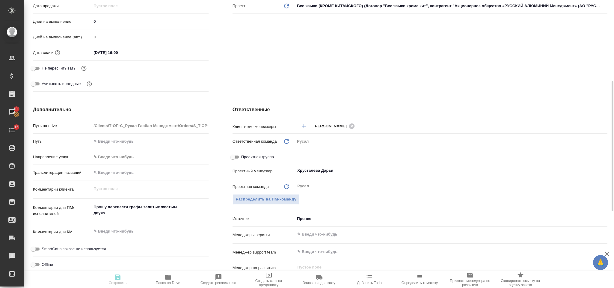
type textarea "x"
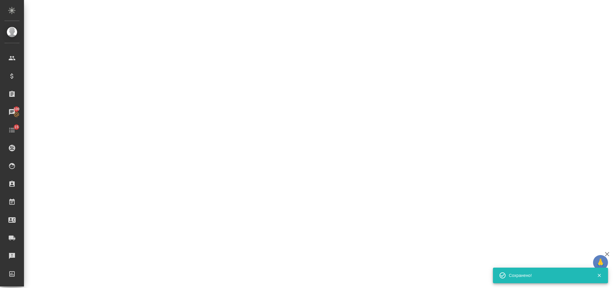
select select "RU"
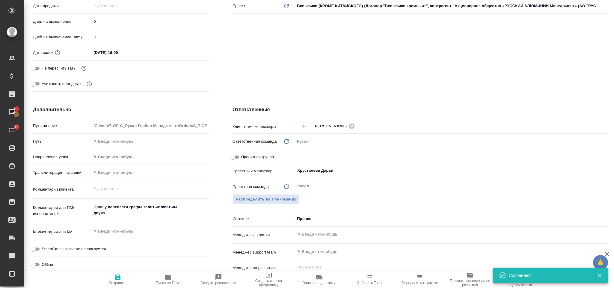
type textarea "x"
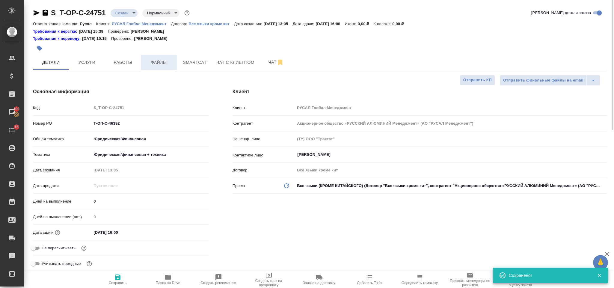
click at [168, 62] on span "Файлы" at bounding box center [158, 62] width 29 height 7
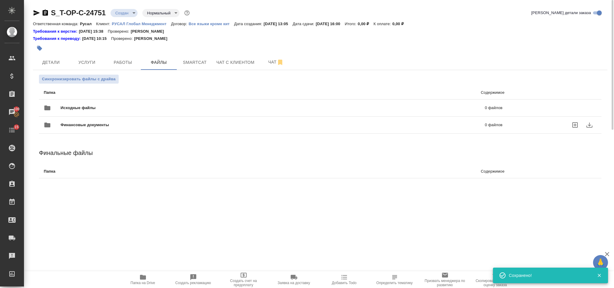
click at [87, 111] on span "Исходные файлы" at bounding box center [175, 108] width 230 height 6
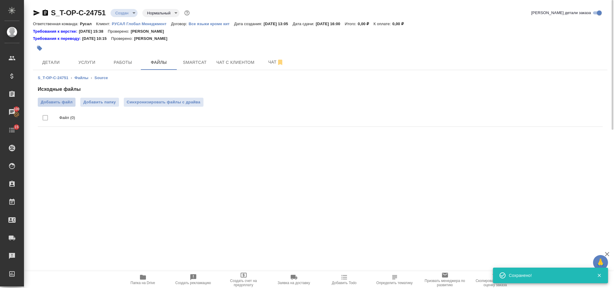
click at [58, 100] on span "Добавить файл" at bounding box center [57, 102] width 32 height 6
click at [0, 0] on input "Добавить файл" at bounding box center [0, 0] width 0 height 0
click at [96, 65] on span "Услуги" at bounding box center [86, 62] width 29 height 7
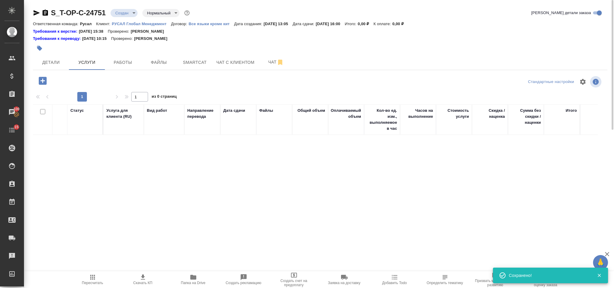
click at [44, 82] on icon "button" at bounding box center [43, 81] width 8 height 8
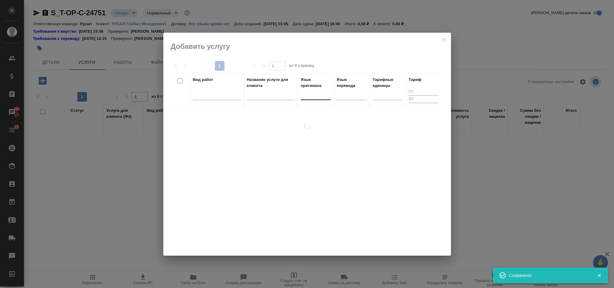
click at [318, 93] on div at bounding box center [316, 94] width 30 height 9
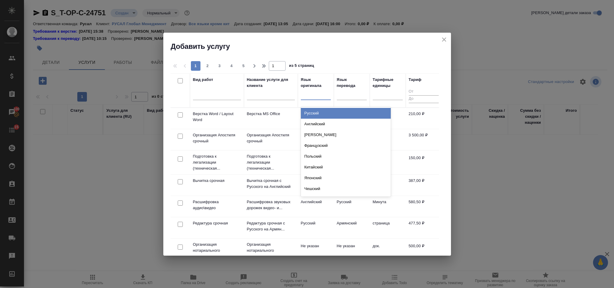
click at [323, 114] on div "Русский" at bounding box center [346, 113] width 90 height 11
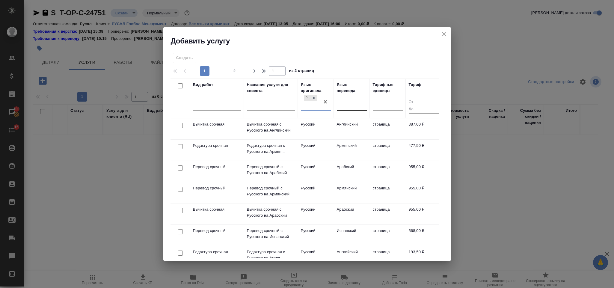
click at [343, 101] on div at bounding box center [352, 104] width 30 height 9
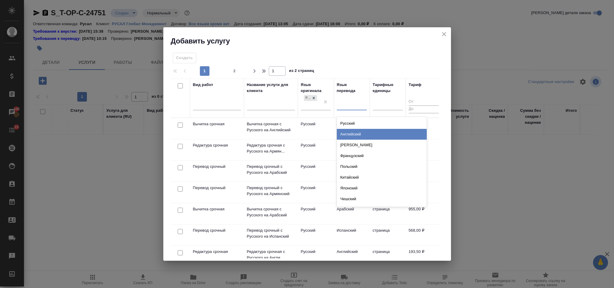
click at [352, 135] on div "Английский" at bounding box center [382, 134] width 90 height 11
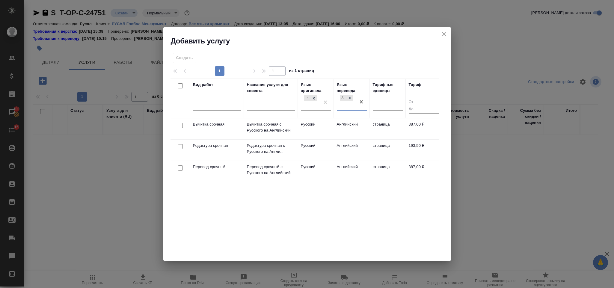
click at [182, 130] on div at bounding box center [179, 125] width 13 height 8
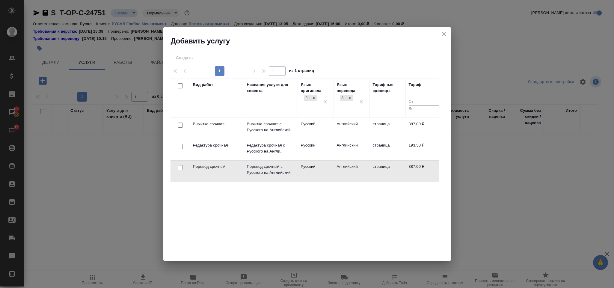
click at [179, 126] on input "checkbox" at bounding box center [180, 124] width 5 height 5
checkbox input "true"
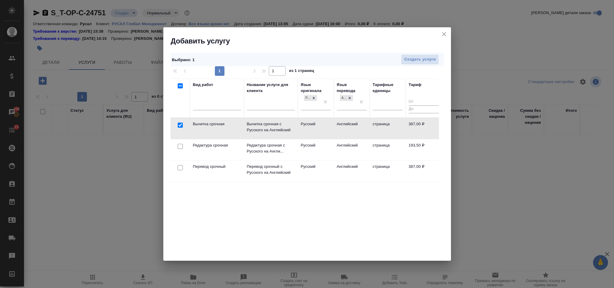
click at [178, 169] on input "checkbox" at bounding box center [180, 167] width 5 height 5
checkbox input "true"
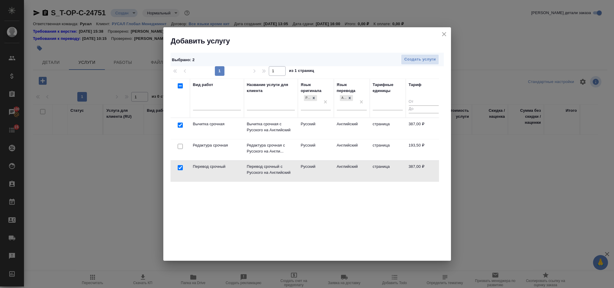
click at [180, 125] on input "checkbox" at bounding box center [180, 124] width 5 height 5
checkbox input "false"
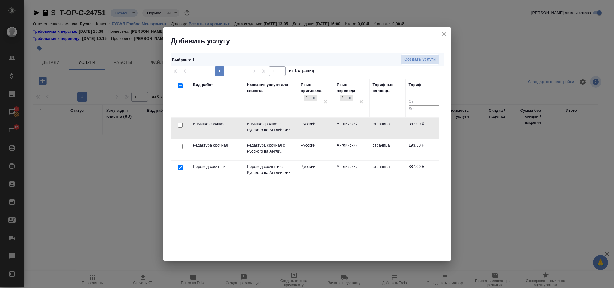
click at [178, 149] on input "checkbox" at bounding box center [180, 146] width 5 height 5
checkbox input "true"
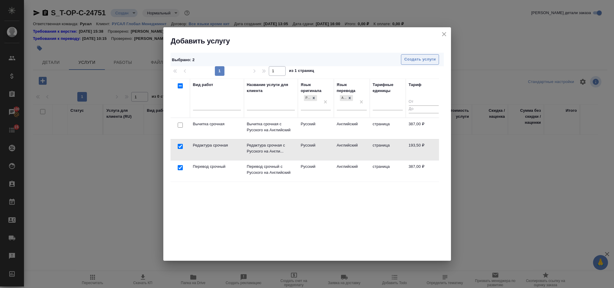
click at [432, 55] on button "Создать услуги" at bounding box center [420, 59] width 38 height 10
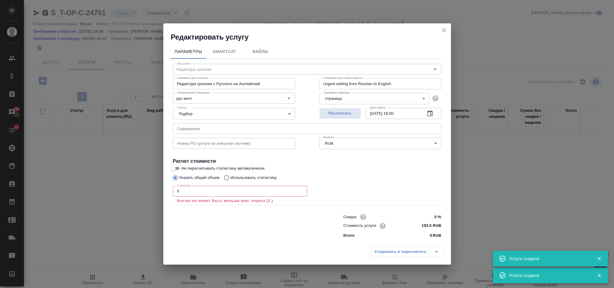
click at [205, 130] on input "text" at bounding box center [307, 128] width 268 height 11
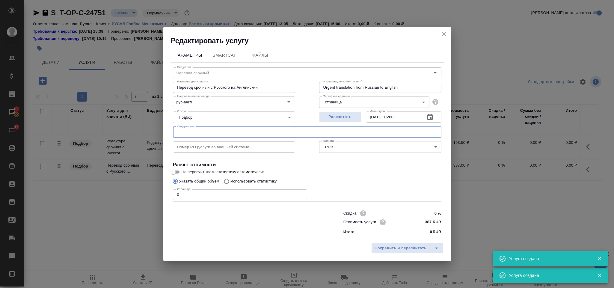
type input "Перевод срочный"
type input "Перевод срочный с Русского на Английский"
type input "Urgent translation from Russian to English"
type input "387 RUB"
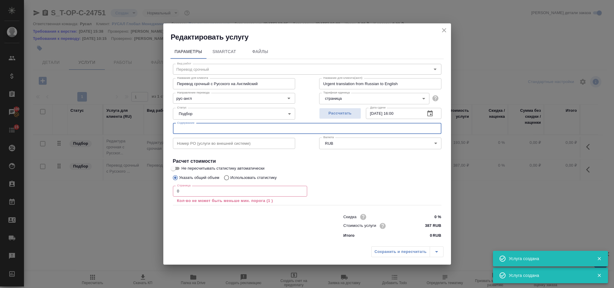
paste input "Дополнение №1 к Приложение_Addendum_2"
type input "Дополнение №1 к Приложение_Addendum_2"
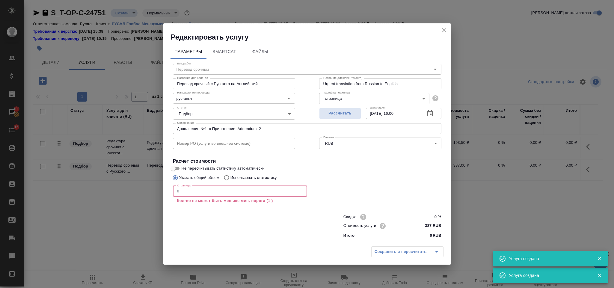
click at [225, 191] on input "0" at bounding box center [240, 191] width 134 height 11
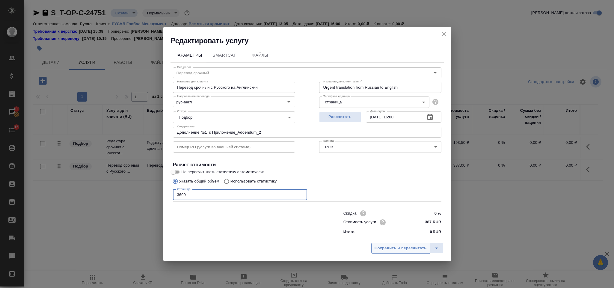
type input "3600"
click at [386, 250] on span "Сохранить и пересчитать" at bounding box center [400, 248] width 52 height 7
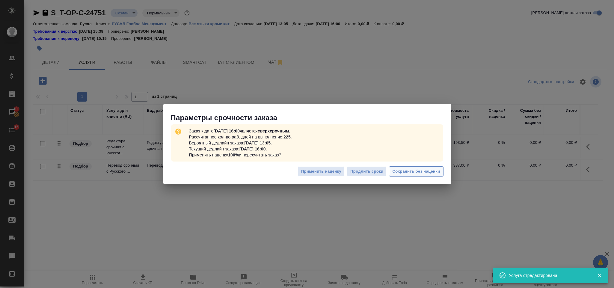
click at [406, 172] on span "Сохранить без наценки" at bounding box center [416, 171] width 48 height 7
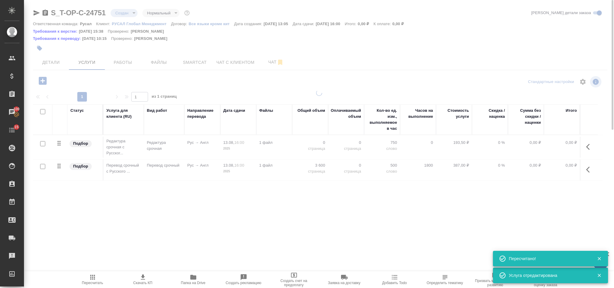
type input "urgent"
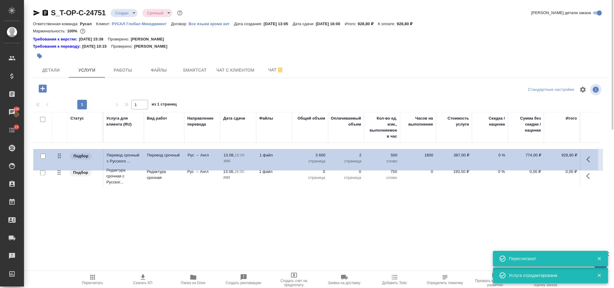
drag, startPoint x: 58, startPoint y: 176, endPoint x: 59, endPoint y: 155, distance: 21.3
click at [59, 155] on table "Статус Услуга для клиента (RU) Вид работ Направление перевода Дата сдачи Файлы …" at bounding box center [317, 150] width 569 height 76
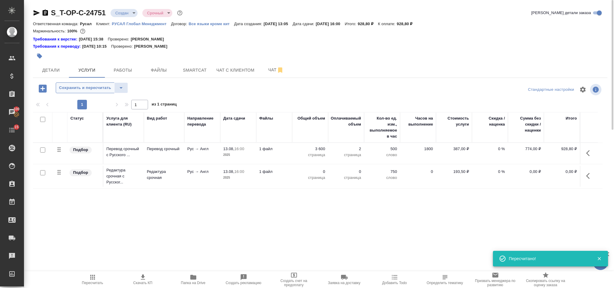
click at [78, 88] on span "Сохранить и пересчитать" at bounding box center [85, 87] width 52 height 7
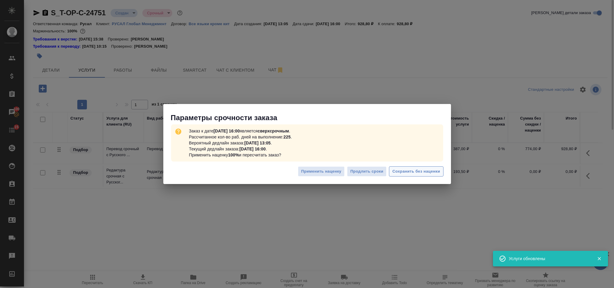
click at [409, 173] on span "Сохранить без наценки" at bounding box center [416, 171] width 48 height 7
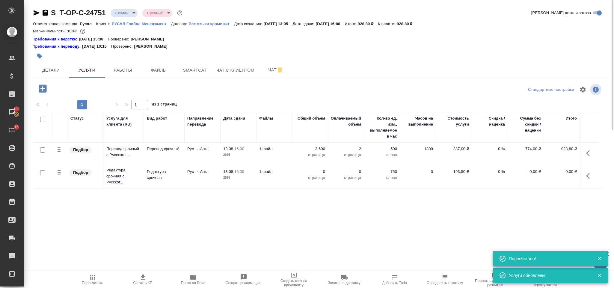
click at [589, 176] on icon "button" at bounding box center [589, 175] width 7 height 7
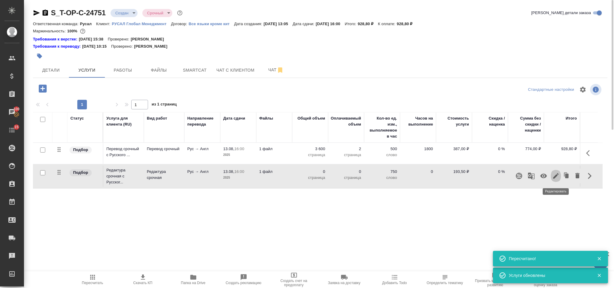
click at [553, 173] on button "button" at bounding box center [555, 176] width 10 height 14
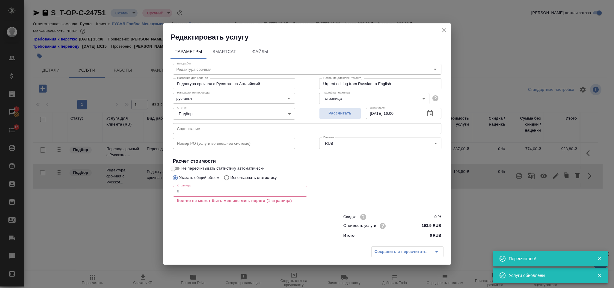
click at [211, 193] on input "0" at bounding box center [240, 191] width 134 height 11
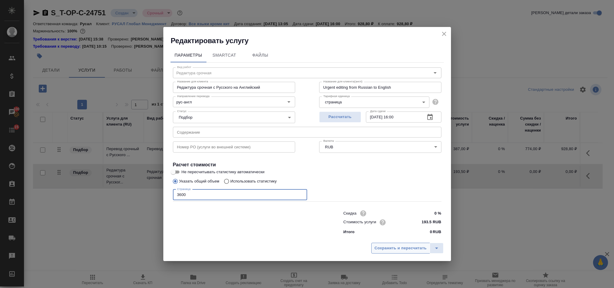
type input "3600"
click at [372, 250] on button "Сохранить и пересчитать" at bounding box center [400, 248] width 59 height 11
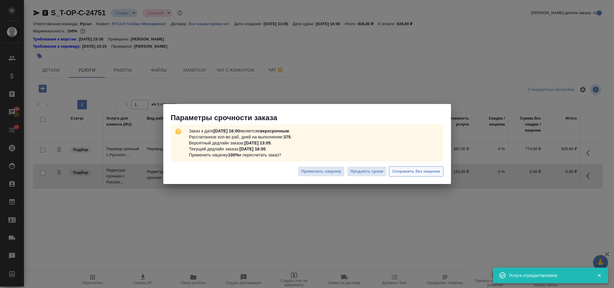
click at [407, 175] on span "Сохранить без наценки" at bounding box center [416, 171] width 48 height 7
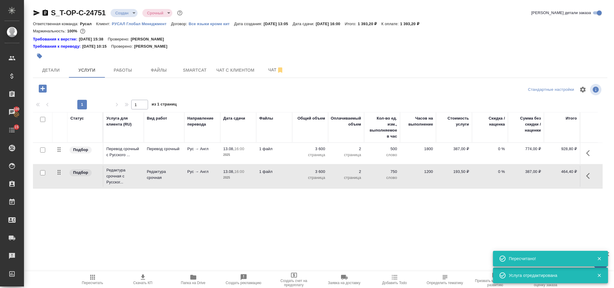
click at [43, 89] on icon "button" at bounding box center [42, 88] width 10 height 10
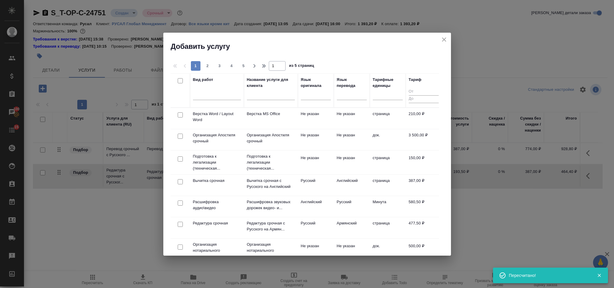
click at [181, 117] on input "checkbox" at bounding box center [180, 114] width 5 height 5
checkbox input "true"
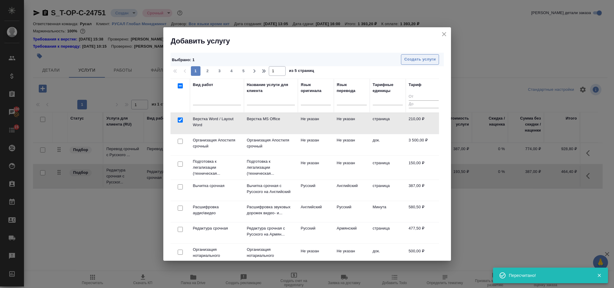
click at [426, 57] on span "Создать услуги" at bounding box center [419, 59] width 31 height 7
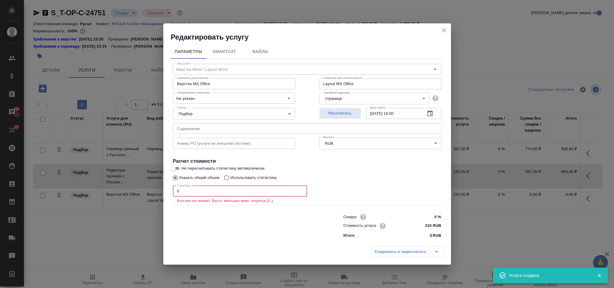
click at [227, 191] on input "0" at bounding box center [240, 191] width 134 height 11
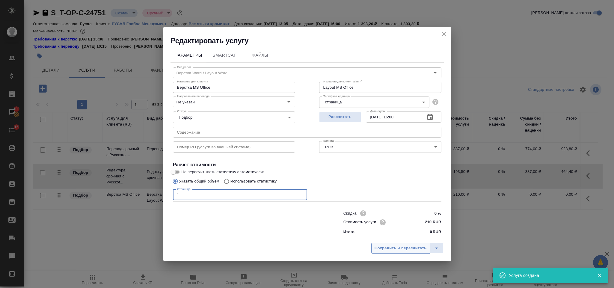
type input "1"
click at [415, 244] on button "Сохранить и пересчитать" at bounding box center [400, 248] width 59 height 11
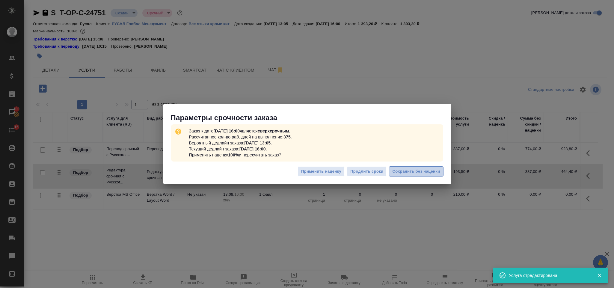
click at [428, 175] on button "Сохранить без наценки" at bounding box center [416, 171] width 54 height 10
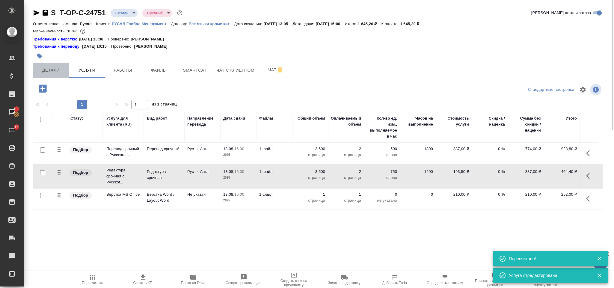
click at [51, 69] on span "Детали" at bounding box center [51, 69] width 29 height 7
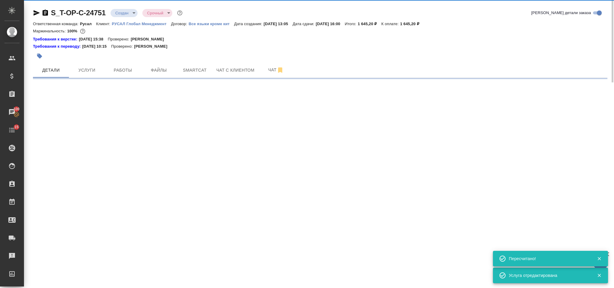
select select "RU"
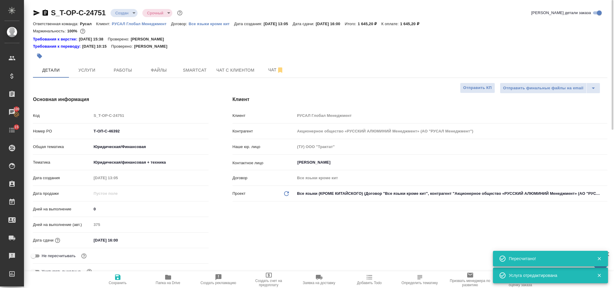
click at [45, 13] on icon "button" at bounding box center [45, 13] width 5 height 6
type textarea "x"
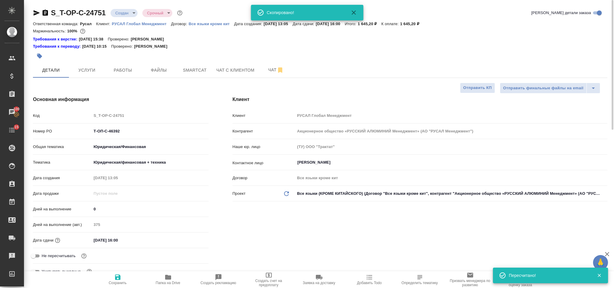
type textarea "x"
